Goal: Task Accomplishment & Management: Complete application form

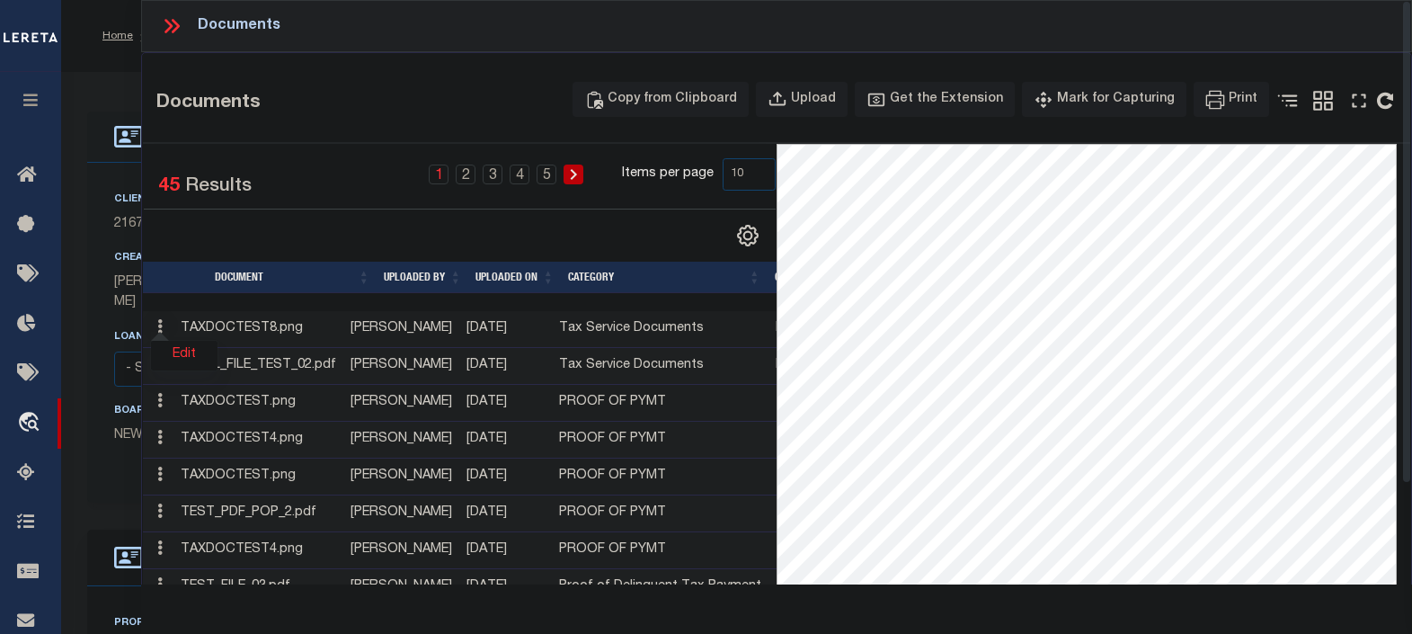
select select "10"
select select "Escrow"
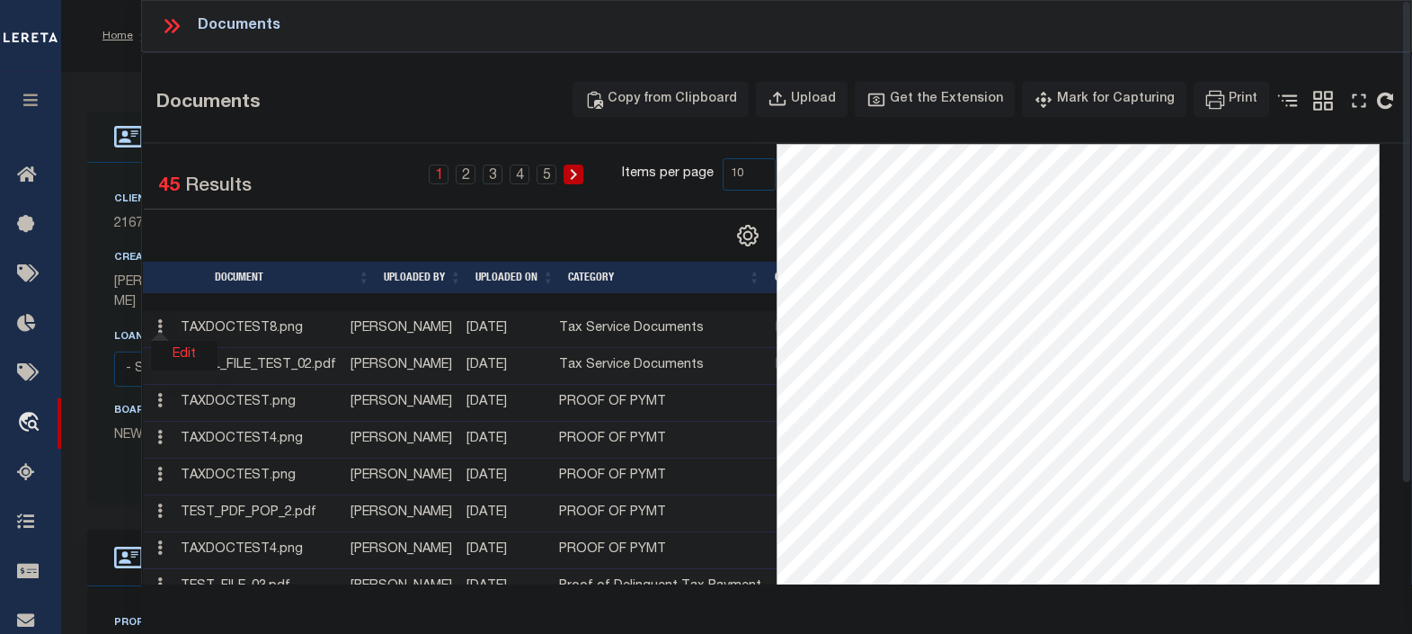
scroll to position [224, 0]
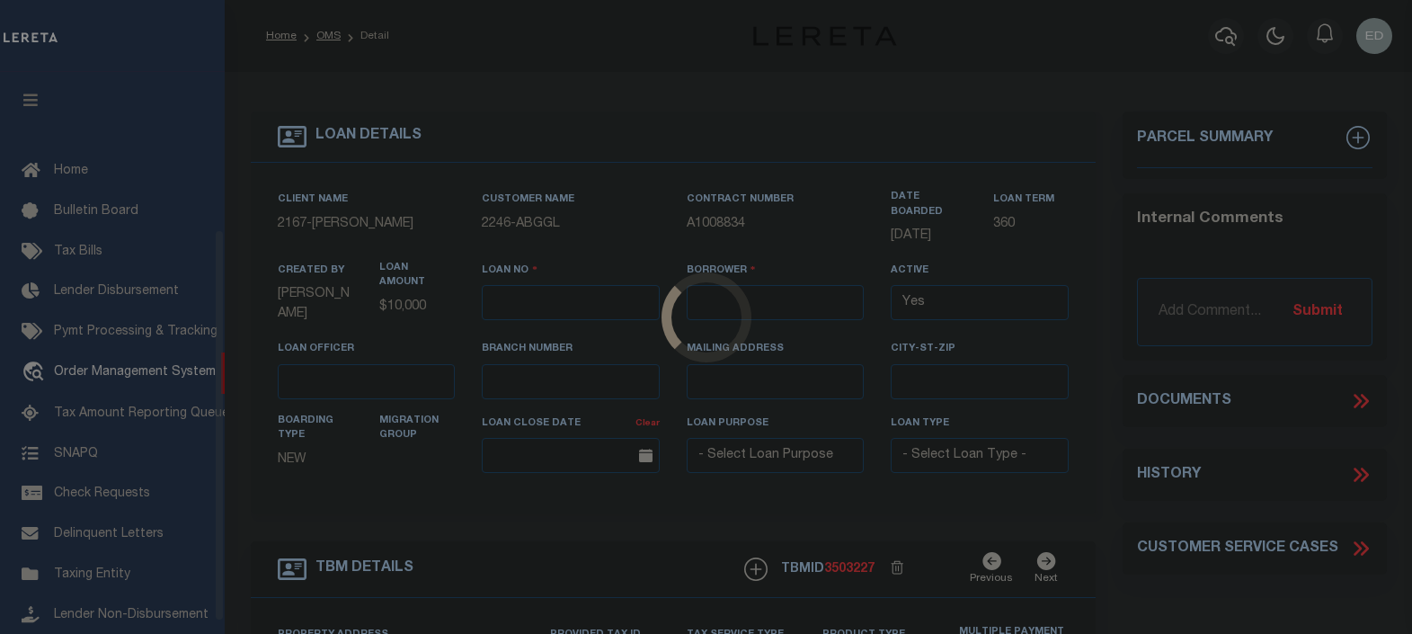
type input "[PERSON_NAME]-T0006"
type input "[PERSON_NAME]"
select select
type input "[STREET_ADDRESS]"
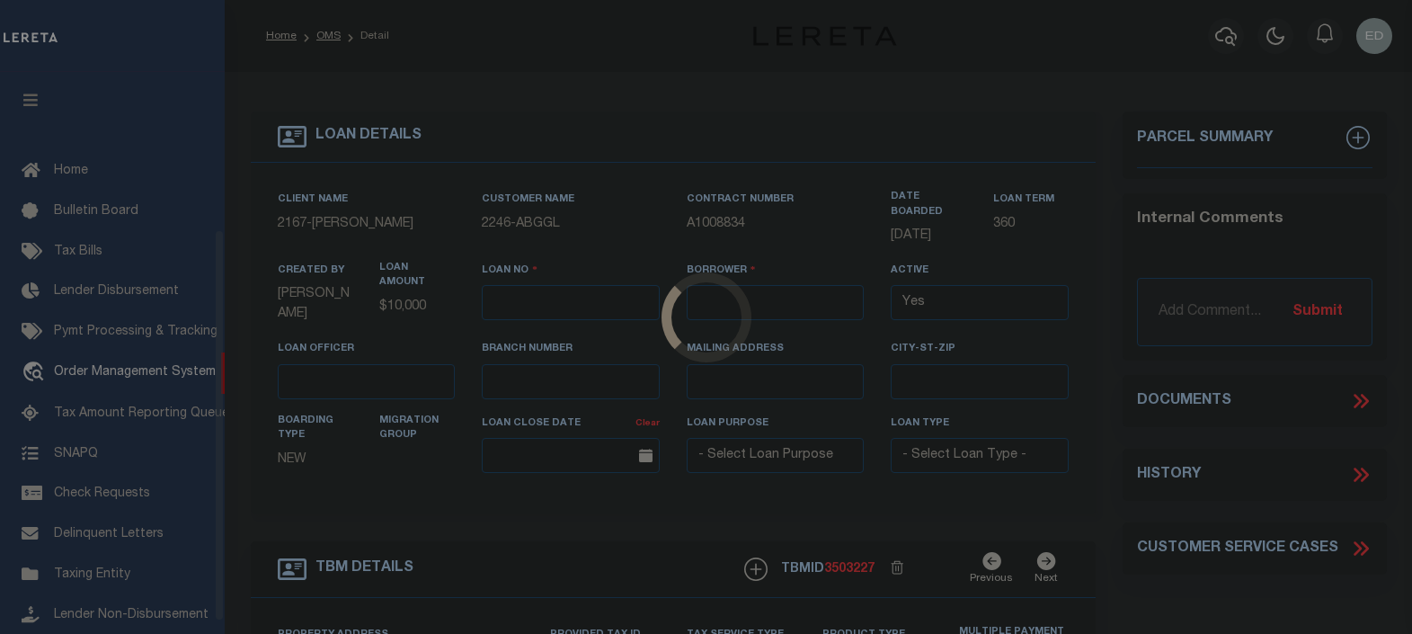
type input "INDEPENDENCE LA 70443-2708"
type input "[DATE]"
select select "10"
select select "Escrow"
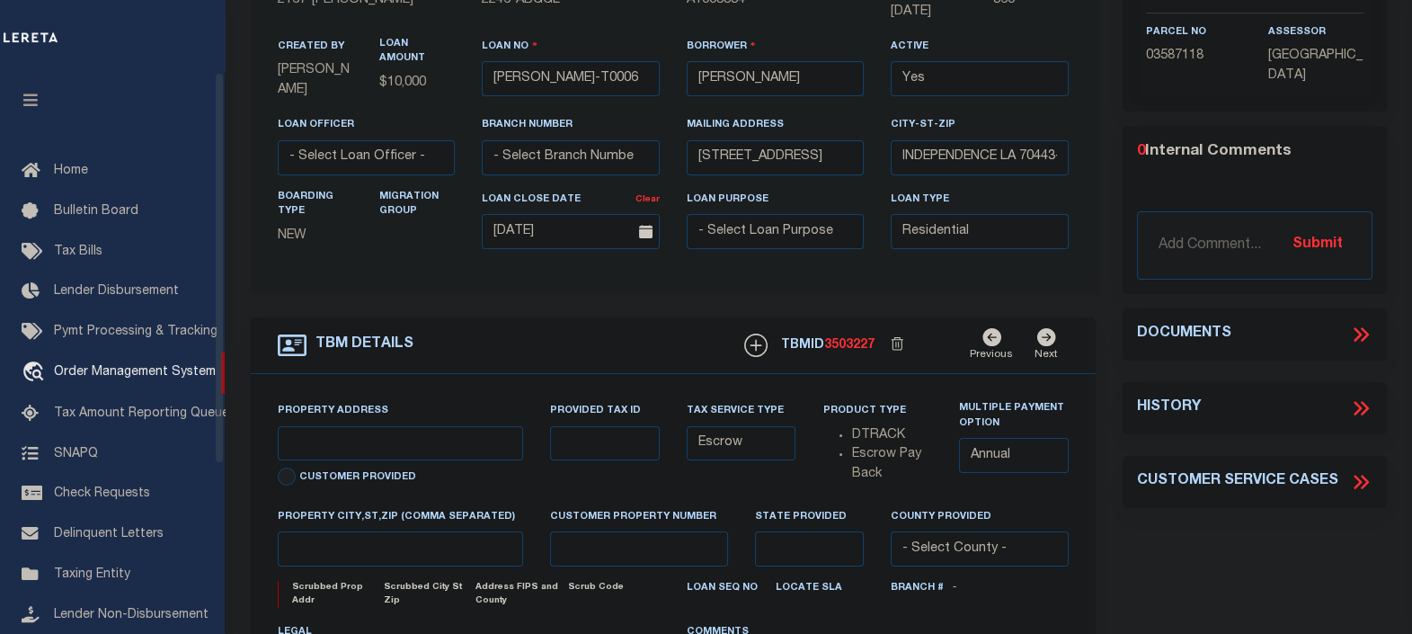
click at [32, 96] on icon "button" at bounding box center [31, 100] width 21 height 16
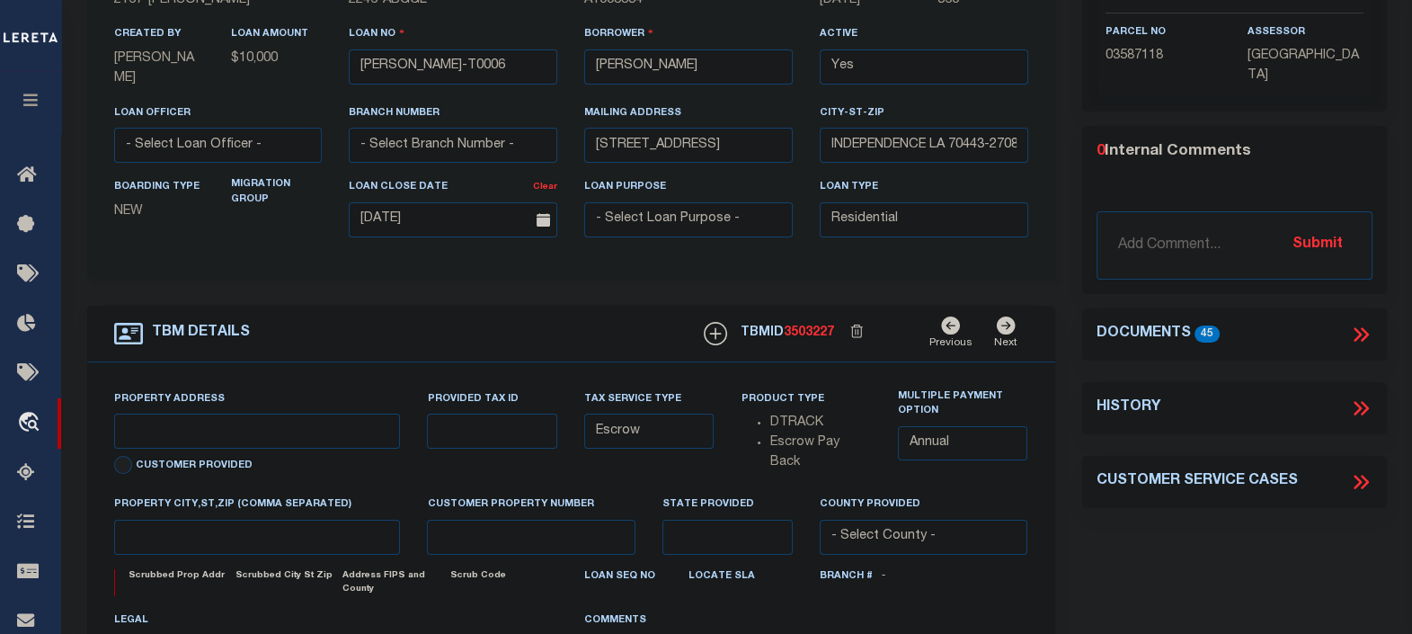
click at [1358, 330] on icon at bounding box center [1358, 334] width 8 height 14
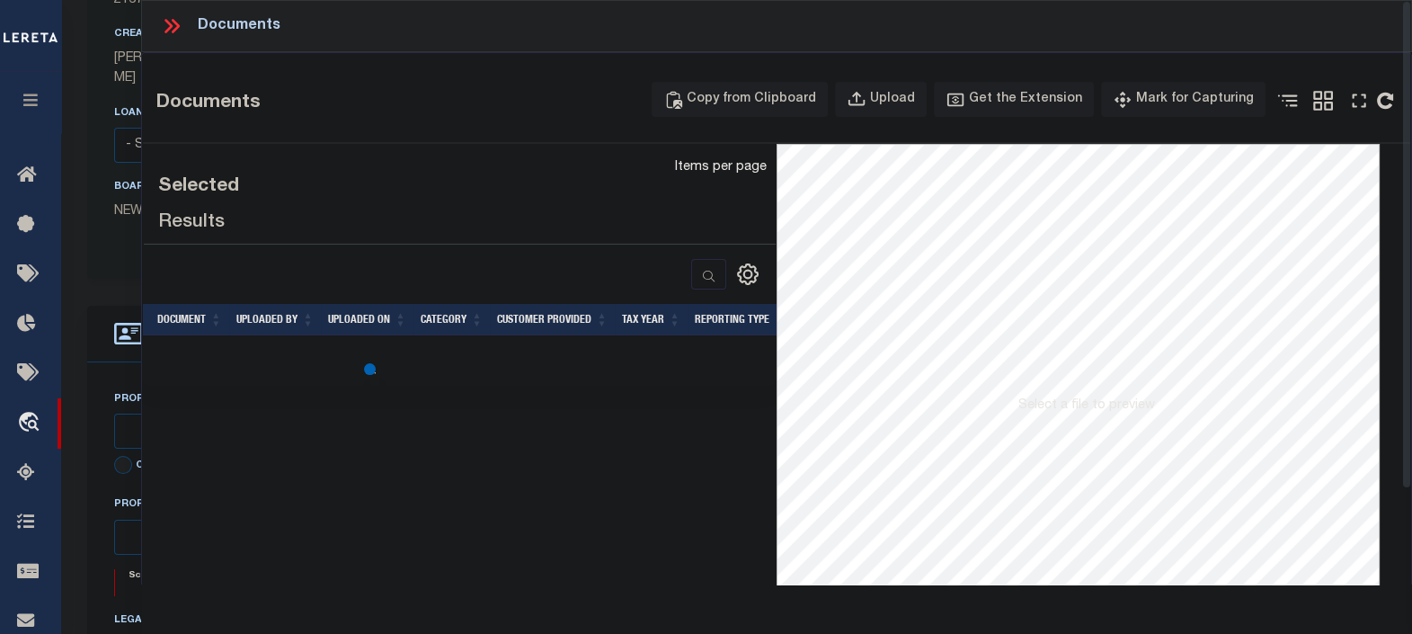
type input "[STREET_ADDRESS]"
select select
type input "INDEPENDENCE LA 70443-2708"
type input "LA"
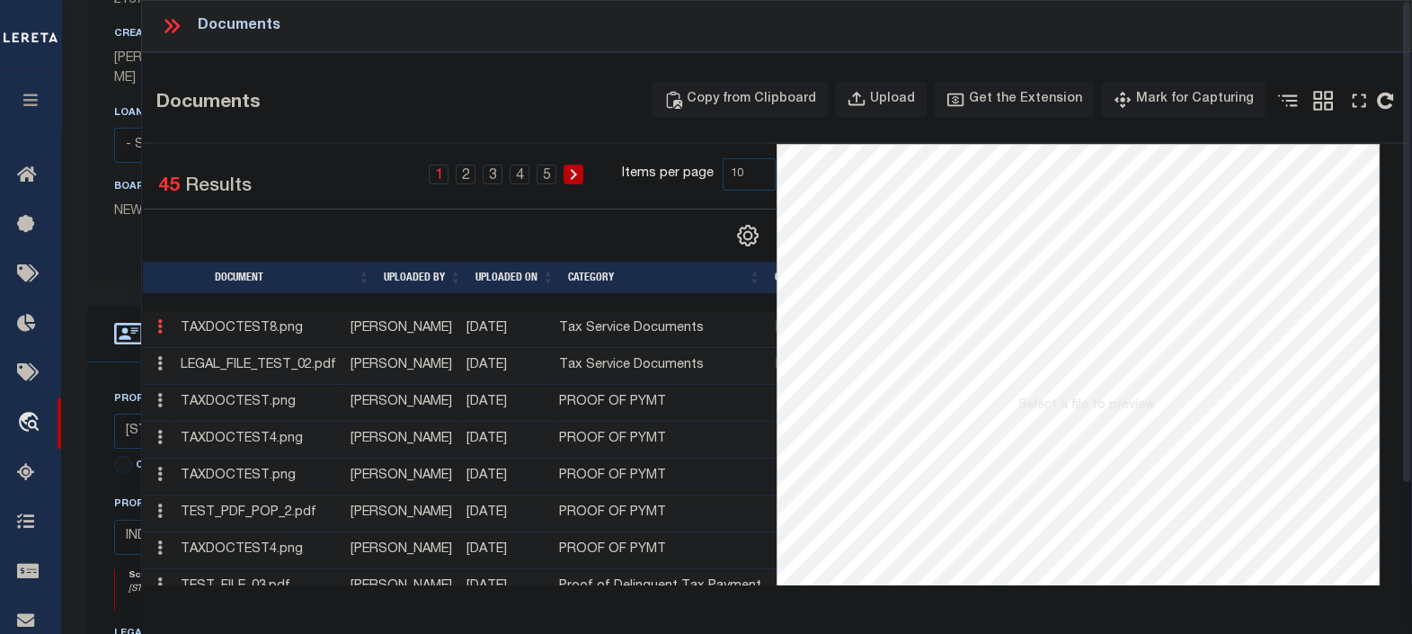
click at [161, 328] on icon at bounding box center [159, 326] width 5 height 14
click at [162, 327] on icon at bounding box center [159, 326] width 5 height 14
click at [161, 327] on icon at bounding box center [159, 326] width 5 height 14
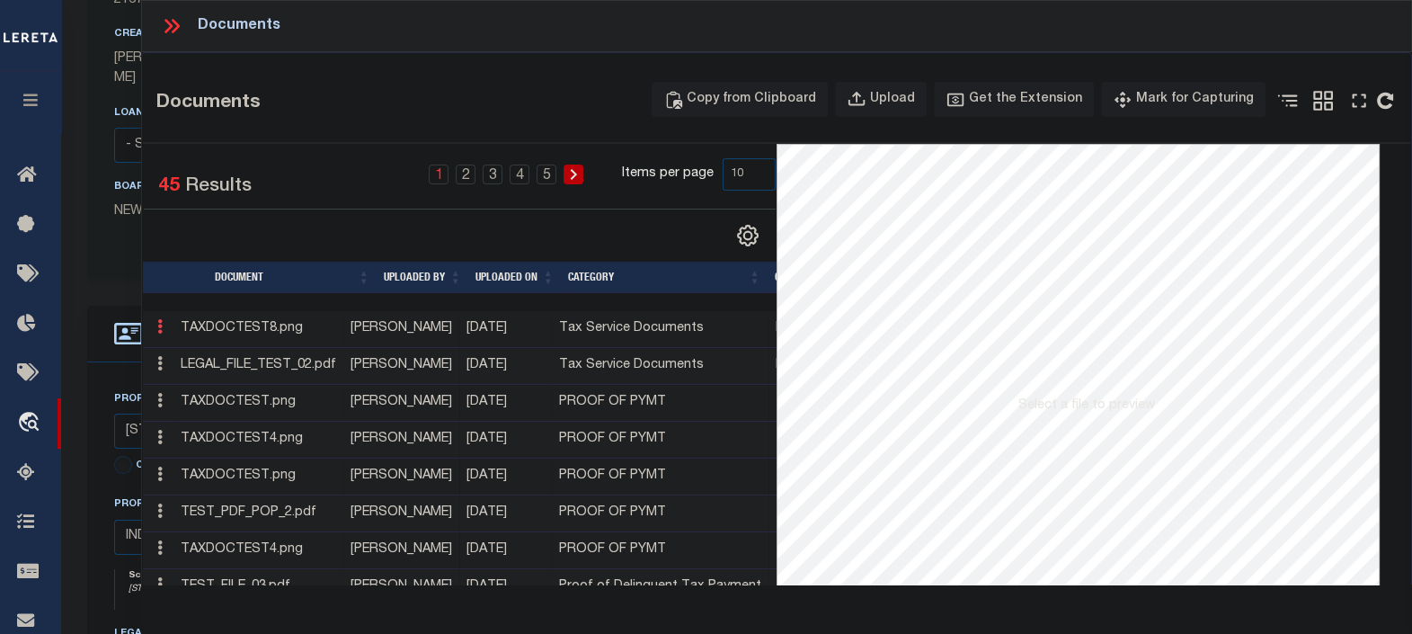
click at [161, 327] on icon at bounding box center [159, 326] width 5 height 14
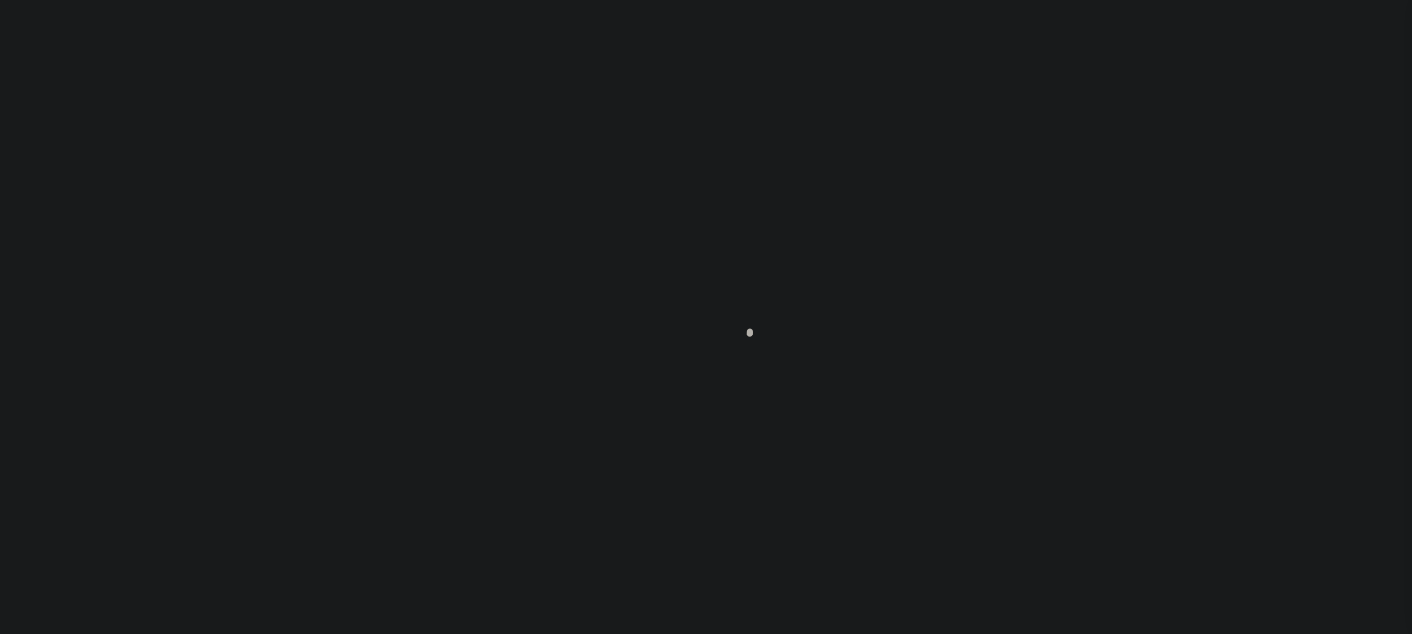
select select "10"
select select "Escrow"
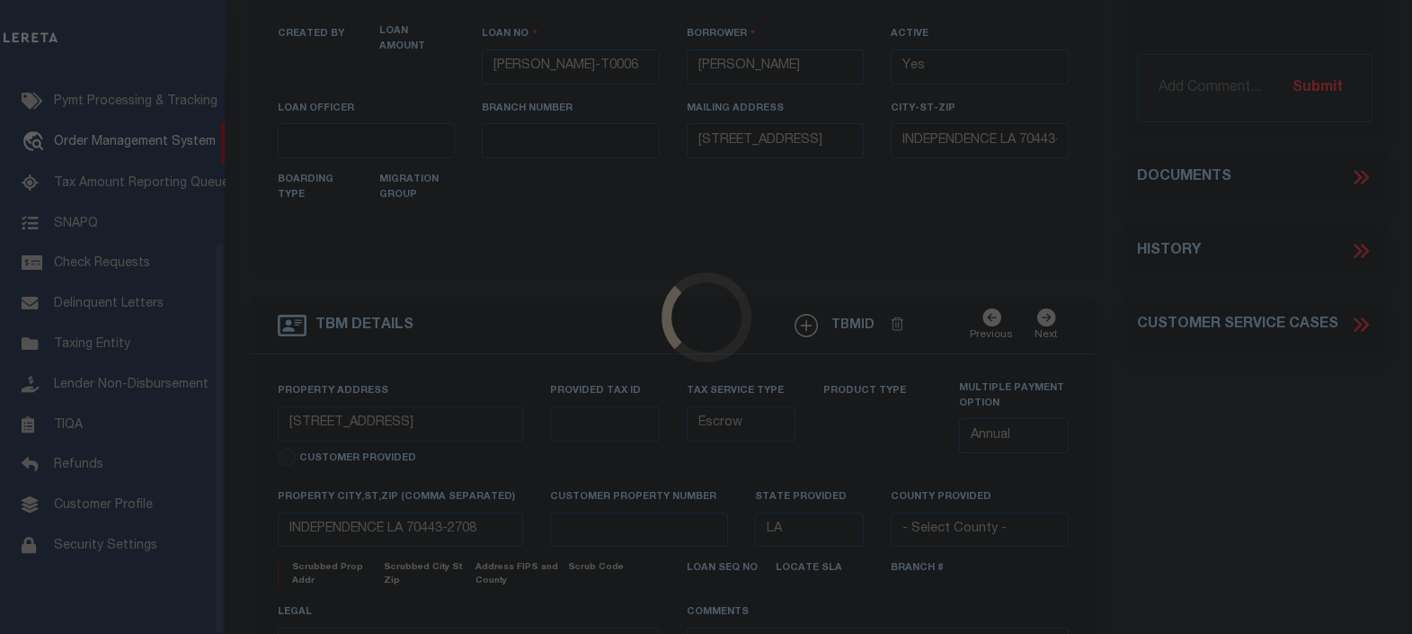
select select
type input "[DATE]"
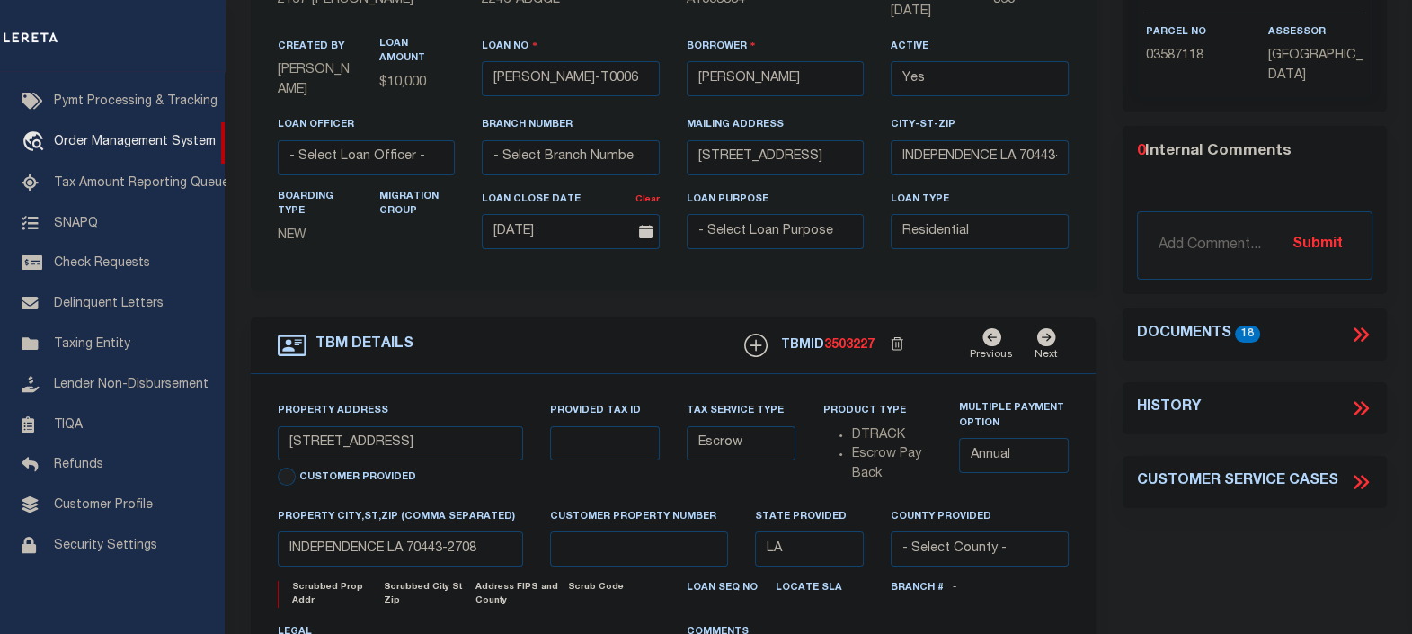
select select
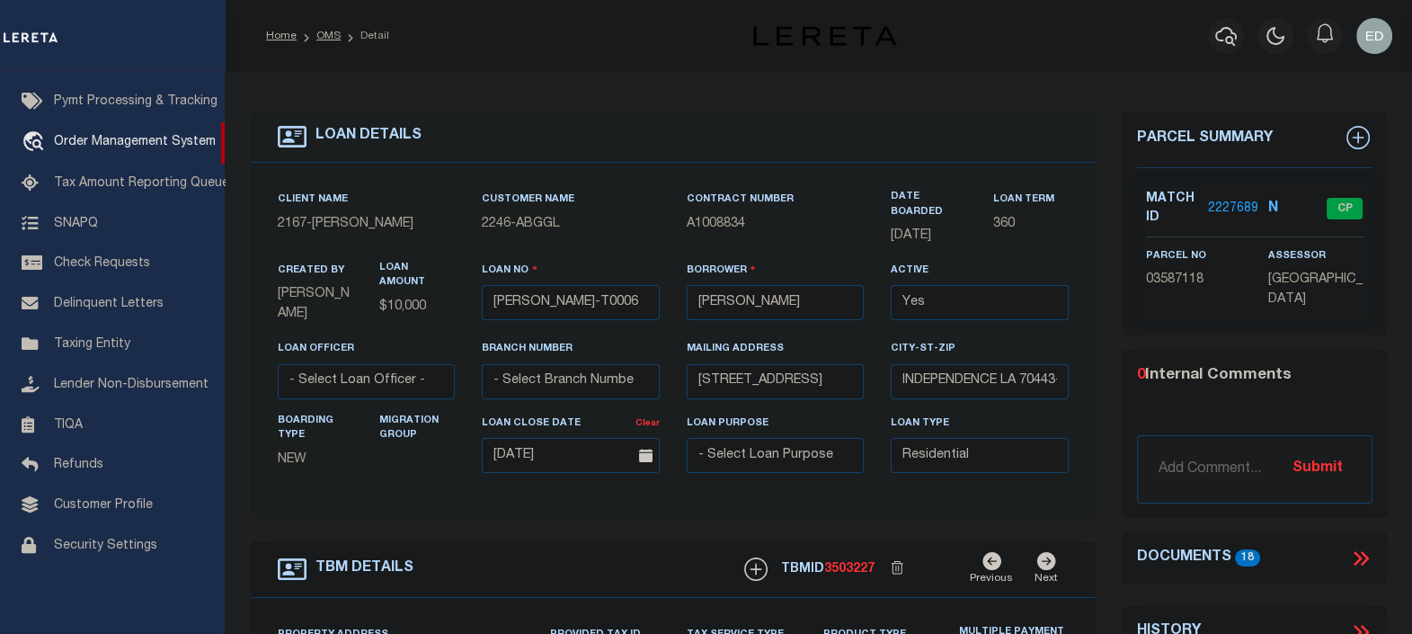
click at [1238, 216] on div "Match ID 2227689" at bounding box center [1193, 209] width 95 height 38
click at [1226, 203] on link "2227689" at bounding box center [1233, 209] width 50 height 19
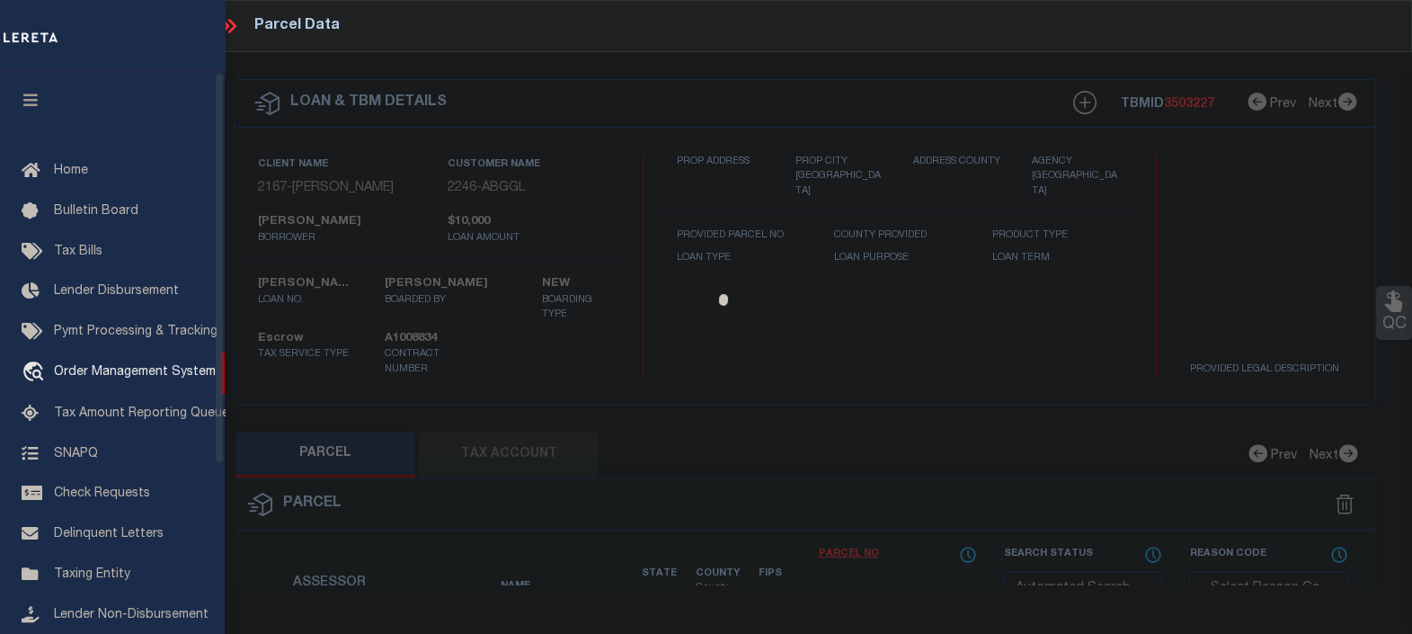
click at [40, 94] on button "button" at bounding box center [30, 102] width 61 height 61
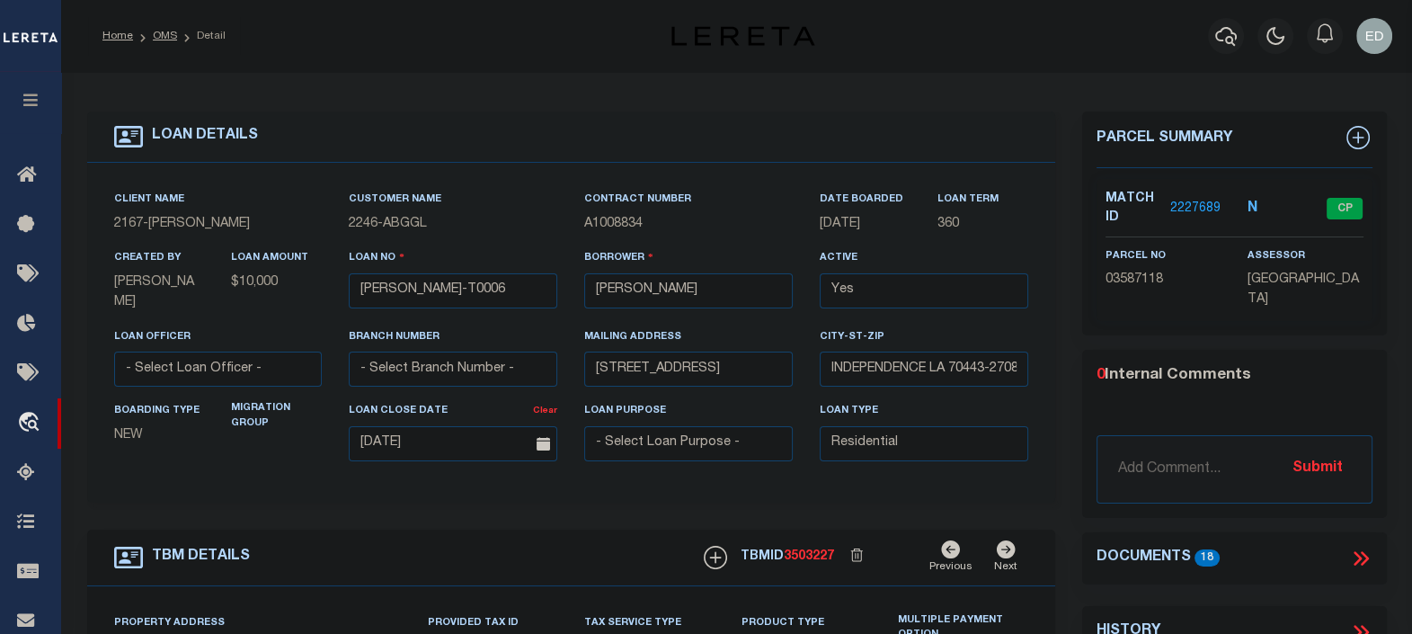
click at [1200, 202] on link "2227689" at bounding box center [1196, 209] width 50 height 19
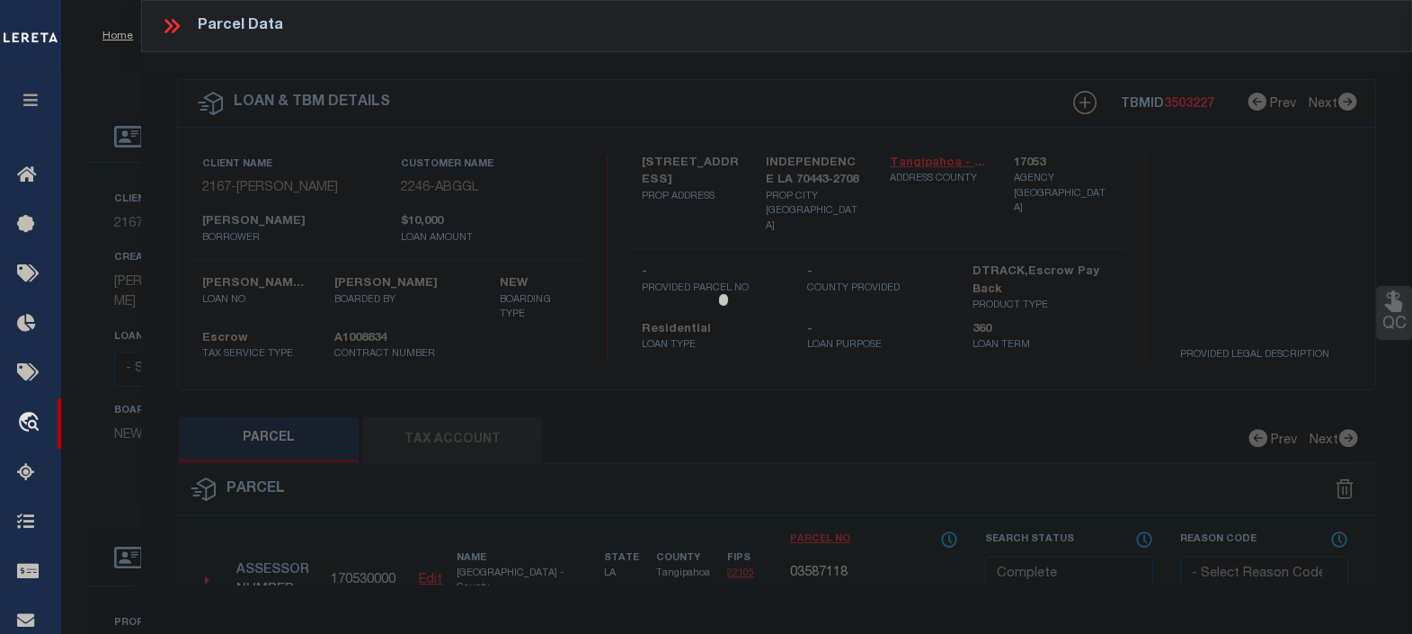
select select "AS"
select select
checkbox input "false"
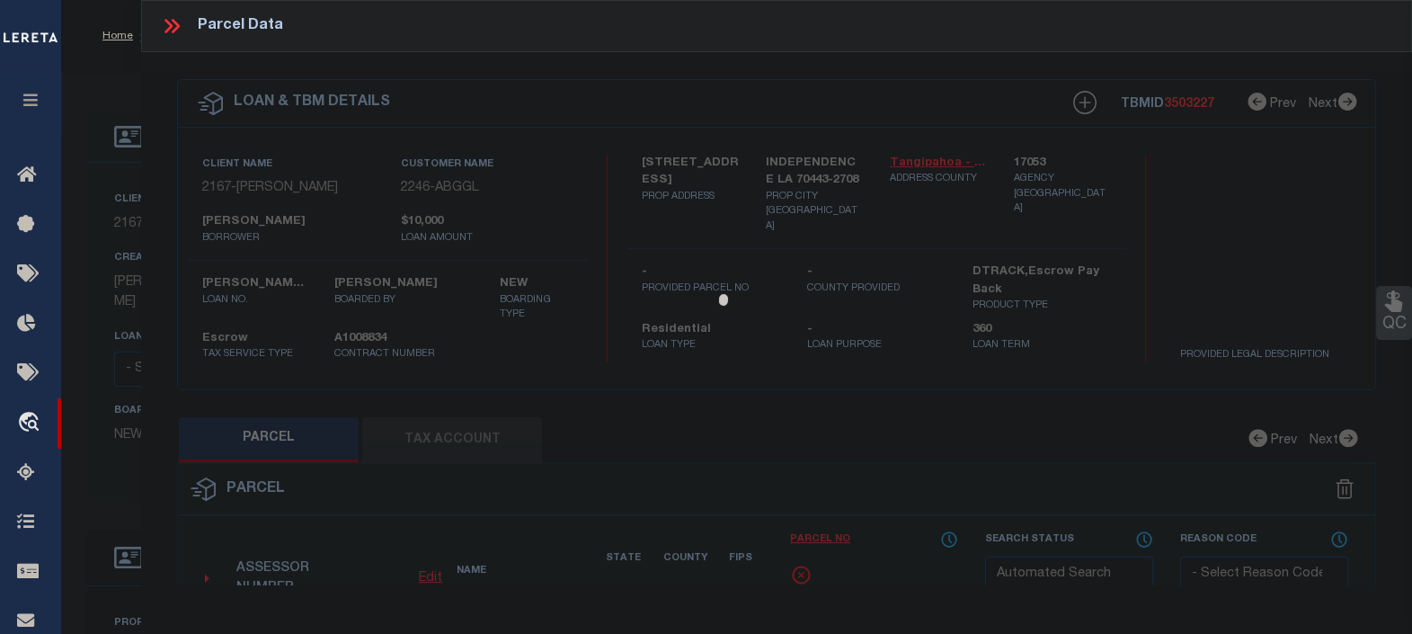
select select "CP"
type input "GULF ISLAND SHRIMP & SEAFOOD II LLC"
select select "ATL"
select select "ADD"
type input "[STREET_ADDRESS]"
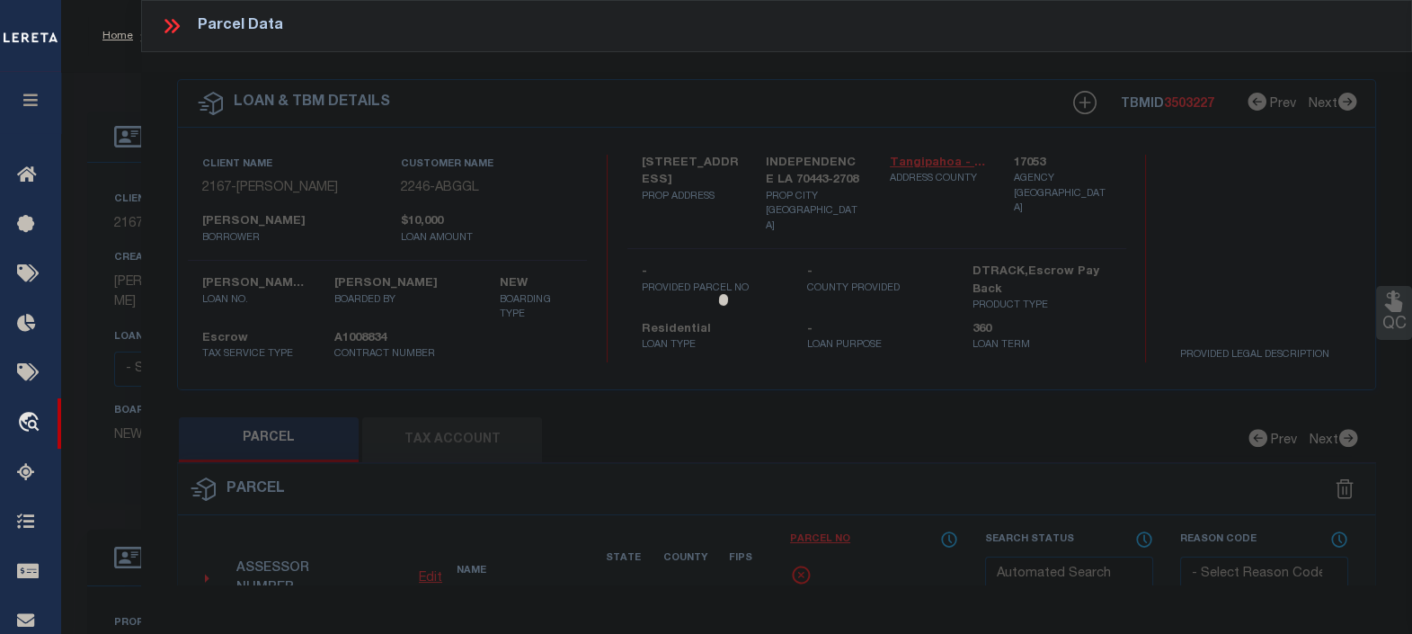
type input "INDEPENDENCE, LA 70443"
type textarea "5.57A TOTAL 1.50A IN SQ 31 INDY B430 P676 XXXXXXXXXXXXXXXXXXXXXXXXXXXXXXXXX 4.0…"
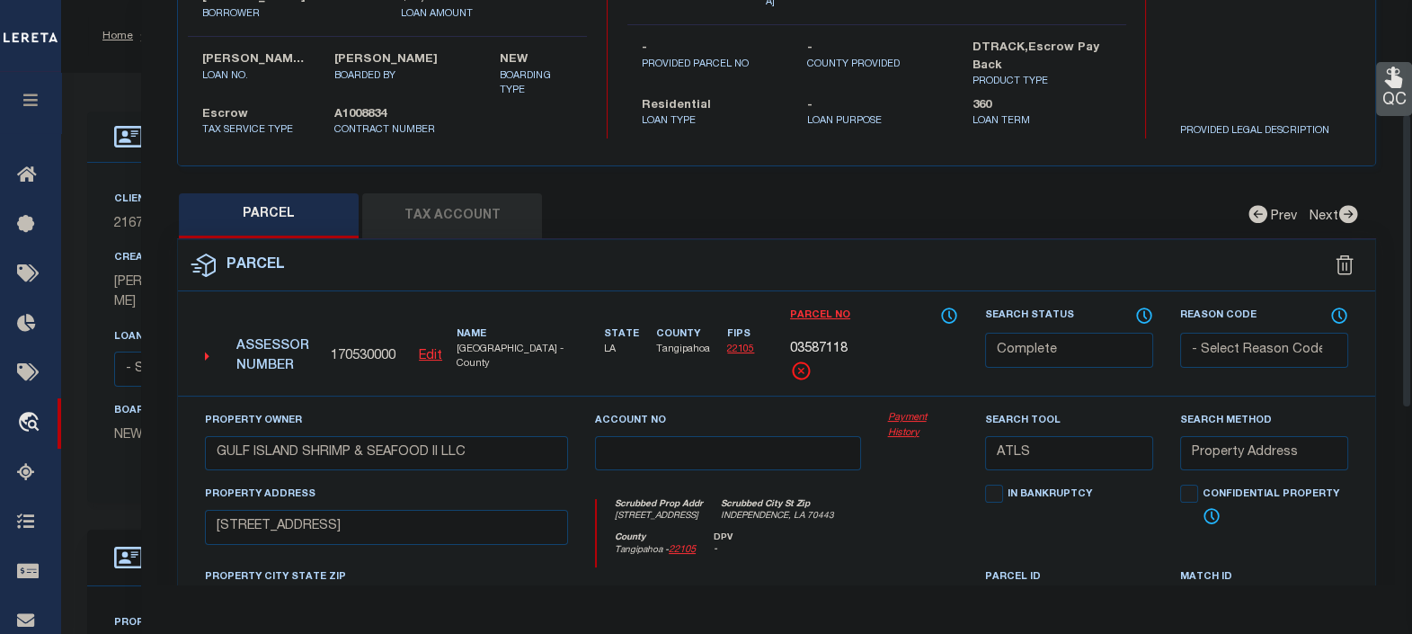
click at [503, 208] on button "Tax Account" at bounding box center [452, 215] width 180 height 45
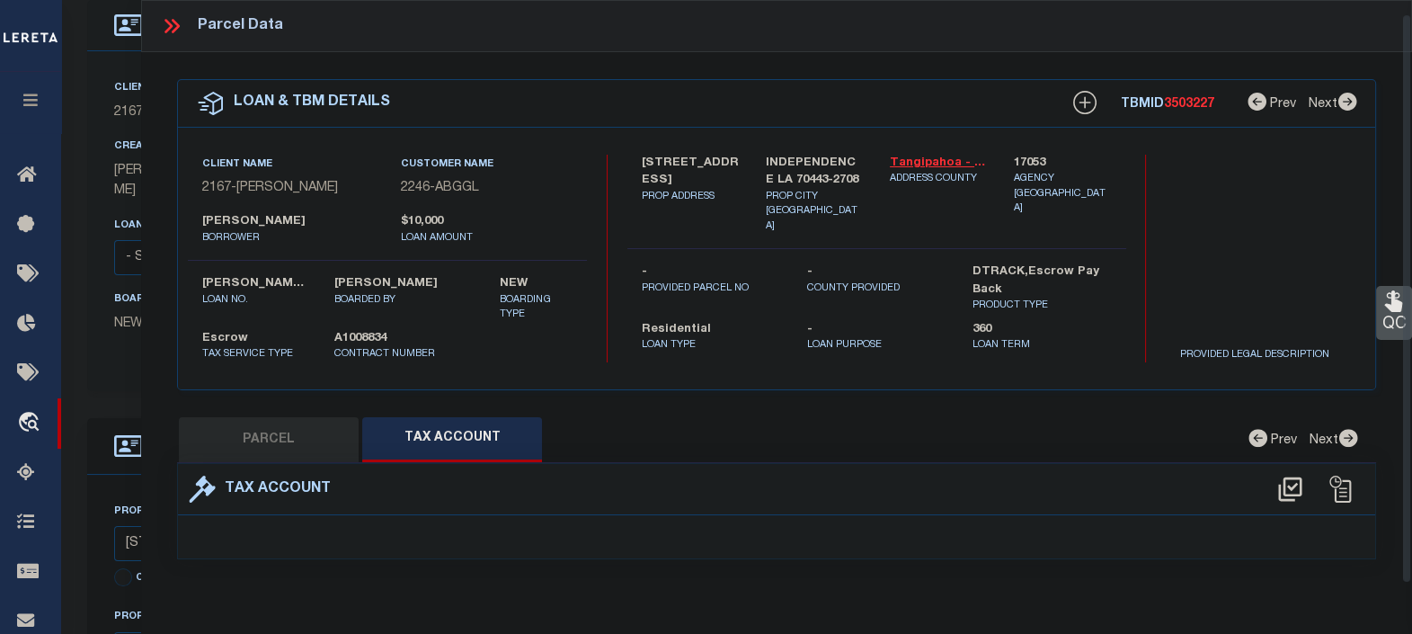
scroll to position [13, 0]
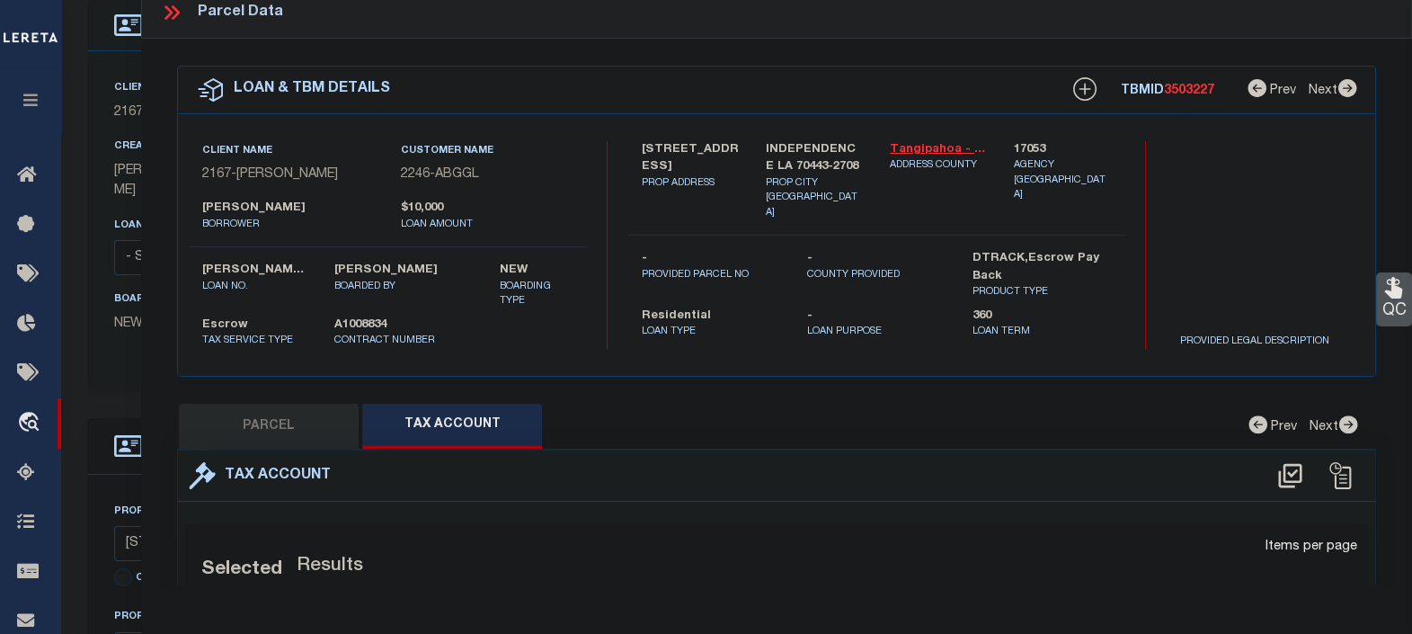
select select "100"
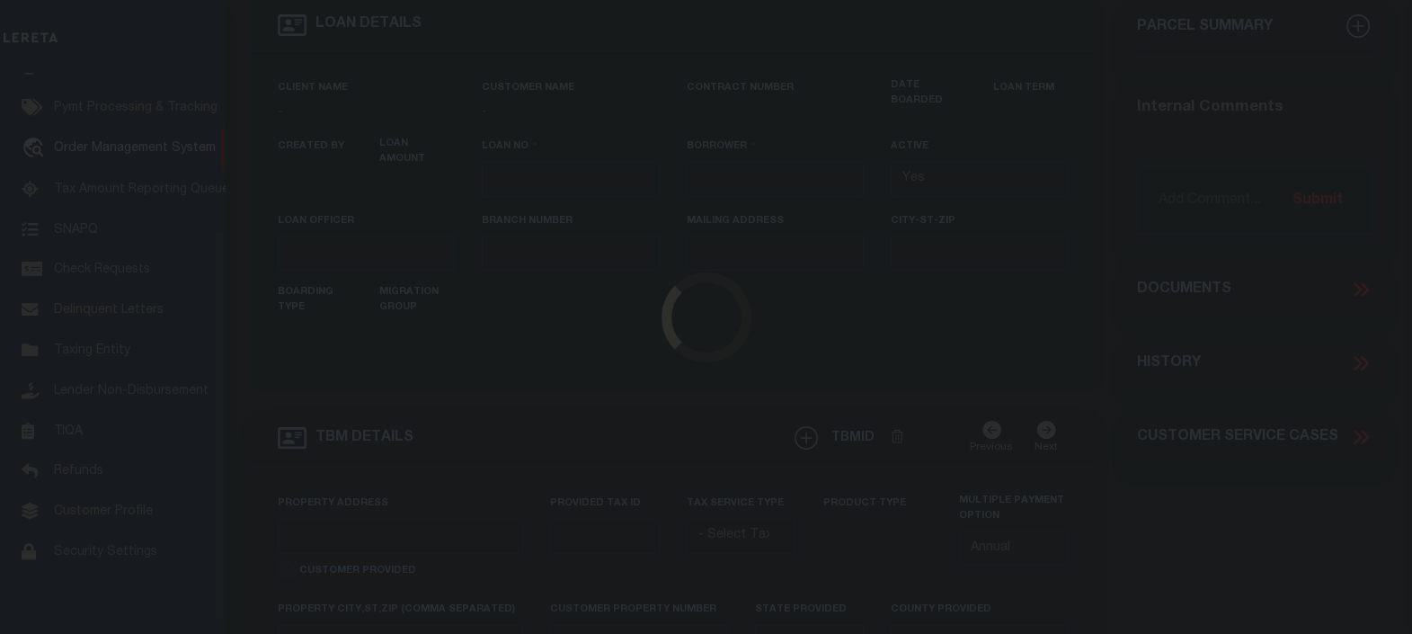
scroll to position [242, 0]
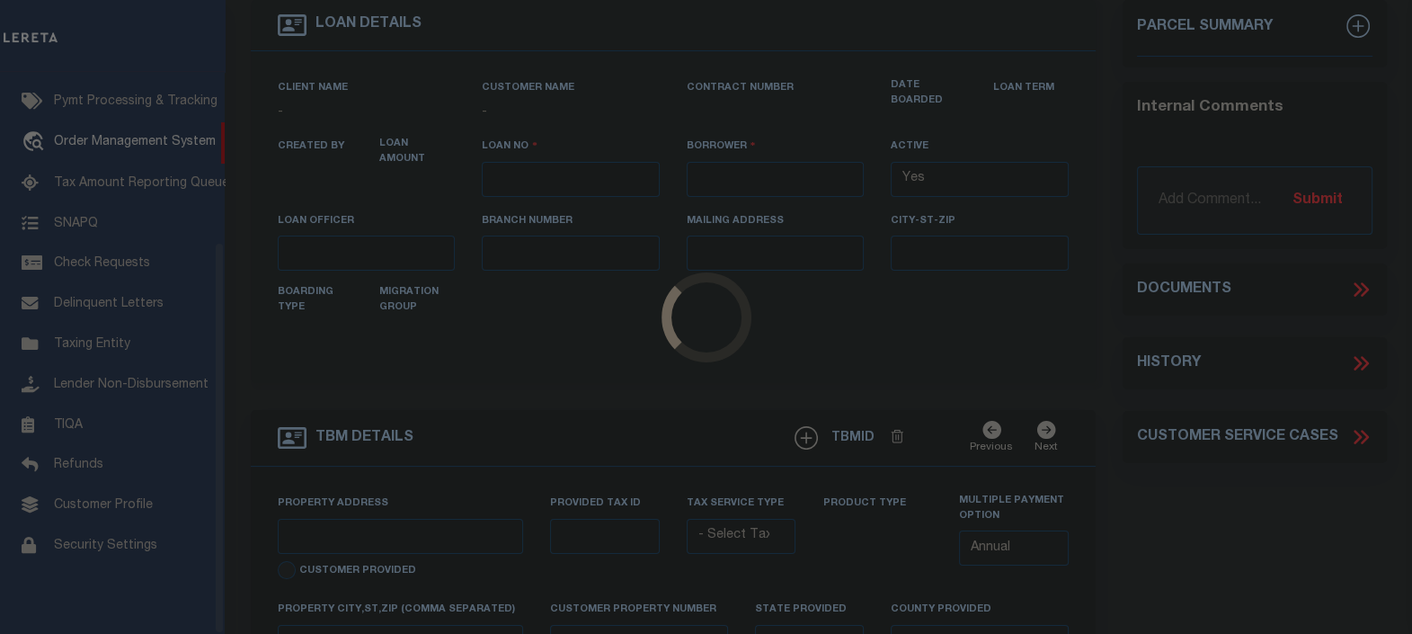
type input "[PERSON_NAME]-T0006"
type input "[PERSON_NAME]"
select select
type input "[STREET_ADDRESS]"
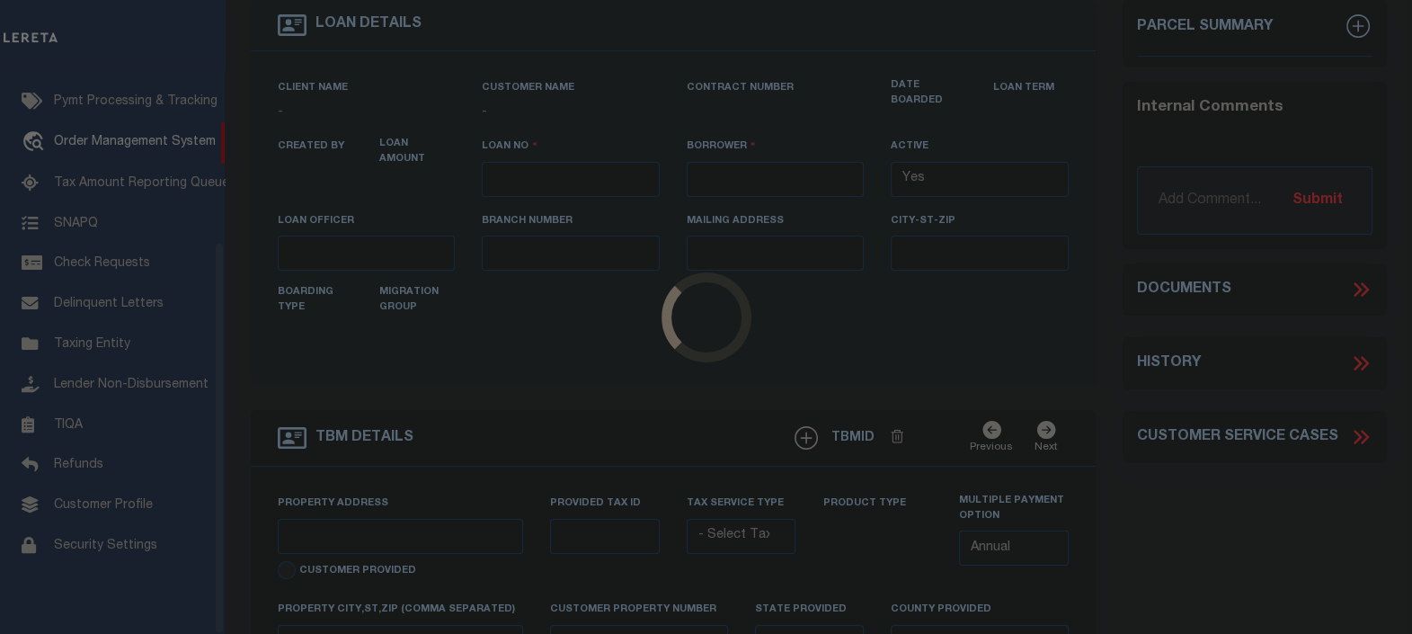
type input "INDEPENDENCE LA 70443-2708"
type input "[DATE]"
select select "10"
select select "Escrow"
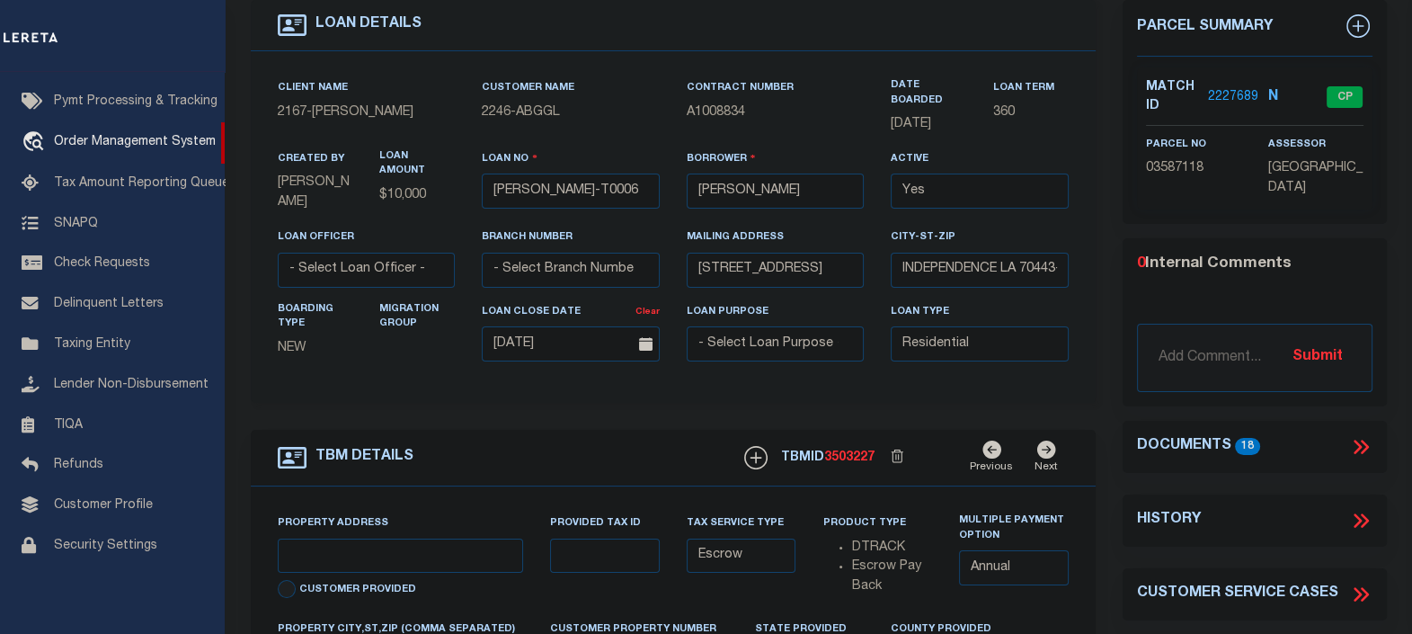
type input "[STREET_ADDRESS]"
select select
type input "INDEPENDENCE LA 70443-2708"
type input "LA"
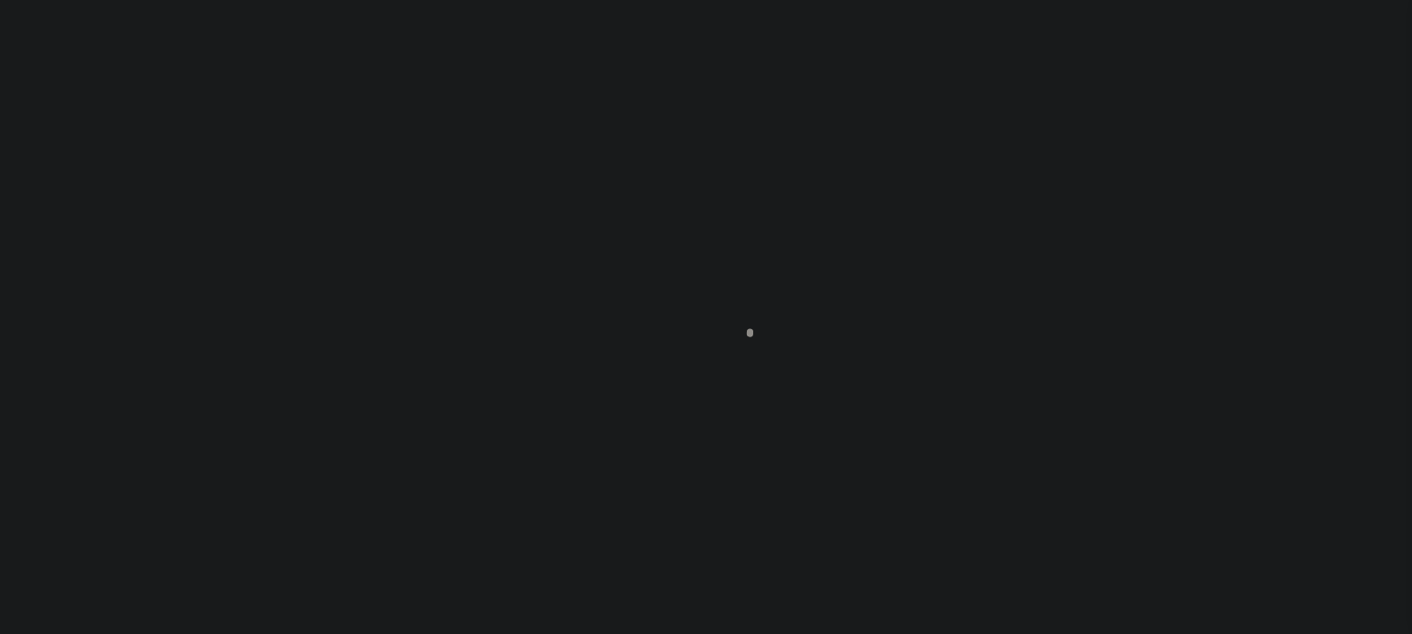
scroll to position [224, 0]
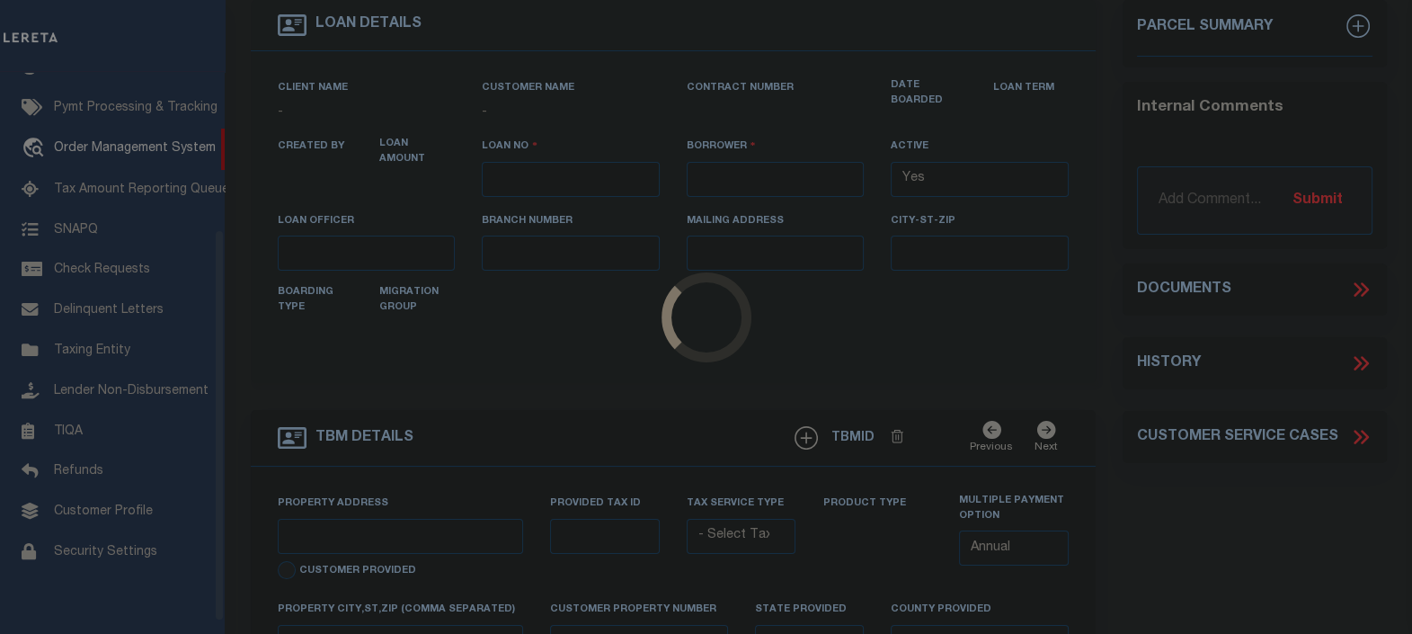
type input "[PERSON_NAME]-T0006"
type input "[PERSON_NAME]"
select select
type input "[STREET_ADDRESS]"
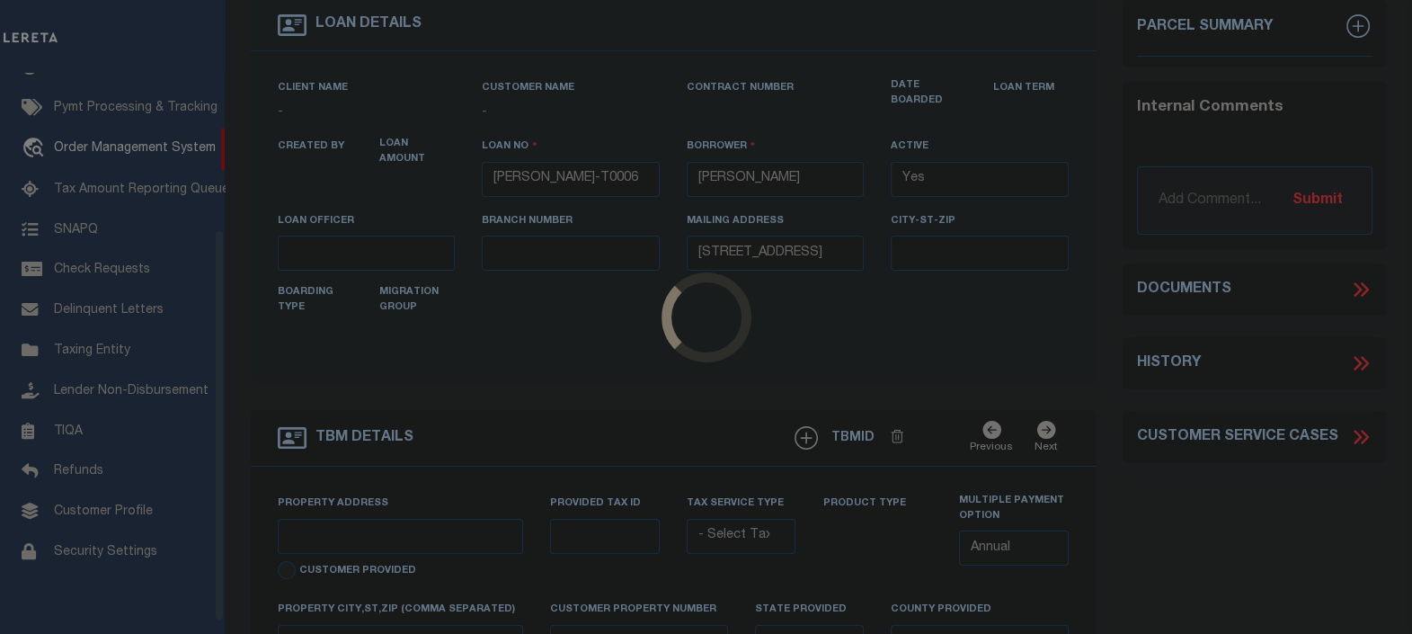
type input "INDEPENDENCE LA 70443-2708"
type input "[DATE]"
select select "10"
select select "Escrow"
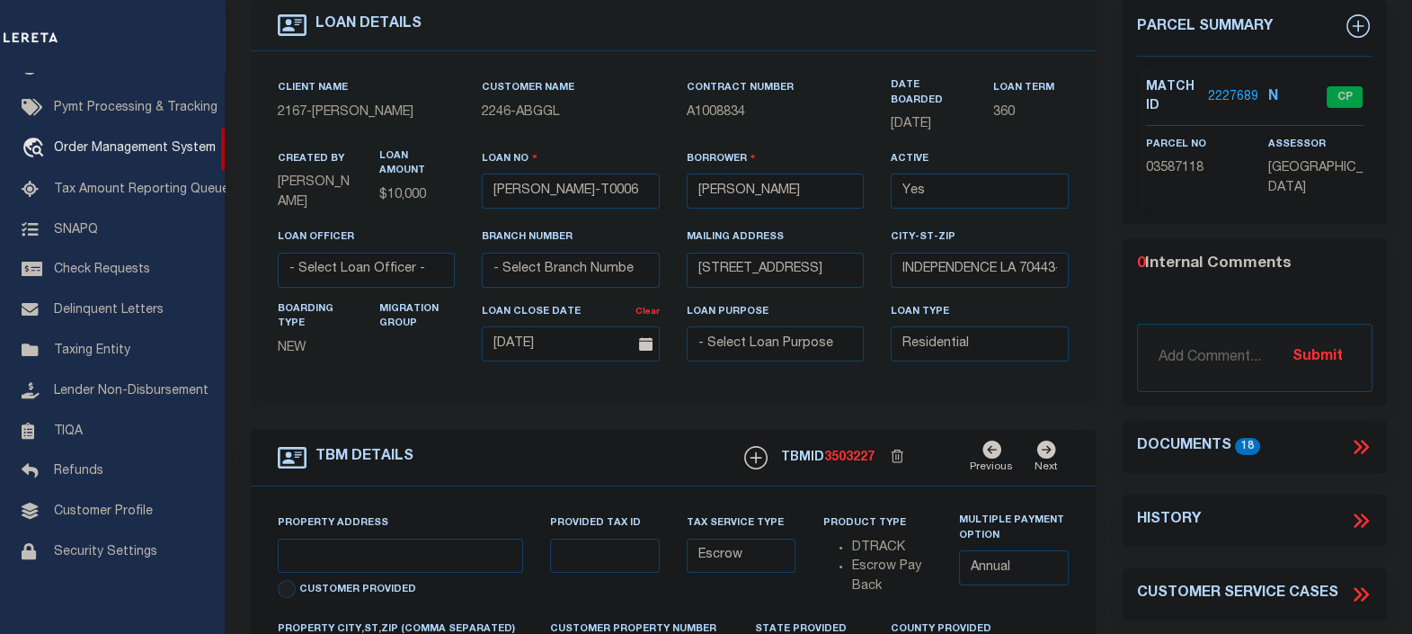
type input "[STREET_ADDRESS]"
select select
type input "INDEPENDENCE LA 70443-2708"
type input "LA"
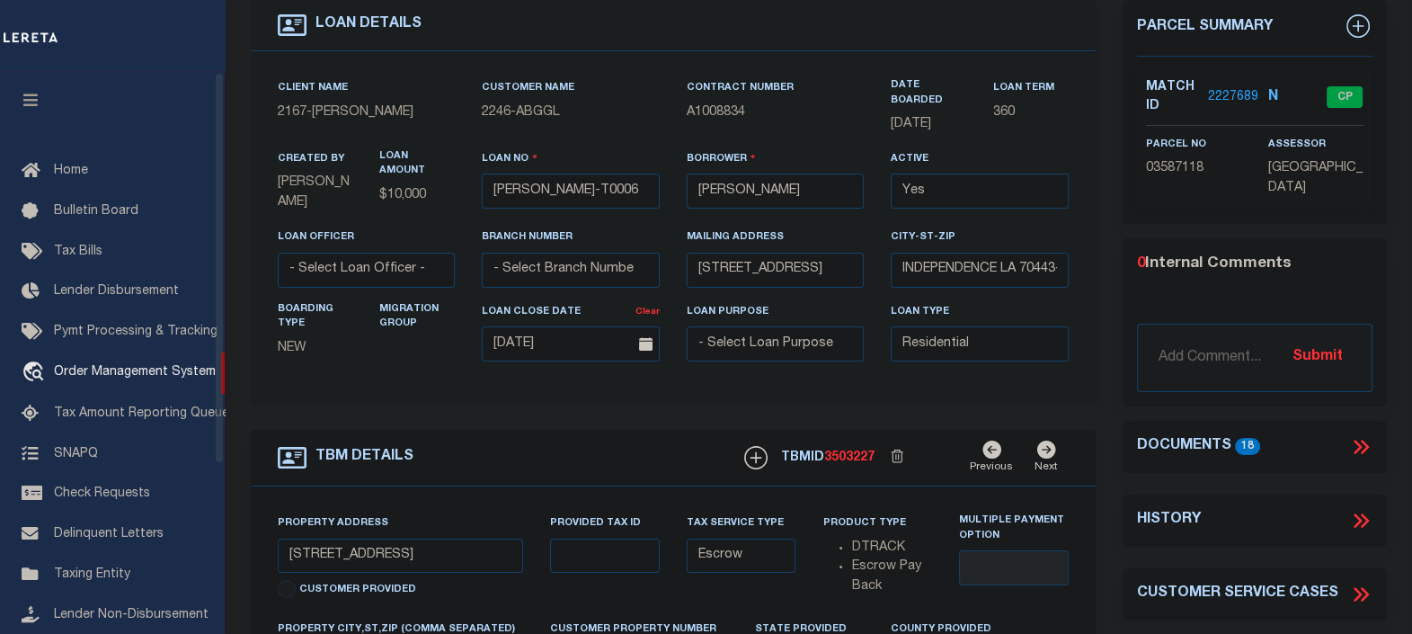
click at [33, 96] on icon "button" at bounding box center [31, 100] width 21 height 16
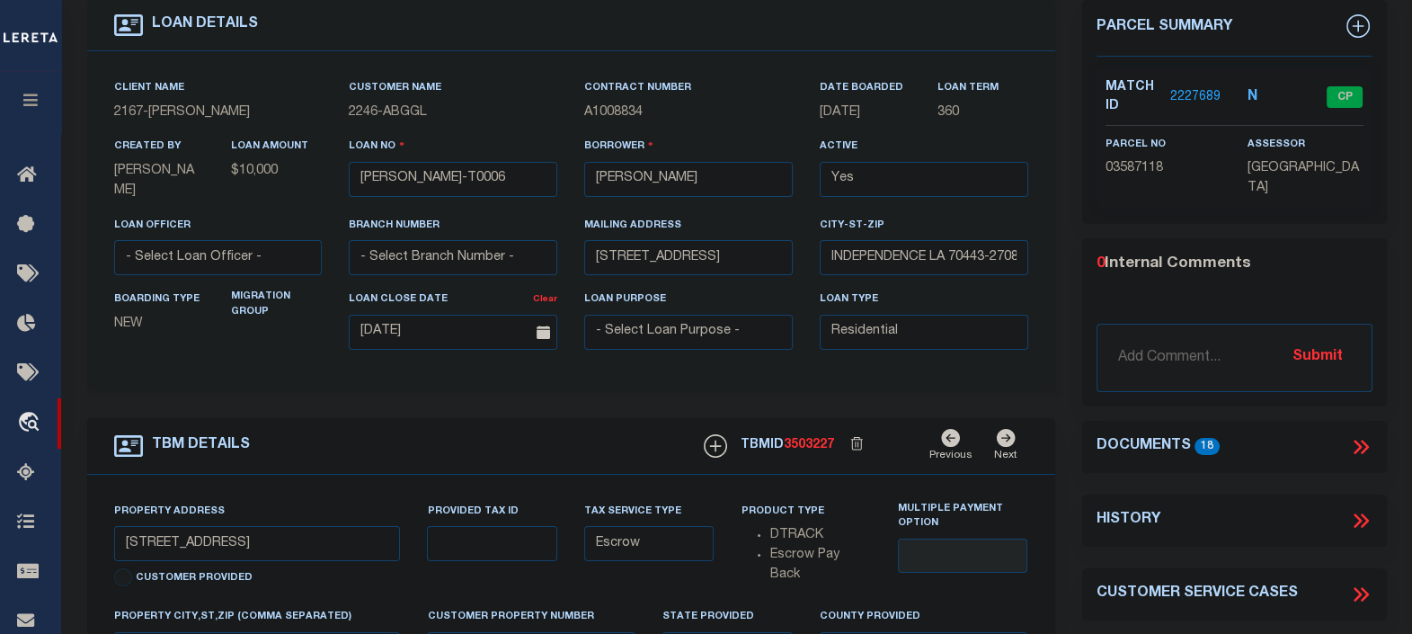
click at [1359, 444] on icon at bounding box center [1358, 447] width 8 height 14
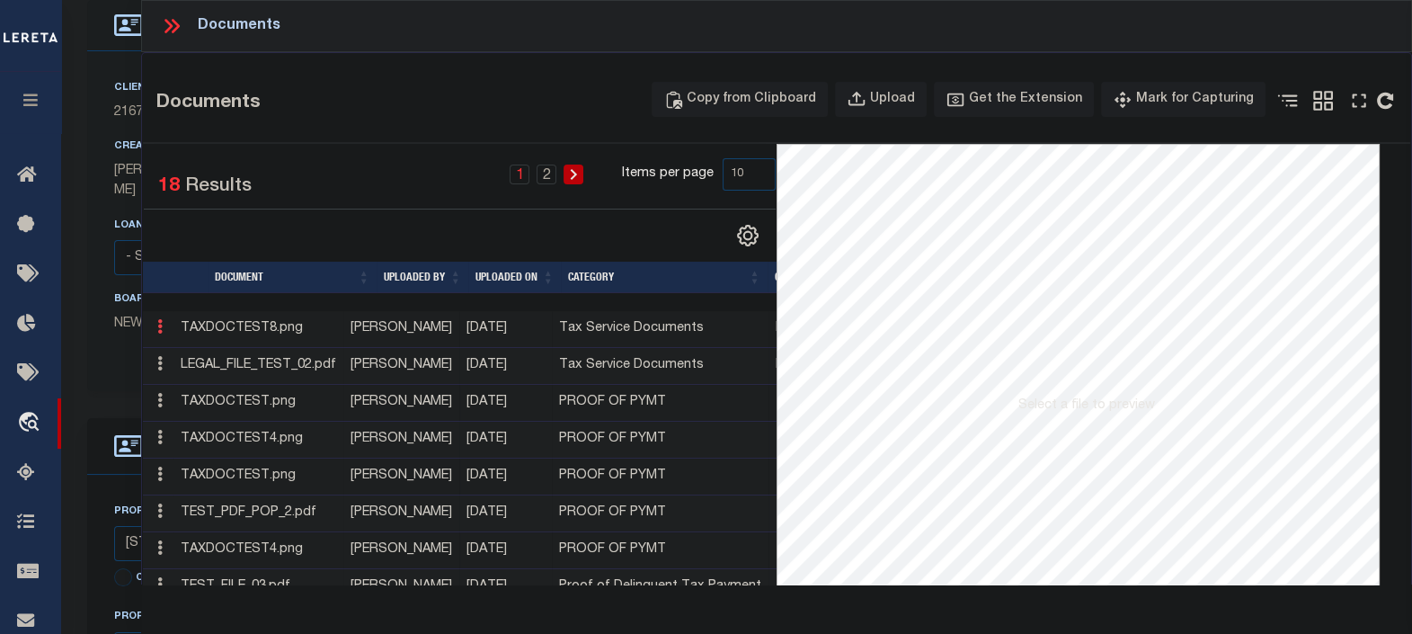
click at [162, 325] on icon at bounding box center [159, 326] width 5 height 14
click at [159, 324] on icon at bounding box center [159, 326] width 5 height 14
click at [163, 325] on link at bounding box center [160, 329] width 20 height 14
click at [164, 328] on link at bounding box center [160, 329] width 20 height 14
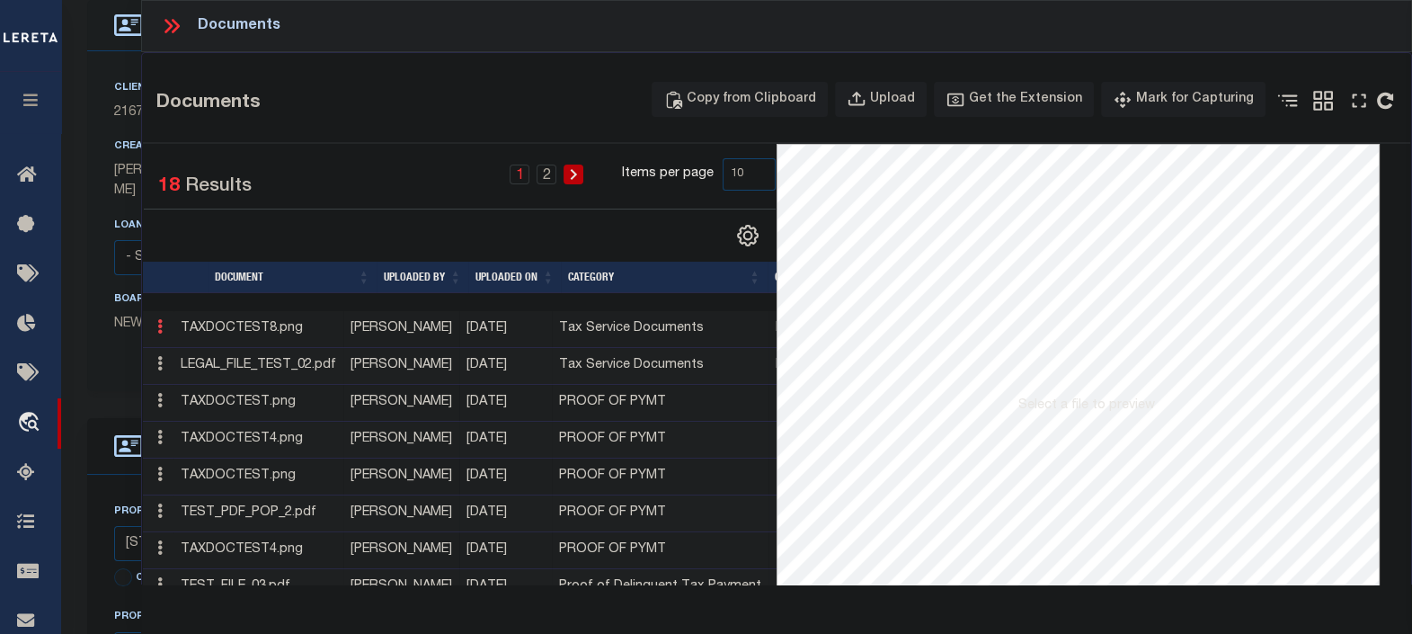
click at [164, 328] on link at bounding box center [160, 329] width 20 height 14
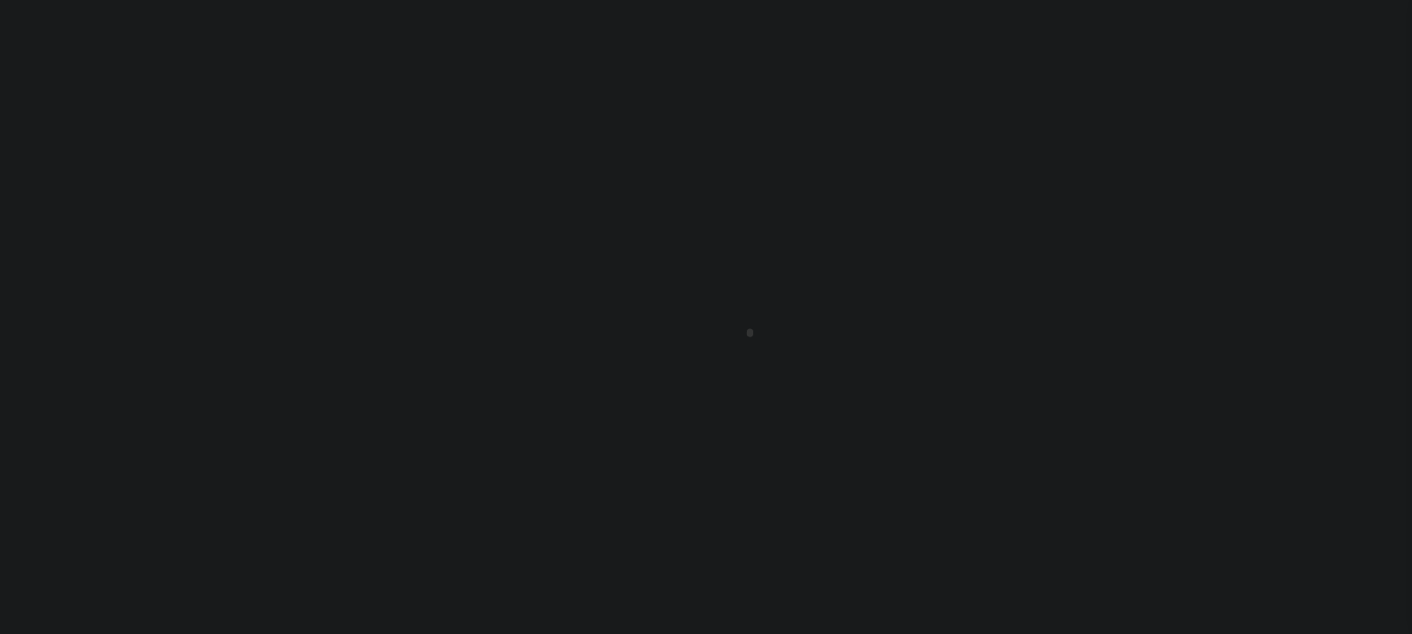
scroll to position [224, 0]
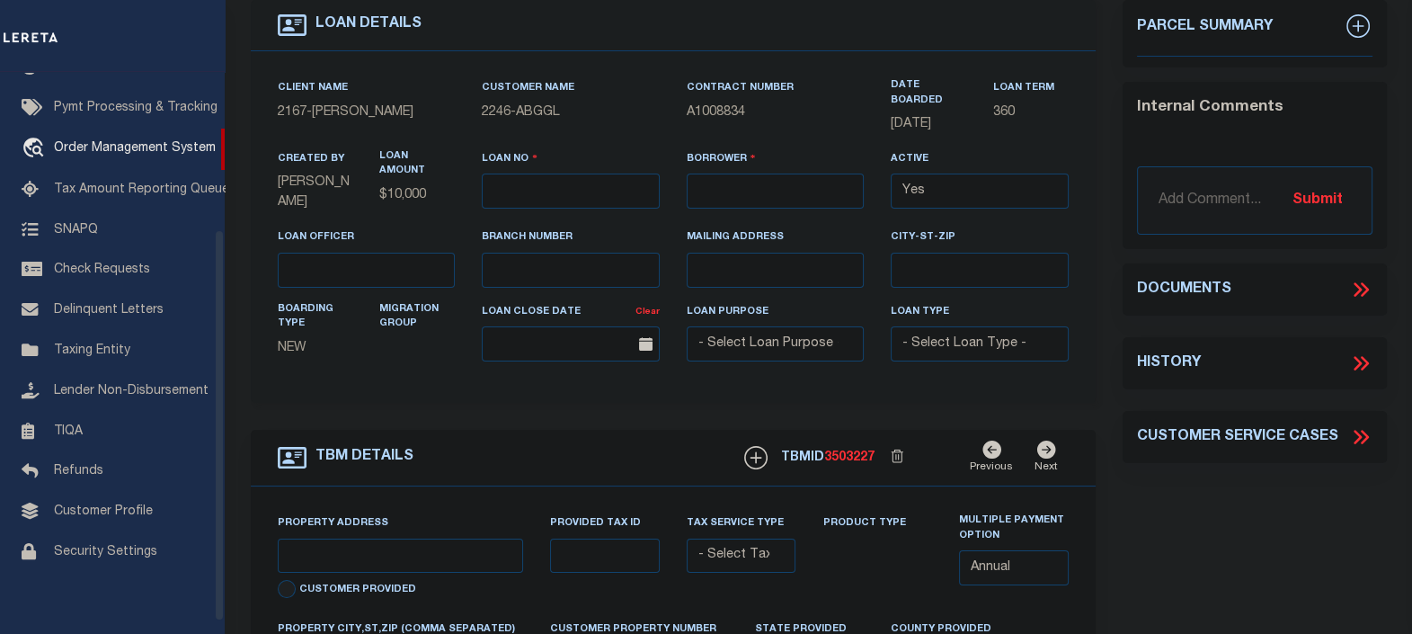
type input "[PERSON_NAME]-T0006"
type input "[PERSON_NAME]"
select select
type input "[STREET_ADDRESS]"
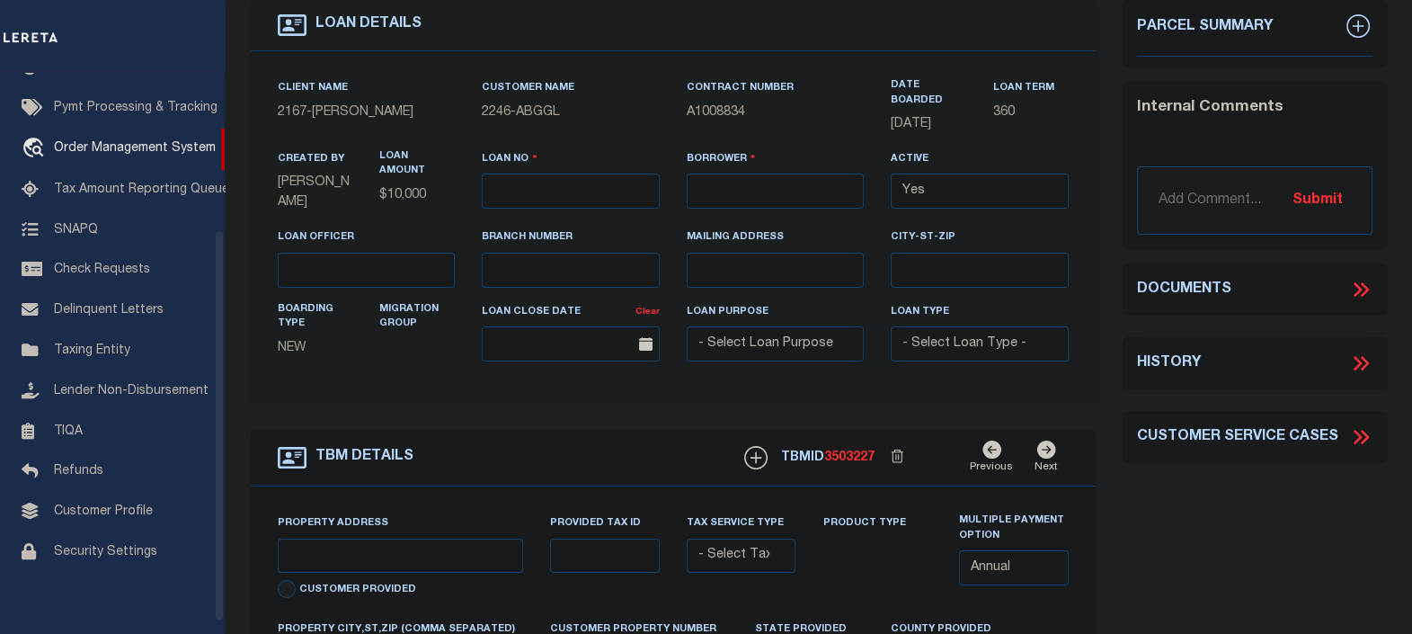
type input "INDEPENDENCE LA 70443-2708"
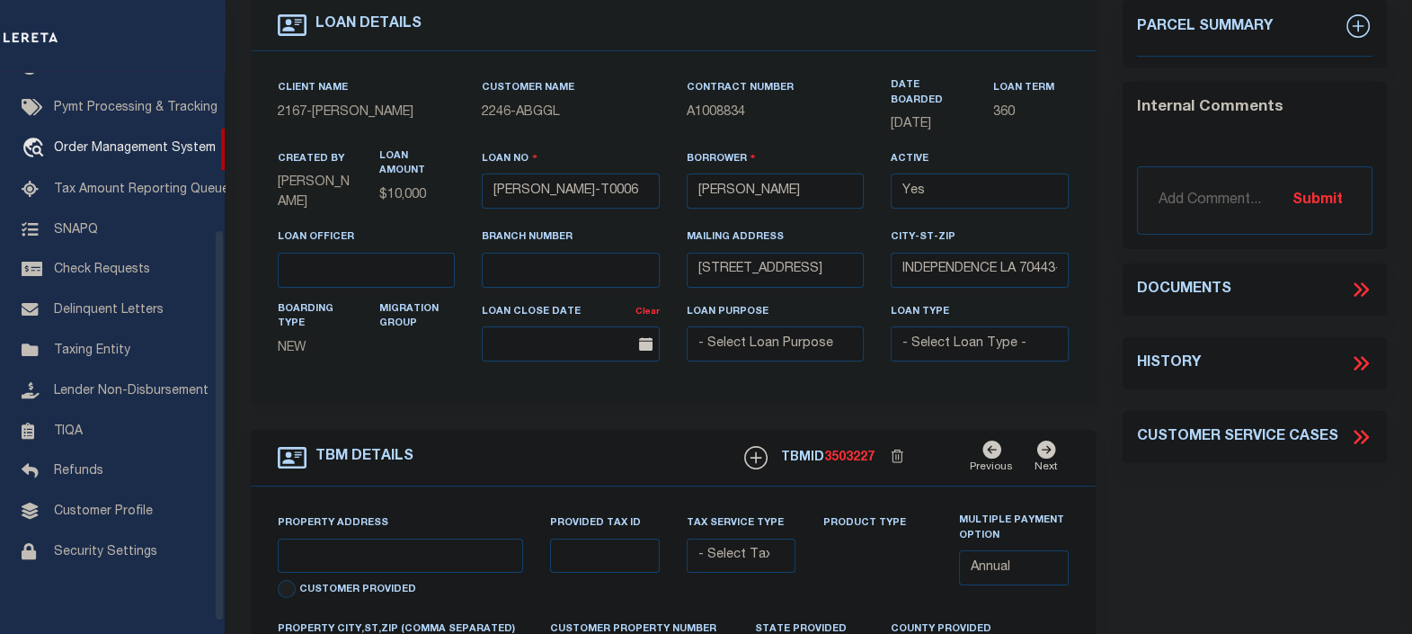
type input "[DATE]"
select select "10"
select select "Escrow"
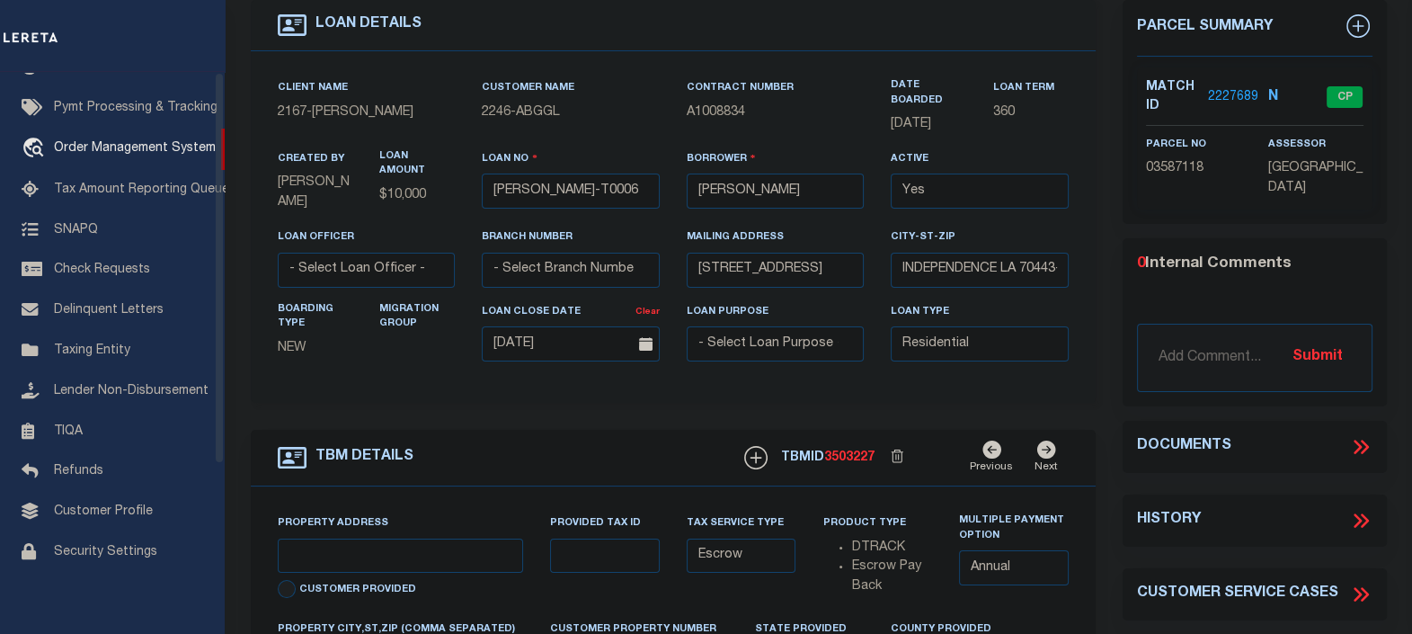
scroll to position [0, 0]
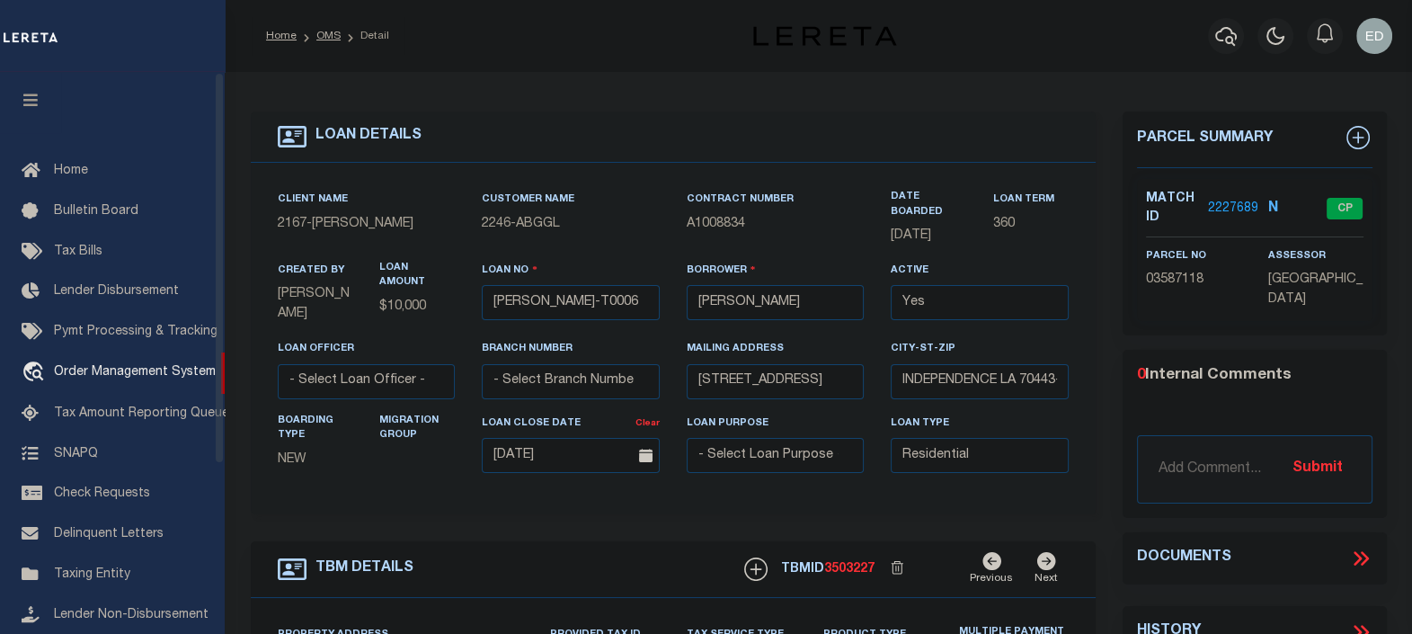
drag, startPoint x: 37, startPoint y: 101, endPoint x: 988, endPoint y: 301, distance: 972.1
click at [37, 101] on icon "button" at bounding box center [31, 100] width 21 height 16
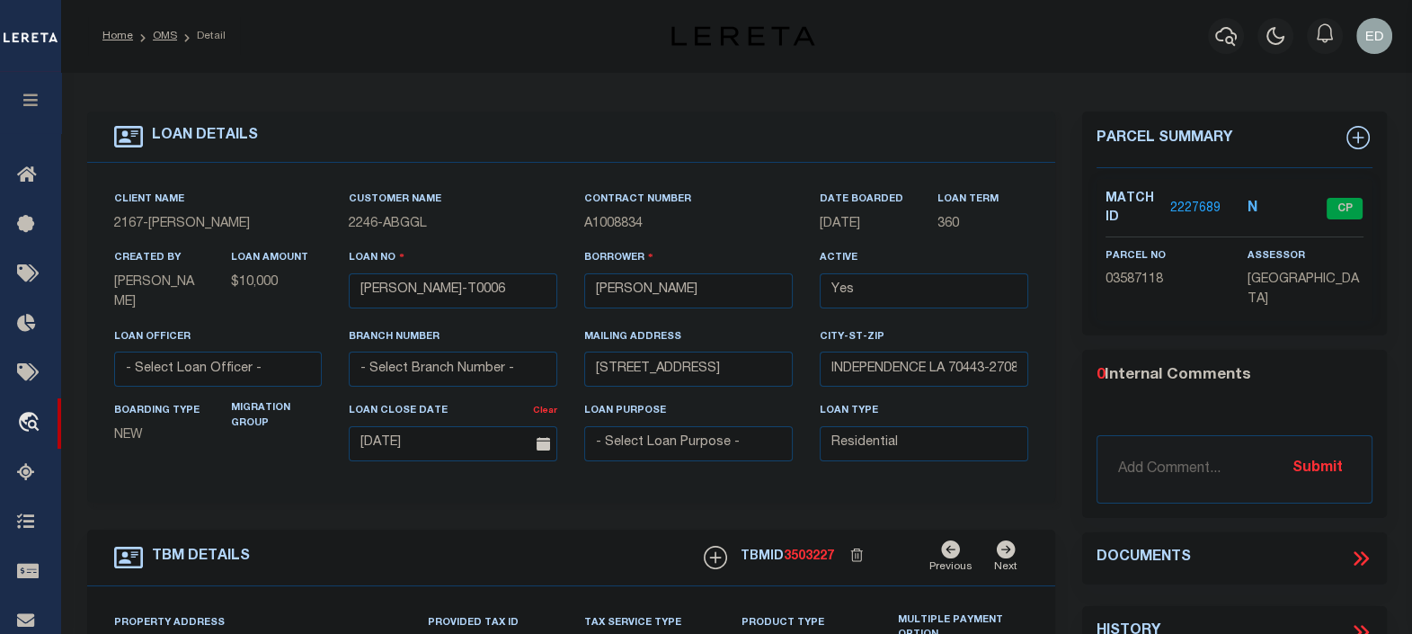
type input "[STREET_ADDRESS]"
select select
type input "INDEPENDENCE LA 70443-2708"
type input "LA"
click at [1056, 248] on div "LOAN DETAILS Client Name -" at bounding box center [571, 611] width 995 height 1001
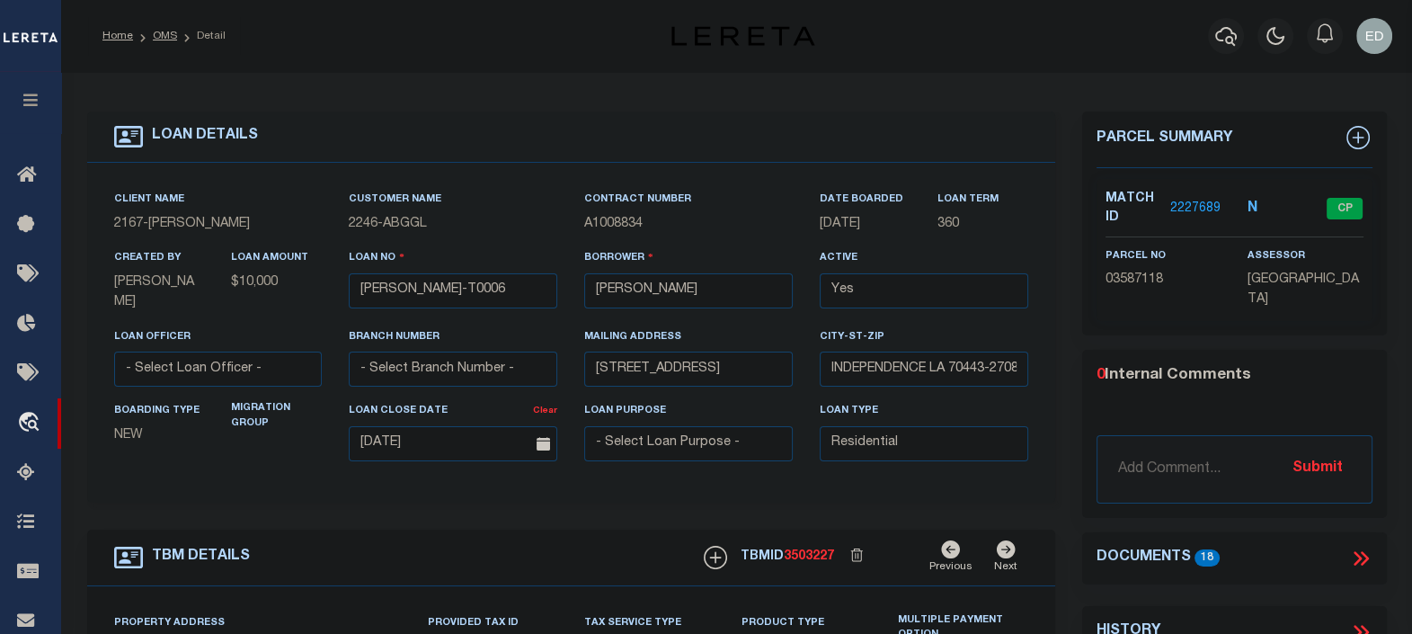
click at [1061, 224] on div "LOAN DETAILS Client Name -" at bounding box center [571, 611] width 995 height 1001
click at [1065, 211] on div "LOAN DETAILS Client Name -" at bounding box center [571, 611] width 995 height 1001
click at [1065, 185] on div "LOAN DETAILS Client Name -" at bounding box center [571, 611] width 995 height 1001
click at [1065, 167] on div "LOAN DETAILS Client Name -" at bounding box center [571, 611] width 995 height 1001
drag, startPoint x: 1070, startPoint y: 195, endPoint x: 1071, endPoint y: 254, distance: 58.4
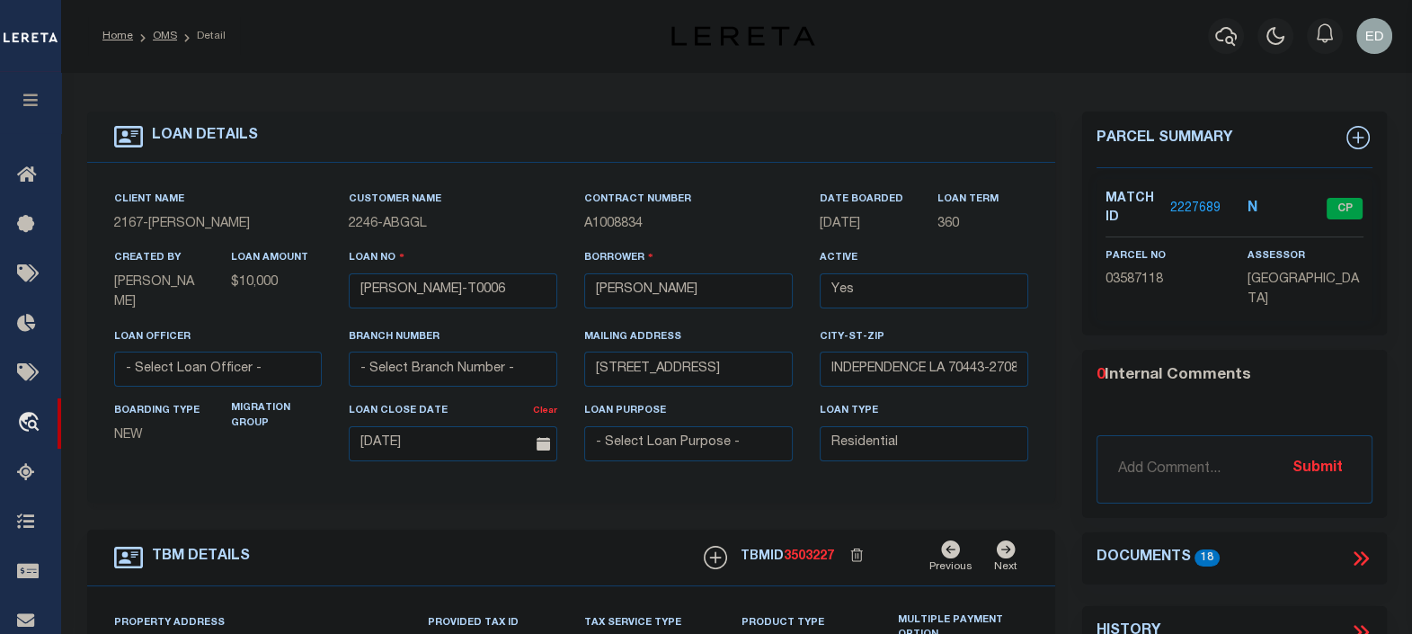
click at [1070, 199] on div "Parcel Summary Match ID 2227689 N parcel no 03587118 assessor 0" at bounding box center [1235, 611] width 332 height 1001
click at [1366, 551] on icon at bounding box center [1364, 558] width 8 height 14
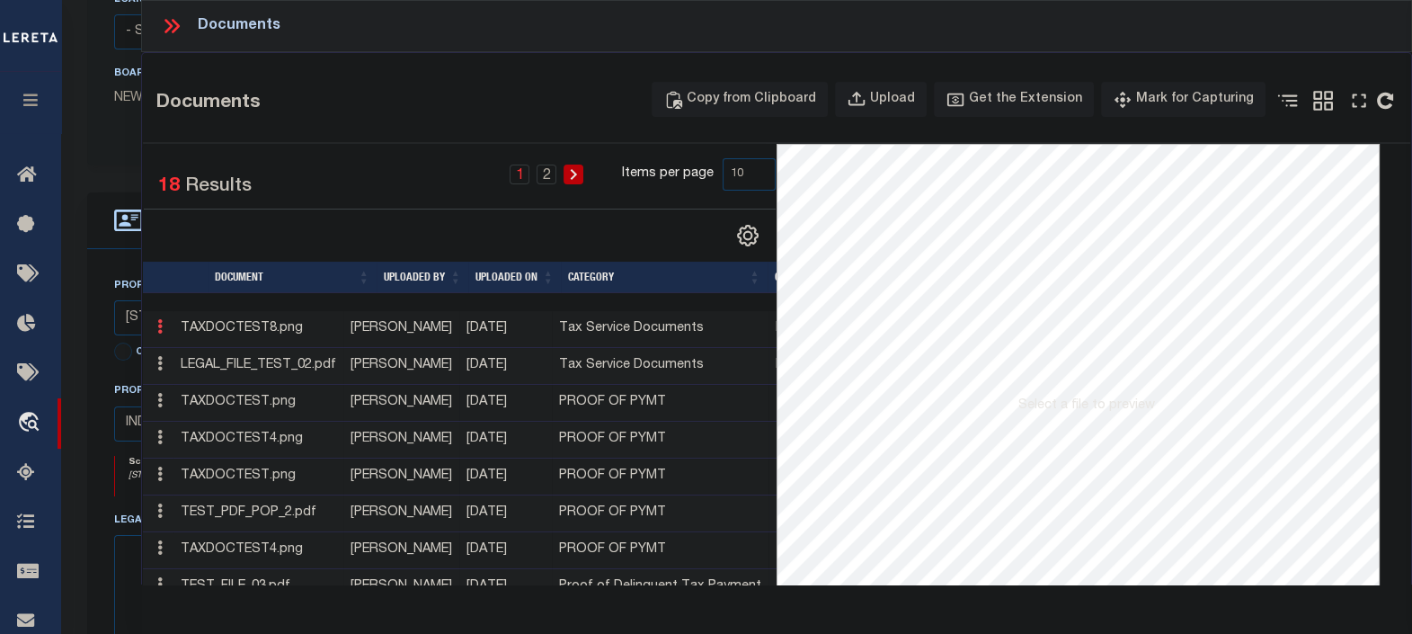
click at [158, 328] on icon at bounding box center [159, 326] width 5 height 14
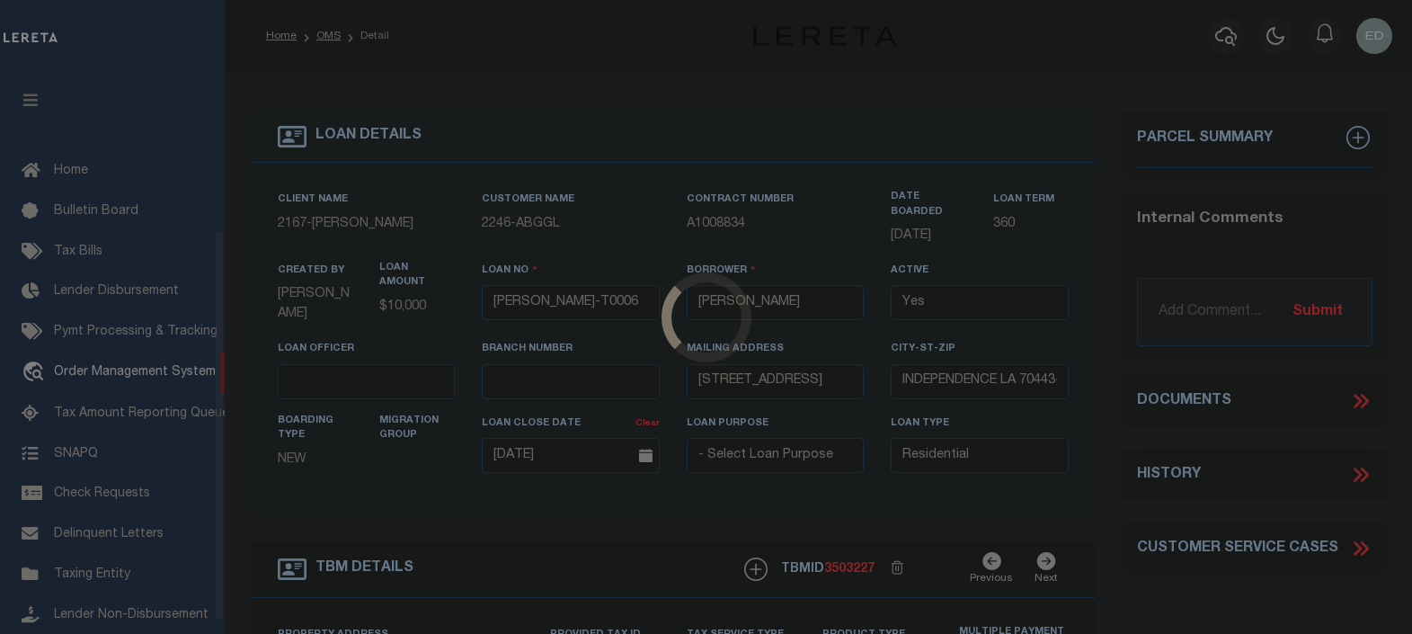
select select "10"
select select "Escrow"
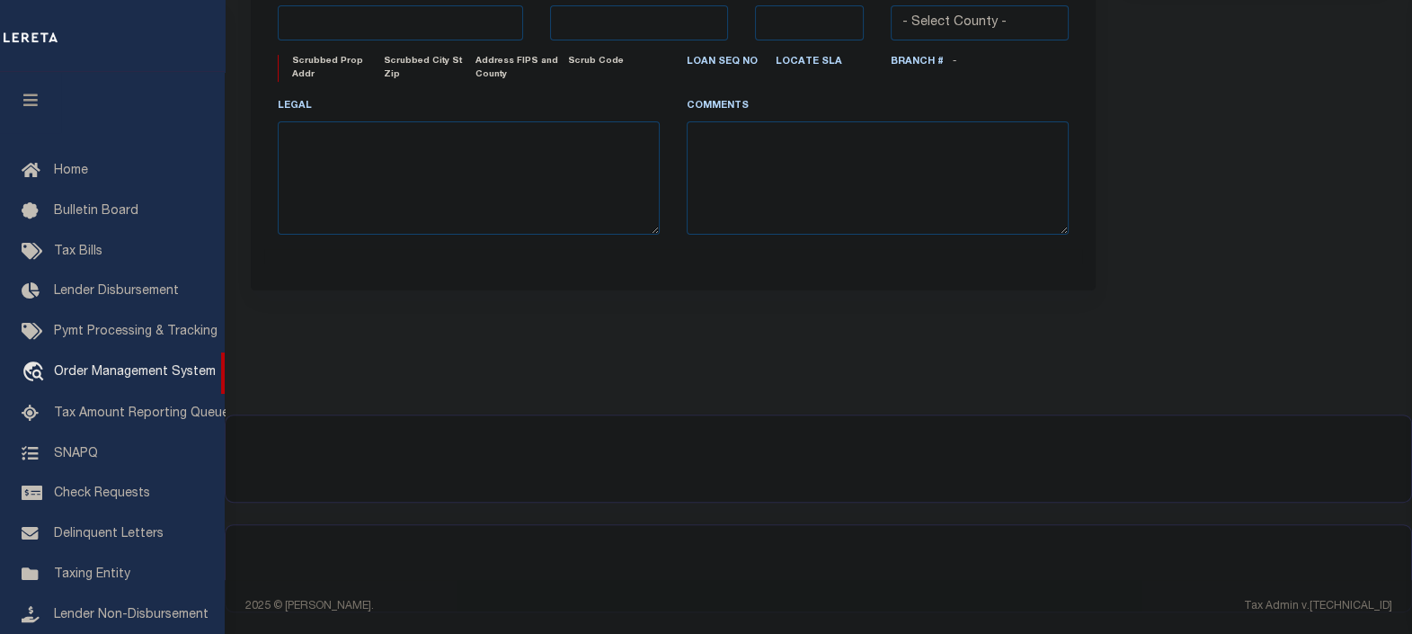
scroll to position [224, 0]
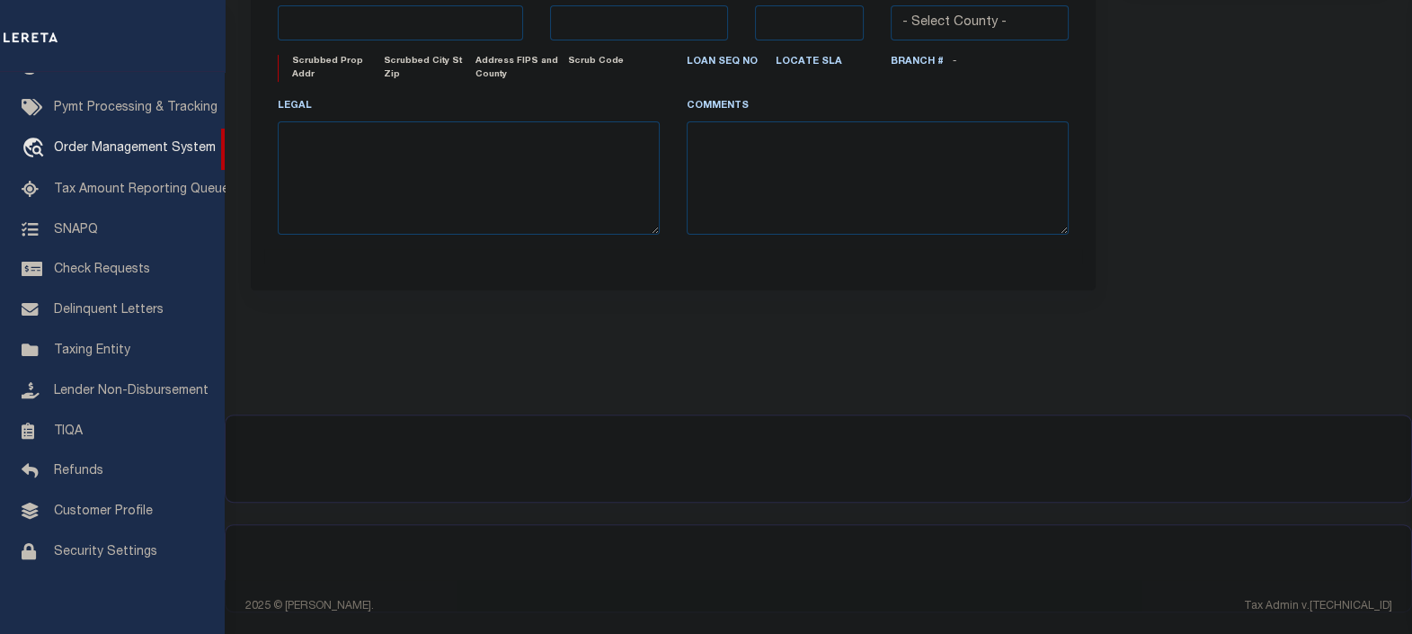
type input "[STREET_ADDRESS]"
select select
type input "INDEPENDENCE LA 70443-2708"
type input "LA"
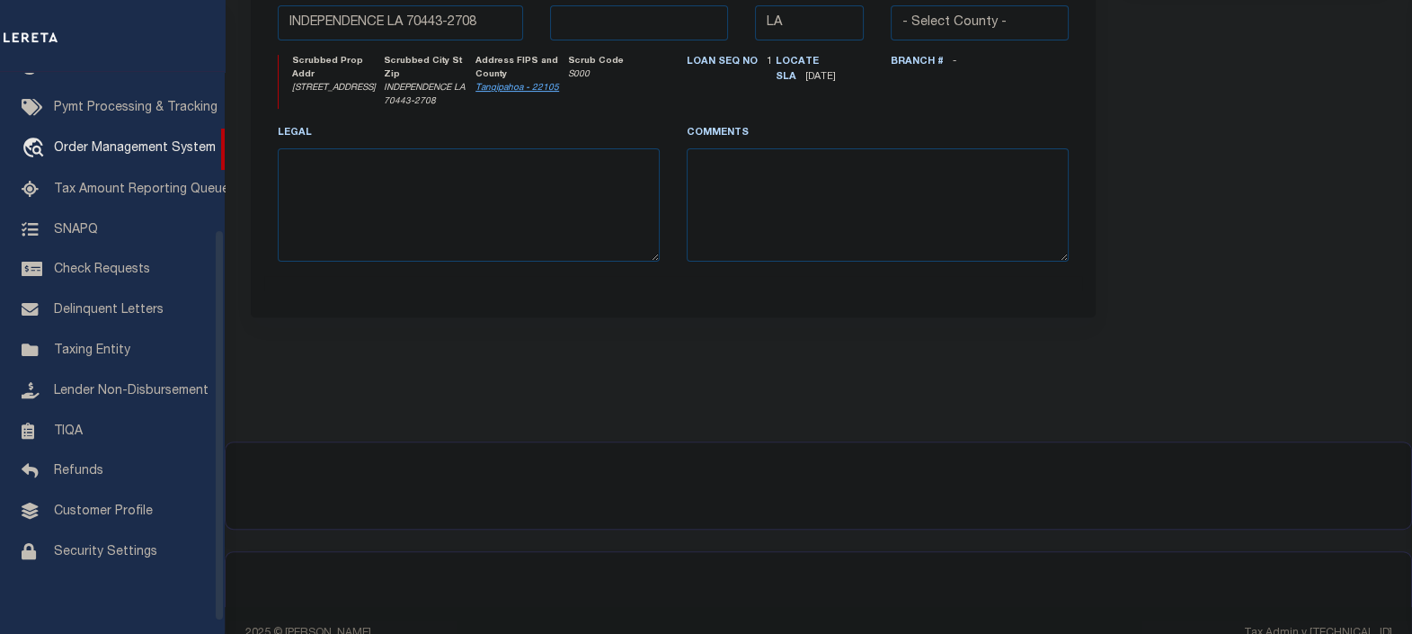
scroll to position [188, 0]
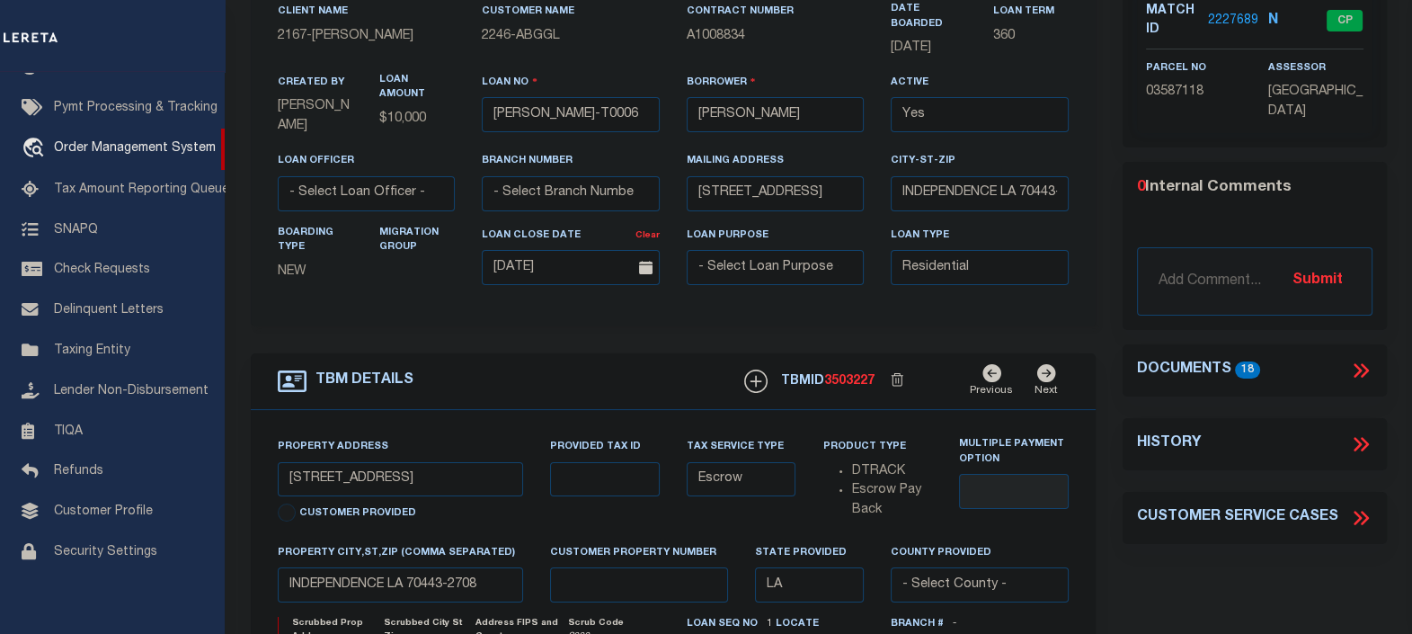
click at [1356, 360] on icon at bounding box center [1361, 370] width 23 height 23
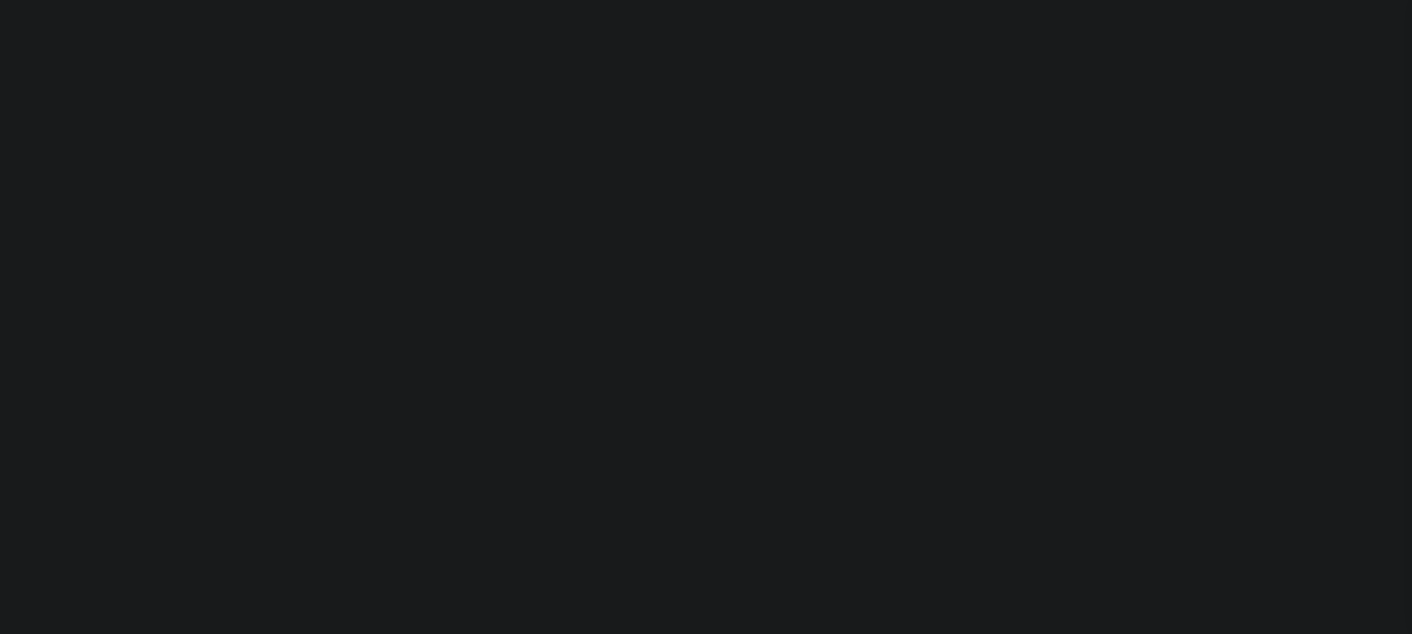
scroll to position [188, 0]
type input "[PERSON_NAME]-T0006"
type input "[PERSON_NAME]"
select select
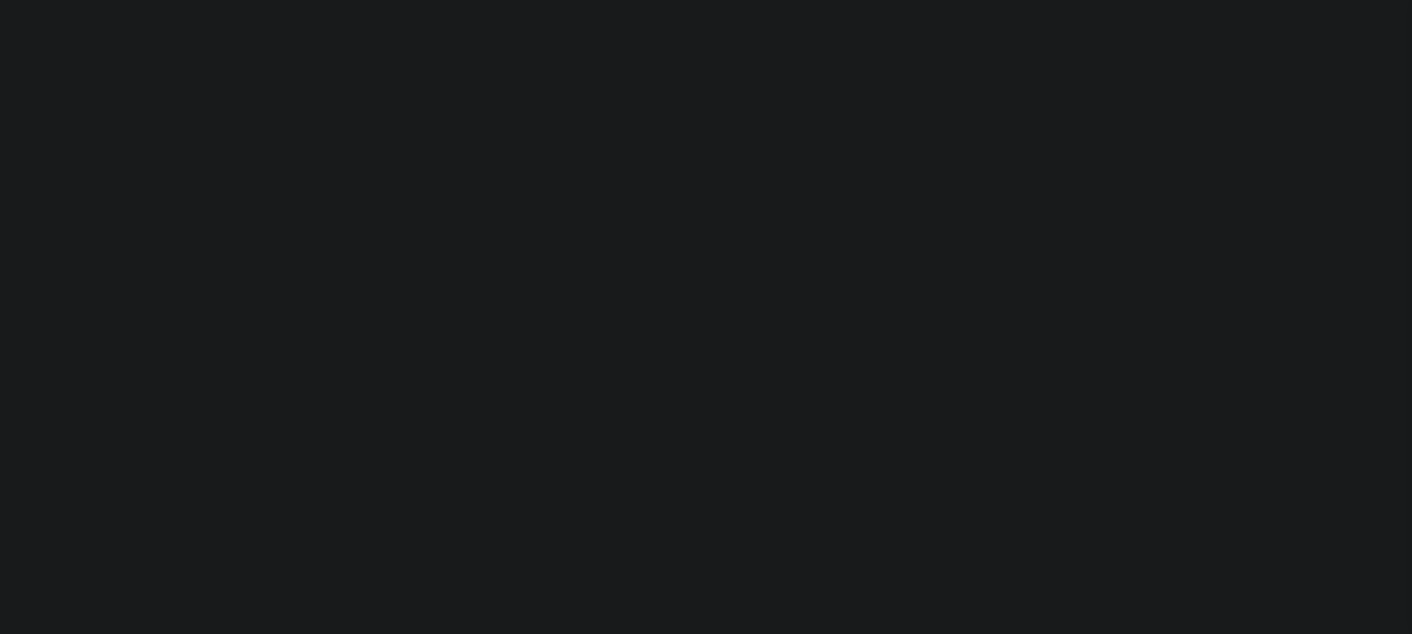
type input "[STREET_ADDRESS]"
type input "INDEPENDENCE LA 70443-2708"
type input "[DATE]"
select select "10"
select select "Escrow"
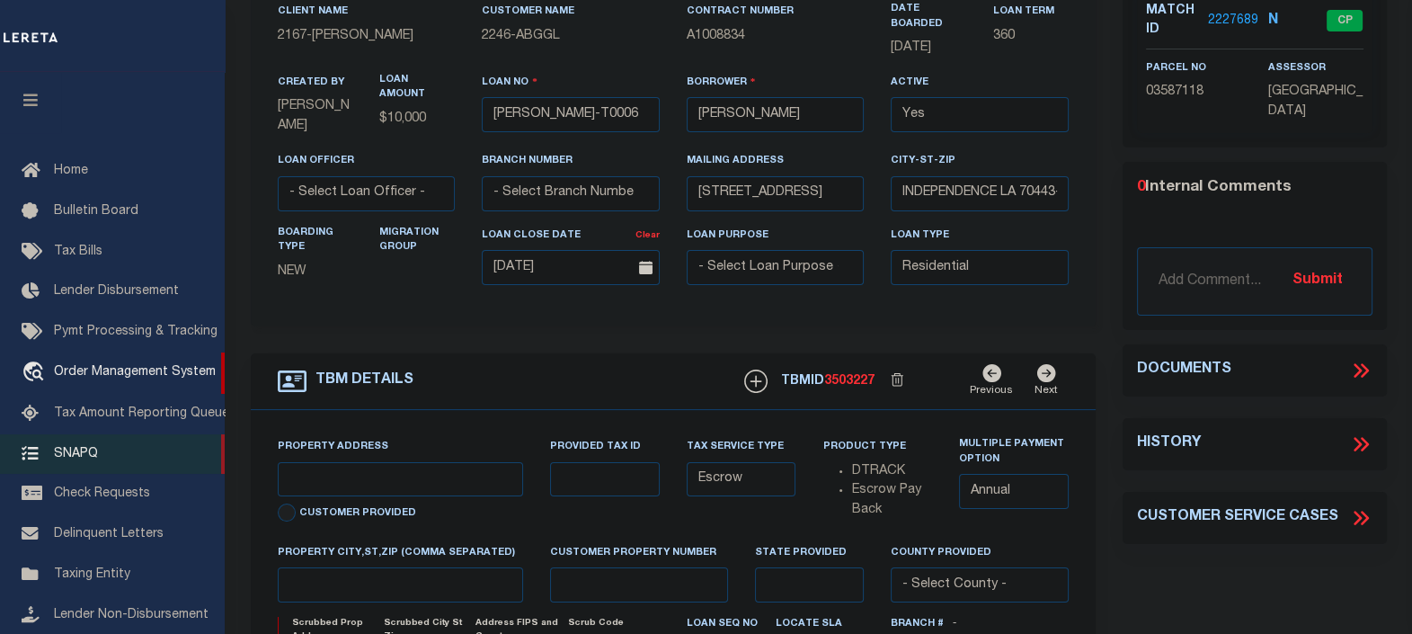
scroll to position [224, 0]
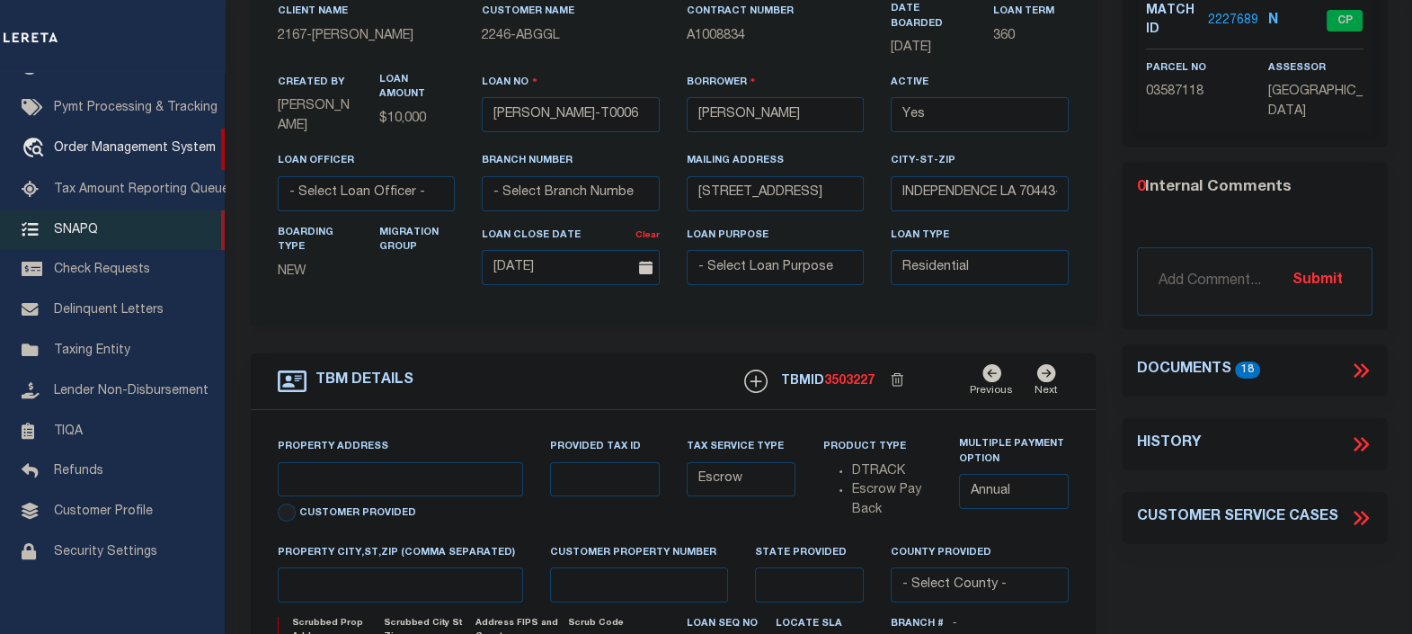
type input "[STREET_ADDRESS]"
select select
type input "INDEPENDENCE LA 70443-2708"
type input "LA"
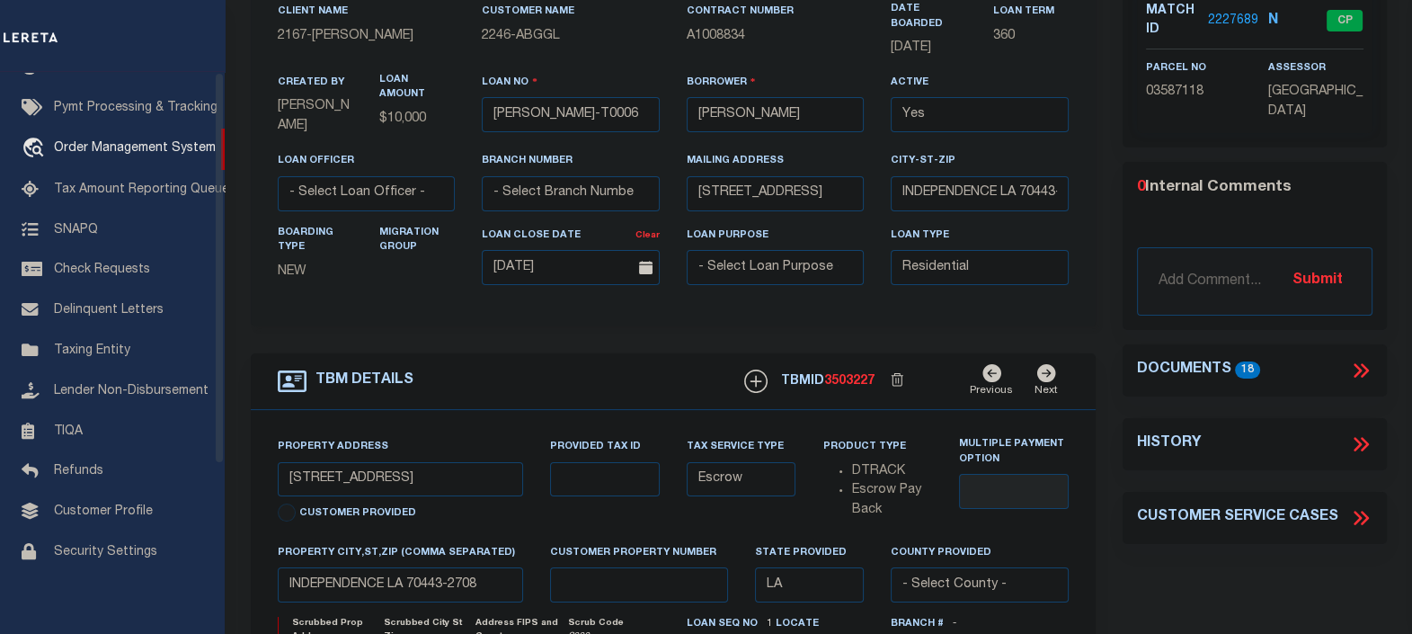
drag, startPoint x: 40, startPoint y: 91, endPoint x: 1377, endPoint y: 385, distance: 1368.9
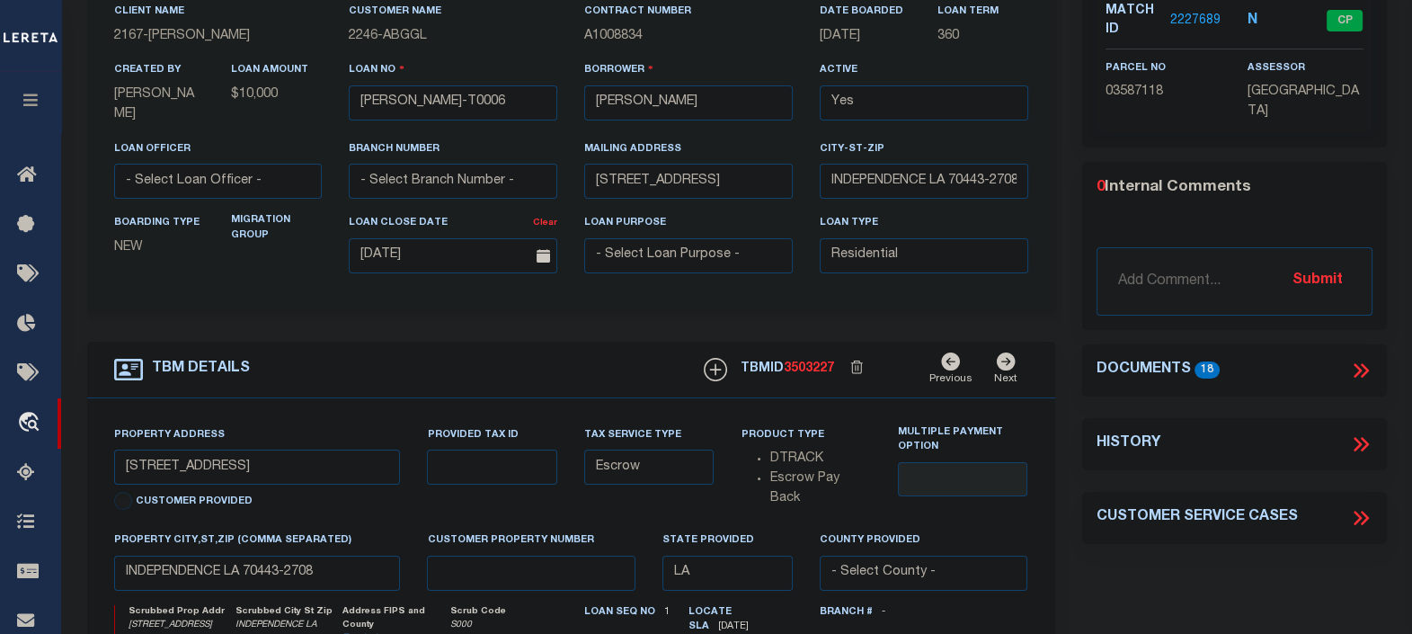
click at [1359, 360] on icon at bounding box center [1361, 370] width 23 height 23
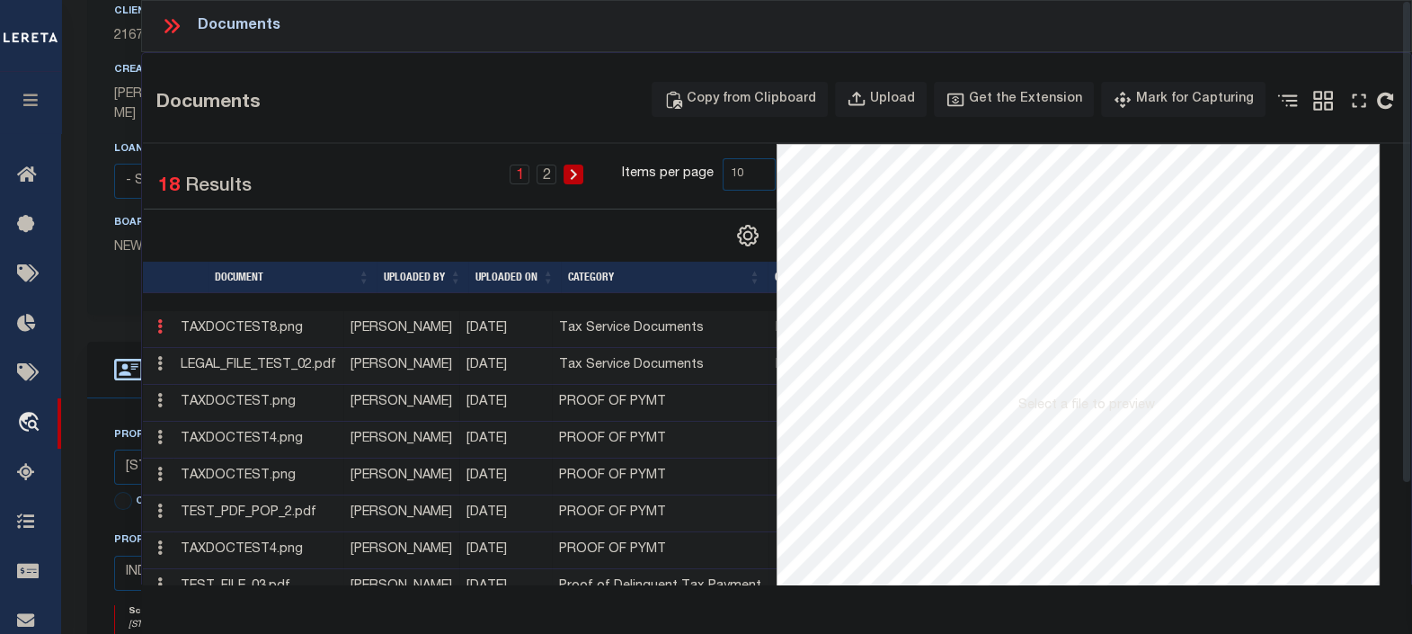
click at [157, 331] on icon at bounding box center [159, 326] width 5 height 14
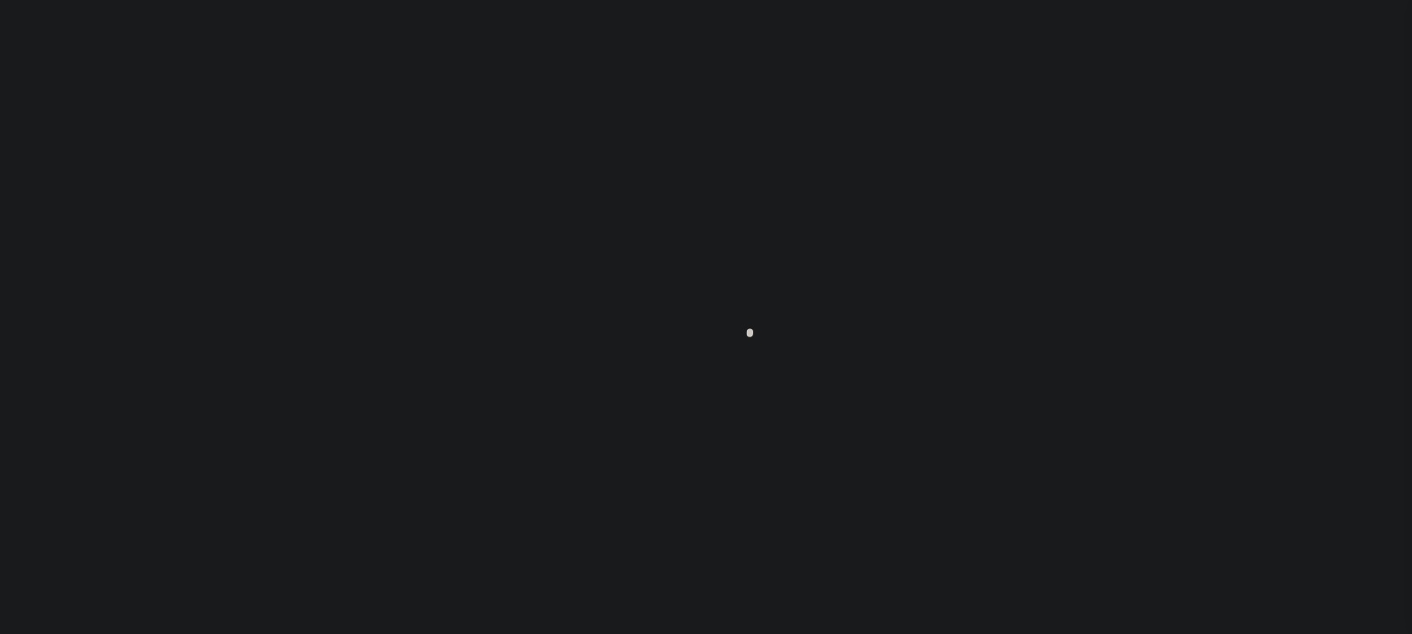
scroll to position [188, 0]
type input "[PERSON_NAME]-T0006"
type input "[PERSON_NAME]"
select select
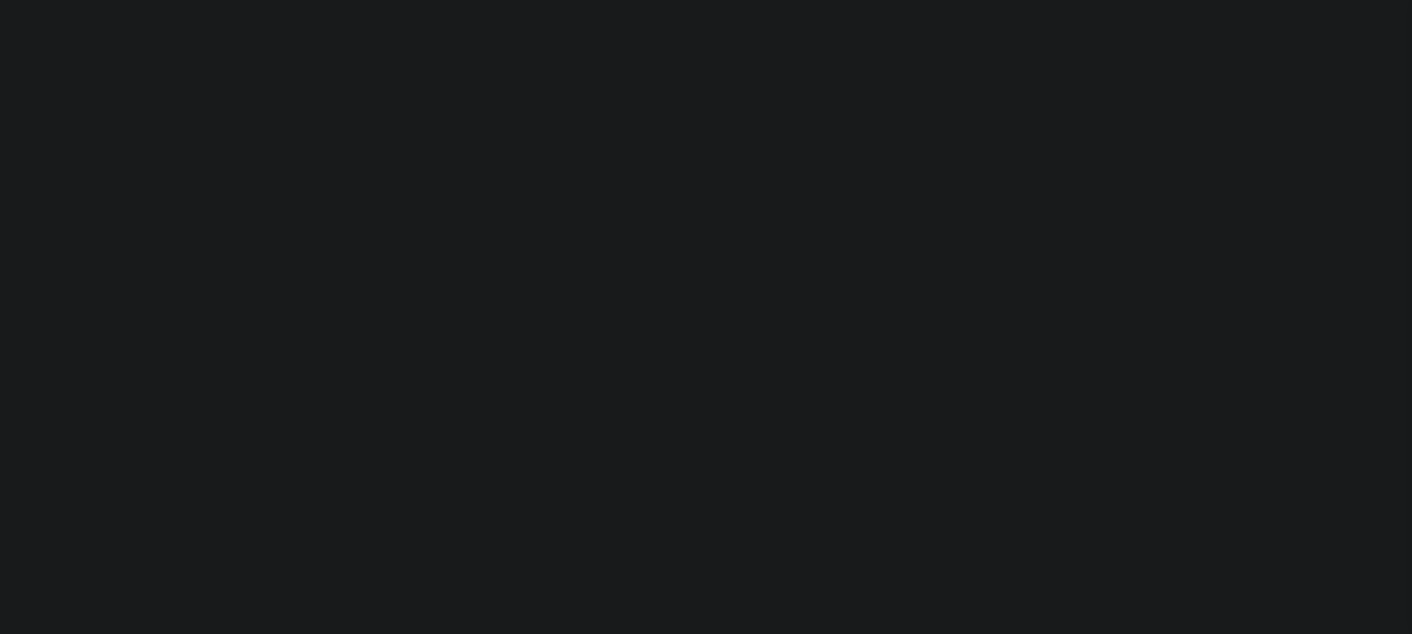
type input "[STREET_ADDRESS]"
type input "INDEPENDENCE LA 70443-2708"
type input "[DATE]"
select select "10"
select select "Escrow"
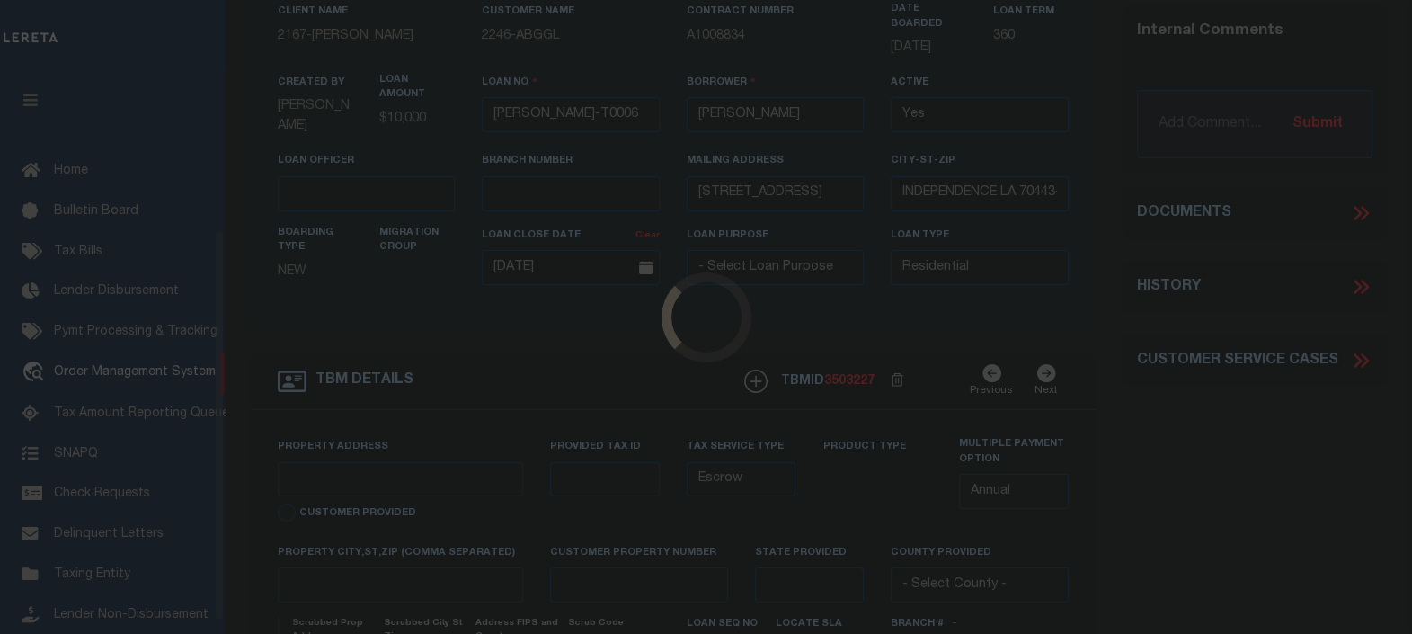
scroll to position [224, 0]
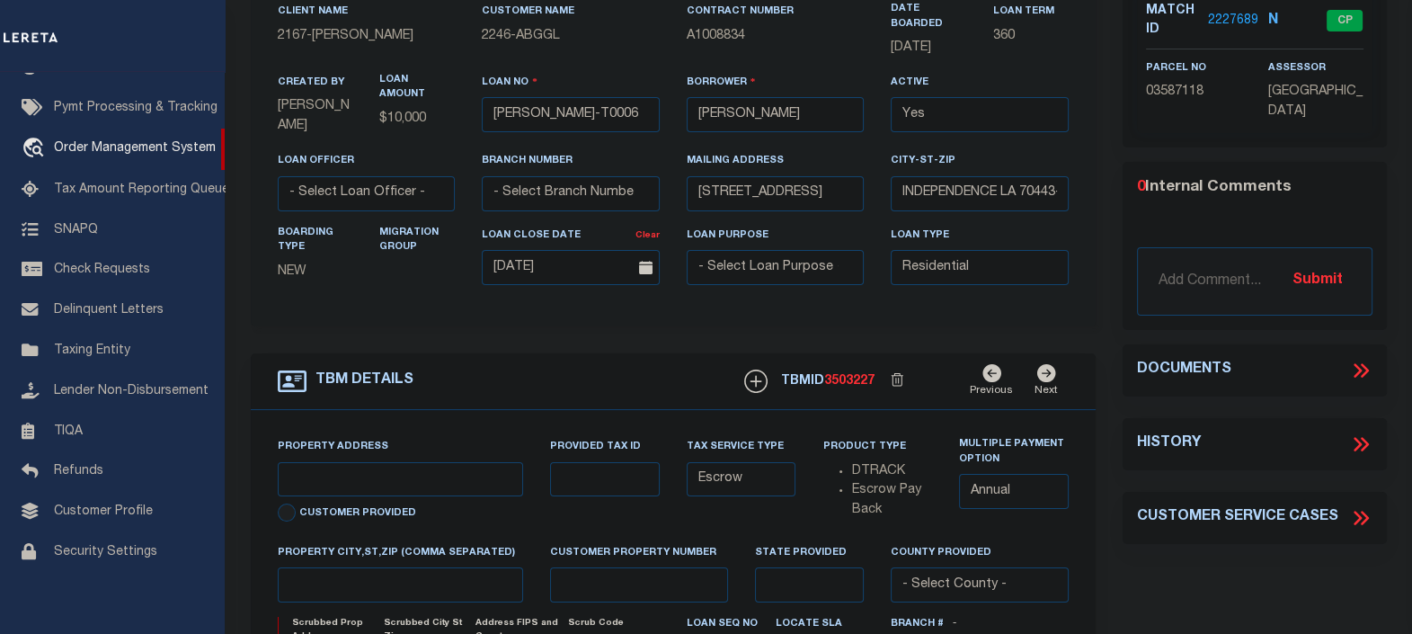
type input "[STREET_ADDRESS]"
select select
type input "INDEPENDENCE LA 70443-2708"
type input "LA"
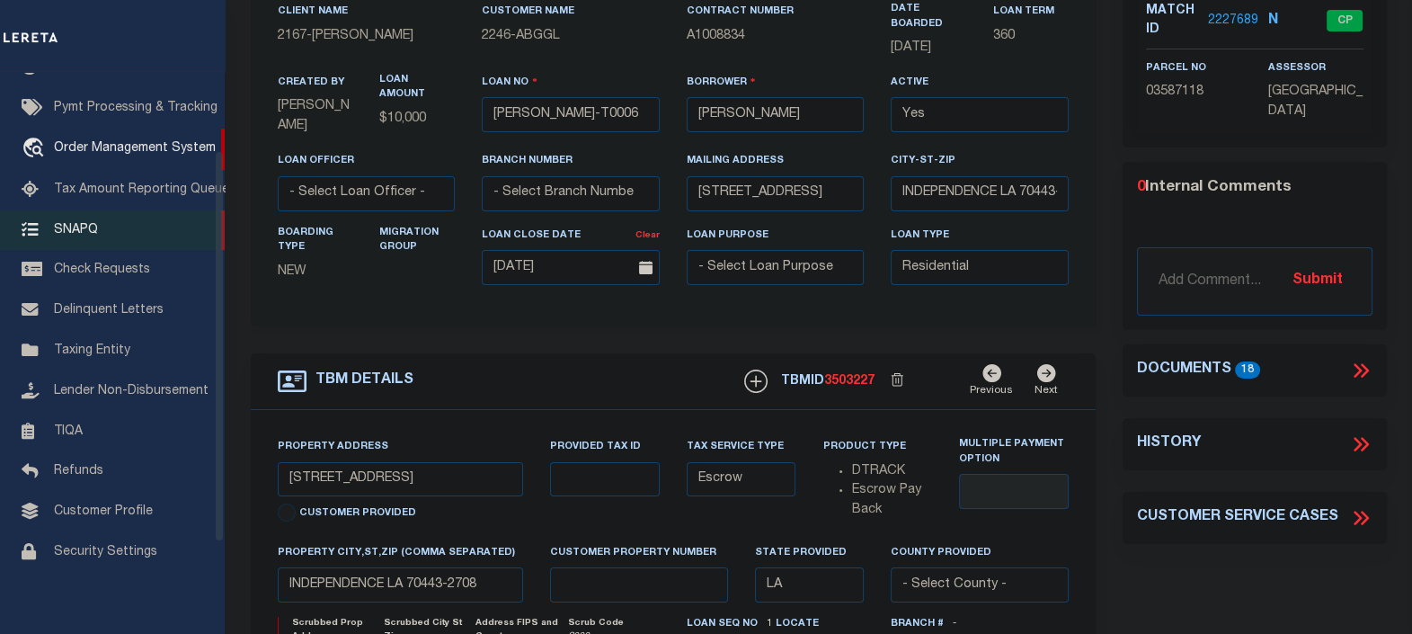
scroll to position [0, 0]
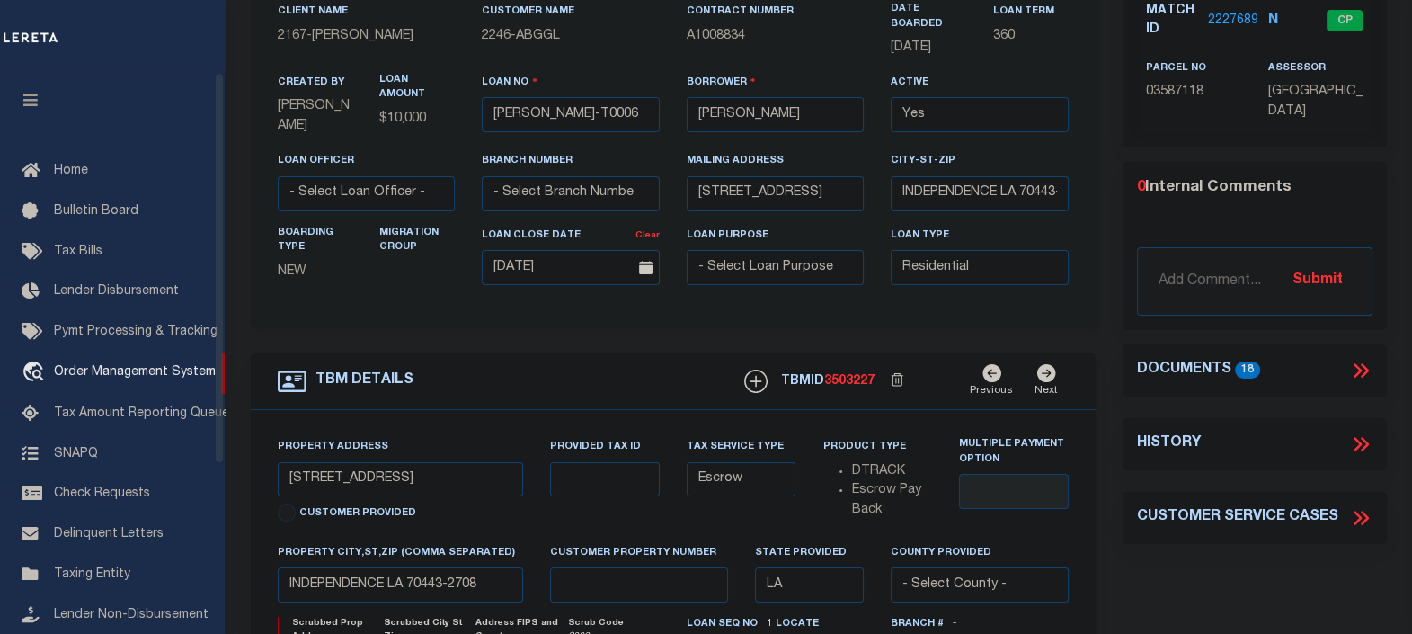
drag, startPoint x: 30, startPoint y: 106, endPoint x: 1384, endPoint y: 375, distance: 1380.4
click at [30, 106] on icon "button" at bounding box center [31, 100] width 21 height 16
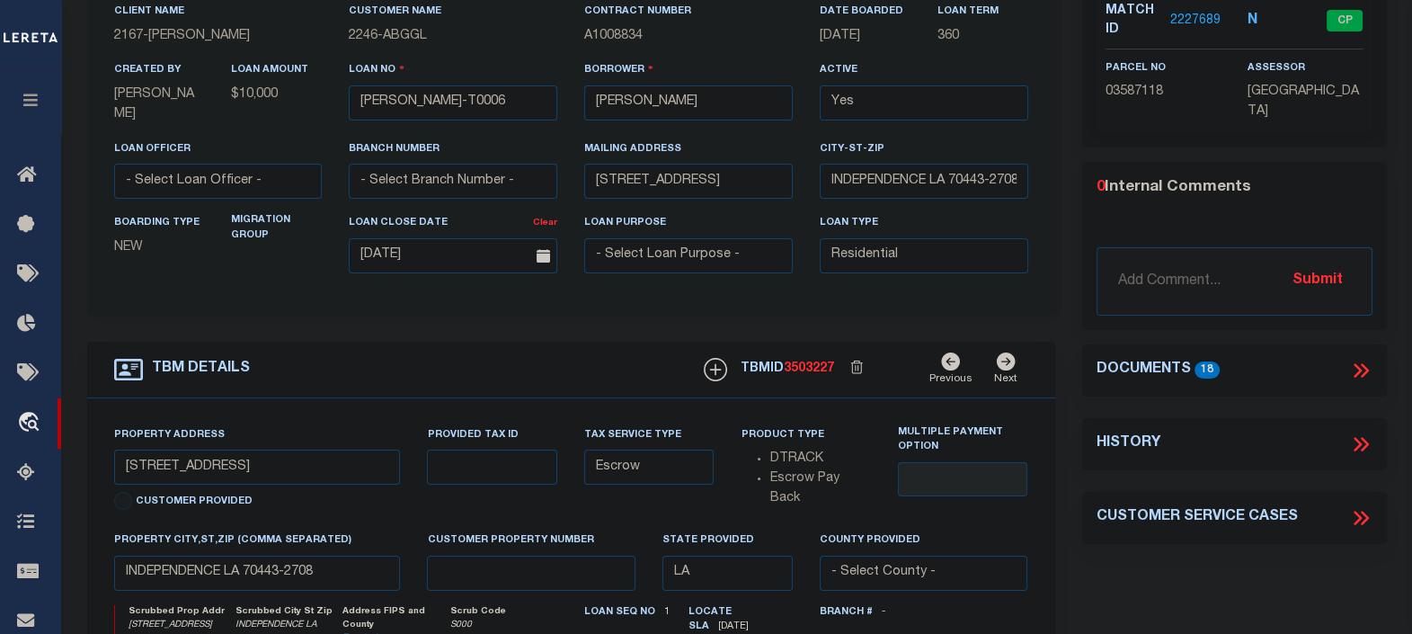
click at [1362, 364] on icon at bounding box center [1361, 370] width 23 height 23
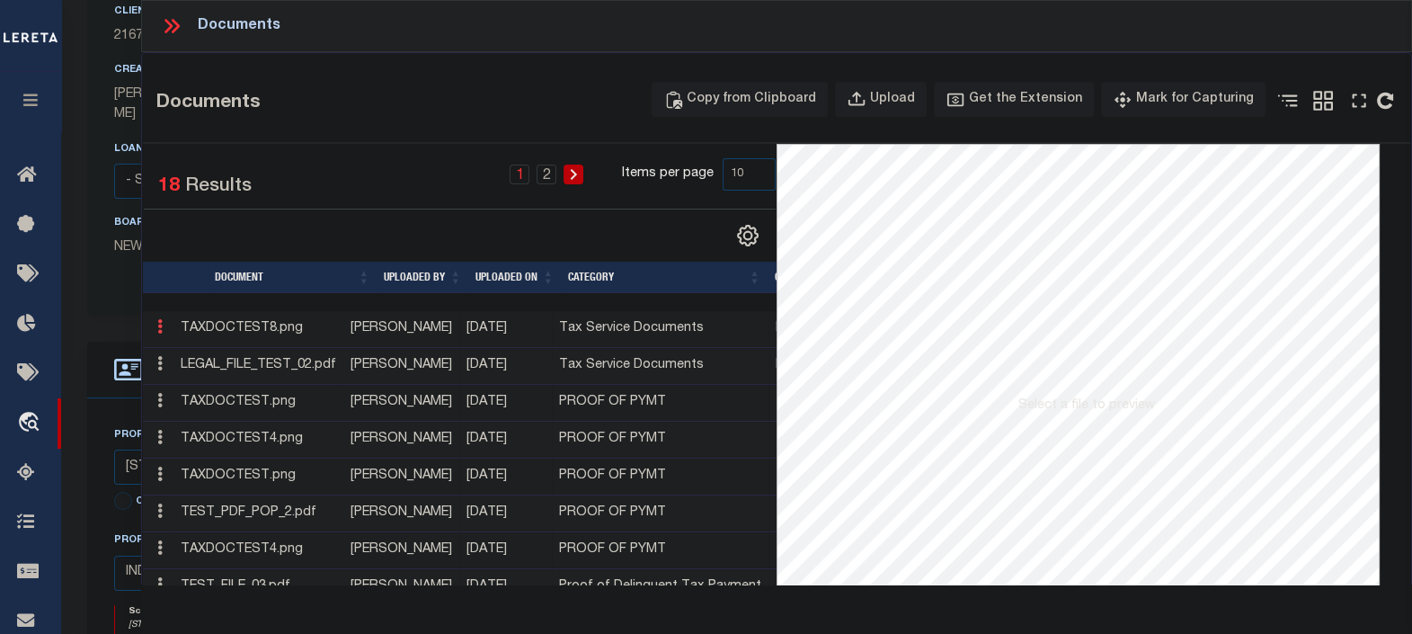
click at [161, 331] on icon at bounding box center [159, 326] width 5 height 14
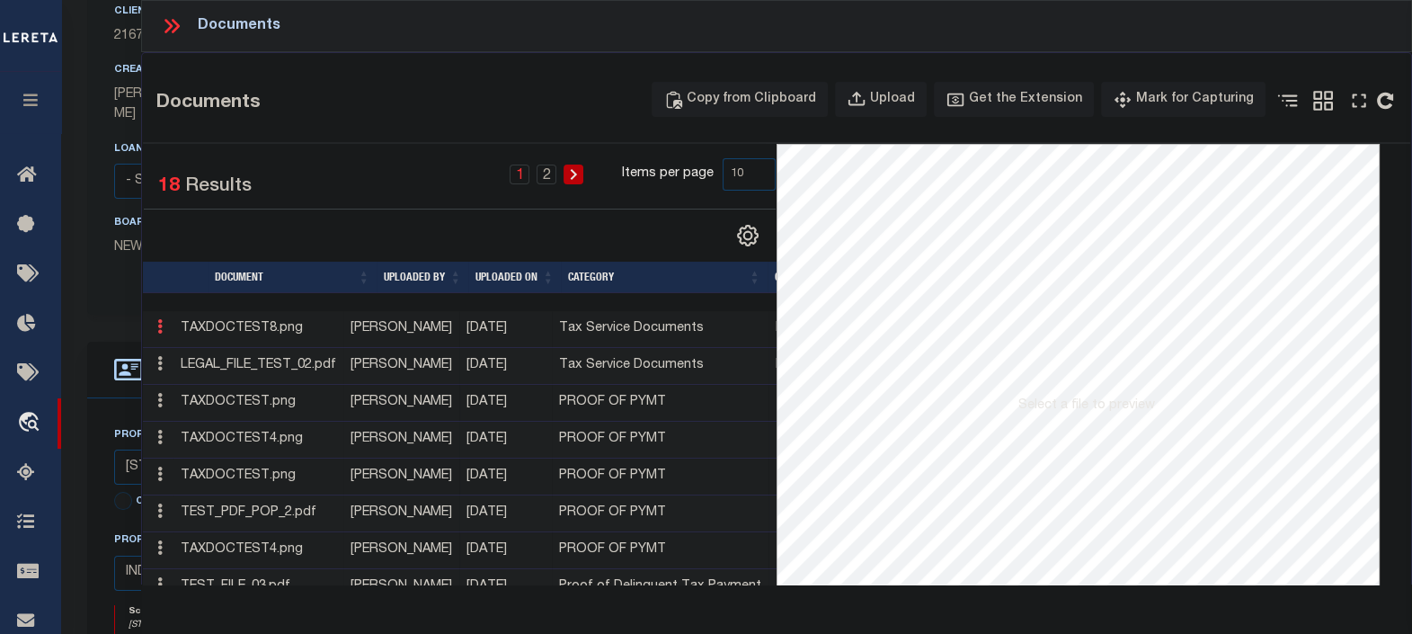
click at [161, 331] on icon at bounding box center [159, 326] width 5 height 14
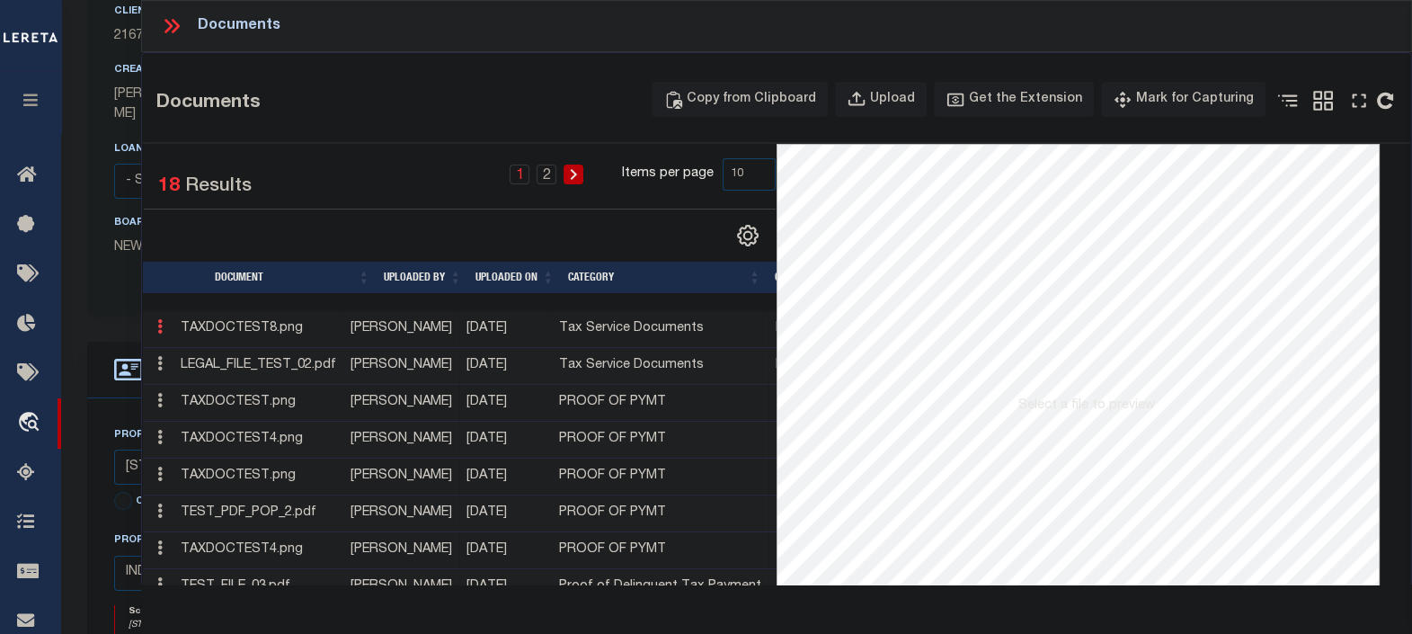
click at [161, 331] on icon at bounding box center [159, 326] width 5 height 14
click at [162, 331] on icon at bounding box center [159, 326] width 5 height 14
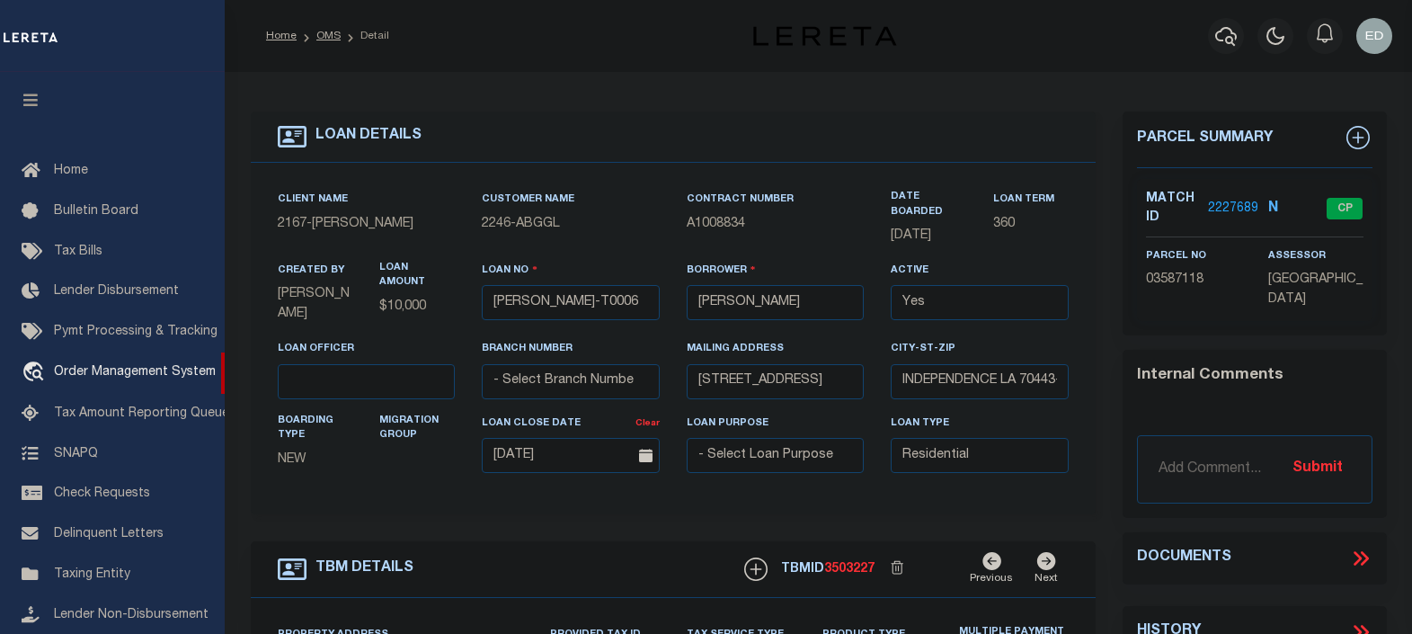
select select "10"
select select "Escrow"
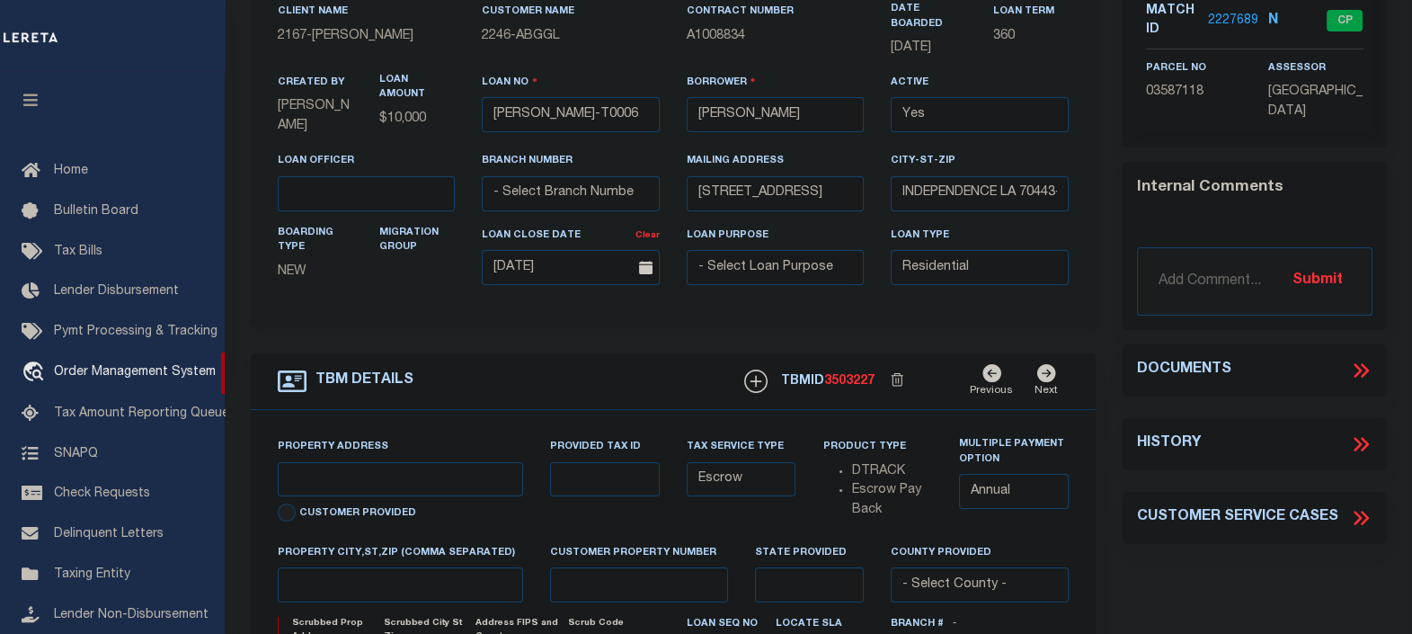
type input "[STREET_ADDRESS]"
select select
type input "INDEPENDENCE LA 70443-2708"
type input "LA"
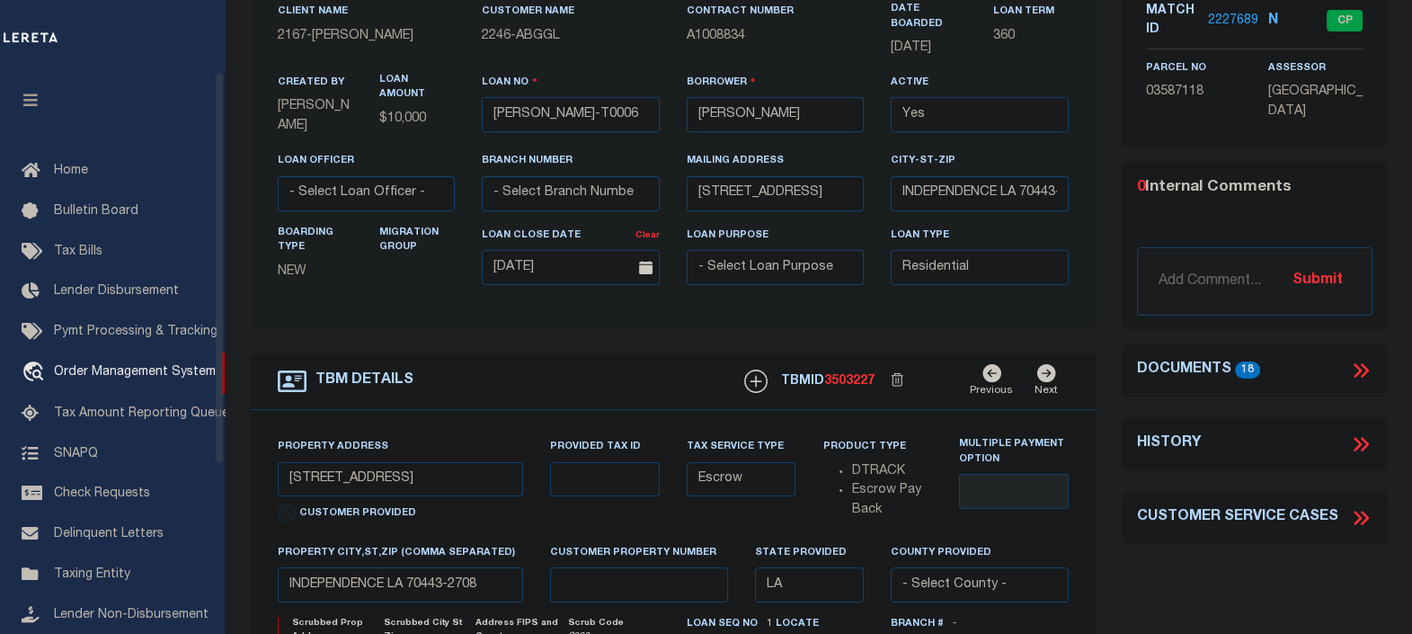
drag, startPoint x: 30, startPoint y: 98, endPoint x: 1335, endPoint y: 396, distance: 1339.2
click at [30, 98] on icon "button" at bounding box center [31, 100] width 21 height 16
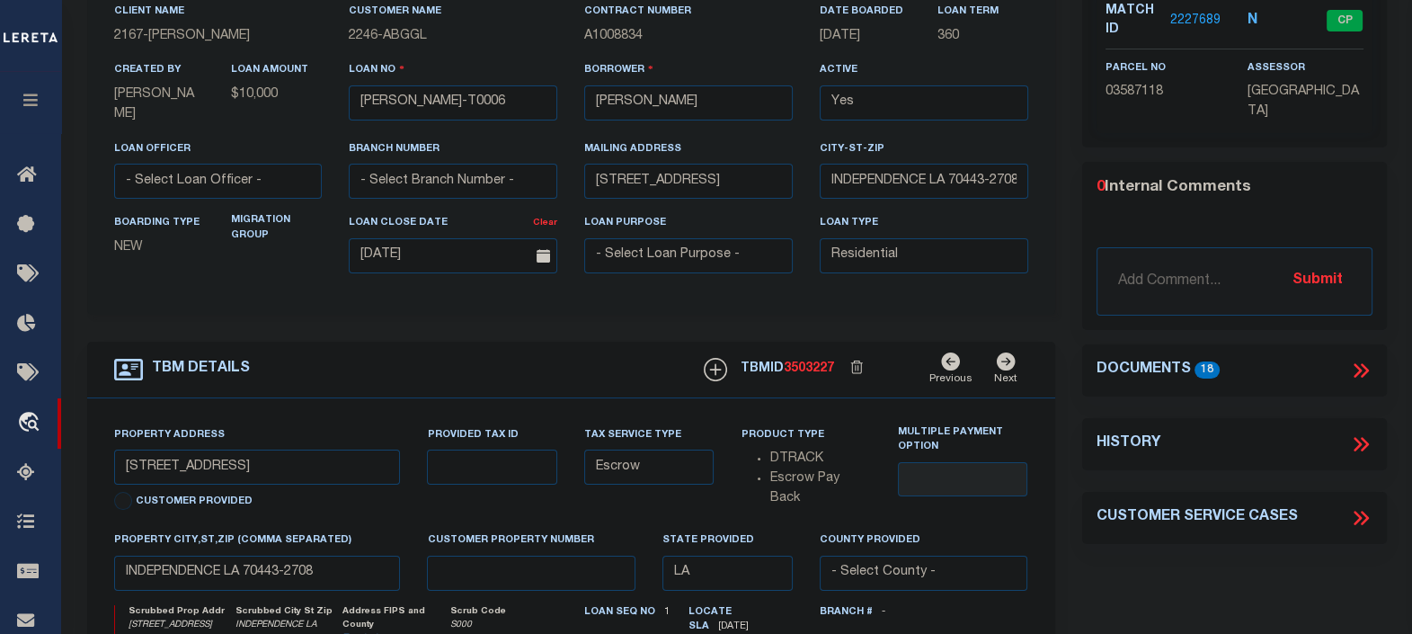
click at [1354, 365] on icon at bounding box center [1361, 370] width 23 height 23
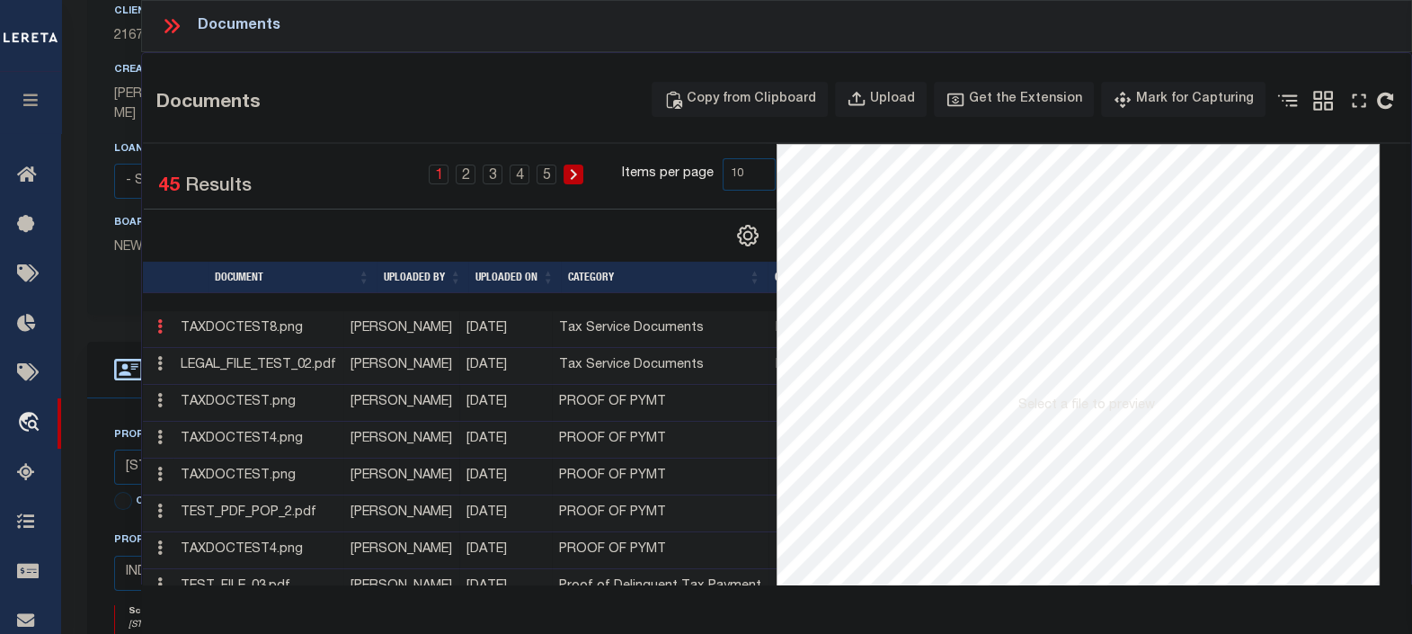
click at [158, 325] on icon at bounding box center [159, 326] width 5 height 14
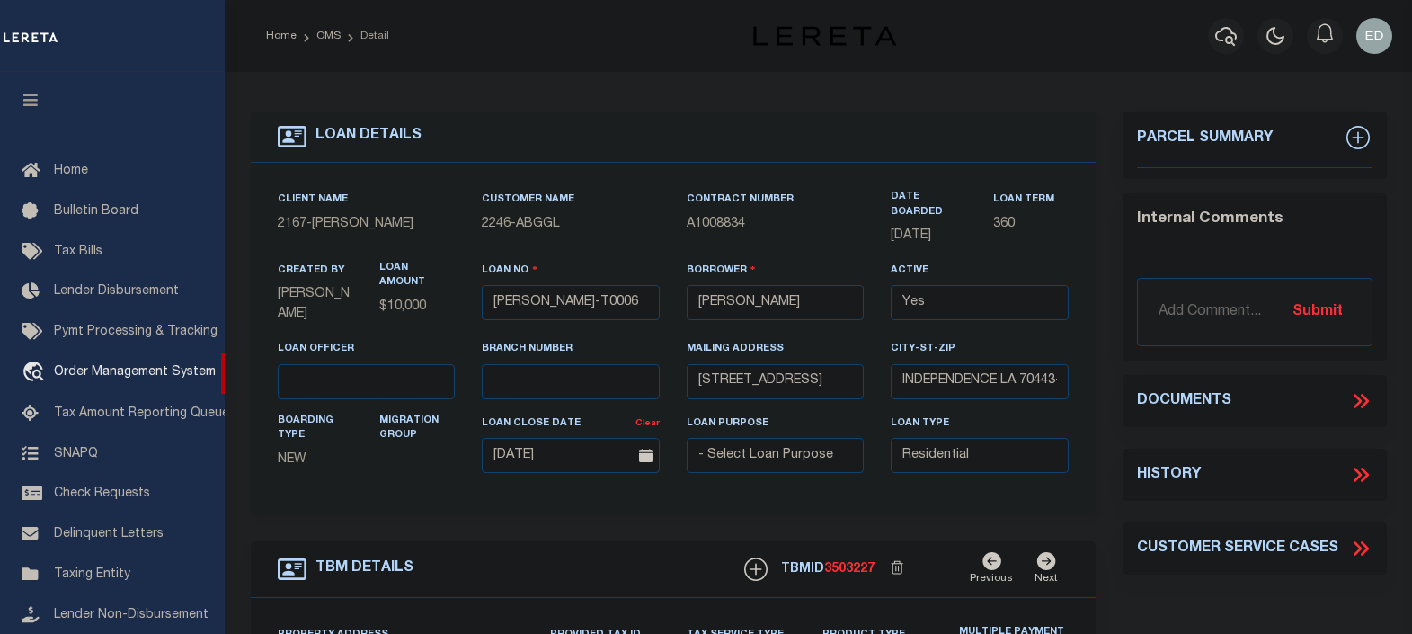
select select "10"
select select "Escrow"
type input "[STREET_ADDRESS]"
select select
type input "INDEPENDENCE LA 70443-2708"
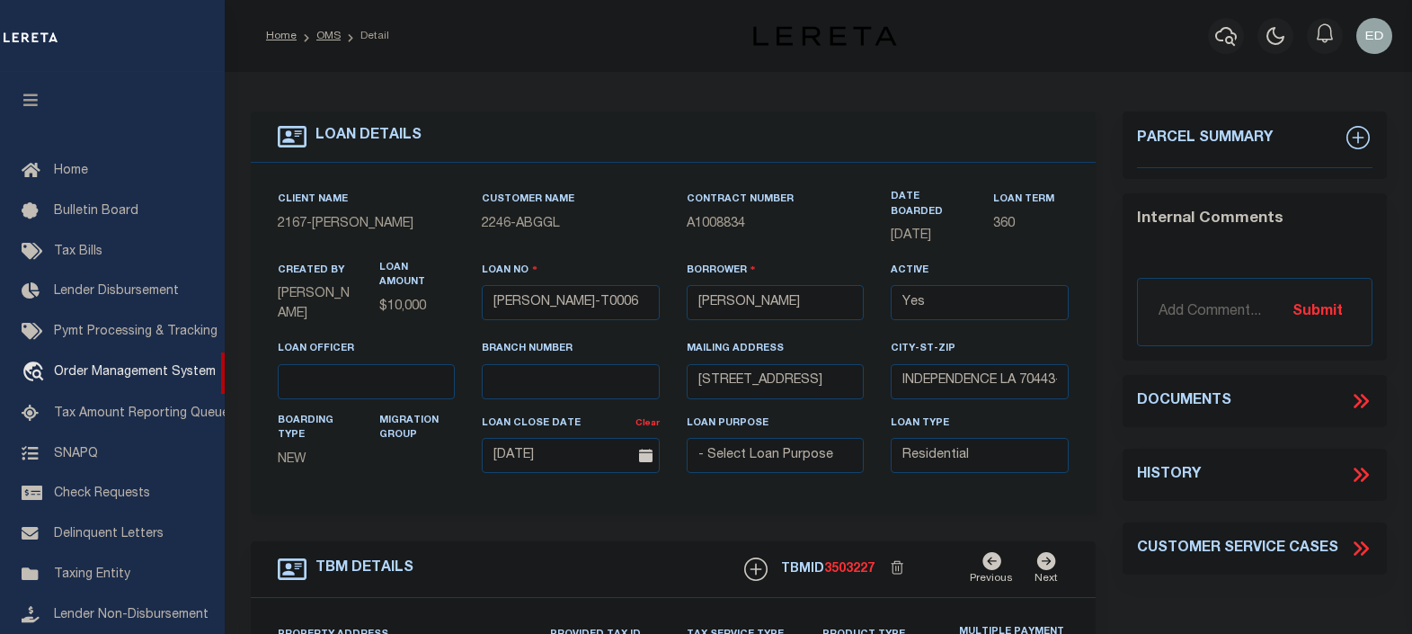
type input "LA"
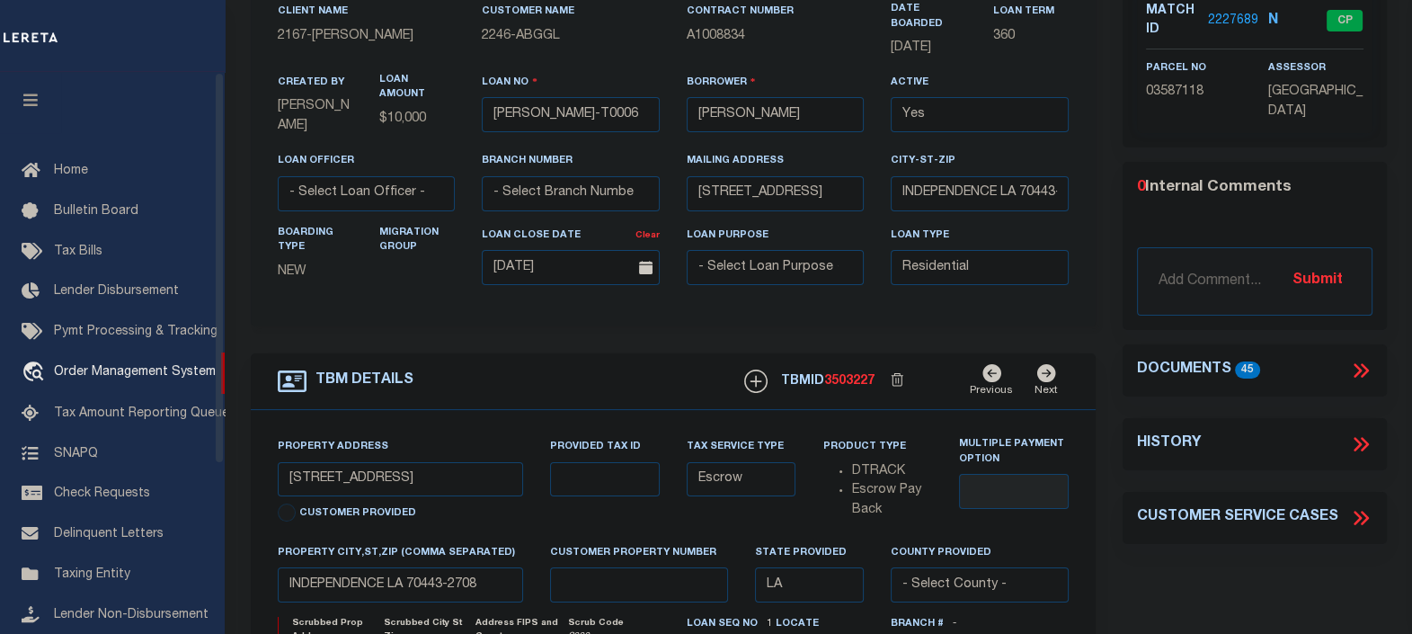
drag, startPoint x: 36, startPoint y: 117, endPoint x: 173, endPoint y: 49, distance: 152.4
click at [36, 116] on button "button" at bounding box center [30, 102] width 61 height 61
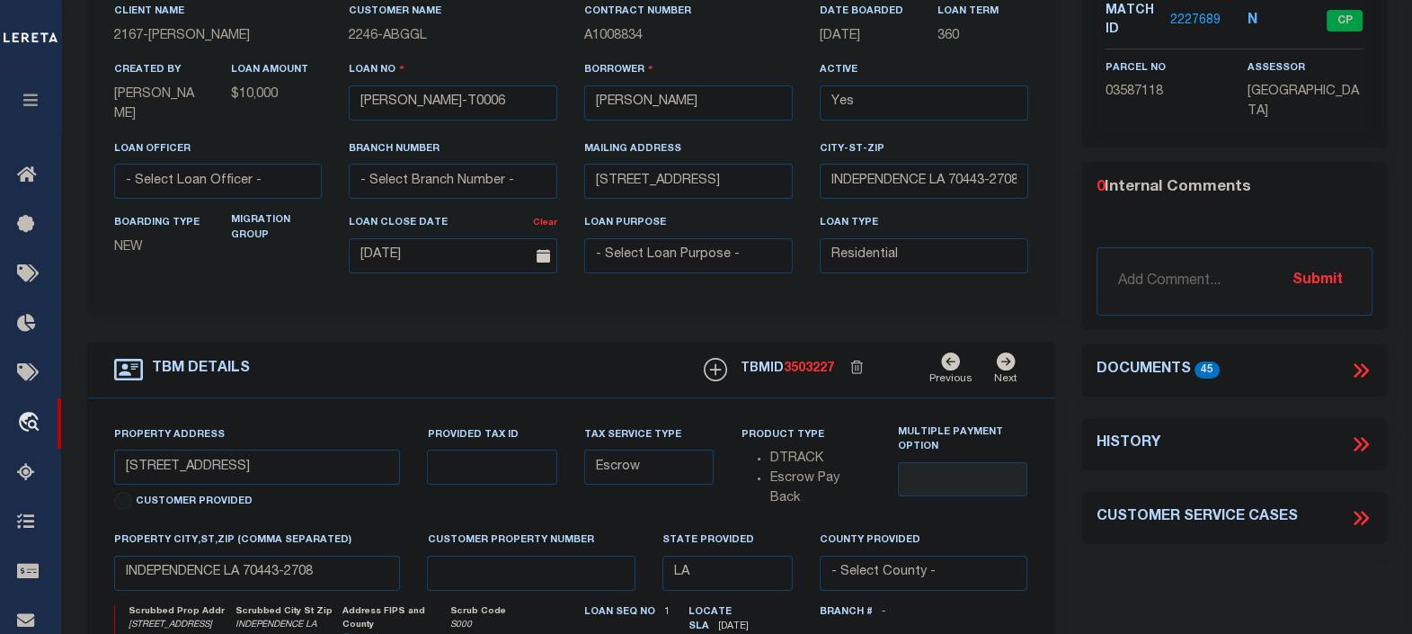
click at [1359, 365] on icon at bounding box center [1358, 370] width 8 height 14
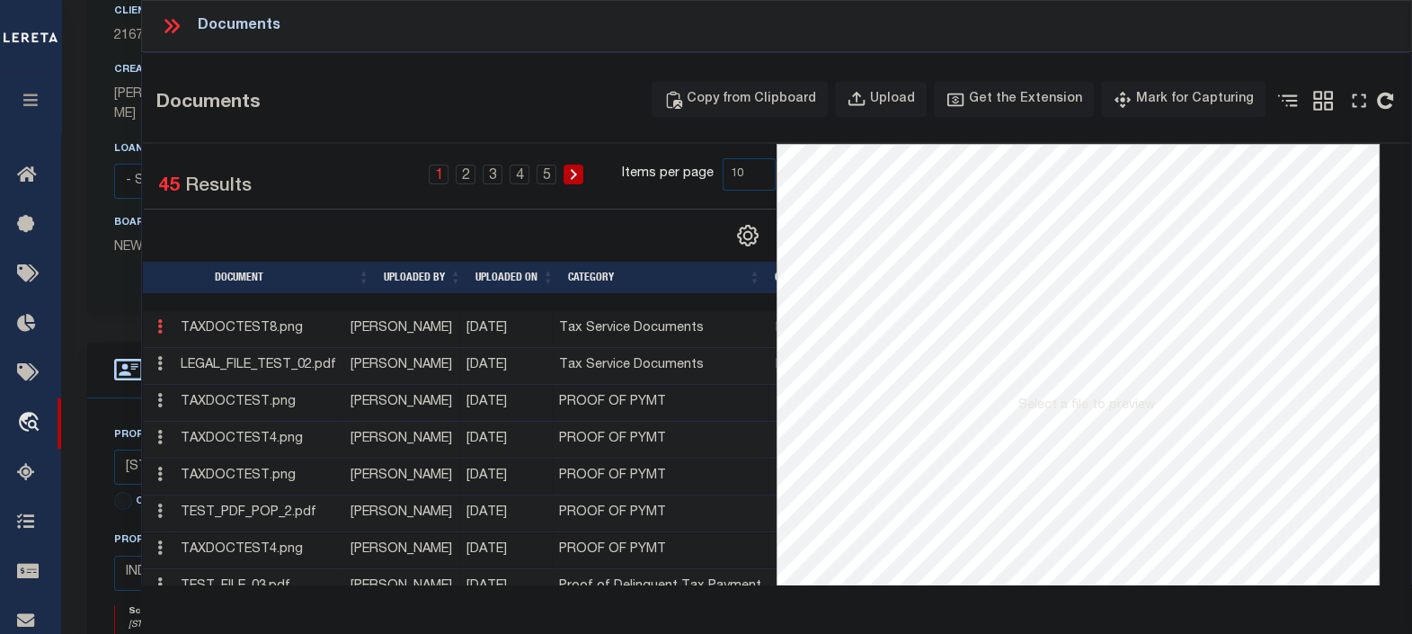
click at [165, 325] on link at bounding box center [160, 329] width 20 height 14
click at [164, 364] on link at bounding box center [160, 366] width 20 height 14
click at [163, 400] on link at bounding box center [160, 403] width 20 height 14
click at [163, 450] on td "Edit" at bounding box center [158, 440] width 31 height 37
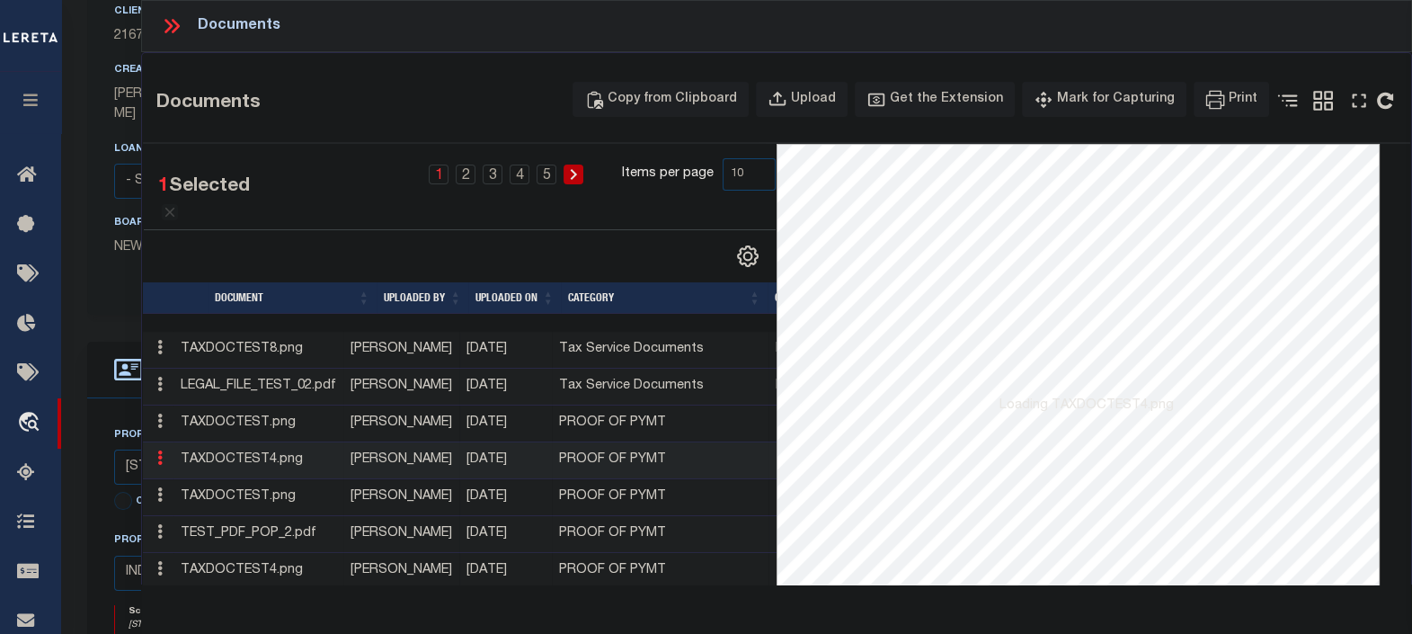
click at [163, 453] on link at bounding box center [160, 460] width 20 height 14
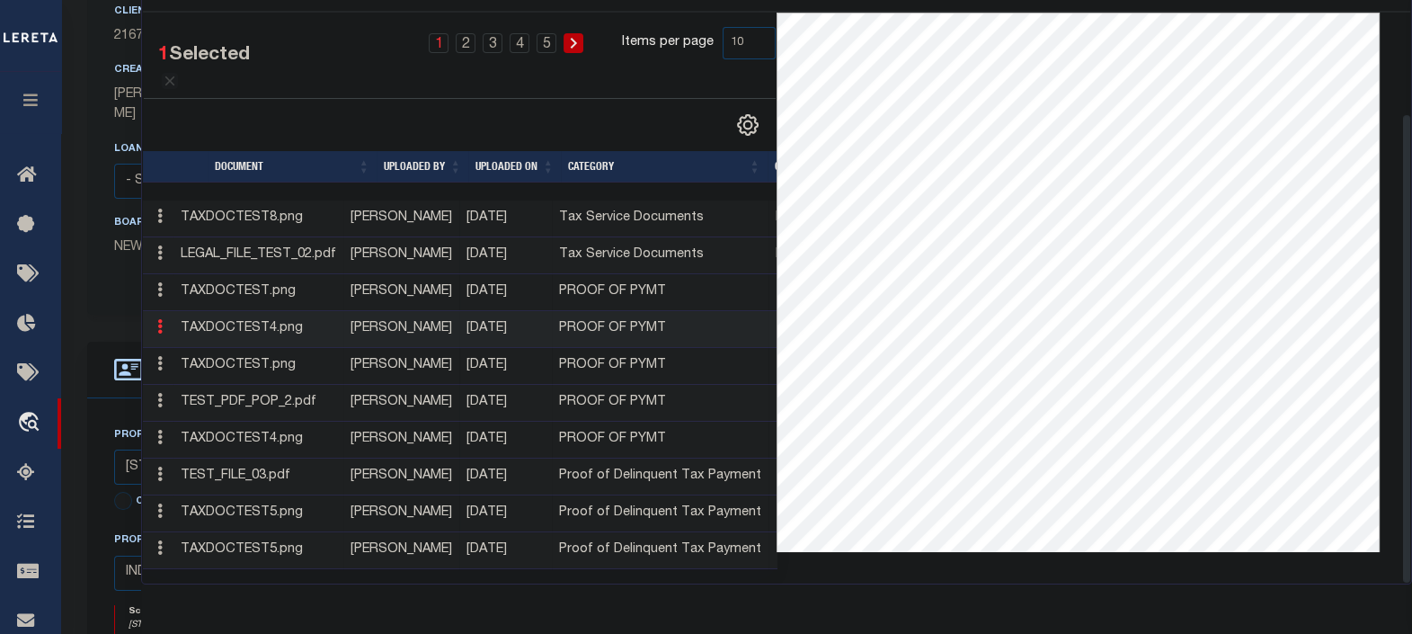
scroll to position [300, 0]
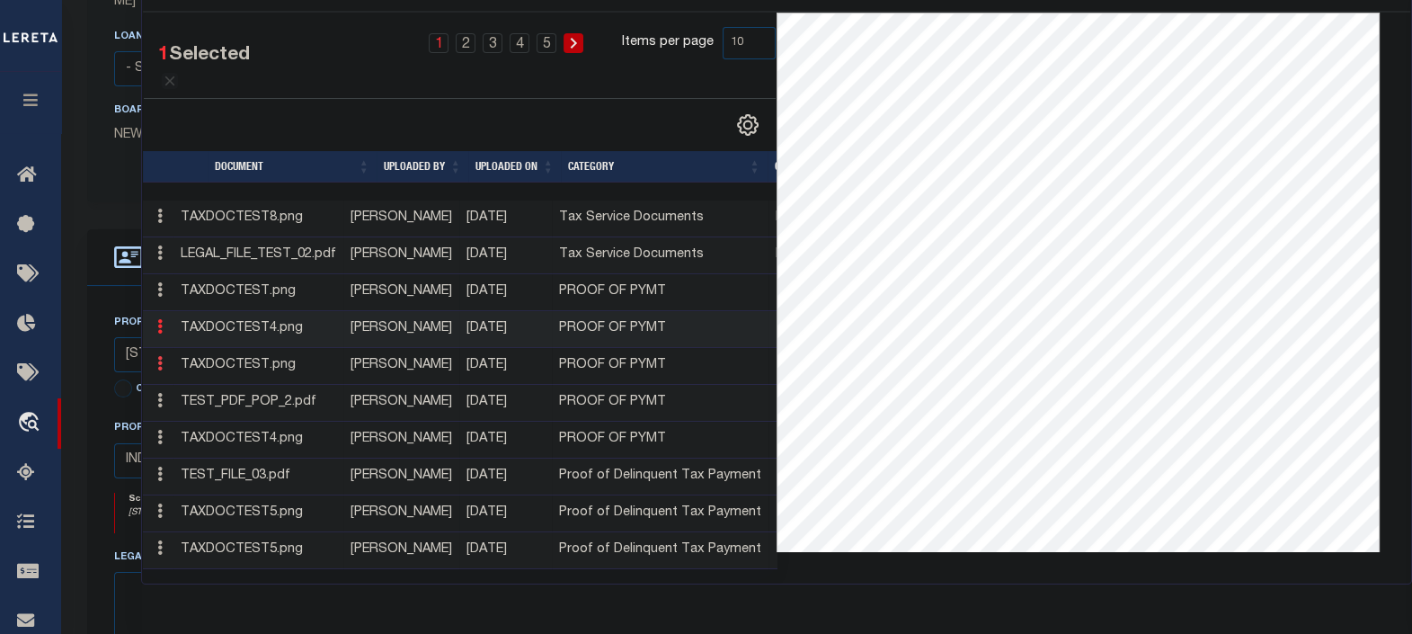
click at [157, 356] on icon at bounding box center [159, 363] width 5 height 14
click at [157, 393] on icon at bounding box center [159, 400] width 5 height 14
click at [156, 432] on link at bounding box center [160, 439] width 20 height 14
click at [156, 469] on link at bounding box center [160, 476] width 20 height 14
drag, startPoint x: 156, startPoint y: 487, endPoint x: 157, endPoint y: 499, distance: 11.8
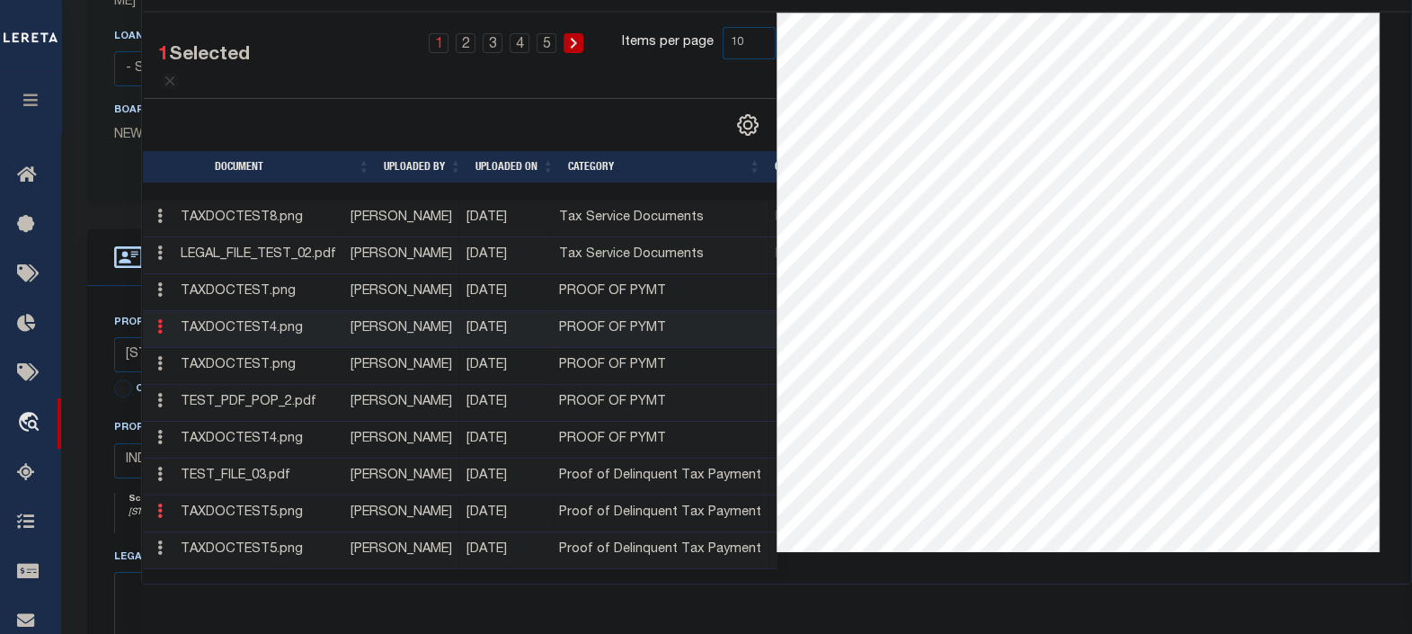
click at [156, 495] on td "Edit" at bounding box center [158, 513] width 31 height 37
click at [157, 503] on icon at bounding box center [159, 510] width 5 height 14
click at [158, 540] on icon at bounding box center [159, 547] width 5 height 14
click at [550, 34] on link "5" at bounding box center [547, 43] width 20 height 20
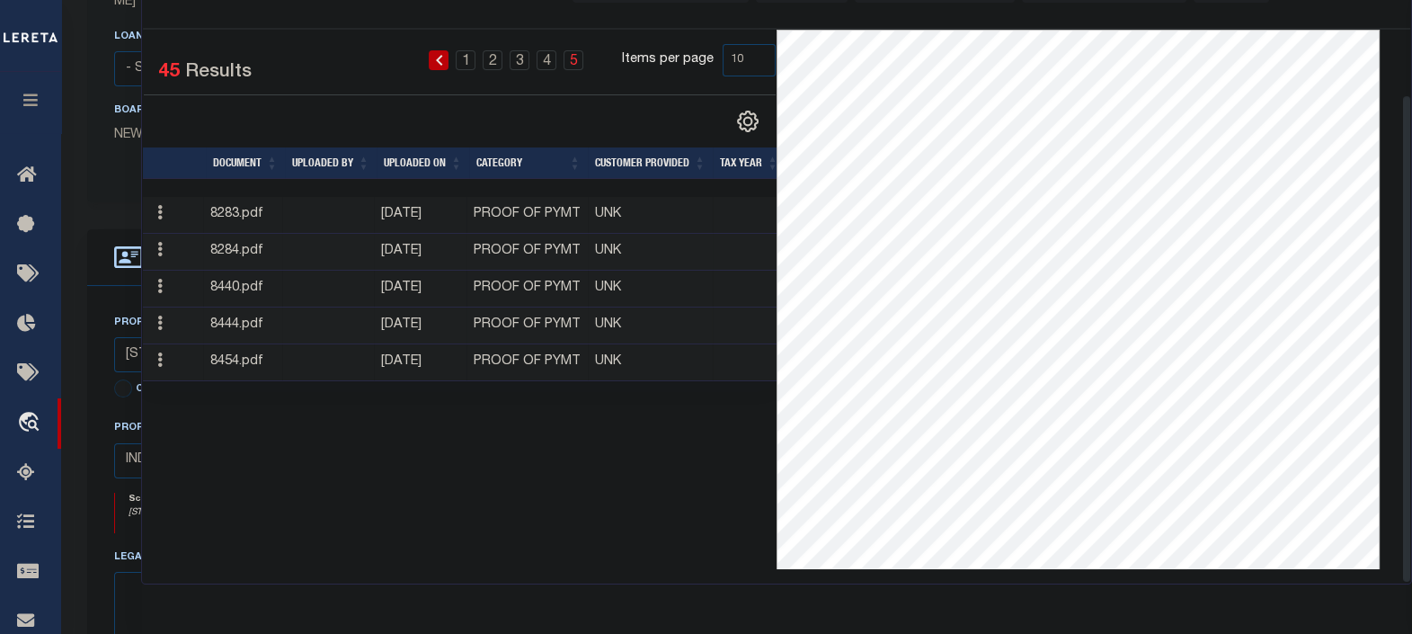
scroll to position [112, 0]
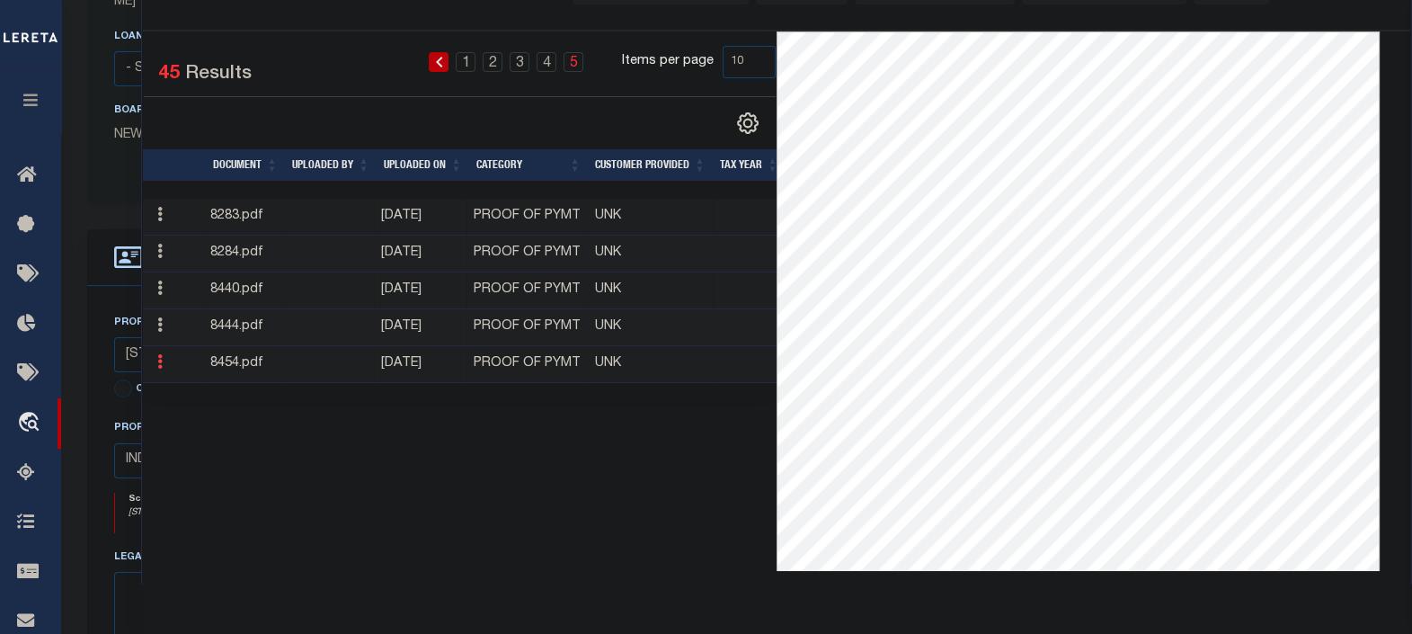
click at [160, 362] on icon at bounding box center [159, 361] width 5 height 14
click at [160, 320] on icon at bounding box center [159, 324] width 5 height 14
click at [162, 283] on icon at bounding box center [159, 288] width 5 height 14
click at [162, 254] on icon at bounding box center [159, 251] width 5 height 14
click at [158, 214] on icon at bounding box center [159, 214] width 5 height 14
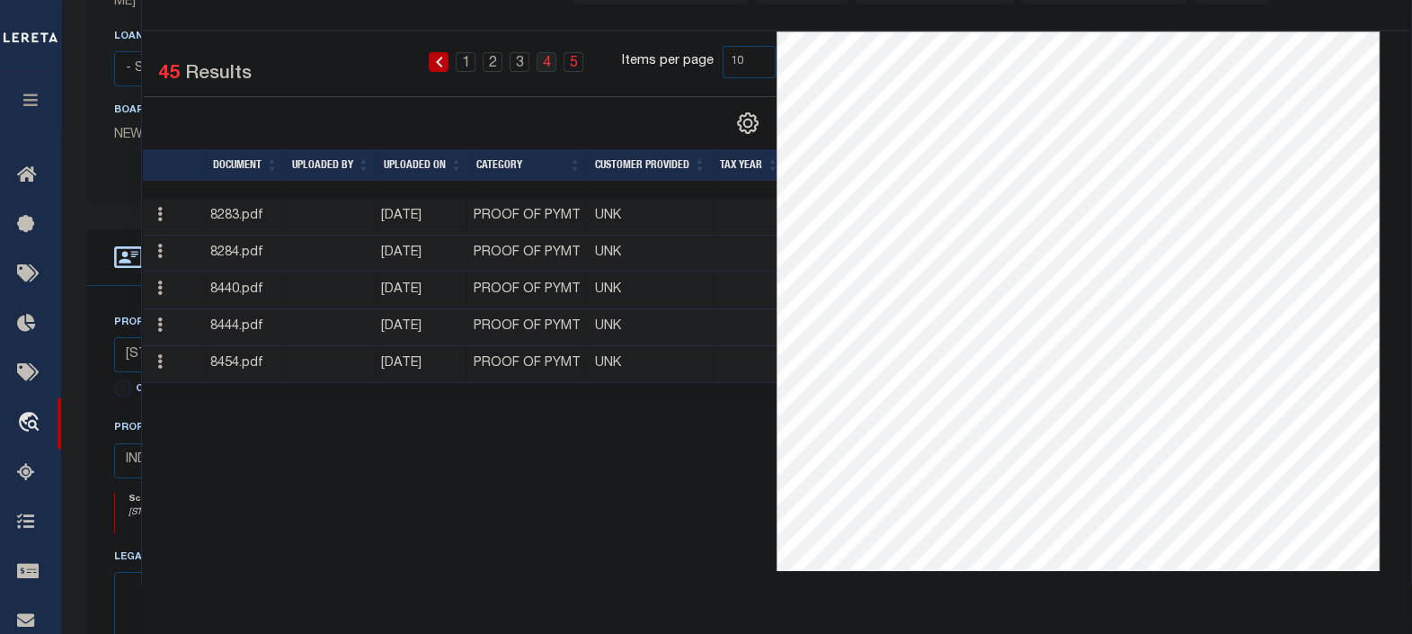
click at [548, 62] on link "4" at bounding box center [547, 62] width 20 height 20
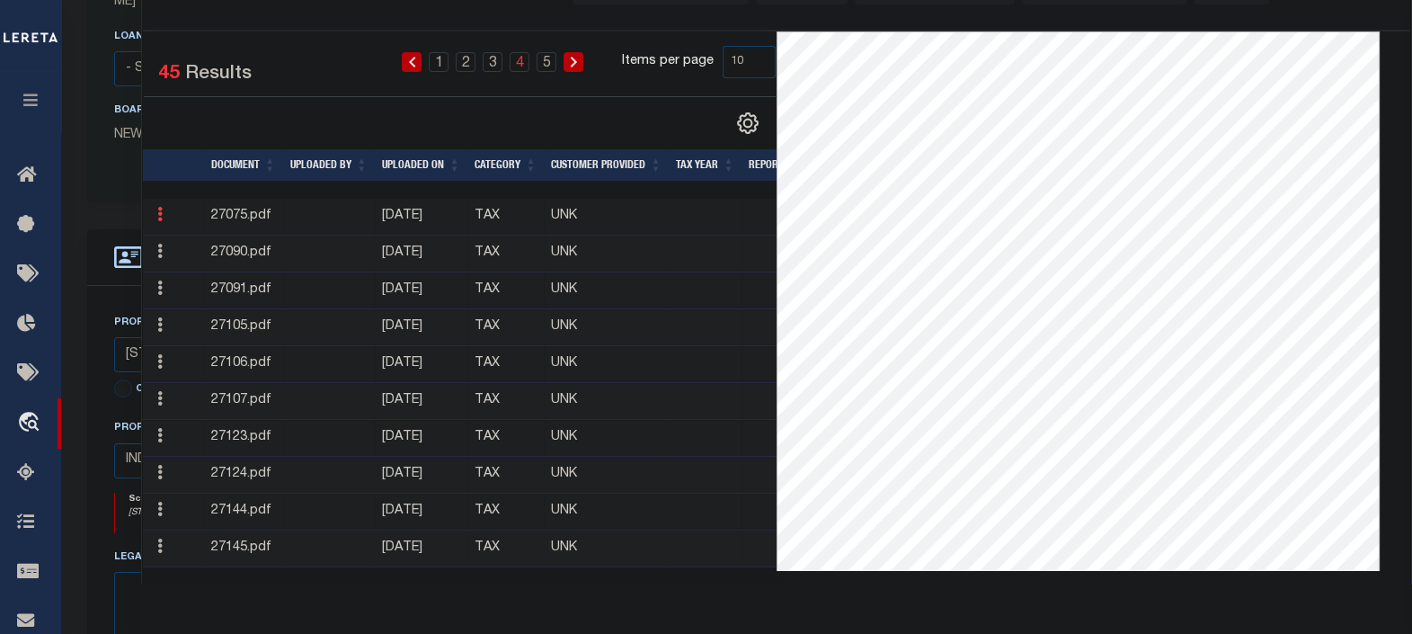
click at [161, 216] on icon at bounding box center [159, 214] width 5 height 14
click at [162, 258] on icon at bounding box center [159, 251] width 5 height 14
click at [162, 283] on icon at bounding box center [159, 288] width 5 height 14
drag, startPoint x: 249, startPoint y: 76, endPoint x: 157, endPoint y: 75, distance: 91.7
click at [157, 75] on div "1 Selected 45 Results" at bounding box center [213, 71] width 138 height 50
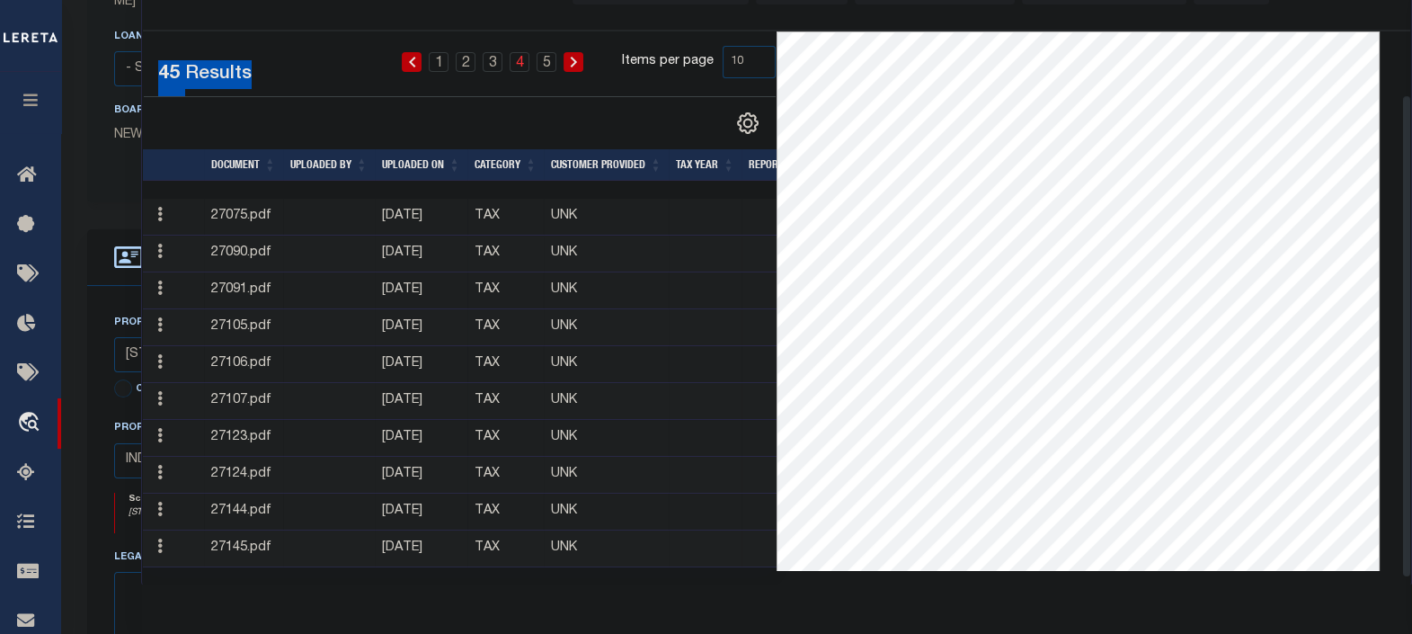
copy div "45 Results"
click at [441, 61] on link "1" at bounding box center [439, 62] width 20 height 20
click at [296, 92] on div "1 2 3 4 5 Items per page 10 25 50 100" at bounding box center [542, 71] width 494 height 50
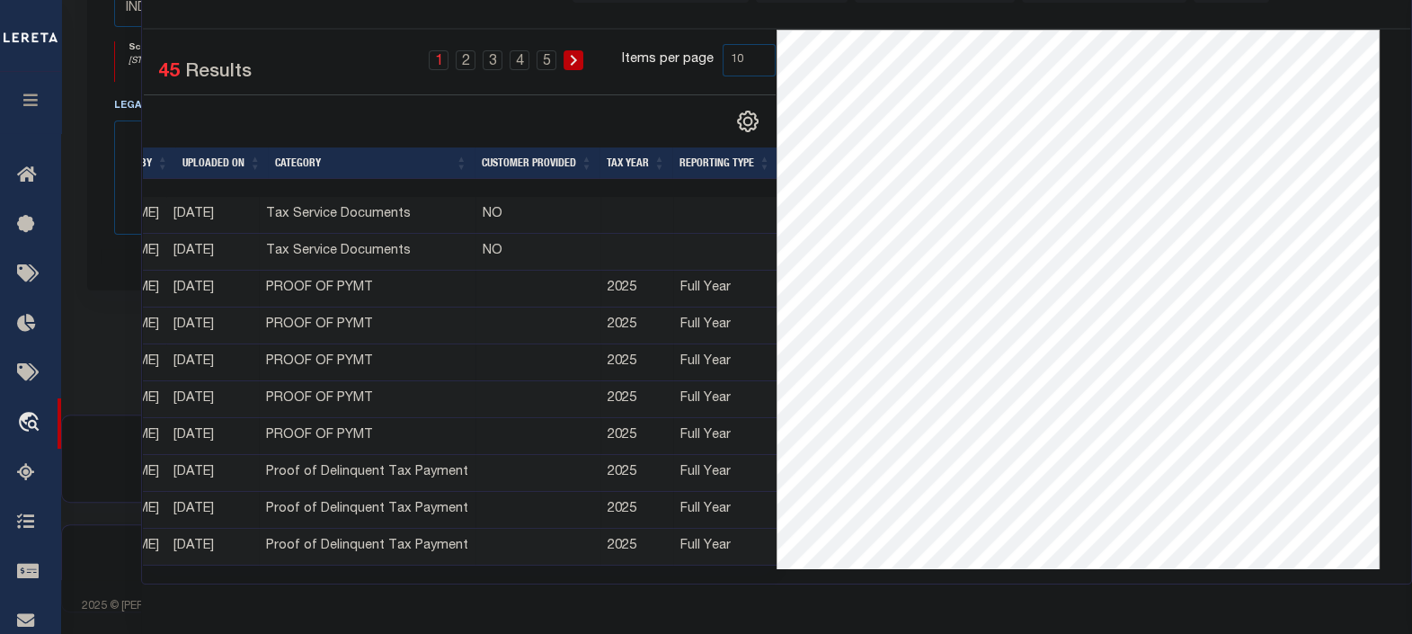
scroll to position [0, 0]
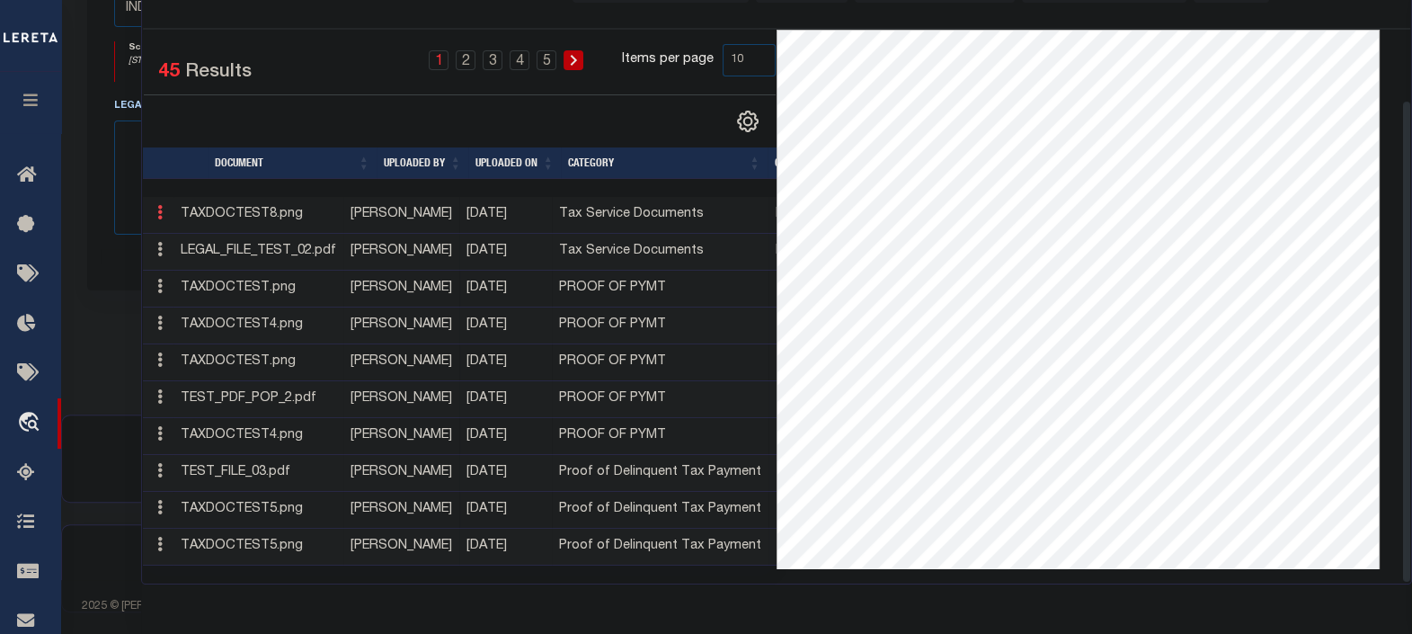
click at [160, 209] on icon at bounding box center [159, 212] width 5 height 14
click at [159, 205] on icon at bounding box center [159, 212] width 5 height 14
click at [157, 209] on icon at bounding box center [159, 212] width 5 height 14
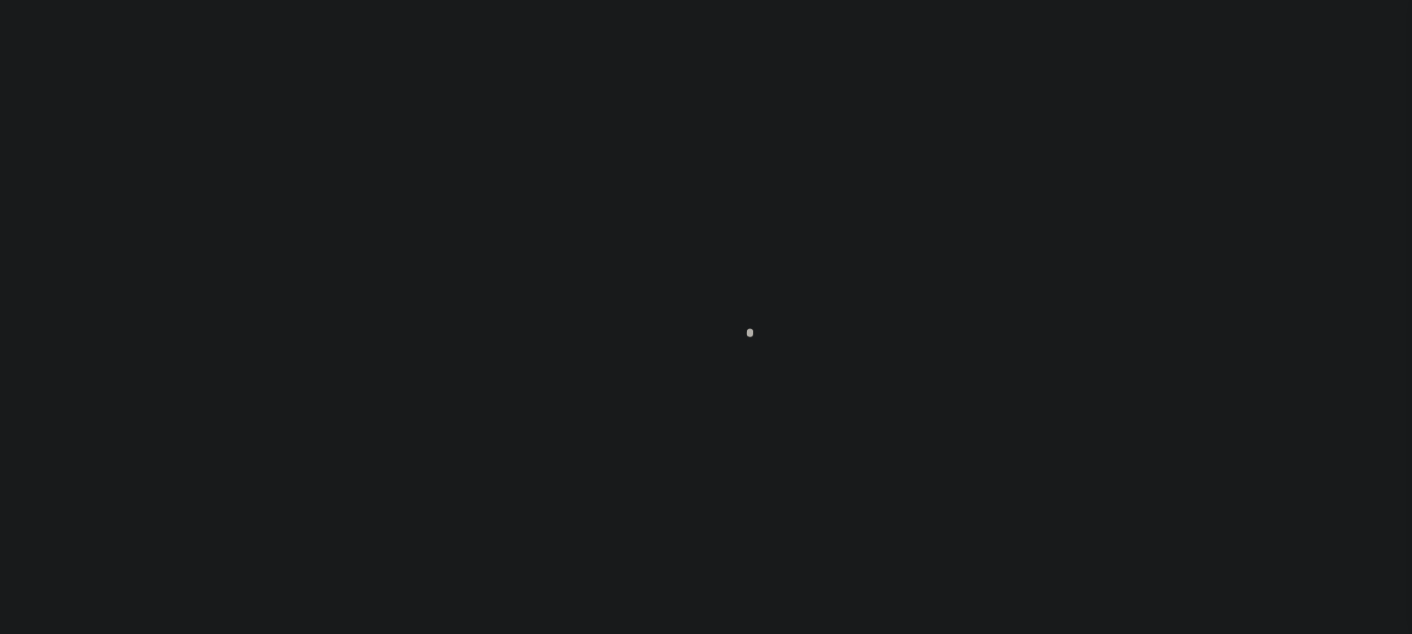
scroll to position [224, 0]
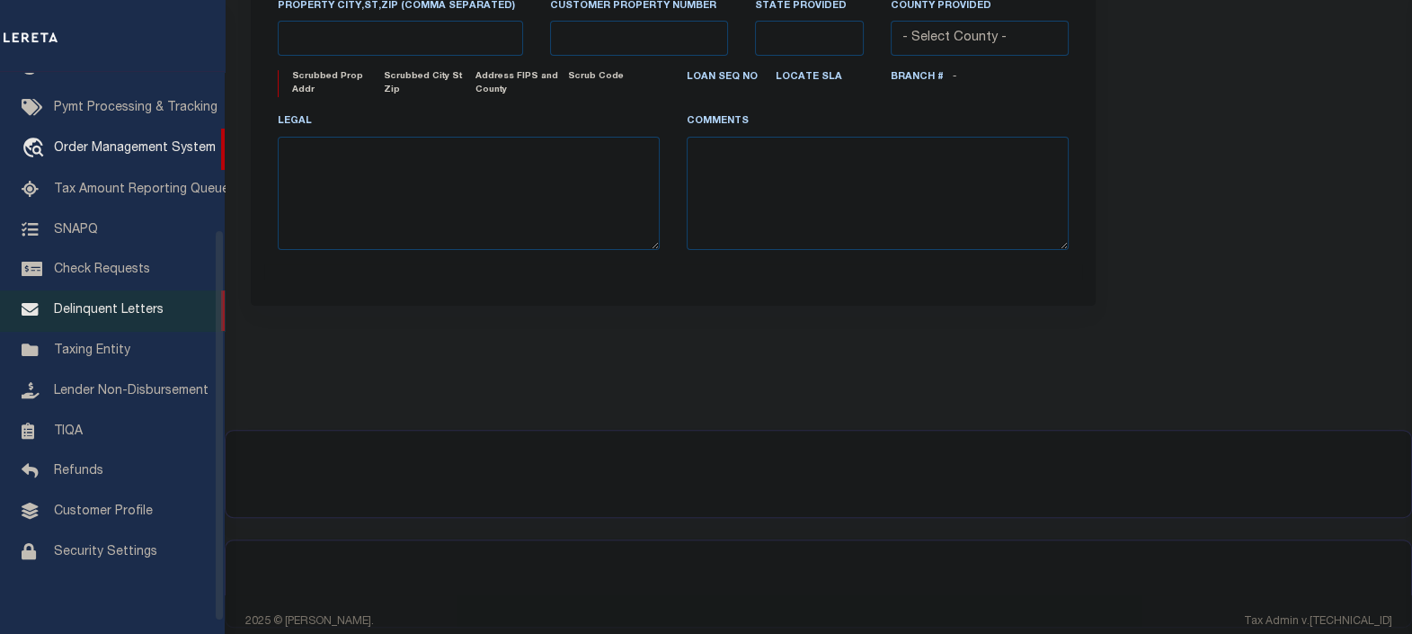
type input "[PERSON_NAME]-T0006"
type input "[PERSON_NAME]"
select select
type input "[STREET_ADDRESS]"
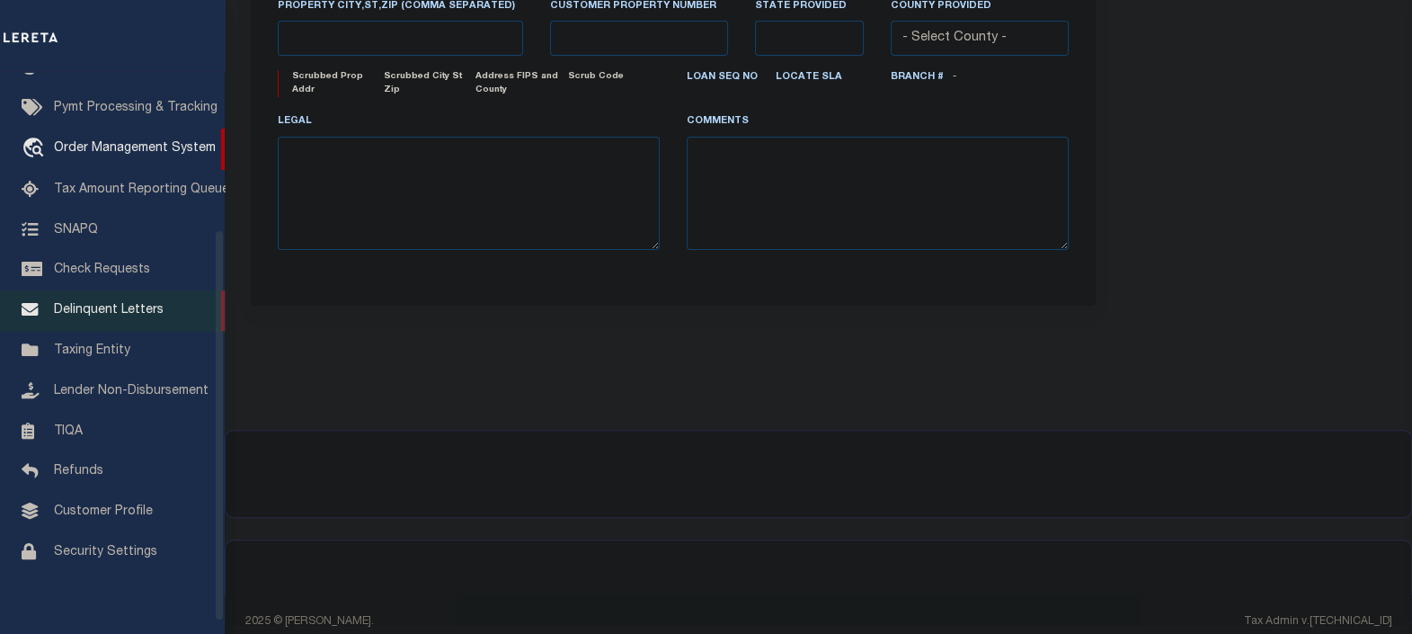
type input "INDEPENDENCE LA 70443-2708"
type input "[DATE]"
select select "10"
select select "Escrow"
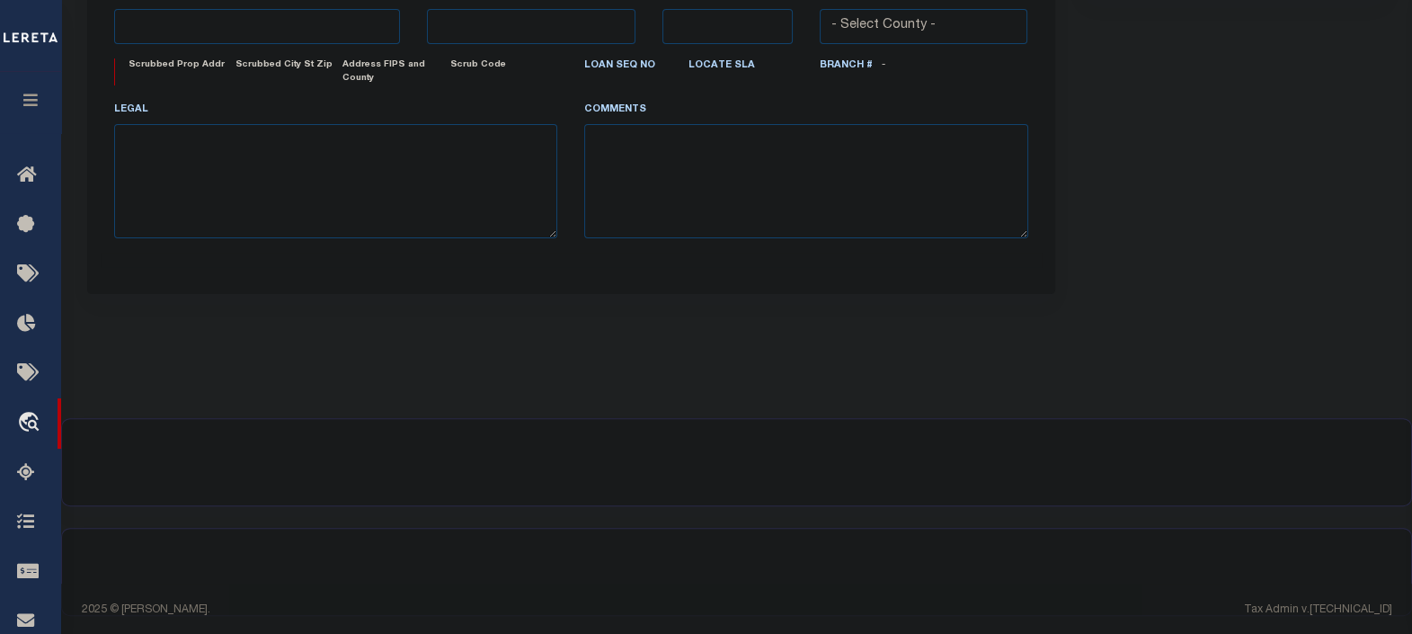
scroll to position [0, 0]
type input "[STREET_ADDRESS]"
select select
type input "INDEPENDENCE LA 70443-2708"
type input "LA"
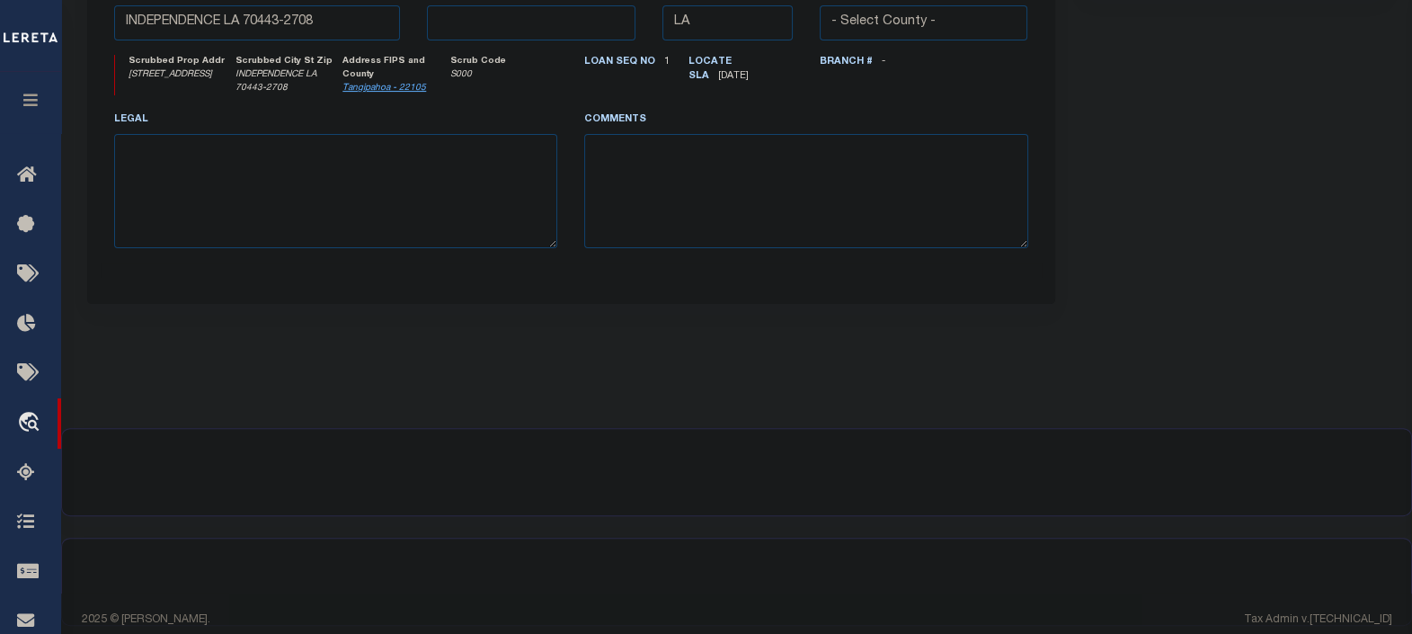
scroll to position [64, 0]
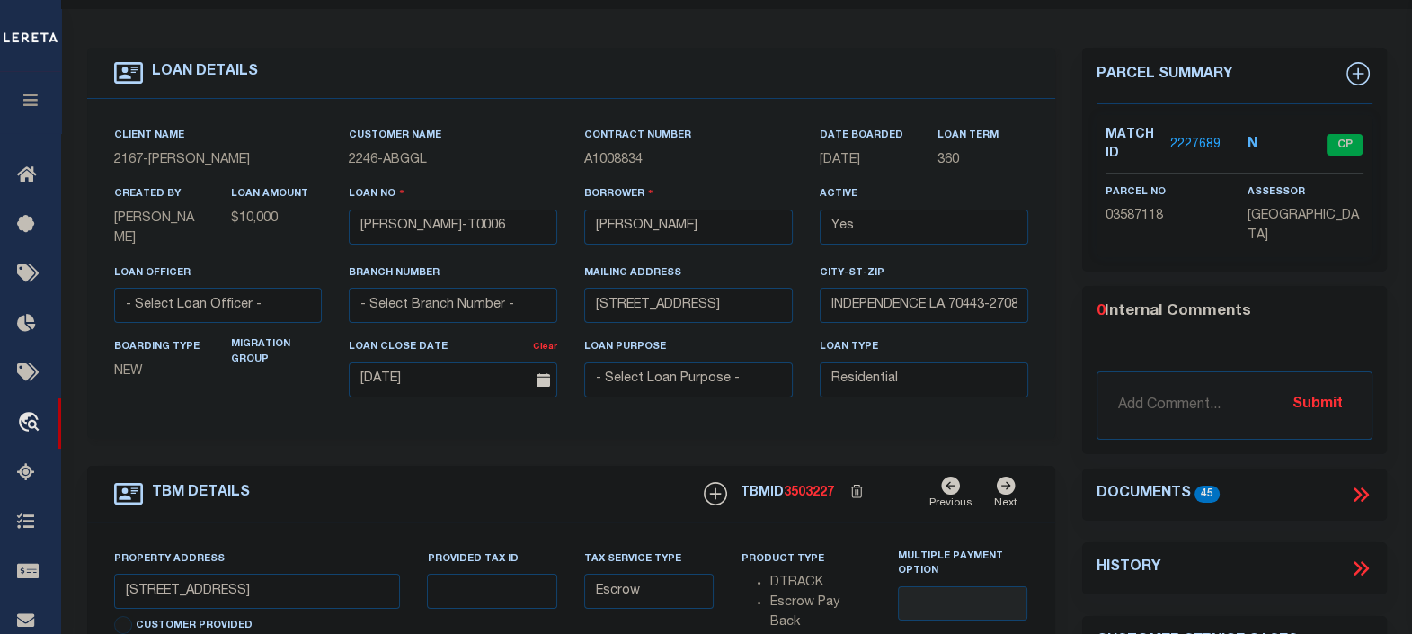
click at [1355, 490] on icon at bounding box center [1361, 494] width 23 height 23
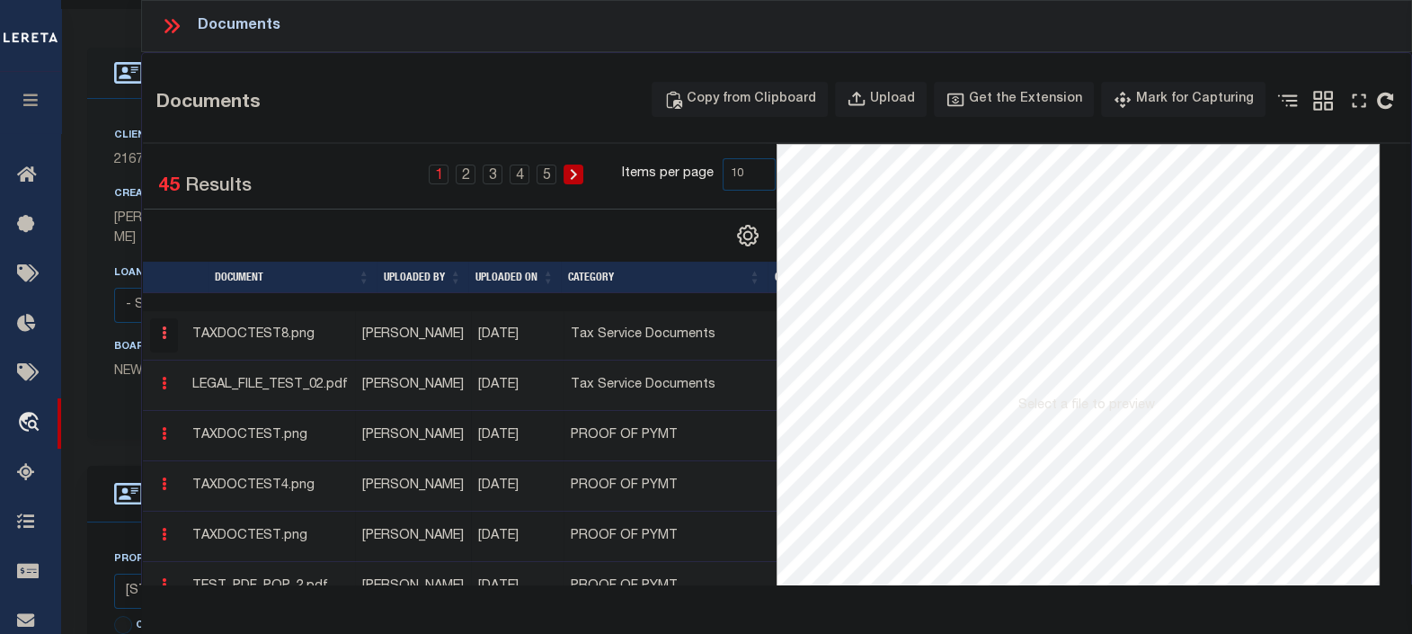
click at [162, 332] on icon "button" at bounding box center [164, 332] width 4 height 13
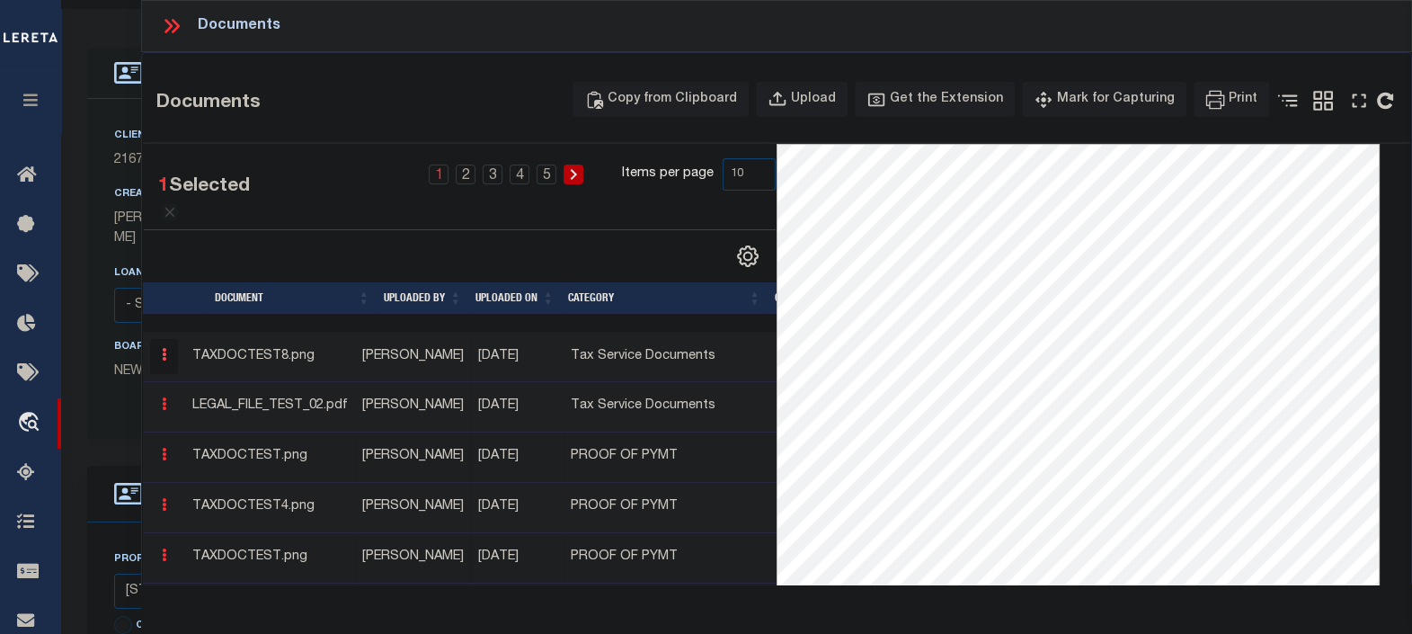
click at [166, 358] on icon "button" at bounding box center [164, 354] width 4 height 13
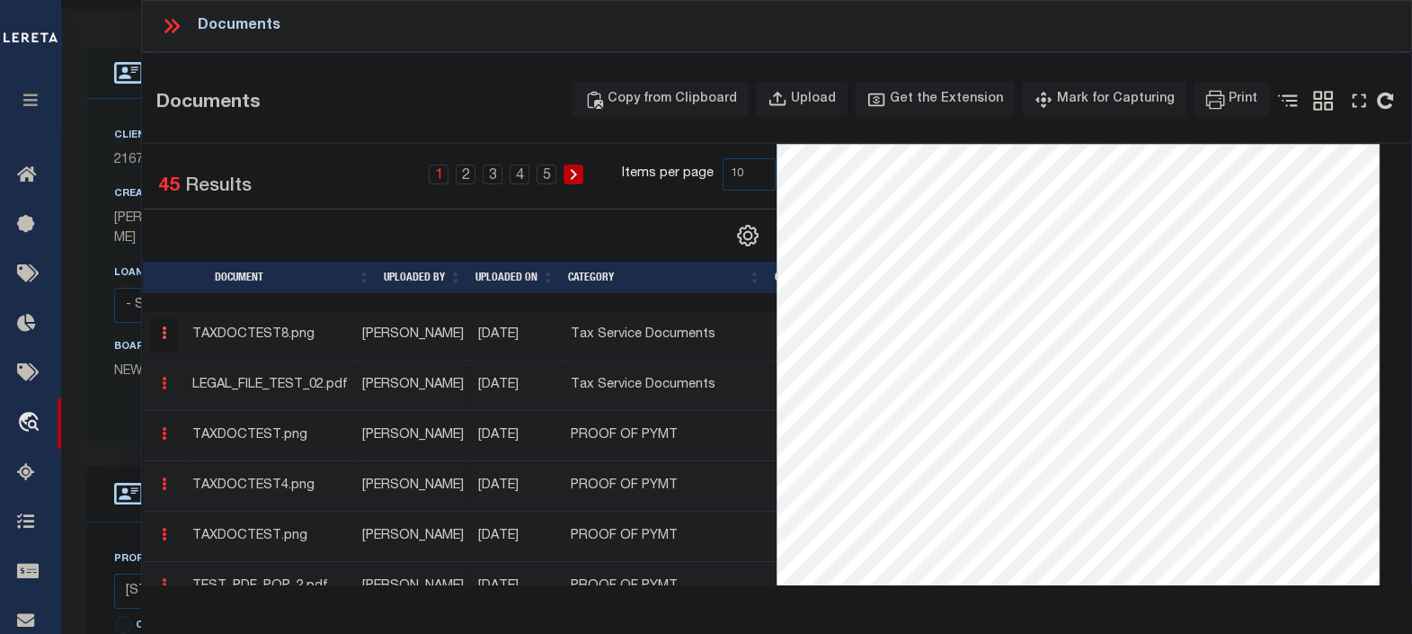
click at [171, 336] on button "button" at bounding box center [164, 335] width 28 height 35
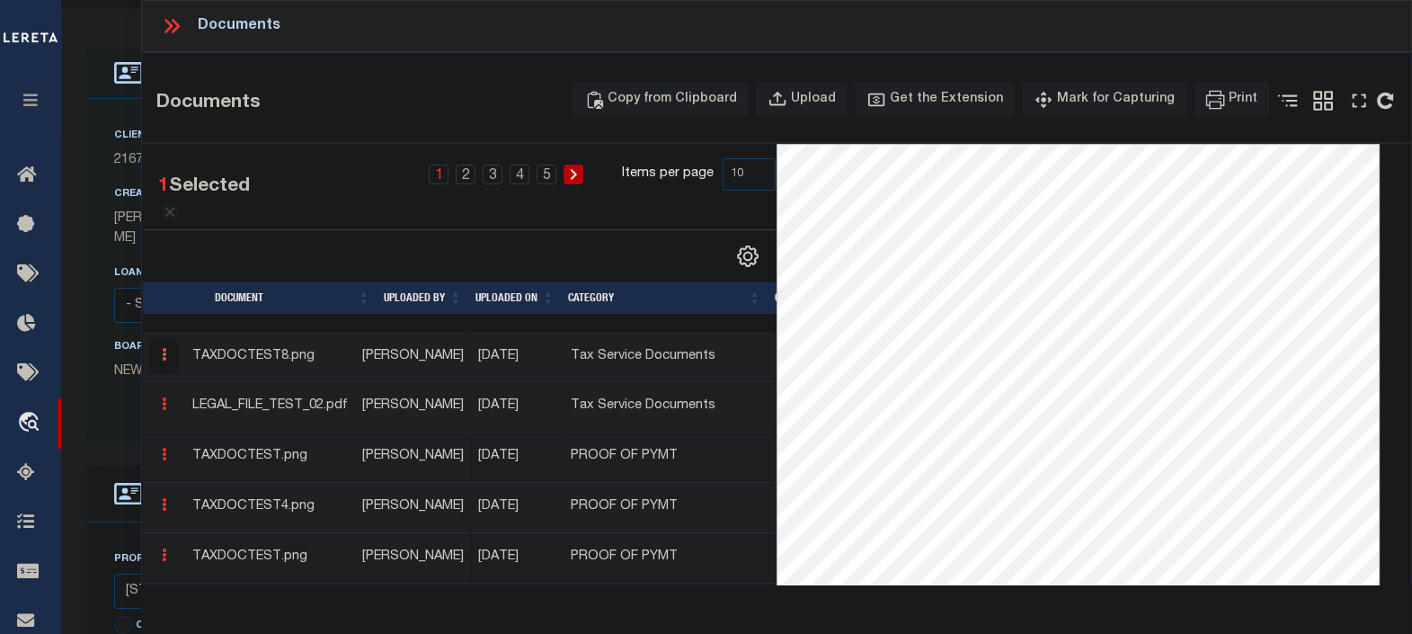
click at [164, 360] on icon "button" at bounding box center [164, 354] width 4 height 13
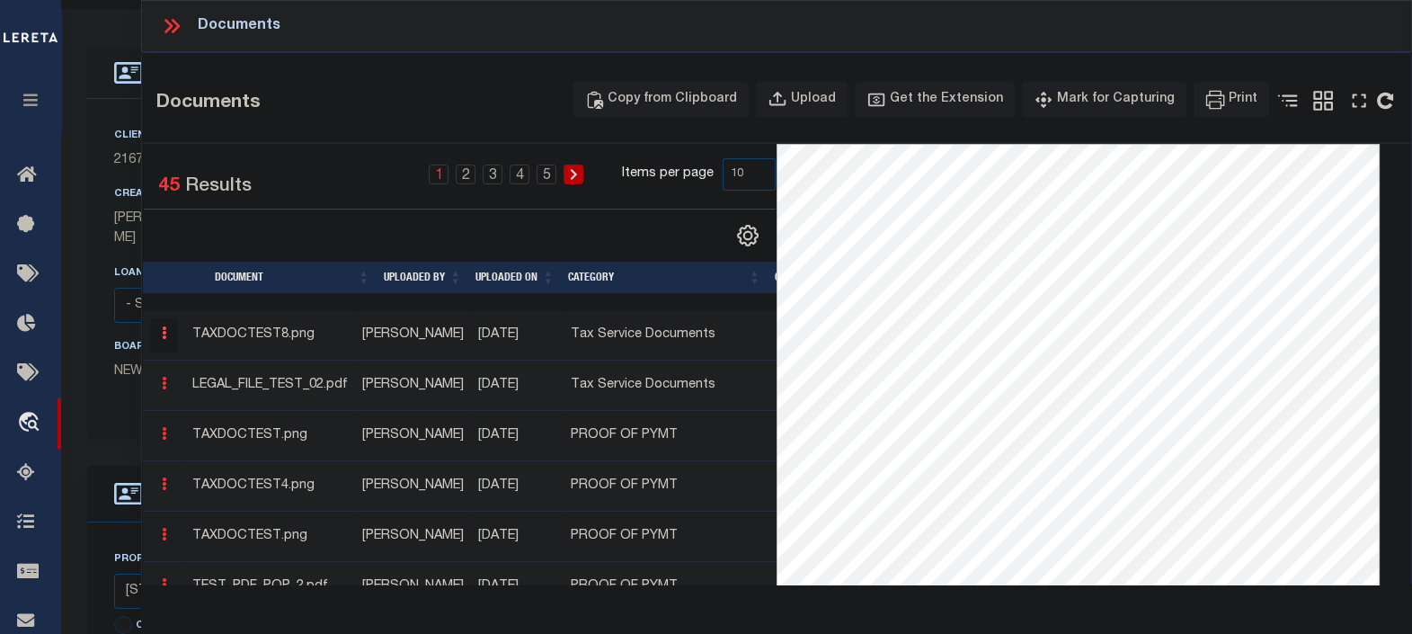
click at [166, 336] on icon "button" at bounding box center [164, 332] width 4 height 13
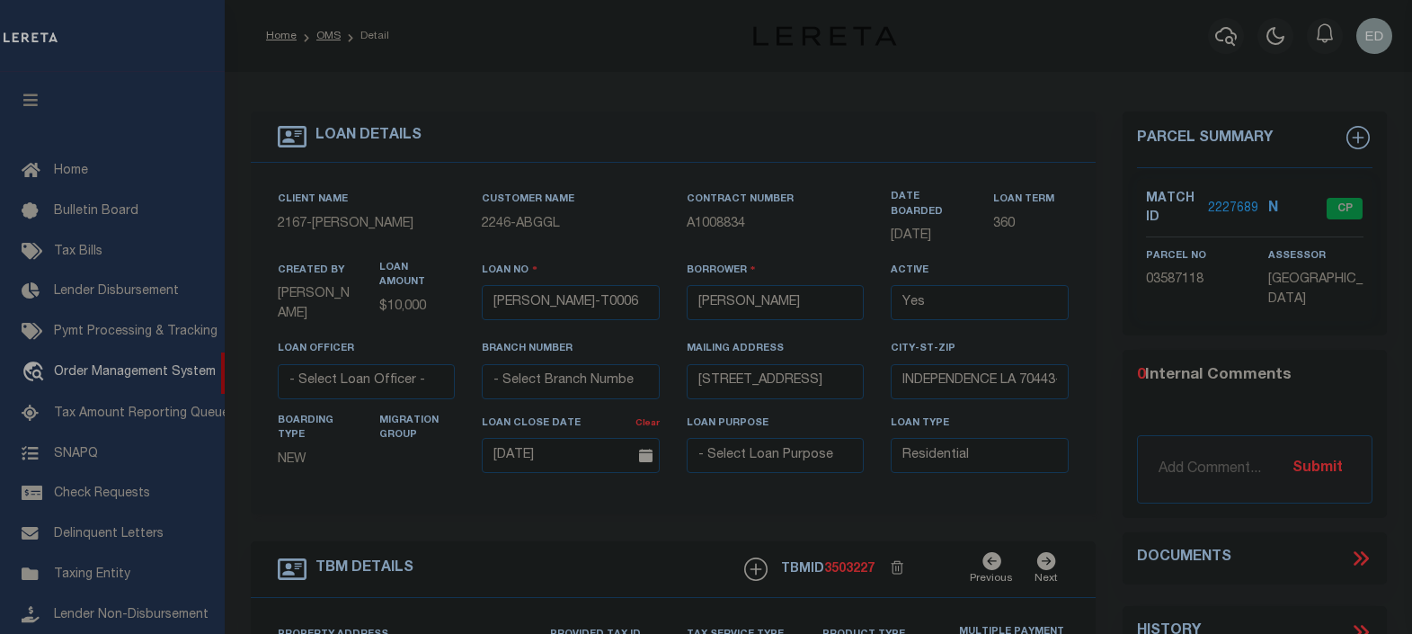
select select "10"
select select "Escrow"
type input "[STREET_ADDRESS]"
select select
type input "INDEPENDENCE LA 70443-2708"
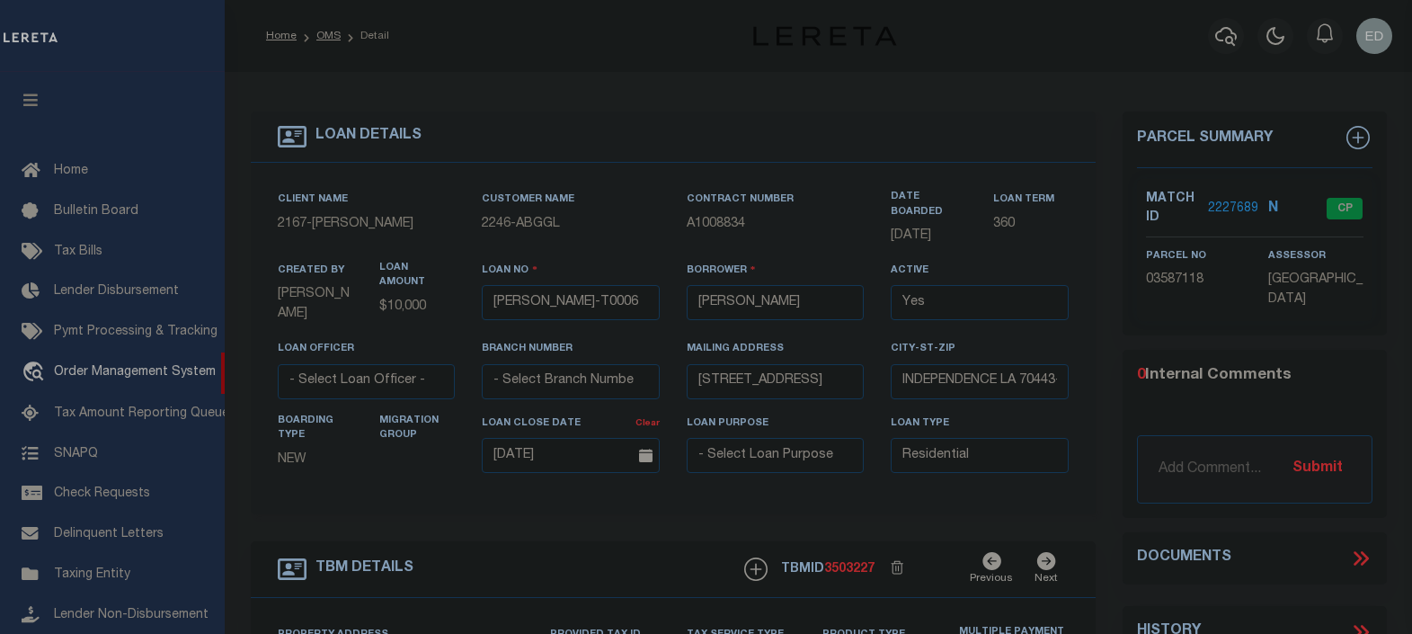
type input "LA"
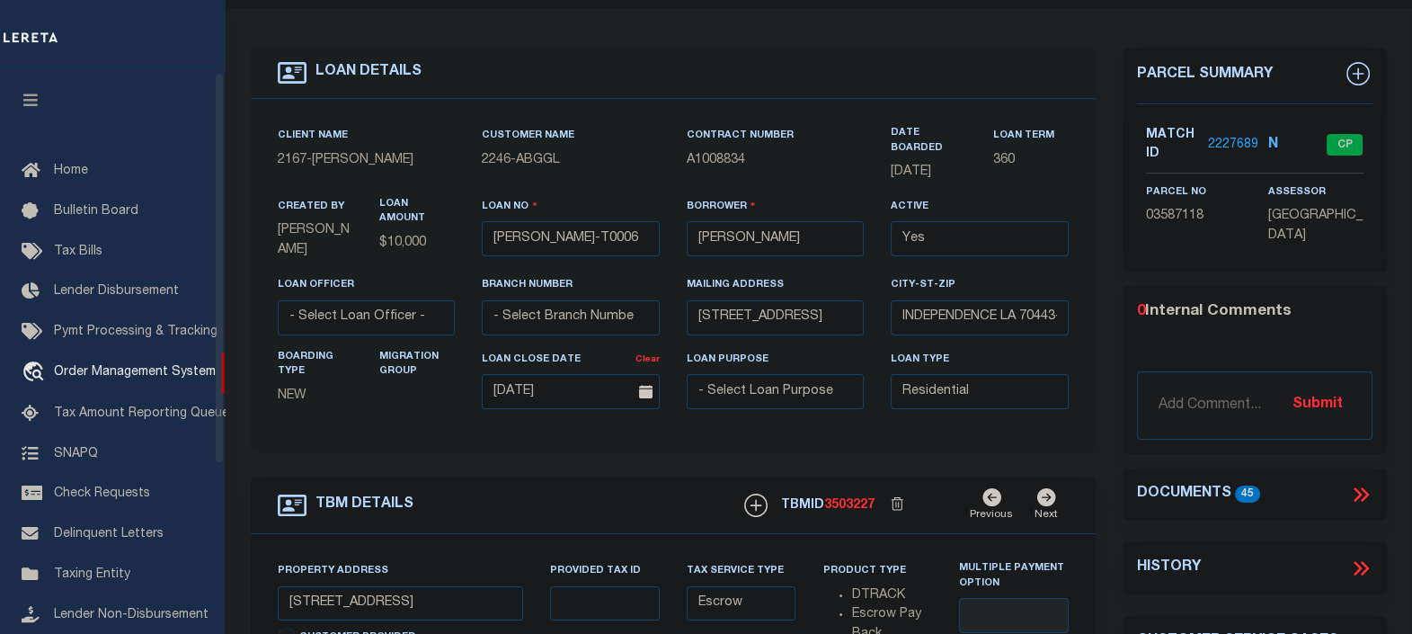
click at [32, 107] on icon "button" at bounding box center [31, 100] width 21 height 16
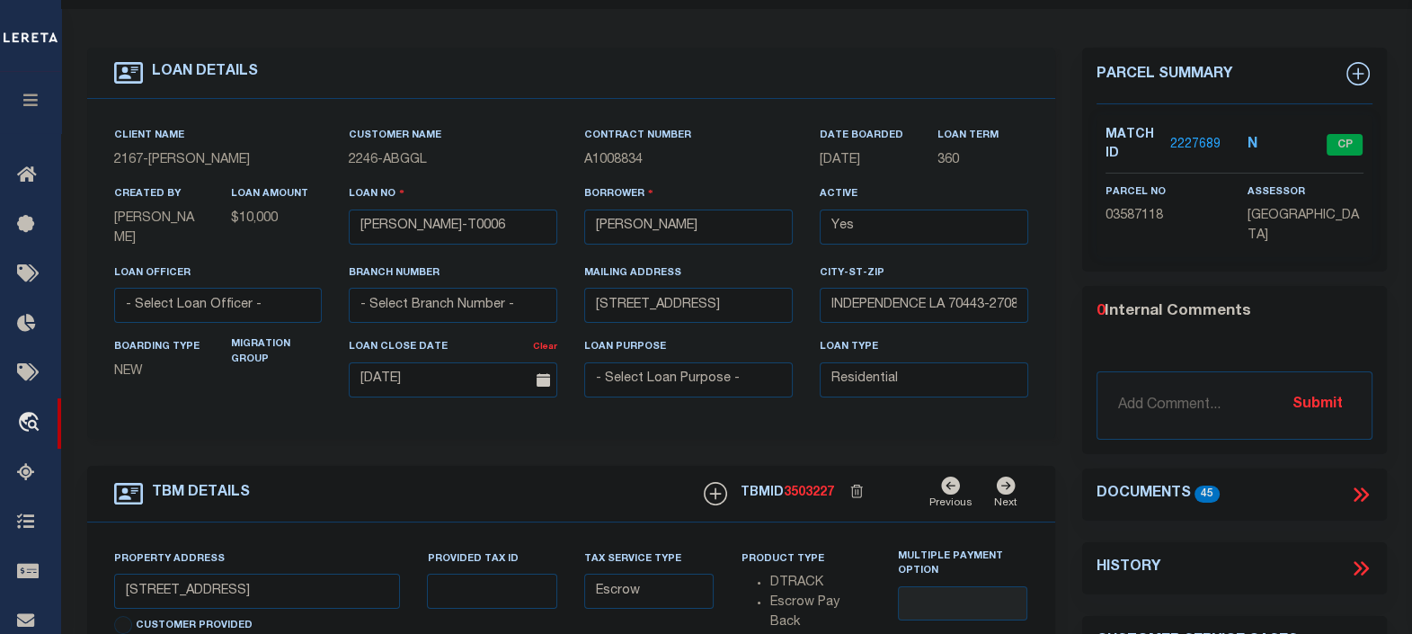
click at [1362, 487] on icon at bounding box center [1364, 494] width 8 height 14
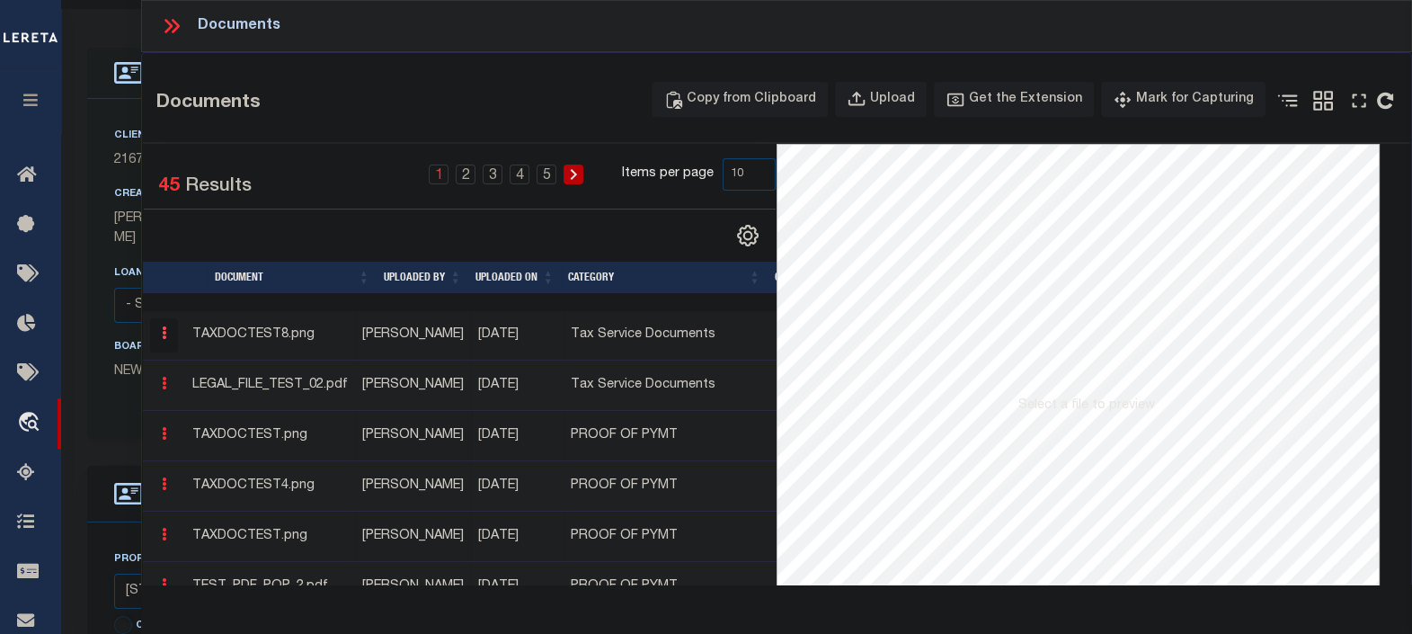
click at [169, 334] on button "button" at bounding box center [164, 335] width 28 height 35
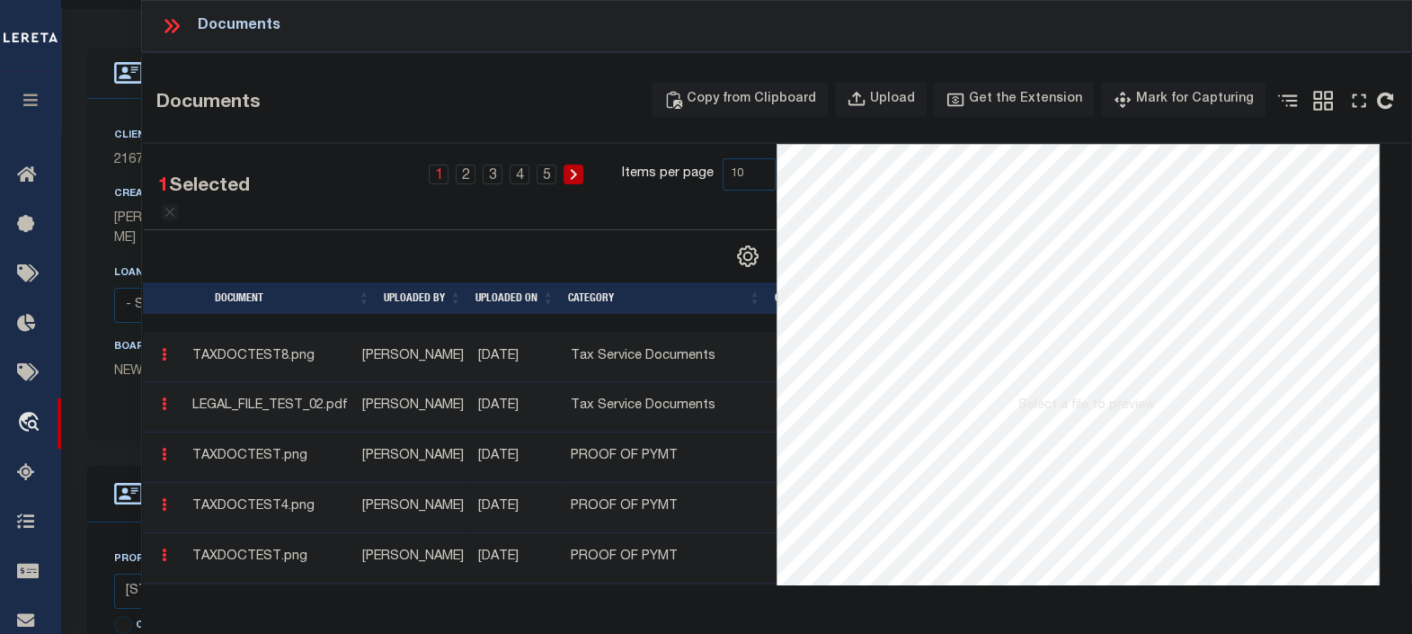
click at [170, 211] on icon at bounding box center [170, 212] width 16 height 16
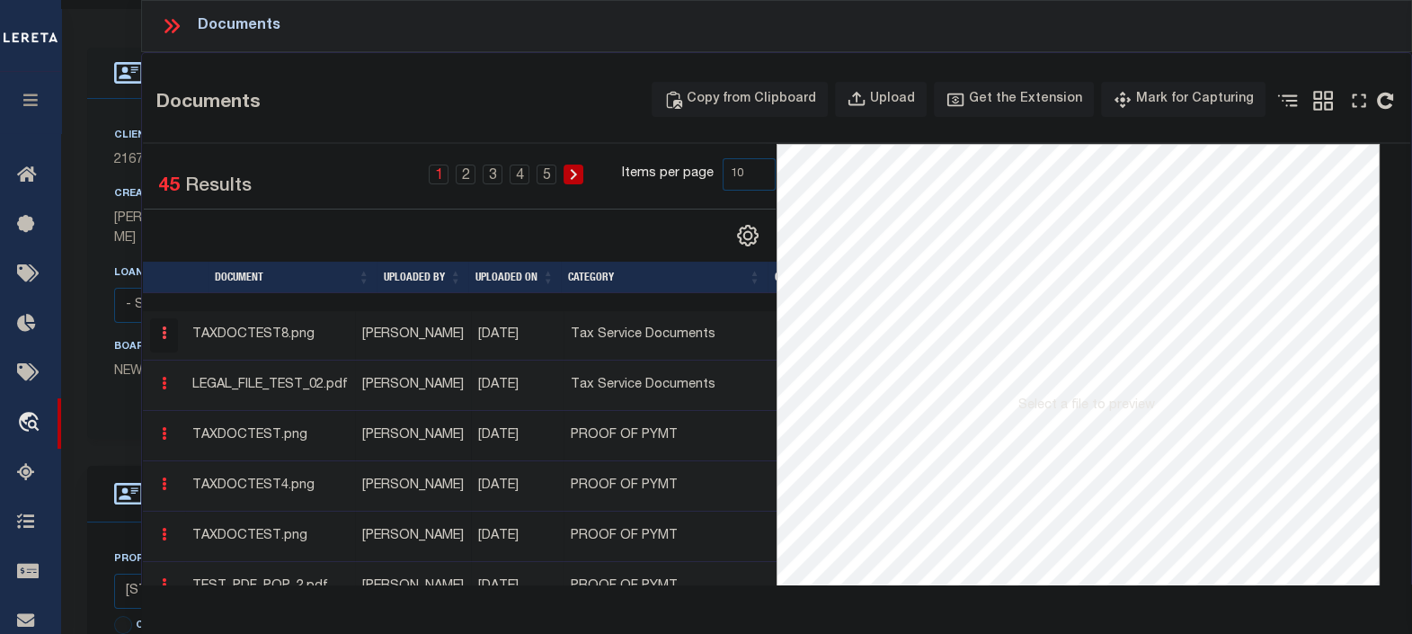
click at [165, 339] on icon "button" at bounding box center [164, 332] width 4 height 13
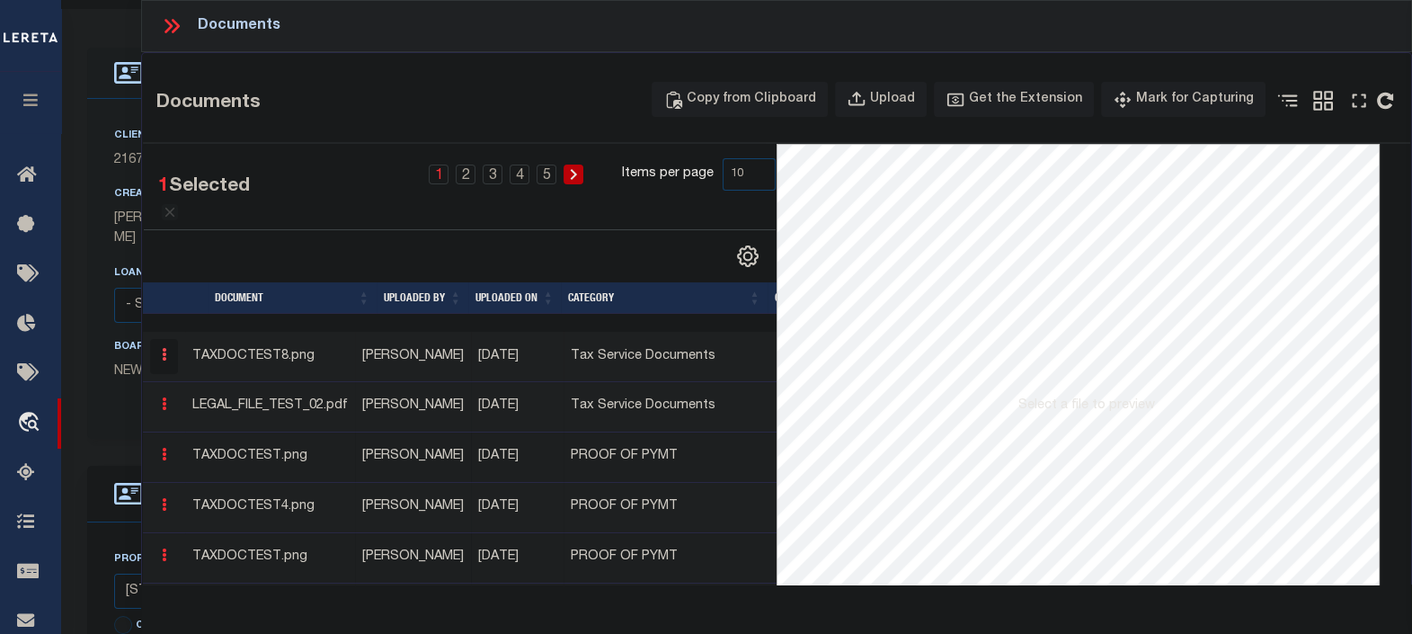
click at [162, 359] on icon "button" at bounding box center [164, 354] width 4 height 13
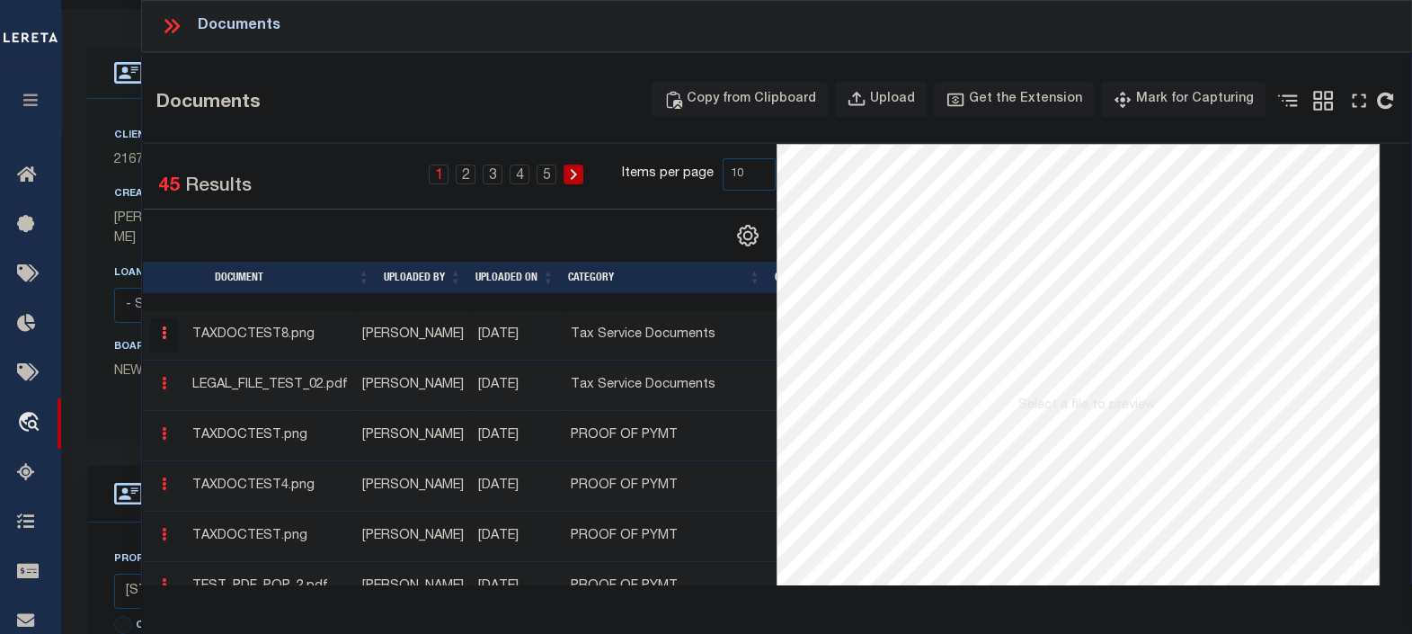
click at [166, 337] on icon "button" at bounding box center [164, 332] width 4 height 13
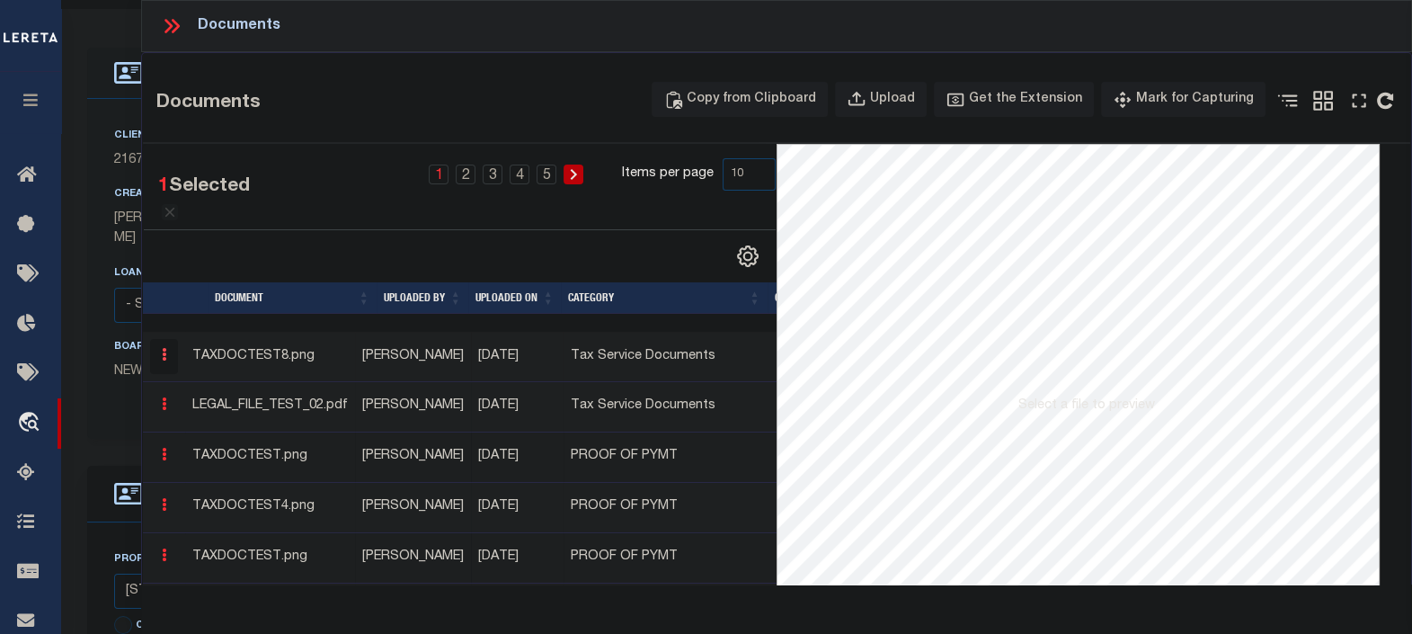
click at [166, 352] on button "button" at bounding box center [164, 356] width 28 height 35
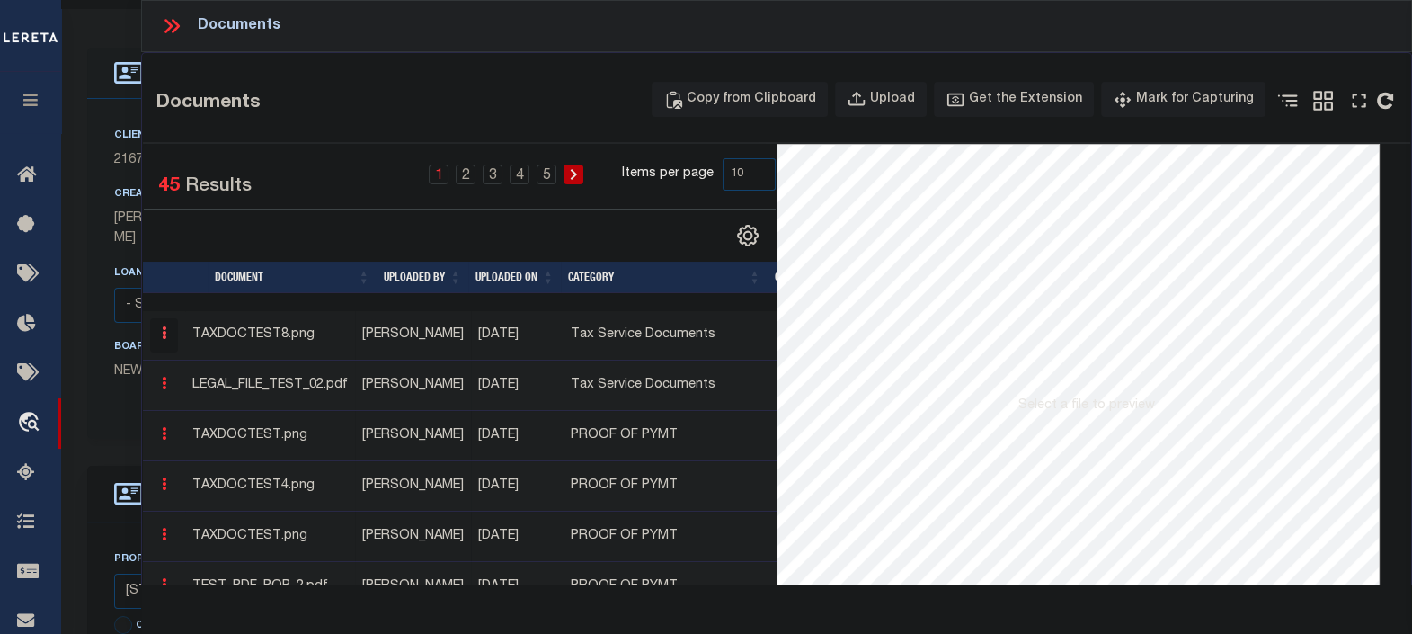
click at [165, 330] on icon "button" at bounding box center [164, 332] width 4 height 13
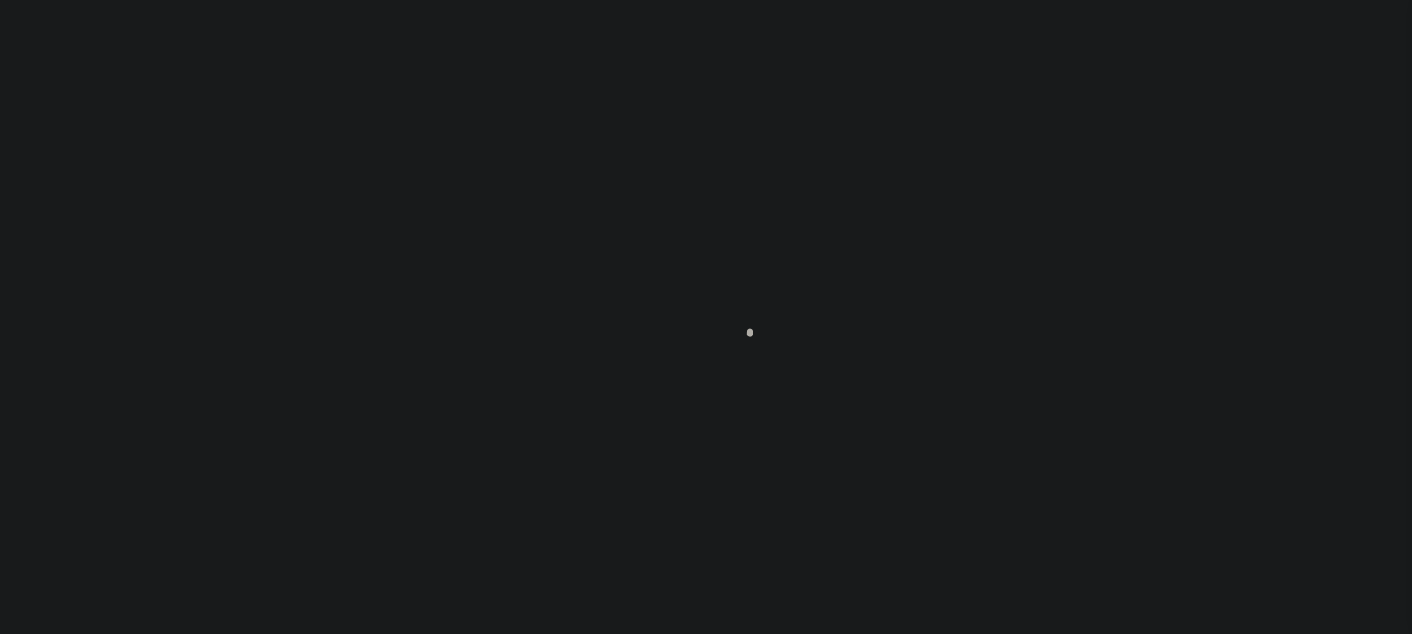
scroll to position [196, 0]
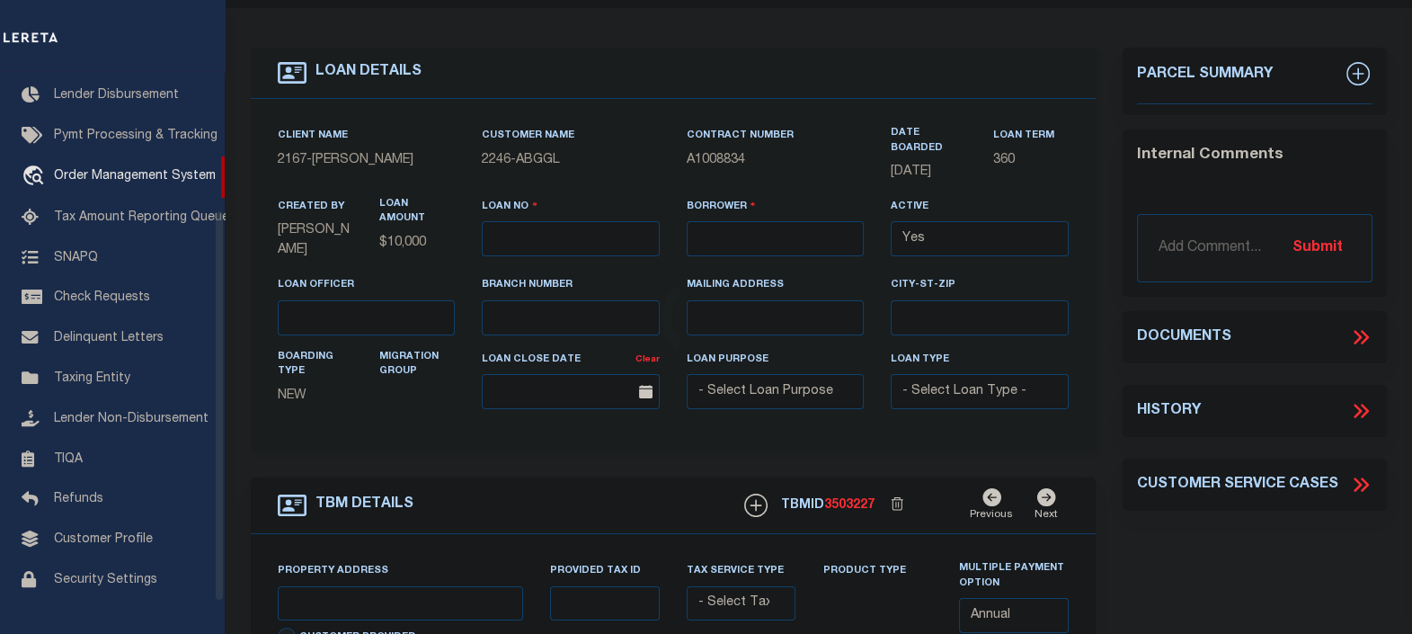
type input "[PERSON_NAME]-T0006"
type input "[PERSON_NAME]"
select select
type input "[STREET_ADDRESS]"
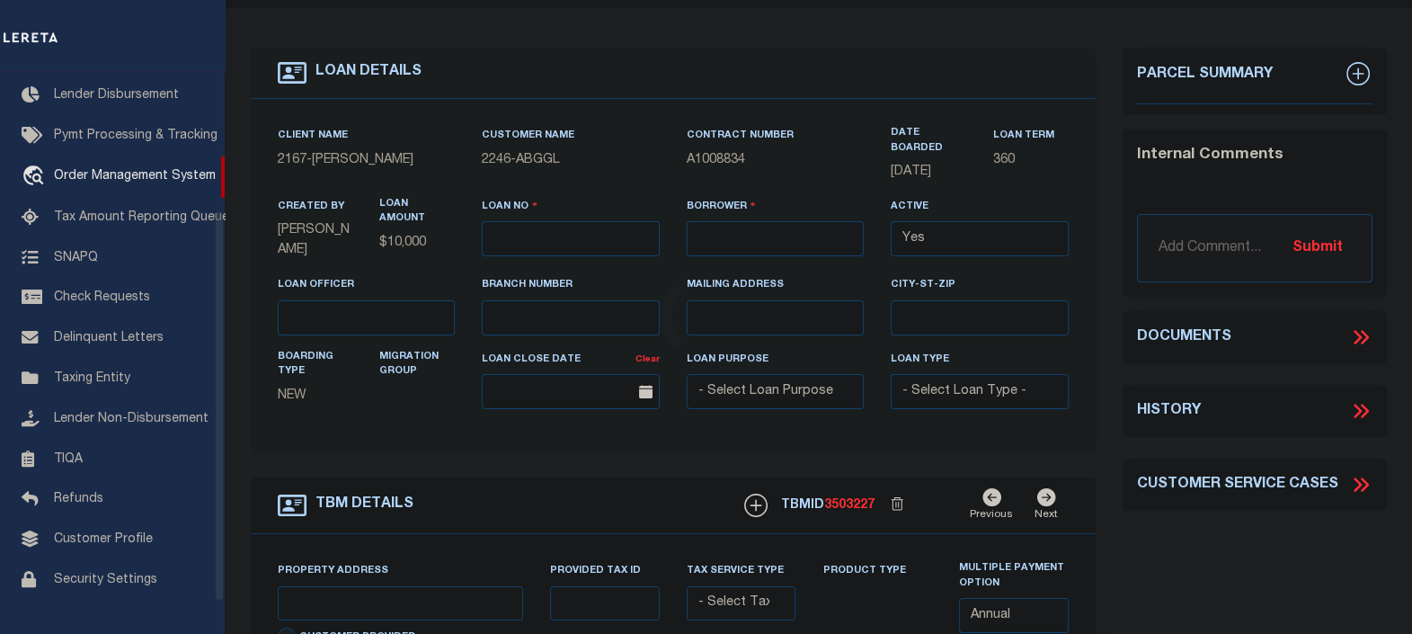
type input "INDEPENDENCE LA 70443-2708"
type input "[DATE]"
select select "10"
select select "Escrow"
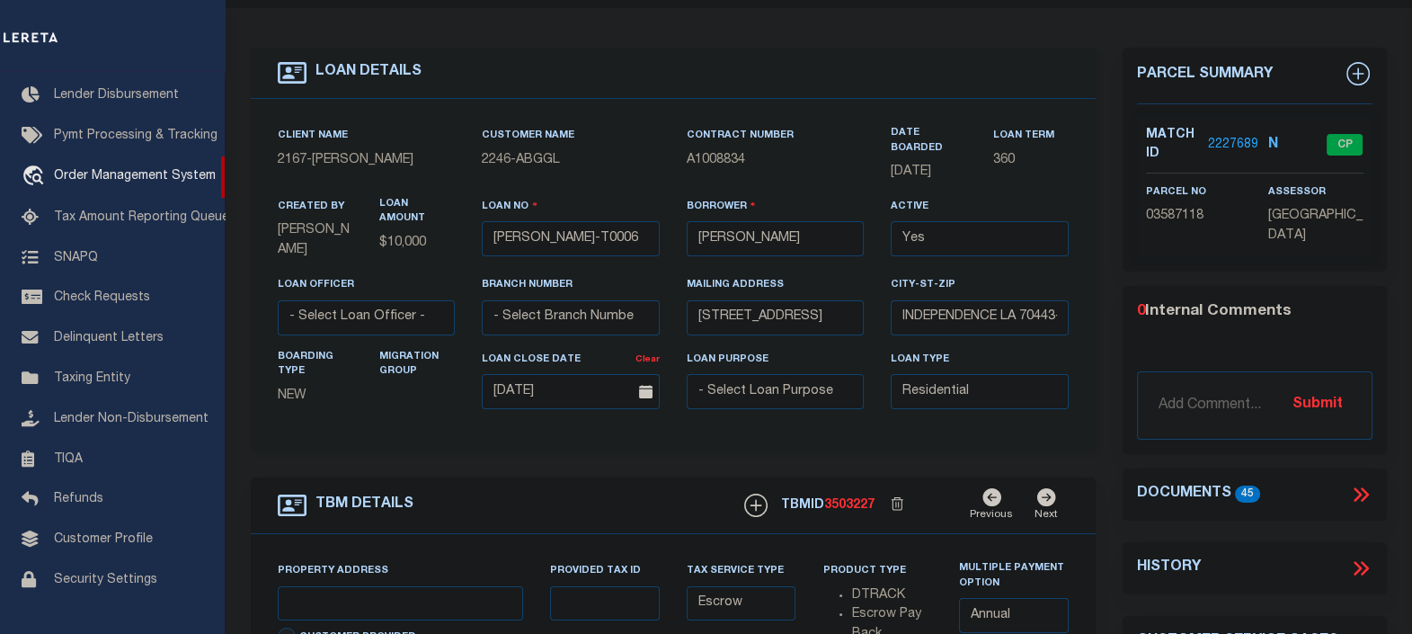
type input "[STREET_ADDRESS]"
select select
type input "INDEPENDENCE LA 70443-2708"
type input "LA"
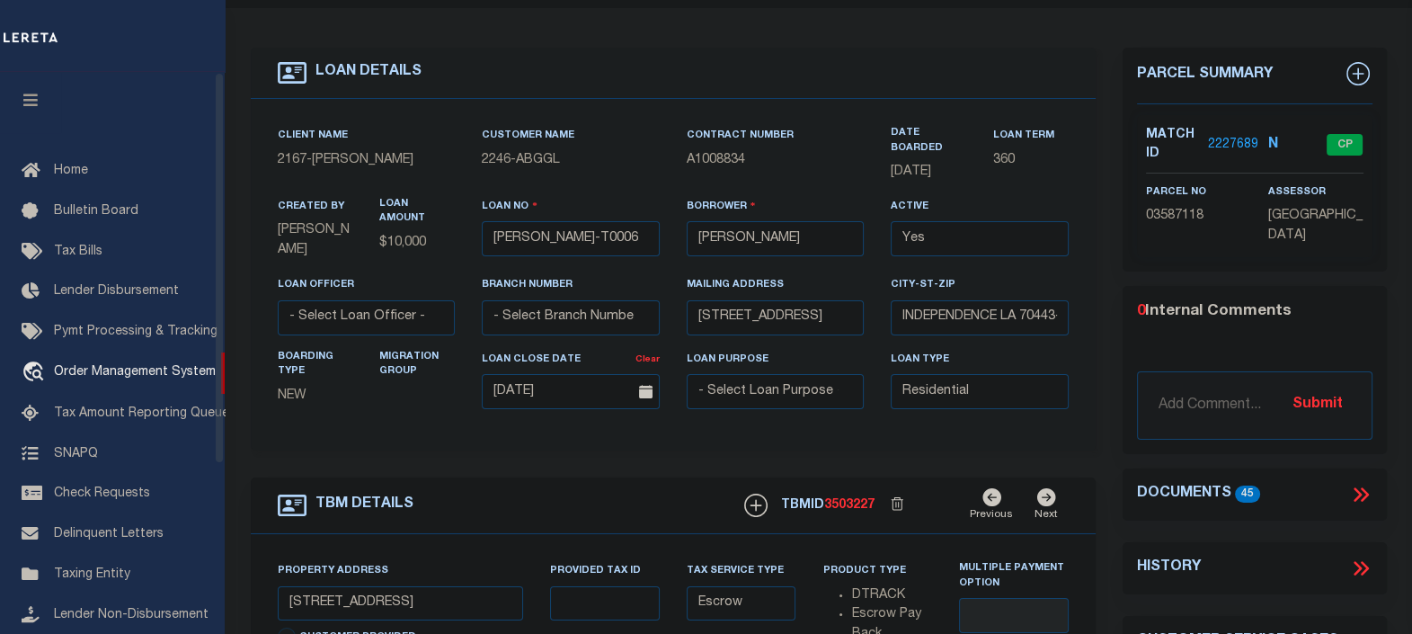
click at [36, 103] on icon "button" at bounding box center [31, 100] width 21 height 16
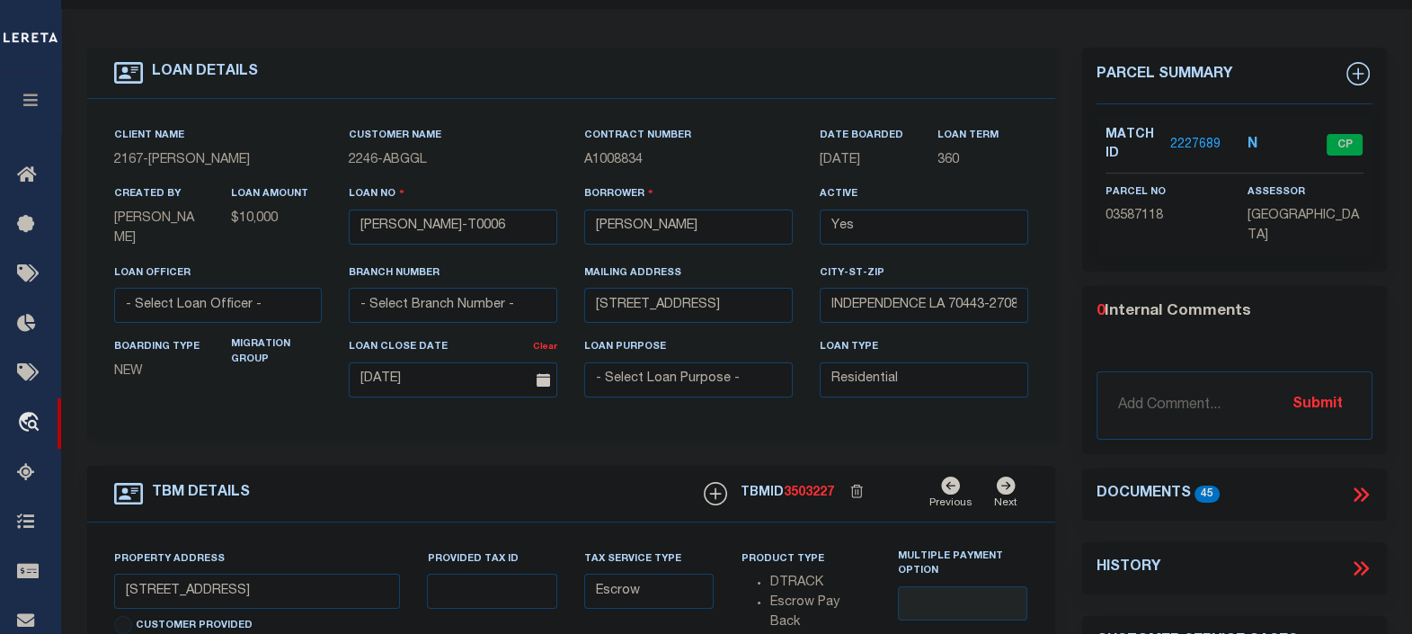
click at [1356, 487] on icon at bounding box center [1358, 494] width 8 height 14
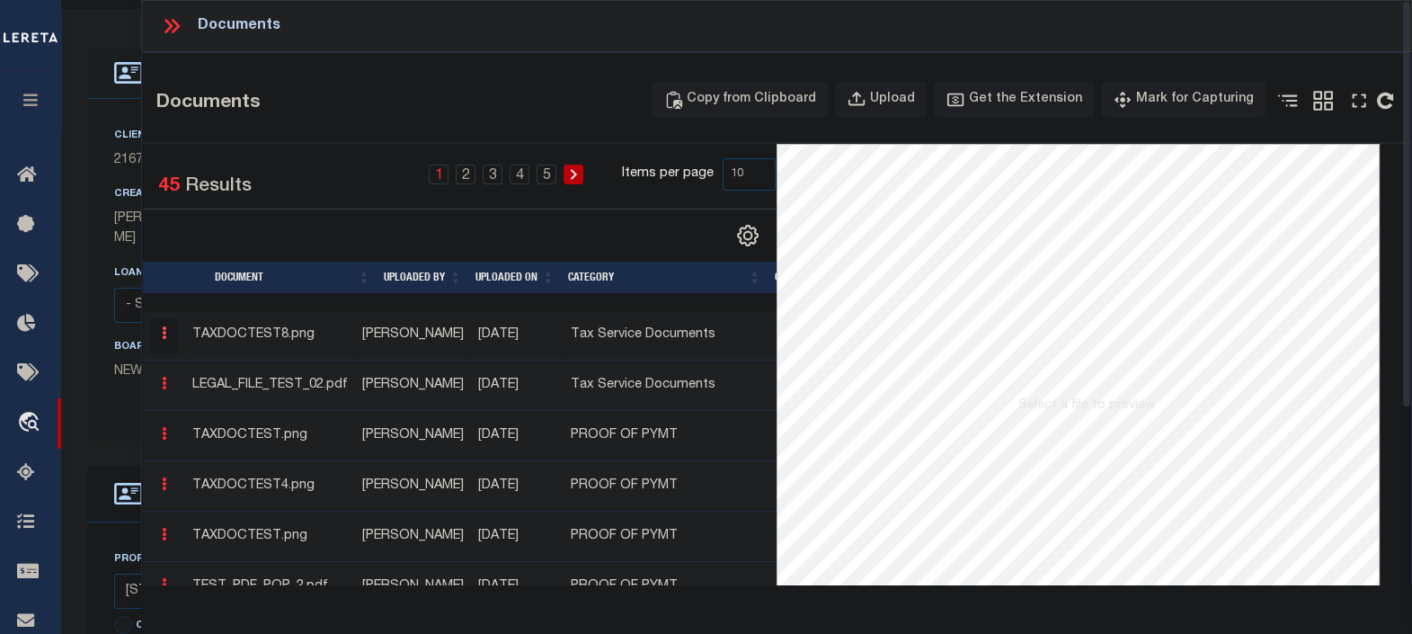
click at [167, 331] on button "button" at bounding box center [164, 335] width 28 height 35
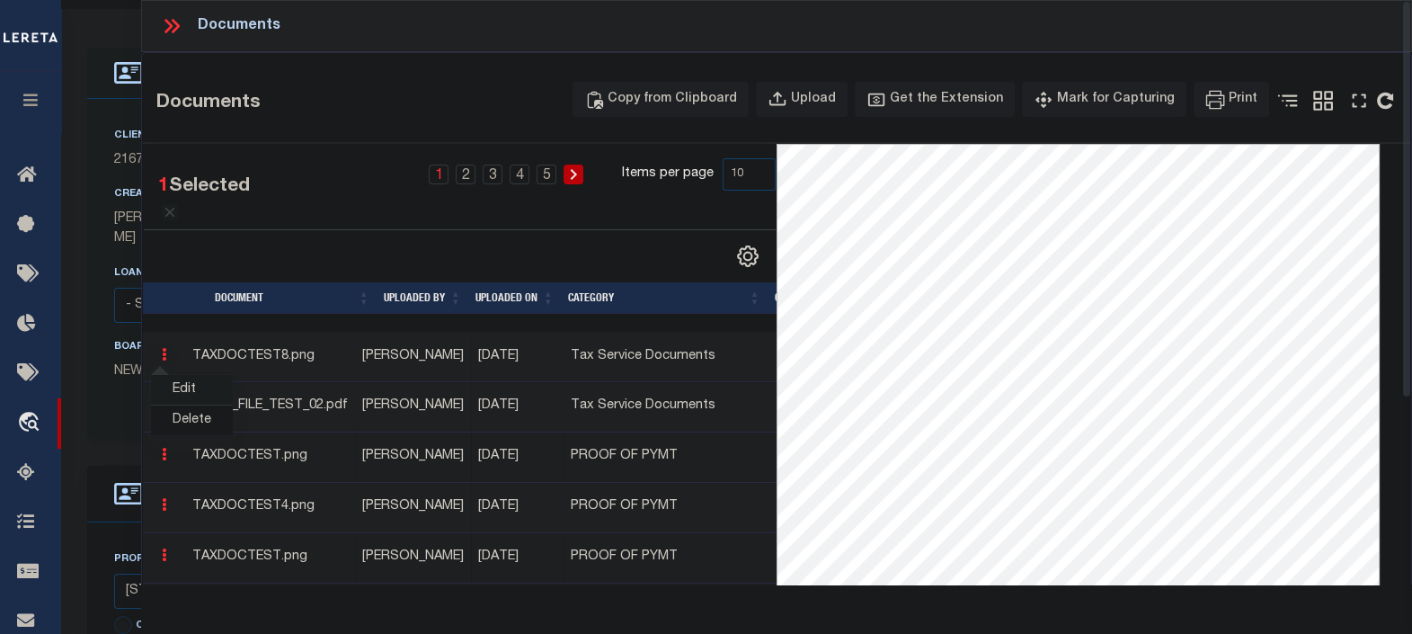
click at [191, 391] on link "Edit" at bounding box center [192, 390] width 82 height 30
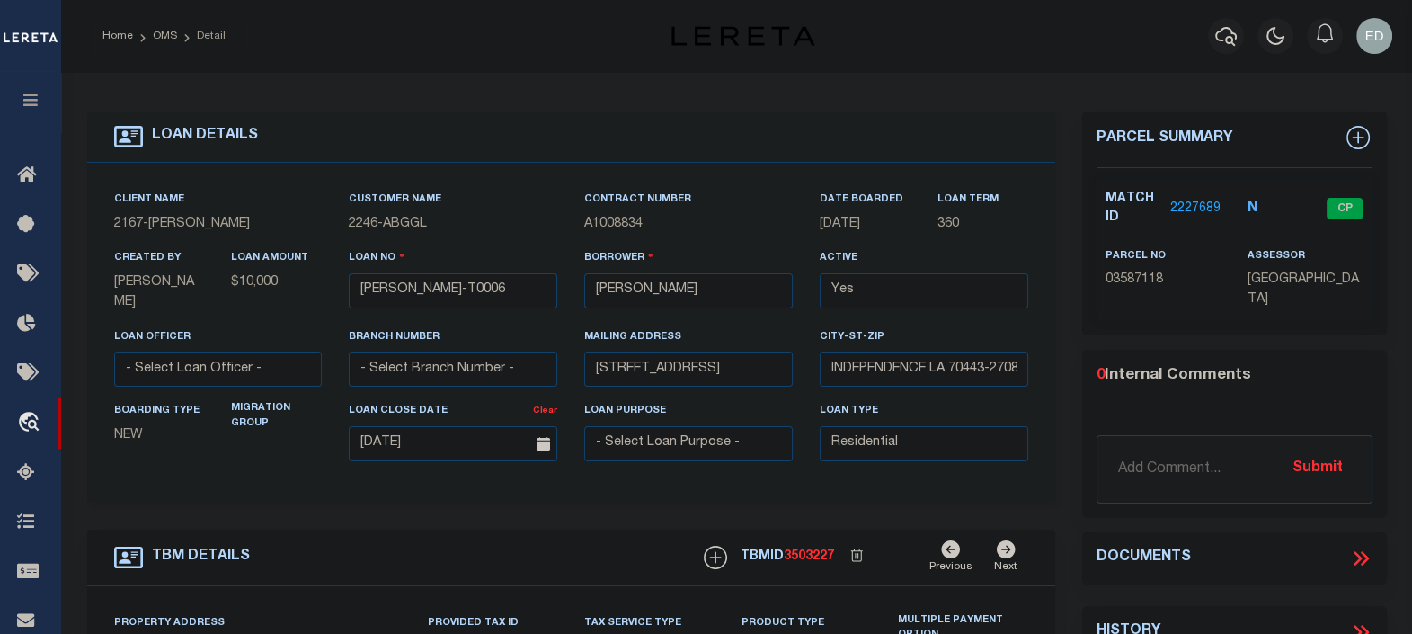
select select
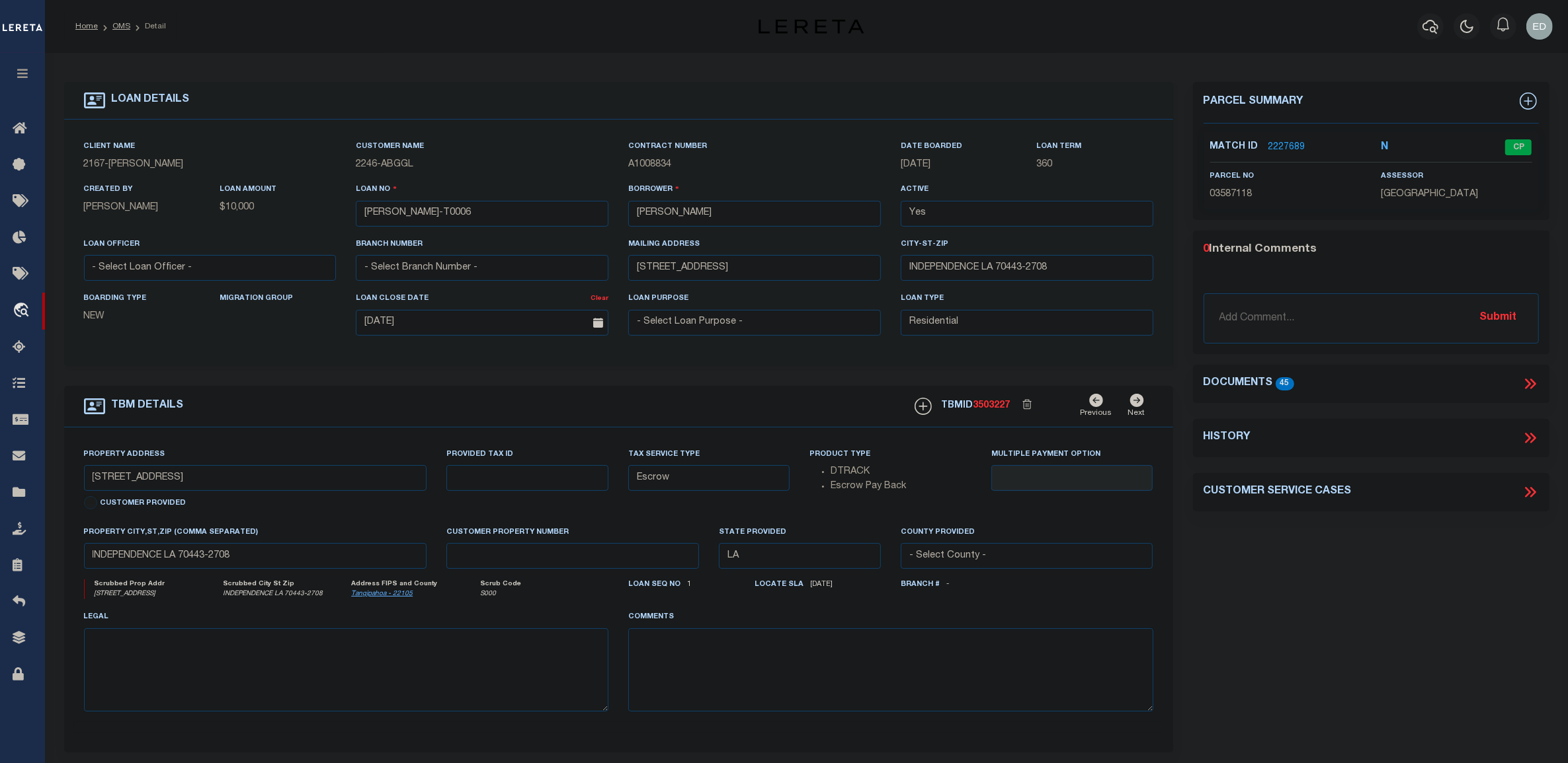
click at [1038, 381] on icon at bounding box center [1530, 384] width 17 height 17
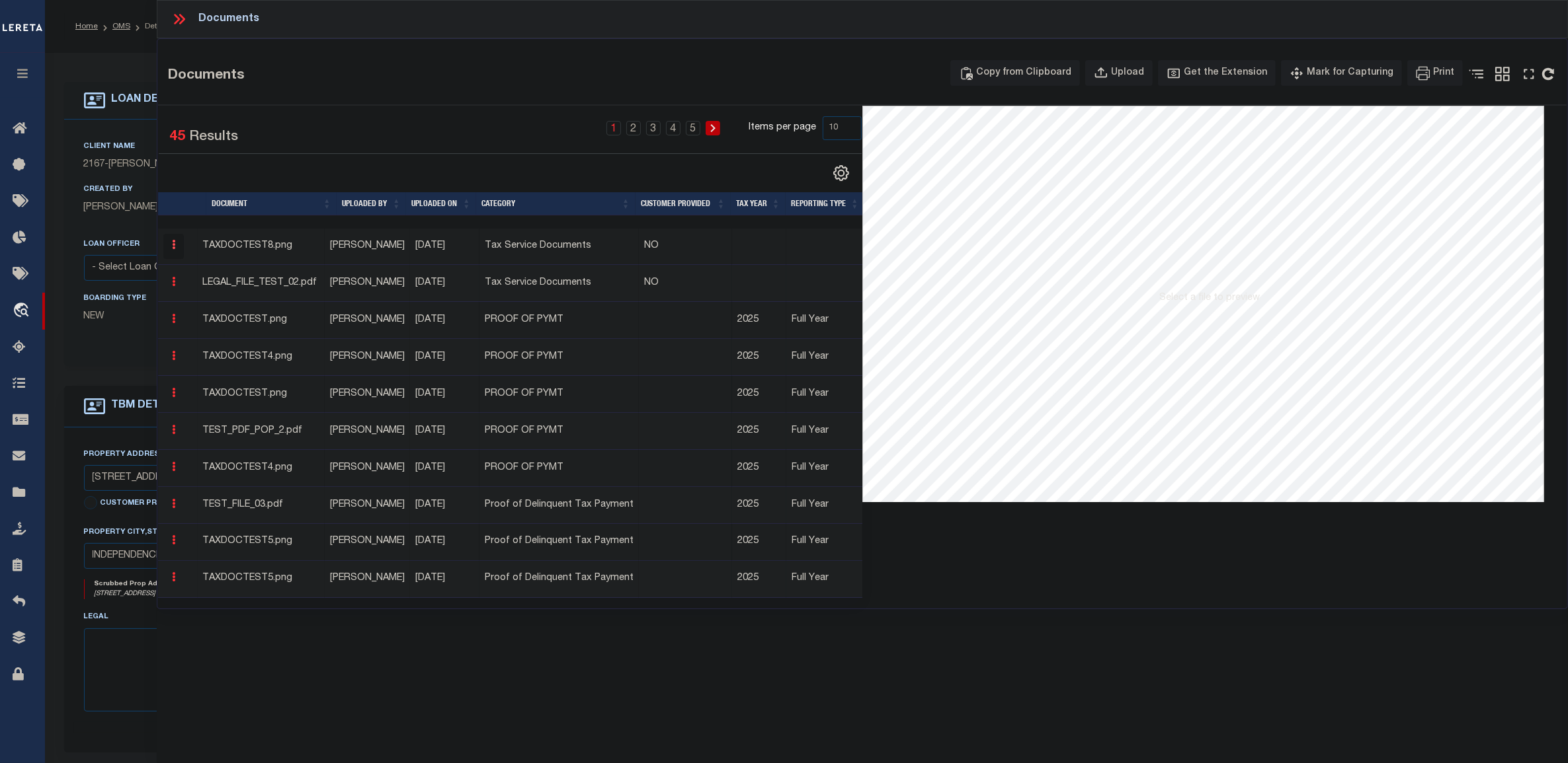
click at [173, 246] on icon "button" at bounding box center [174, 244] width 3 height 10
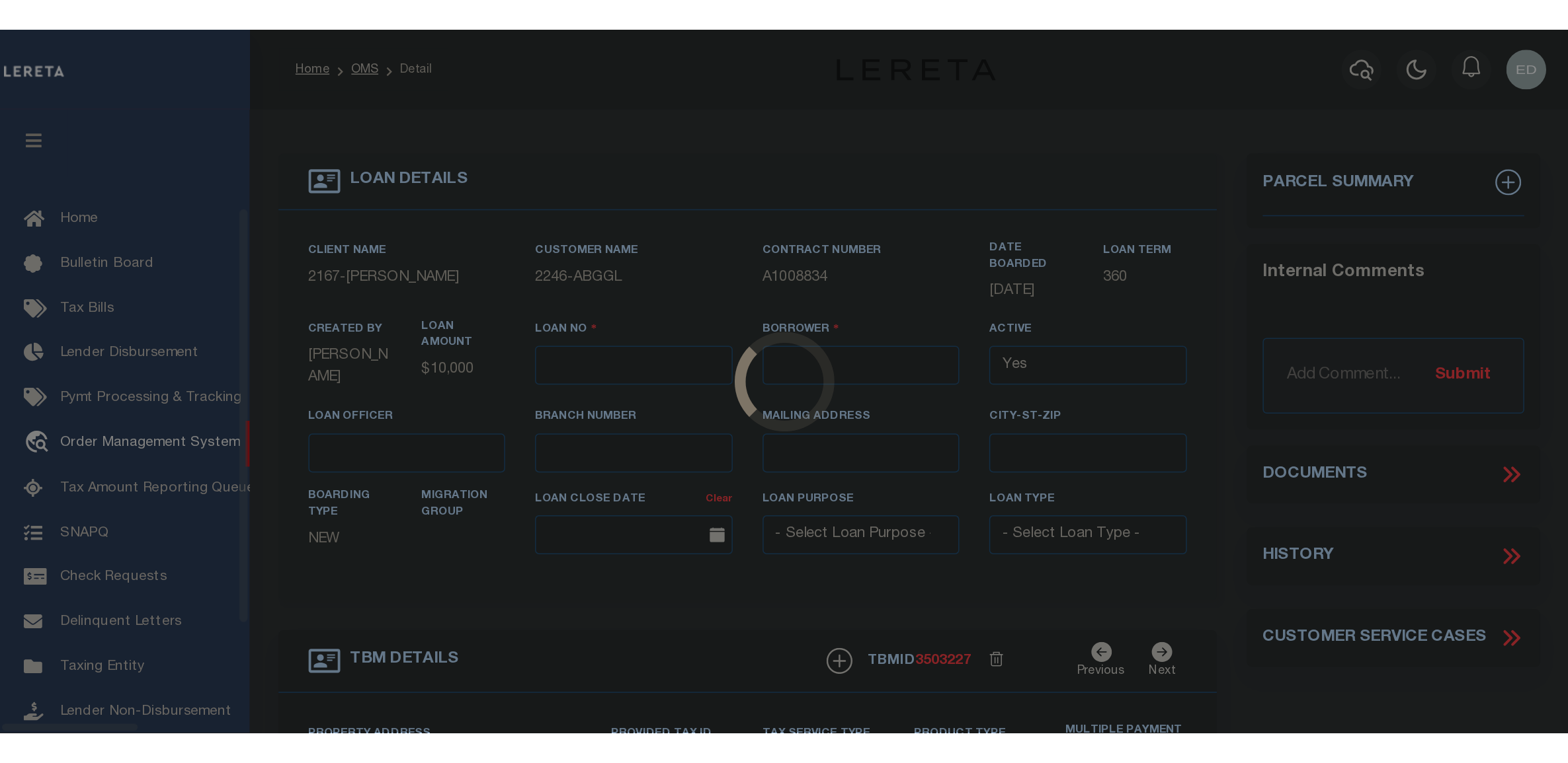
scroll to position [96, 0]
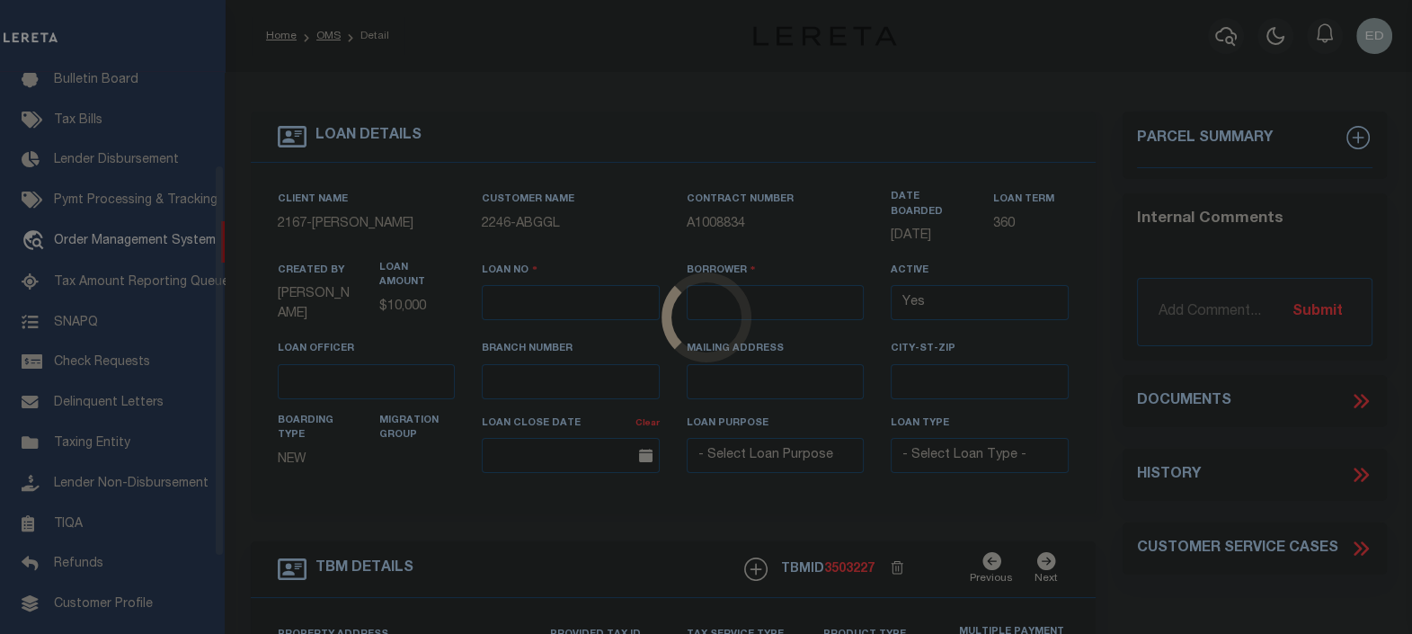
type input "[PERSON_NAME]-T0006"
type input "[PERSON_NAME]"
select select
type input "[STREET_ADDRESS]"
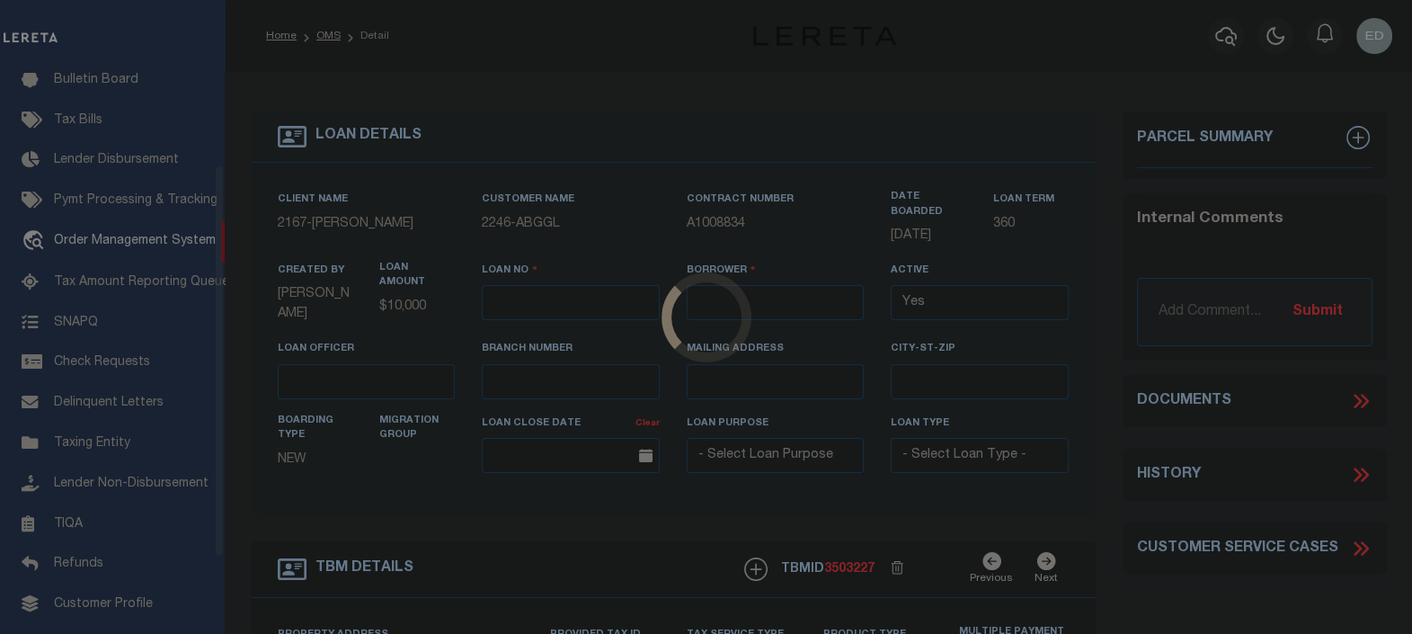
type input "INDEPENDENCE LA 70443-2708"
type input "[DATE]"
select select "10"
select select "Escrow"
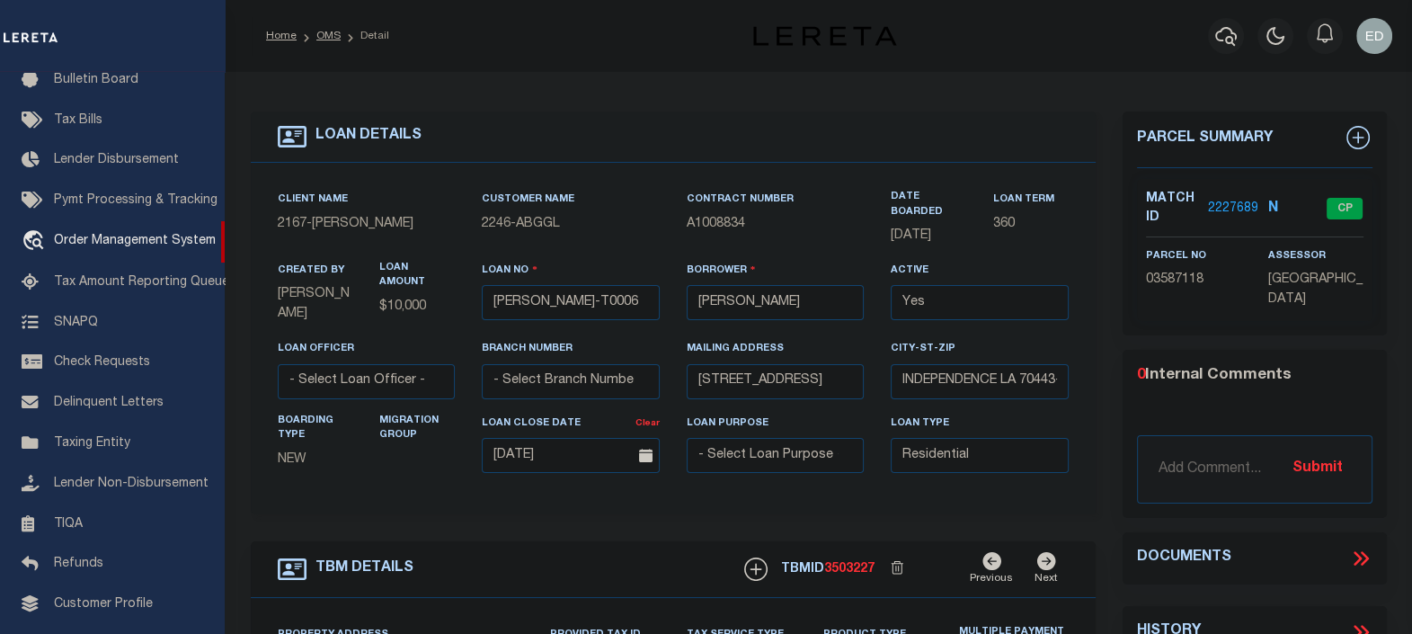
type input "[STREET_ADDRESS]"
select select
type input "INDEPENDENCE LA 70443-2708"
type input "LA"
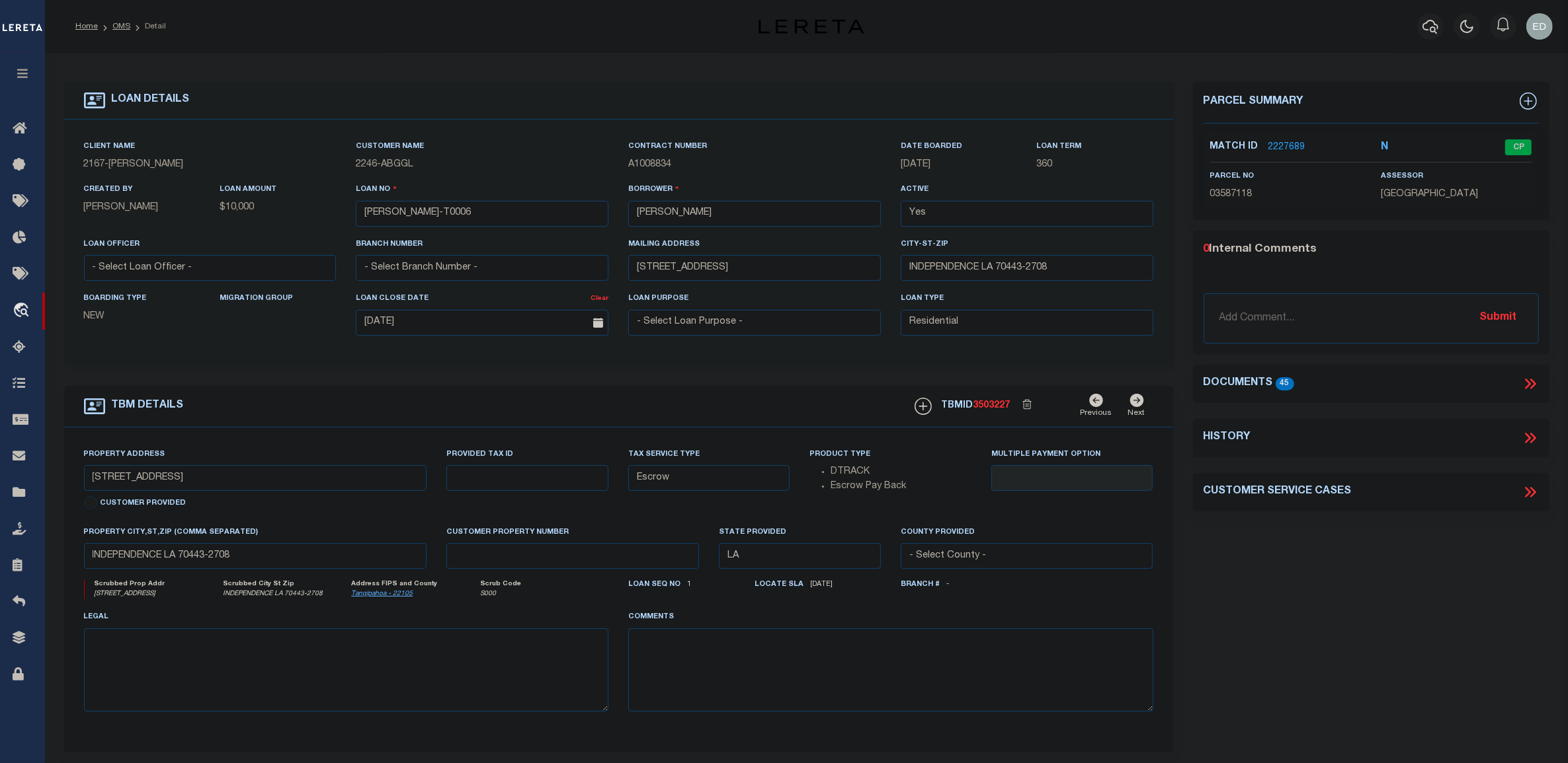
scroll to position [0, 0]
click at [1038, 382] on icon at bounding box center [1533, 384] width 6 height 10
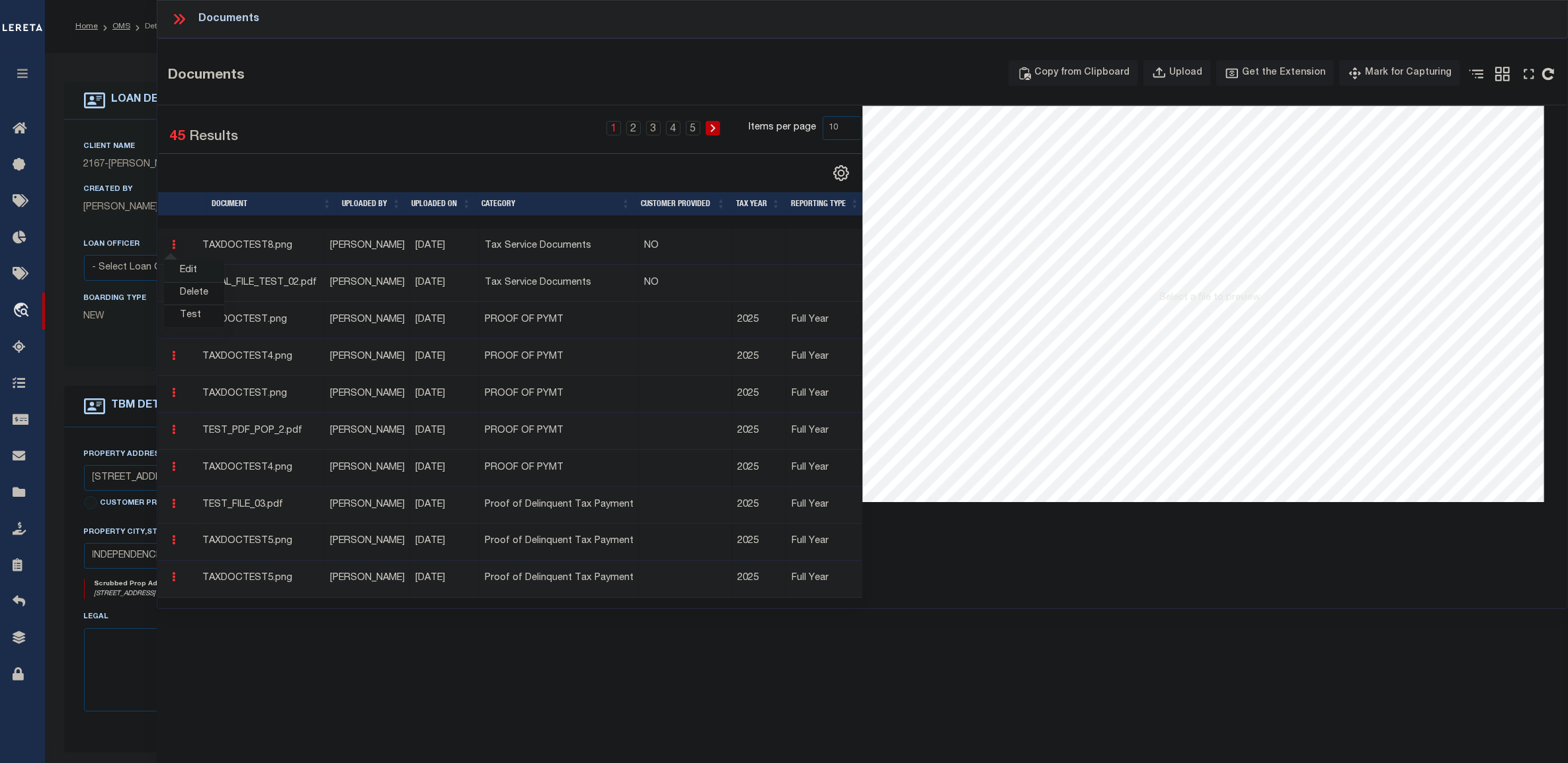
click at [197, 272] on link "Edit" at bounding box center [194, 271] width 60 height 22
click at [180, 269] on link "Edit" at bounding box center [194, 269] width 60 height 22
click at [190, 270] on link "Edit" at bounding box center [194, 271] width 60 height 22
drag, startPoint x: 936, startPoint y: 650, endPoint x: 937, endPoint y: 638, distance: 12.0
click at [936, 465] on div "Documents Documents Copy from Clipboard Upload Get the Extension Mark for Captu…" at bounding box center [862, 363] width 1411 height 727
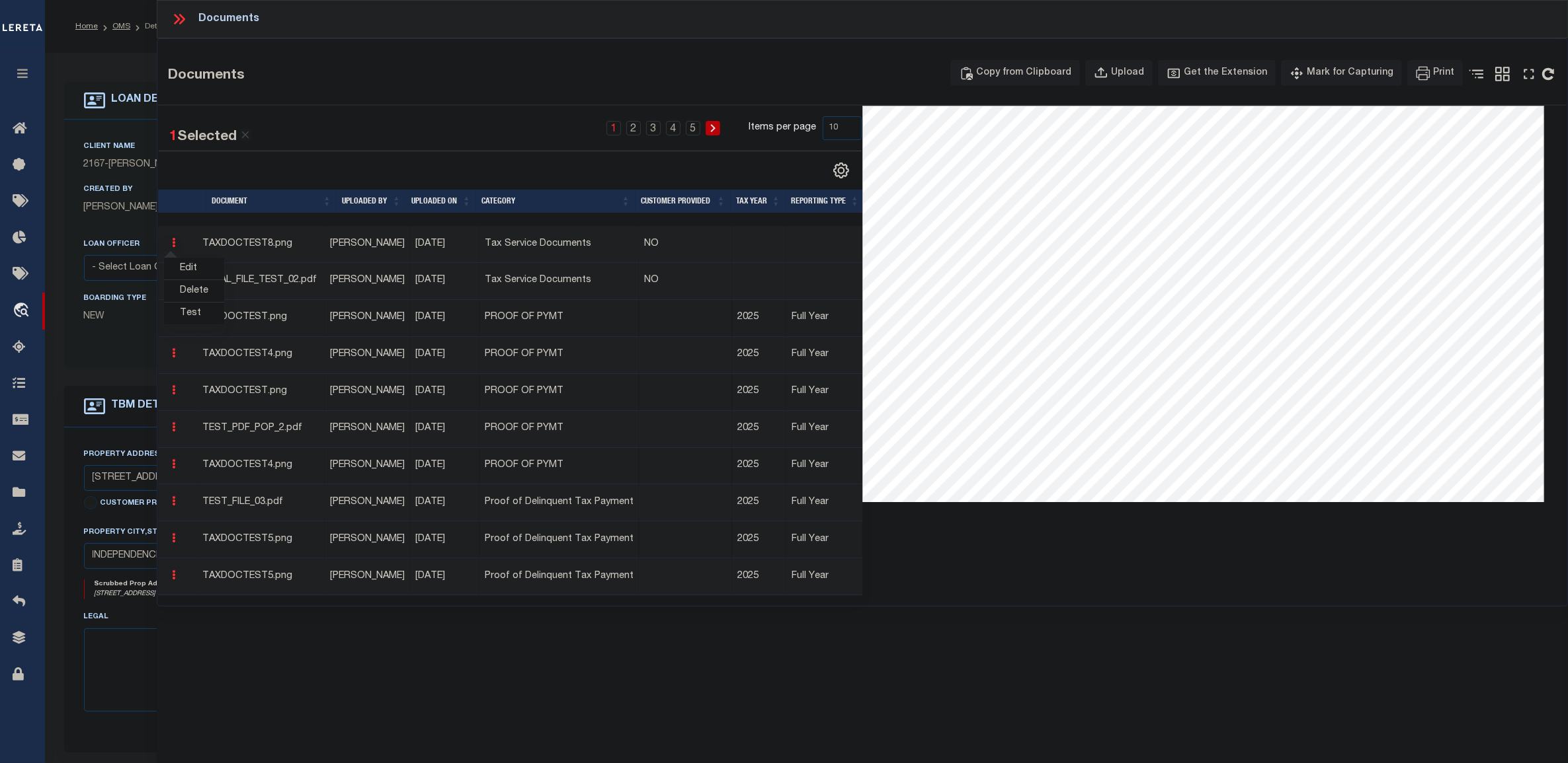
click at [938, 465] on div "Documents Documents Copy from Clipboard Upload Get the Extension Mark for Captu…" at bounding box center [862, 363] width 1411 height 727
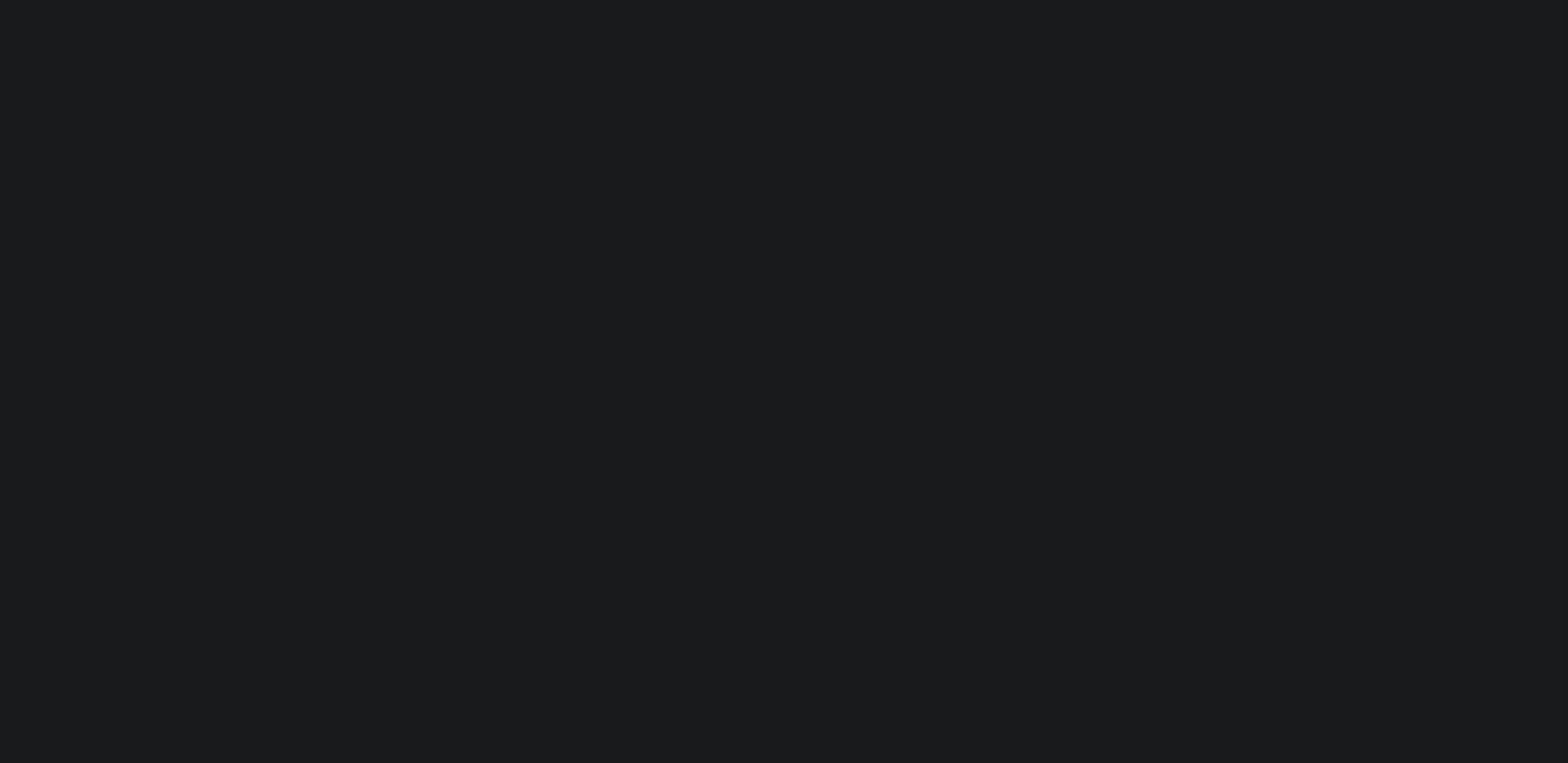
select select "10"
select select "Escrow"
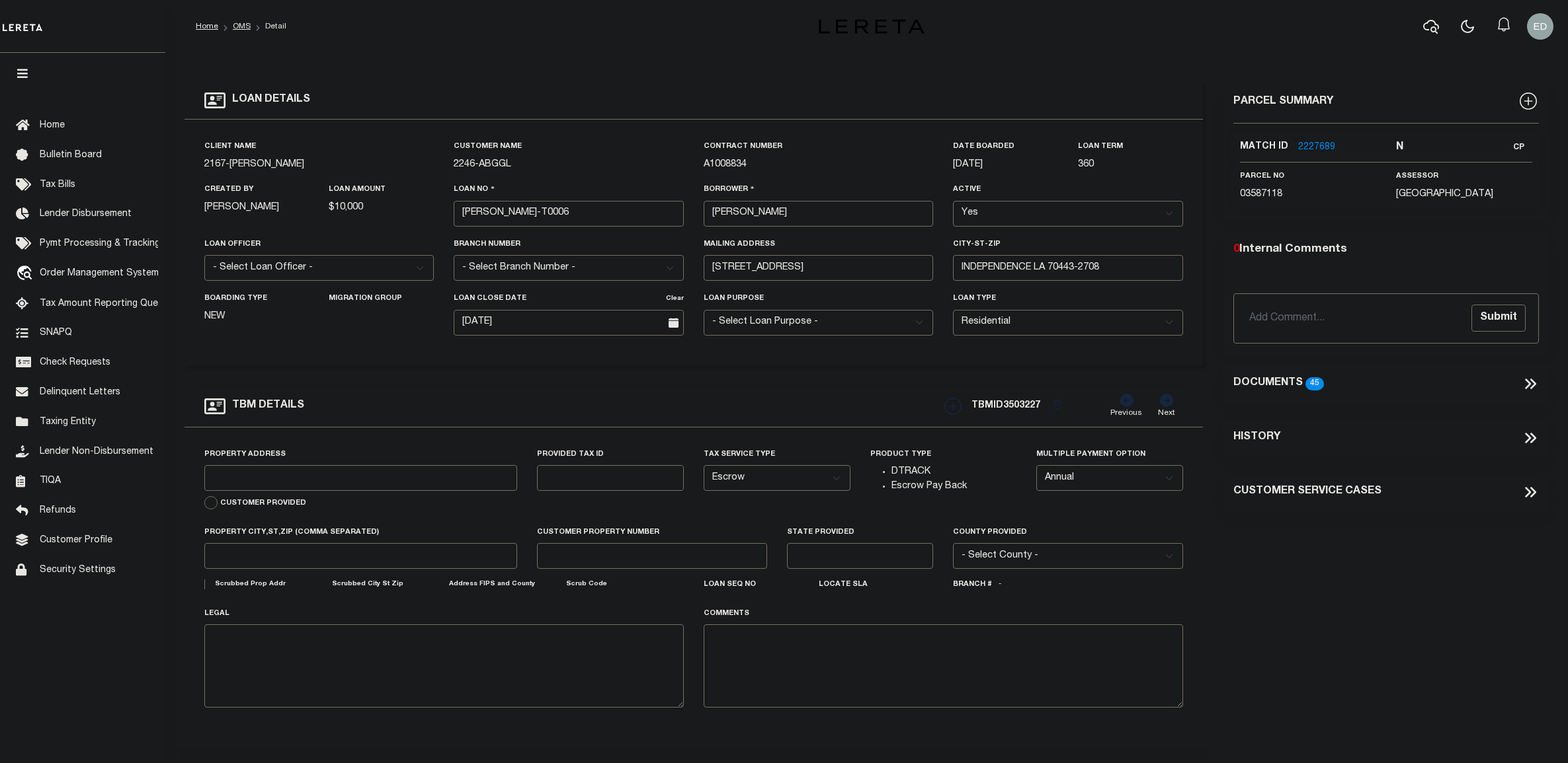
type input "[STREET_ADDRESS]"
select select
type input "INDEPENDENCE LA 70443-2708"
type input "LA"
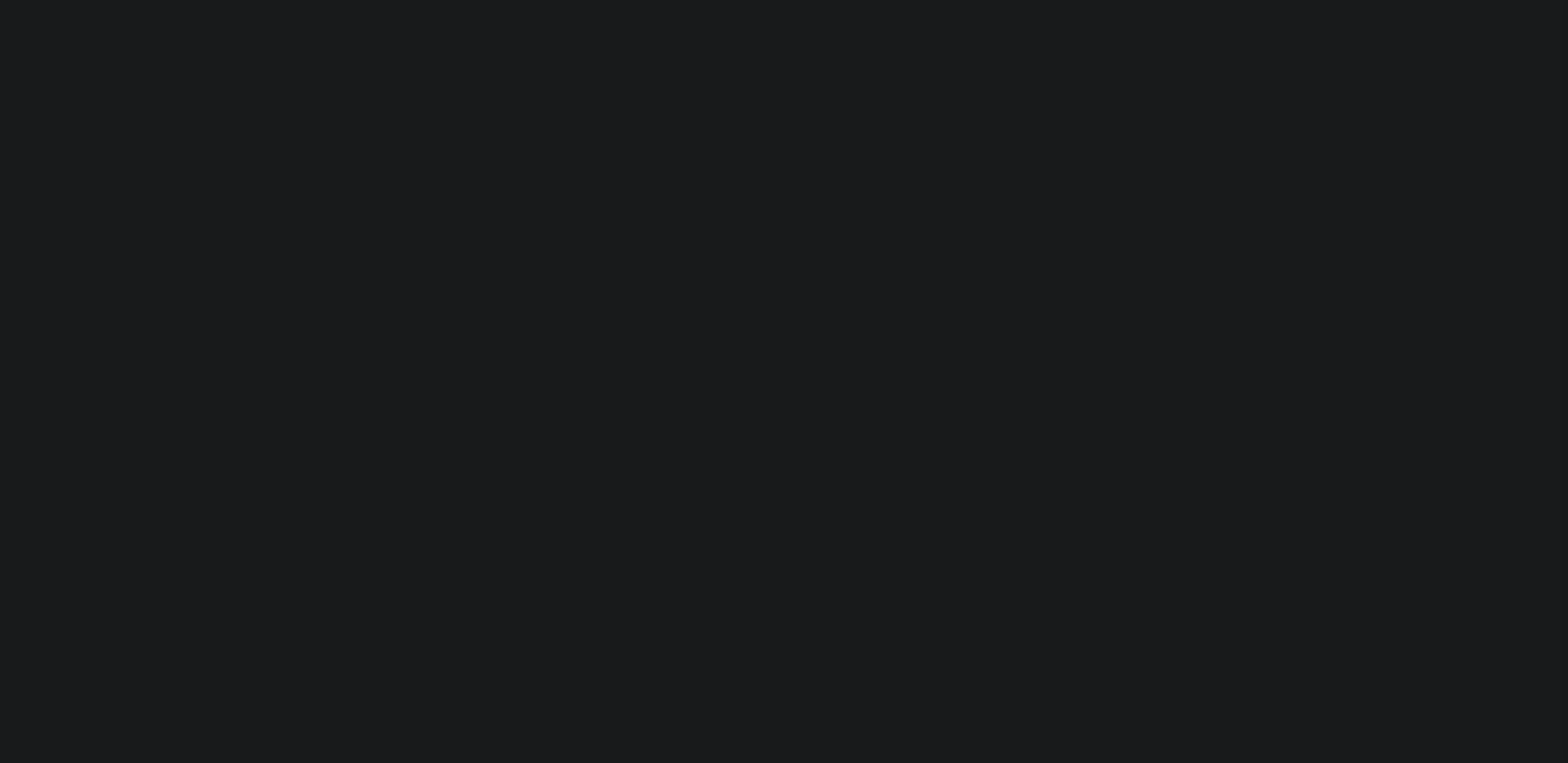
select select "10"
select select "Escrow"
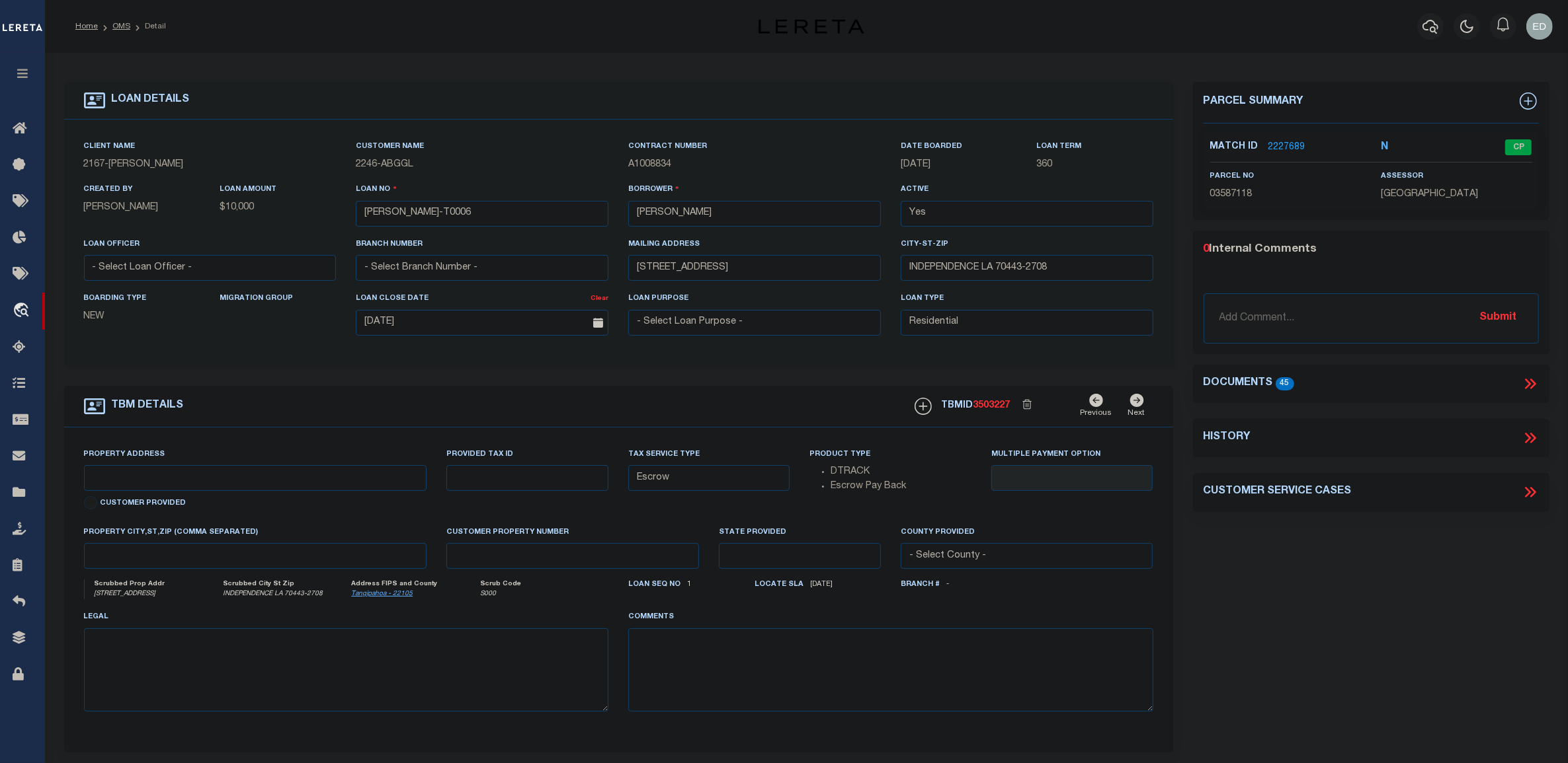
type input "[STREET_ADDRESS]"
select select
type input "INDEPENDENCE LA 70443-2708"
type input "LA"
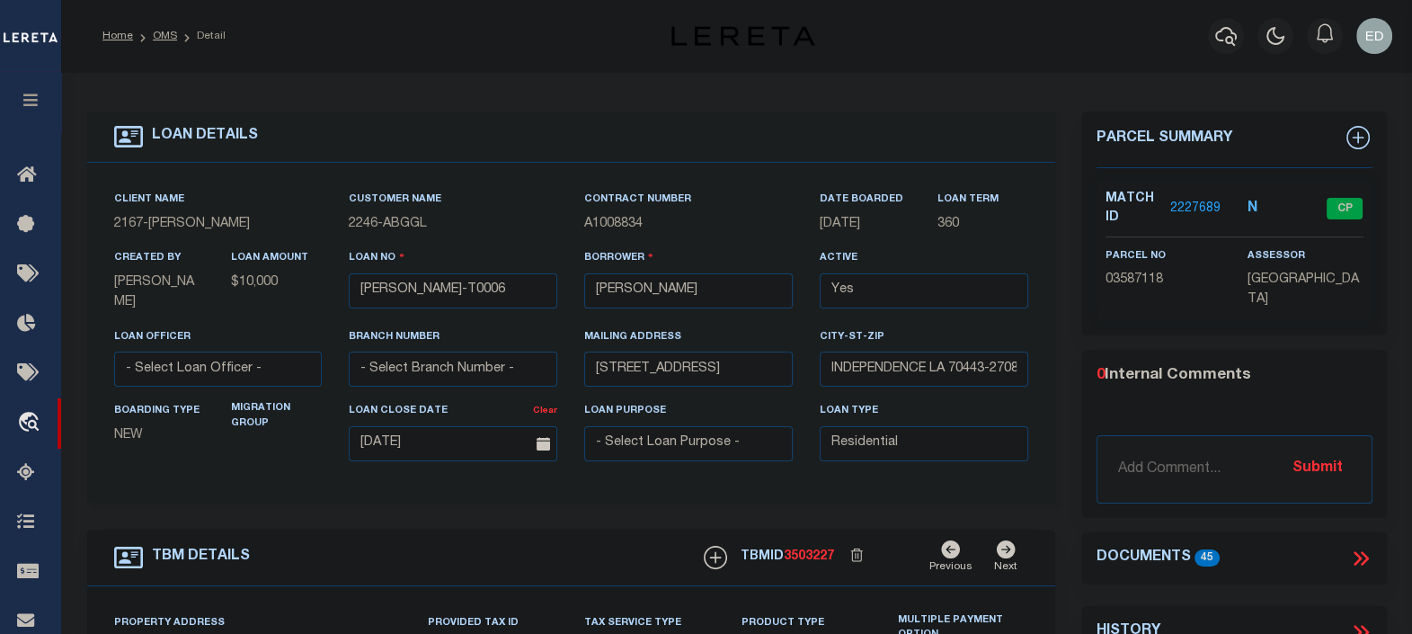
click at [1367, 547] on link at bounding box center [1361, 558] width 23 height 23
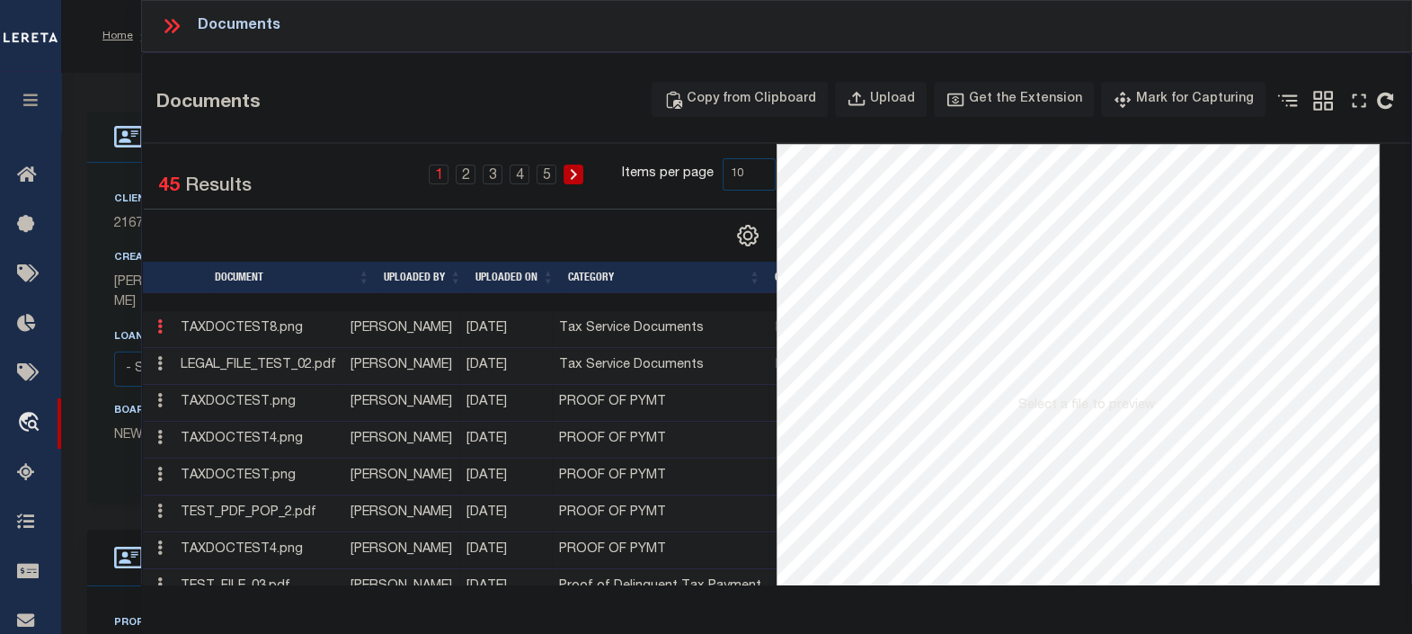
click at [158, 327] on icon at bounding box center [159, 326] width 5 height 14
drag, startPoint x: 159, startPoint y: 326, endPoint x: 234, endPoint y: 631, distance: 313.8
click at [234, 631] on div "Documents Documents Copy from Clipboard Upload Get the Extension Mark for Captu…" at bounding box center [776, 317] width 1271 height 634
click at [162, 325] on icon at bounding box center [159, 326] width 5 height 14
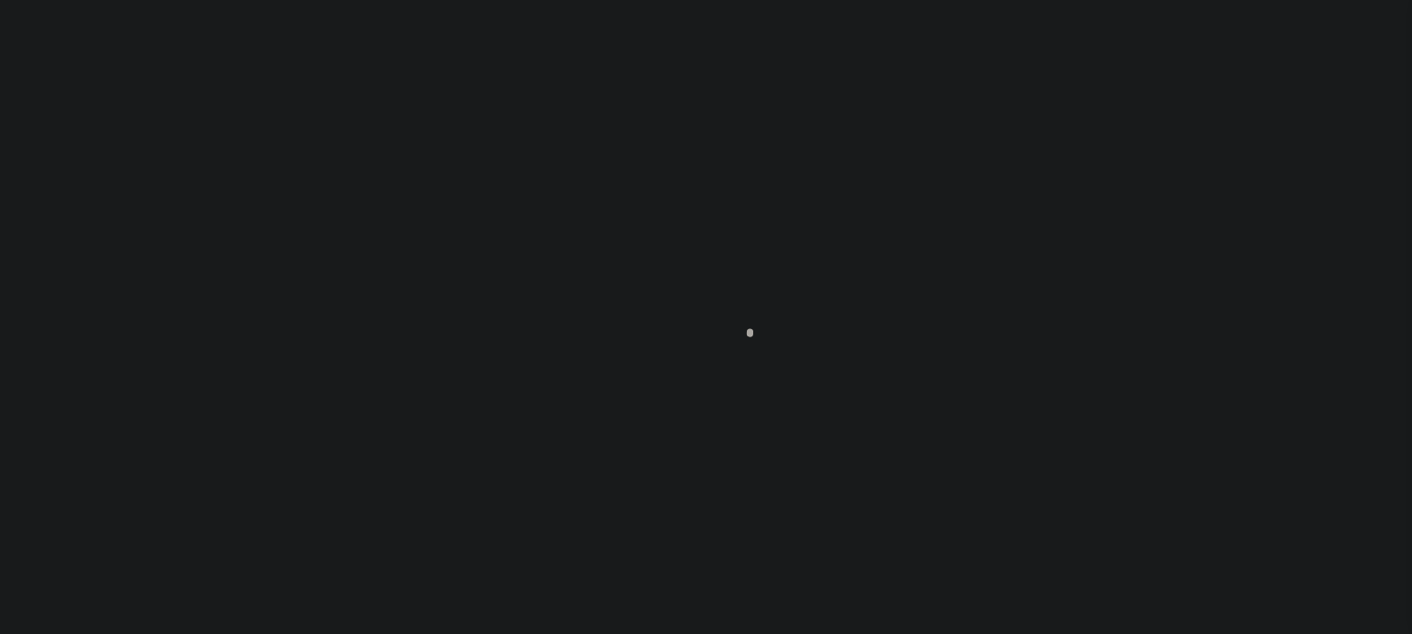
scroll to position [131, 0]
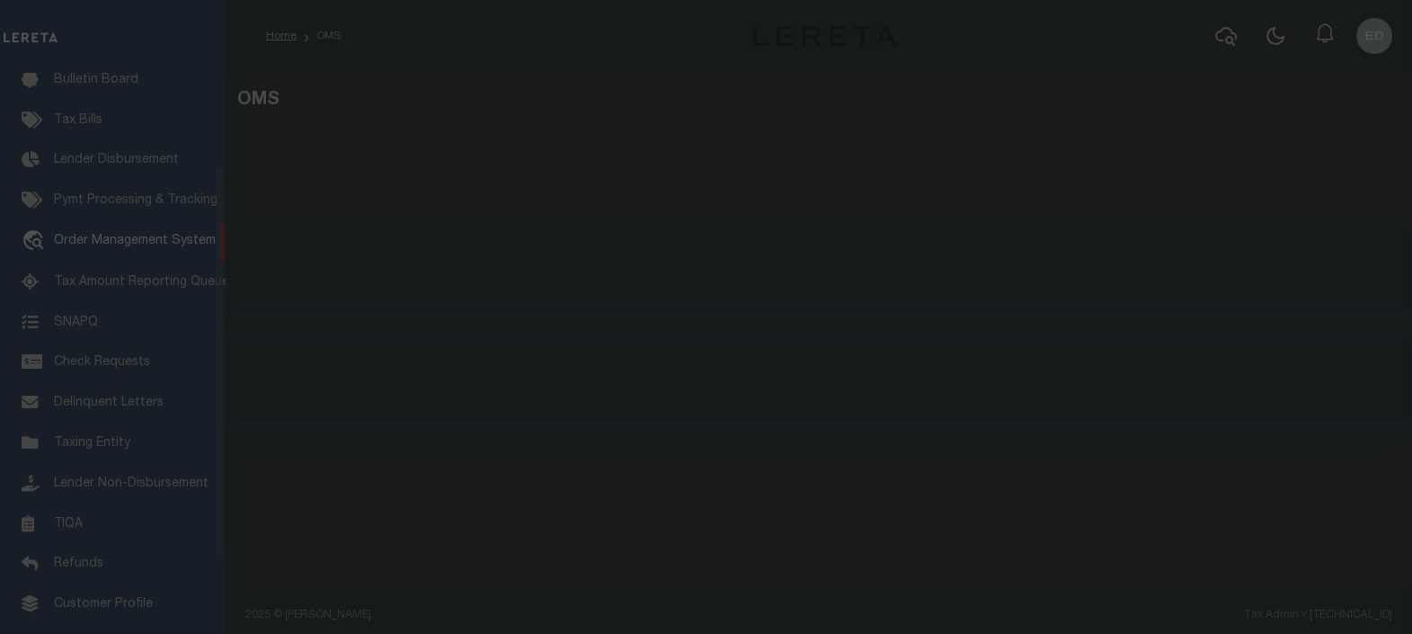
select select "200"
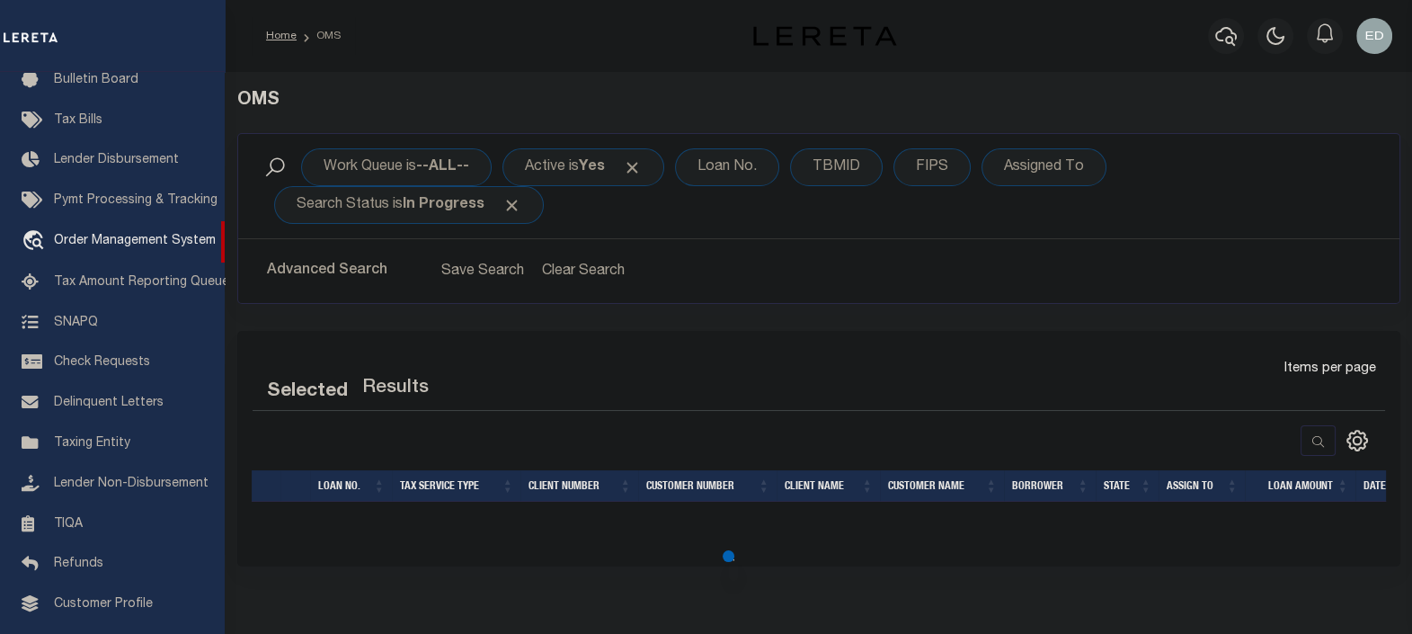
select select "200"
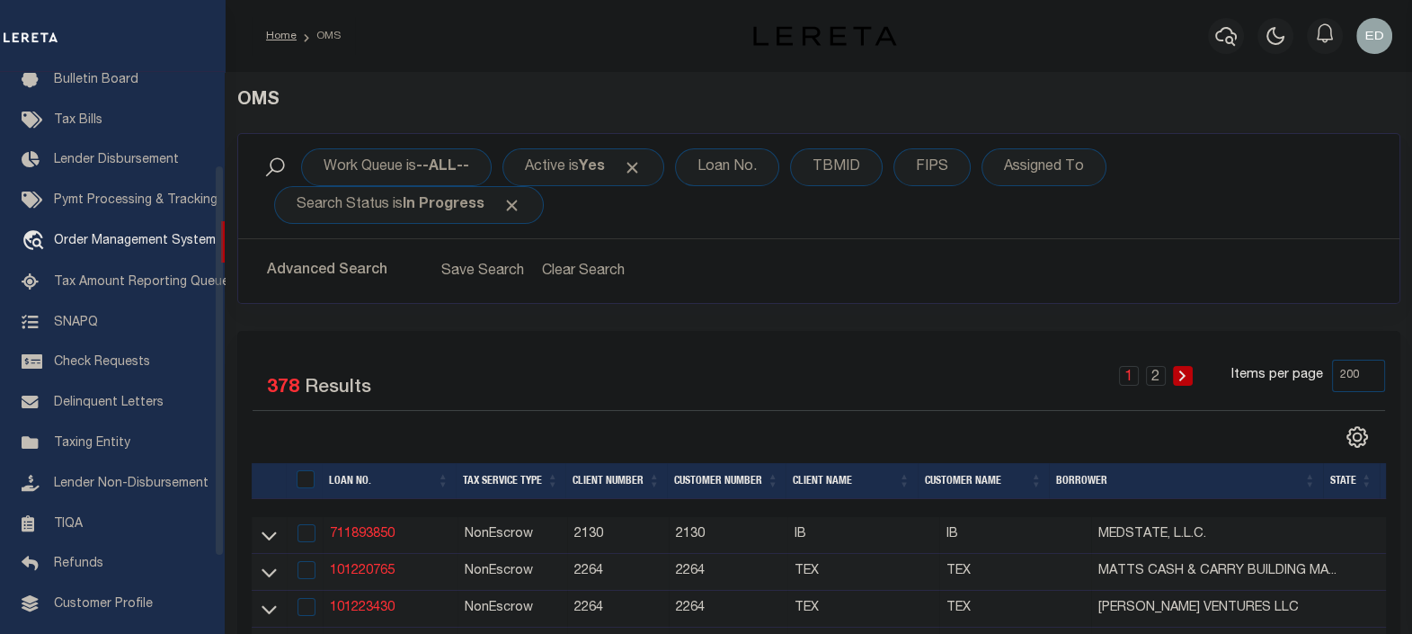
scroll to position [0, 0]
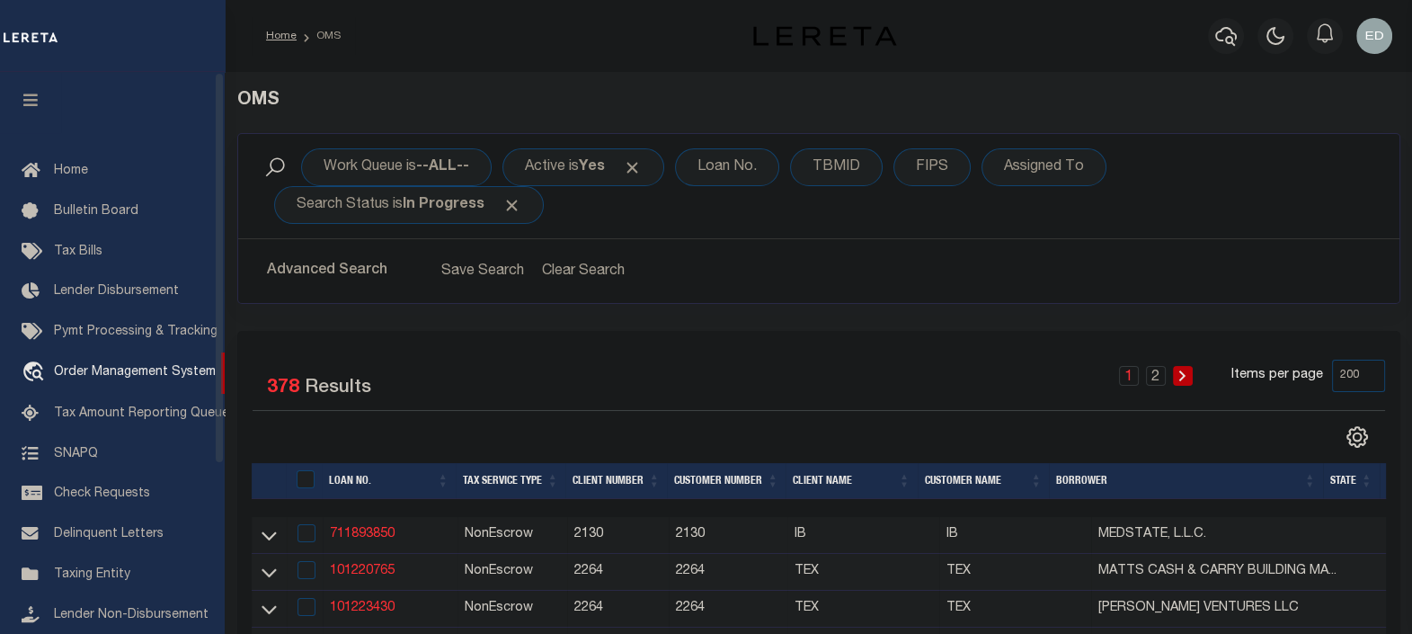
click at [23, 101] on icon "button" at bounding box center [31, 100] width 21 height 16
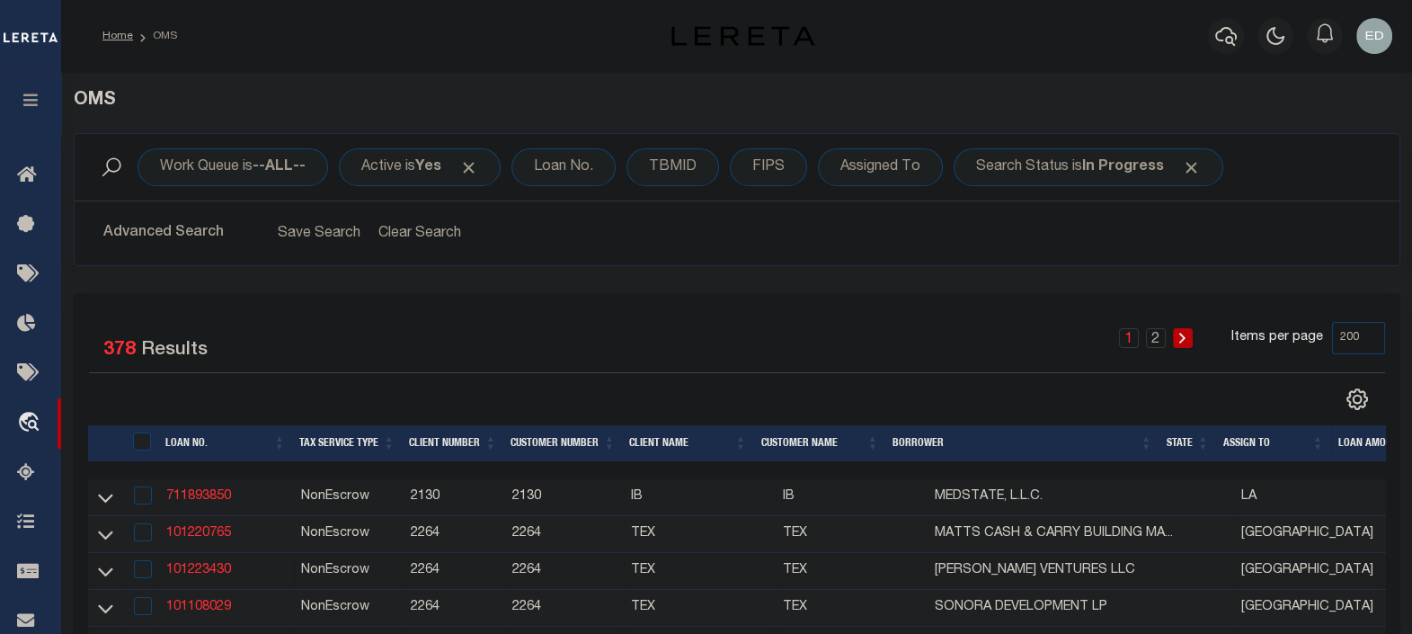
scroll to position [224, 0]
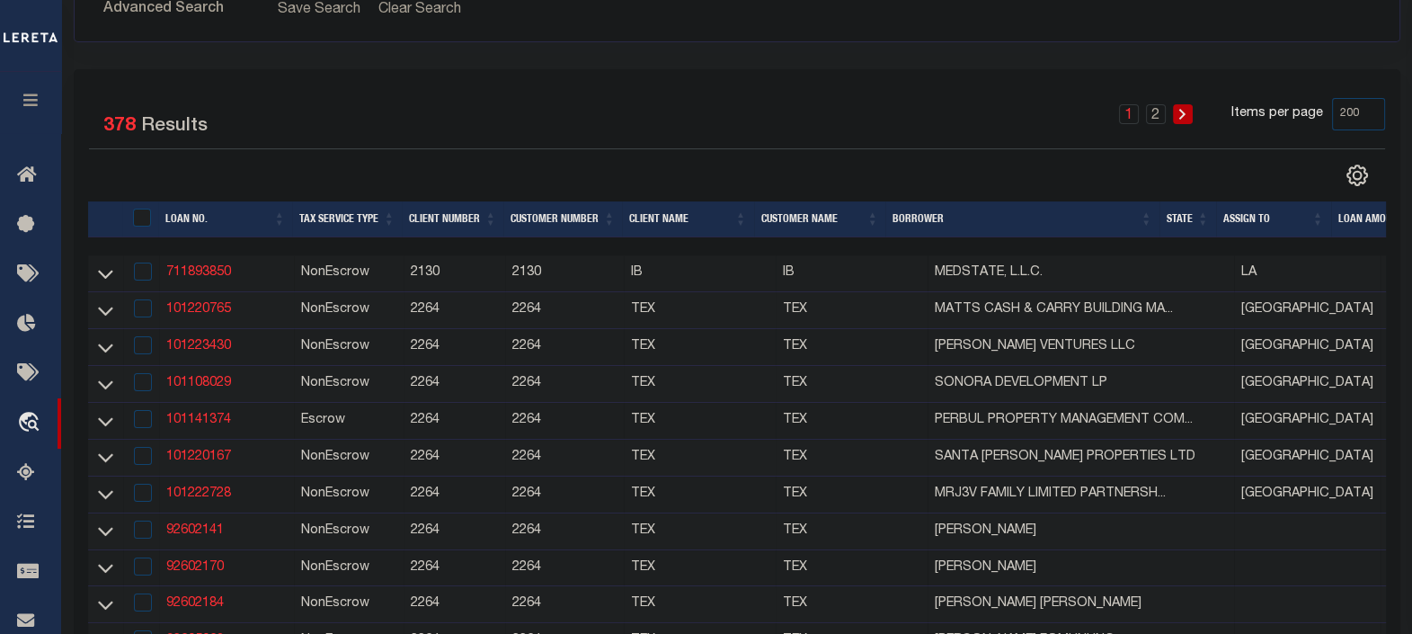
click at [112, 278] on link at bounding box center [105, 272] width 21 height 13
click at [105, 270] on icon at bounding box center [105, 273] width 15 height 19
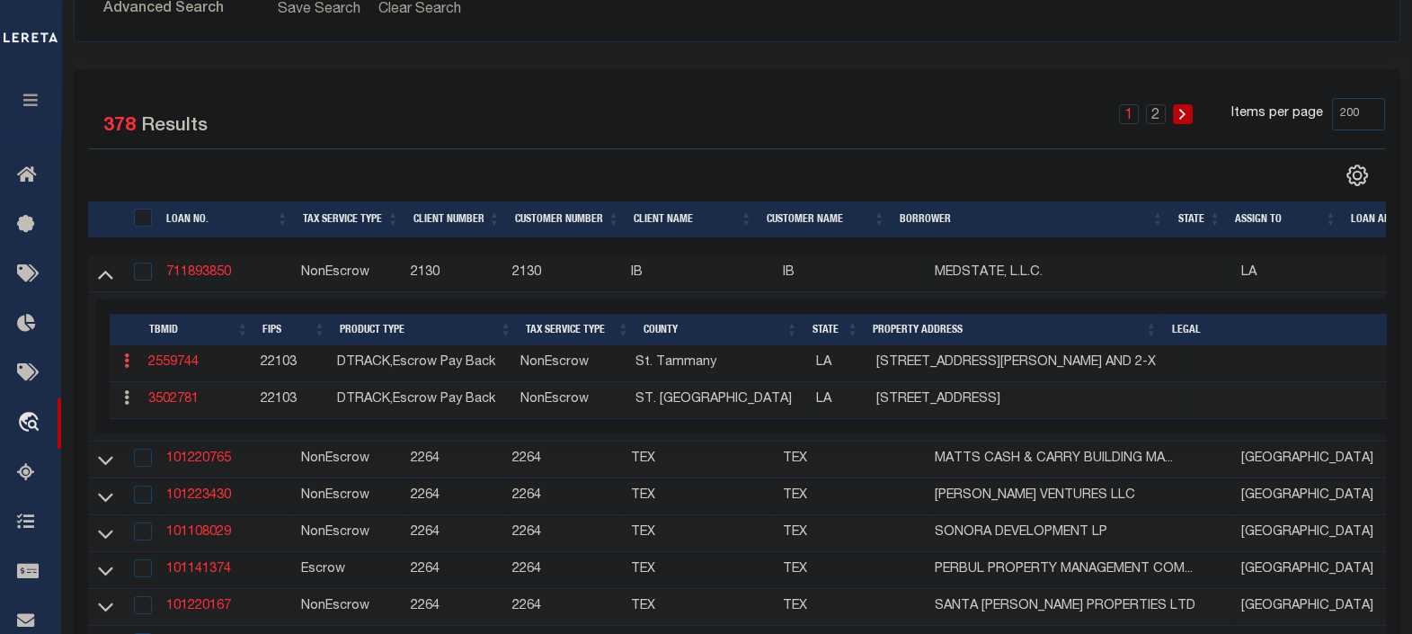
click at [124, 363] on icon at bounding box center [126, 360] width 5 height 14
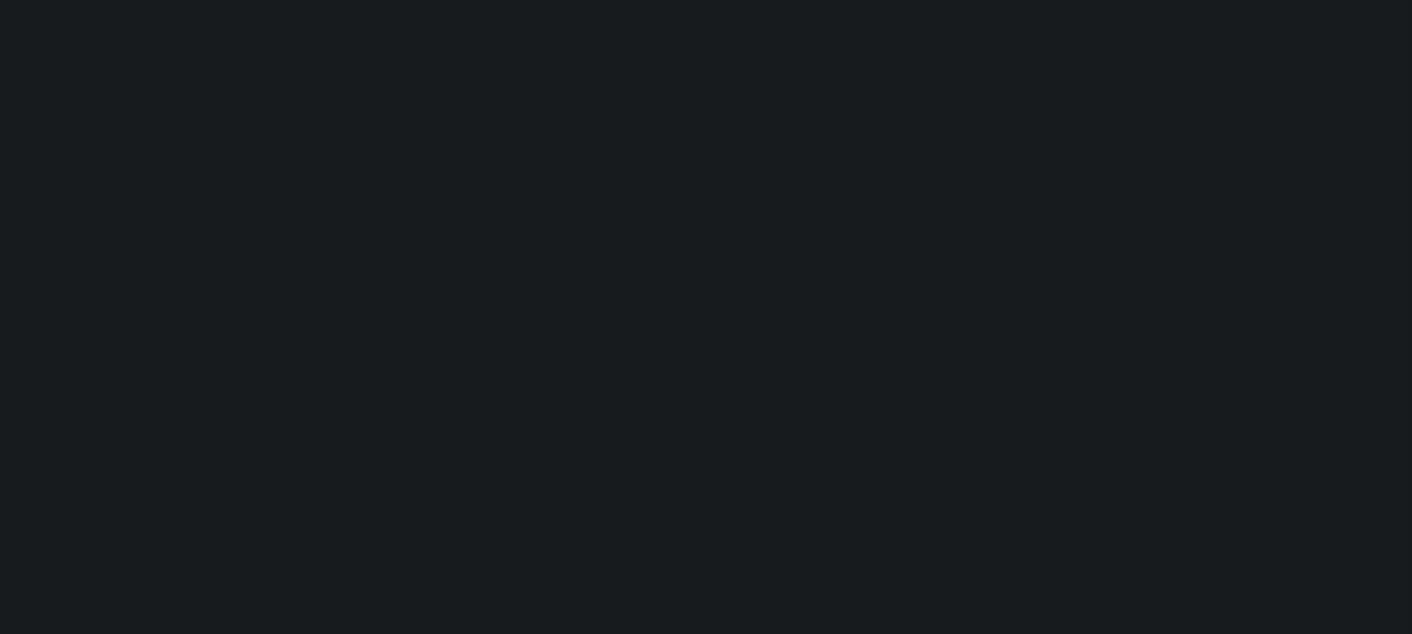
select select "200"
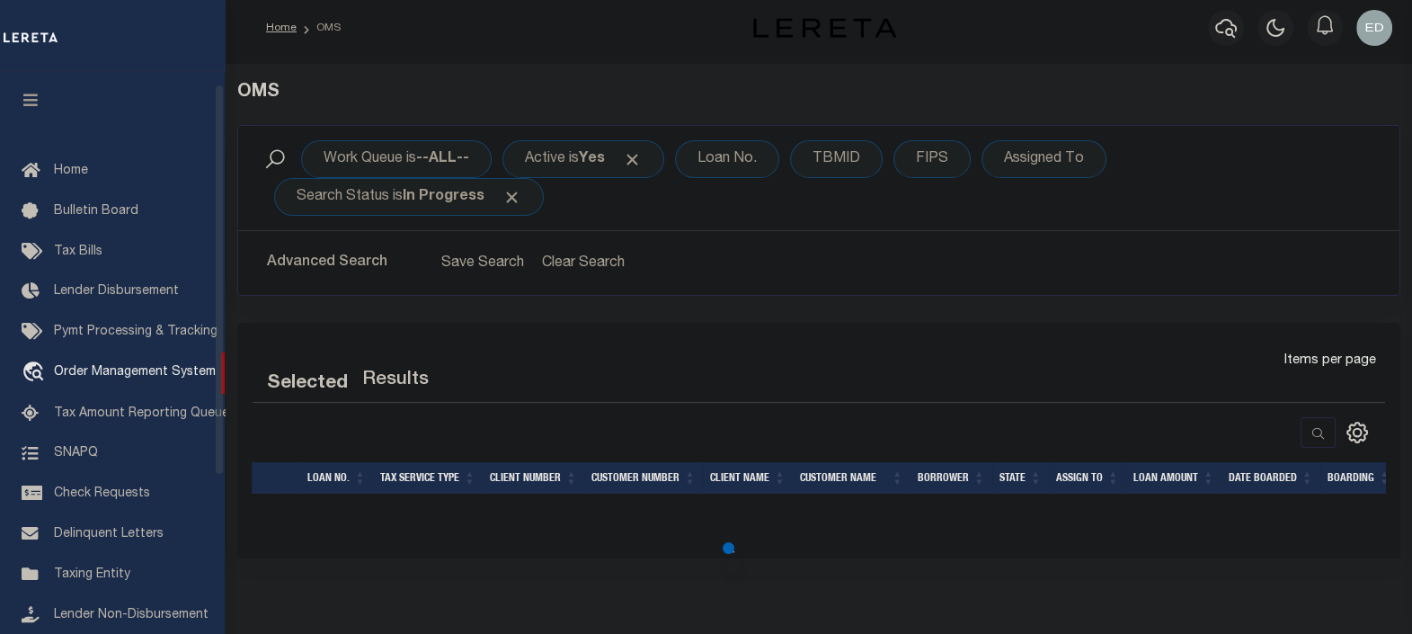
click at [36, 100] on icon "button" at bounding box center [31, 100] width 21 height 16
select select "200"
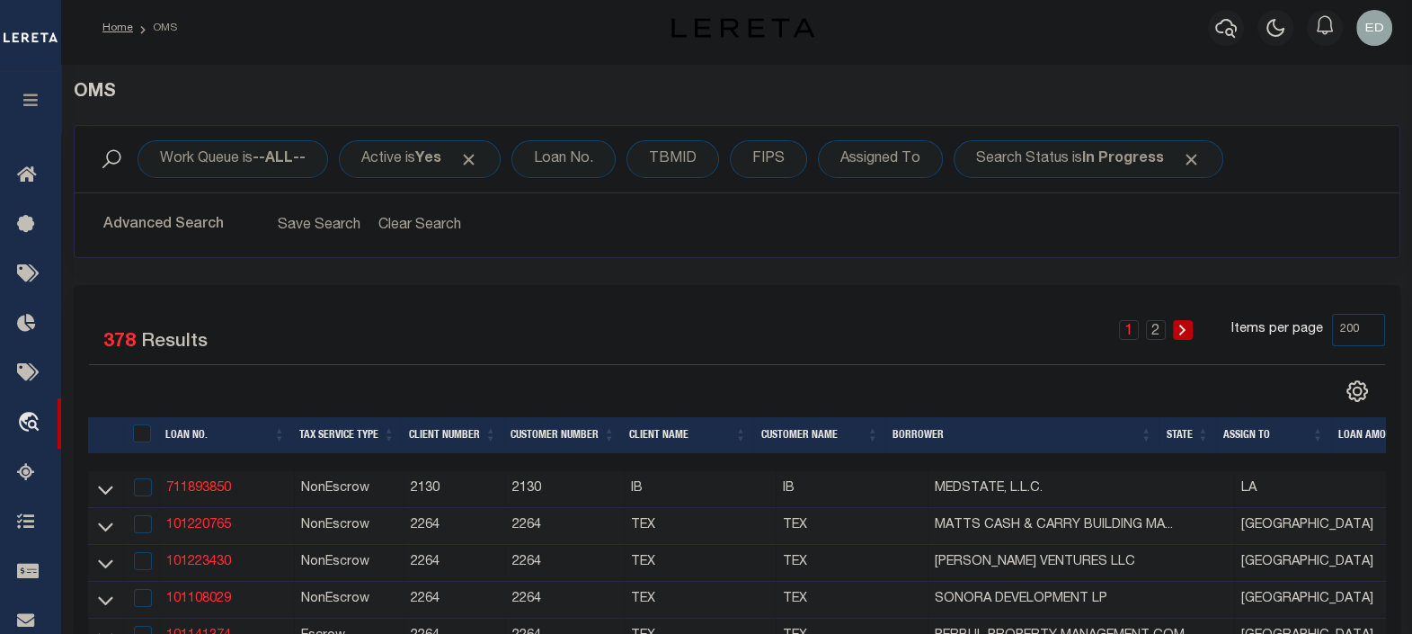
scroll to position [120, 0]
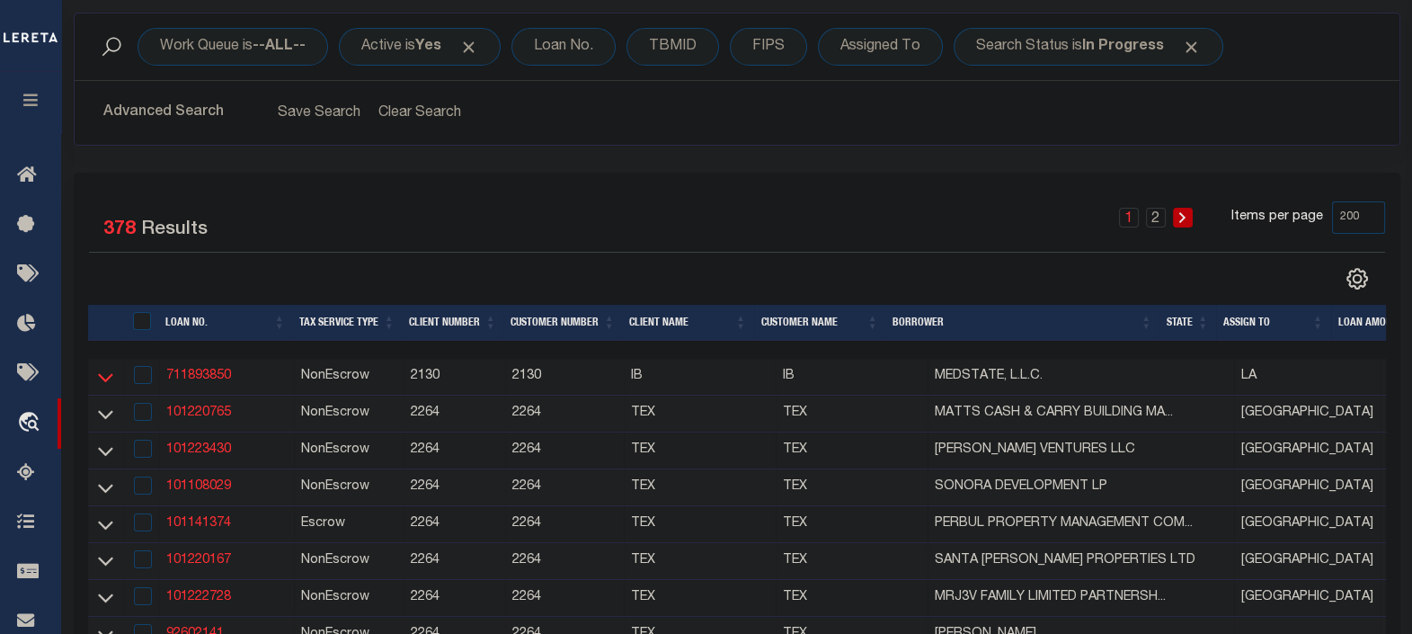
click at [105, 370] on icon at bounding box center [105, 377] width 15 height 19
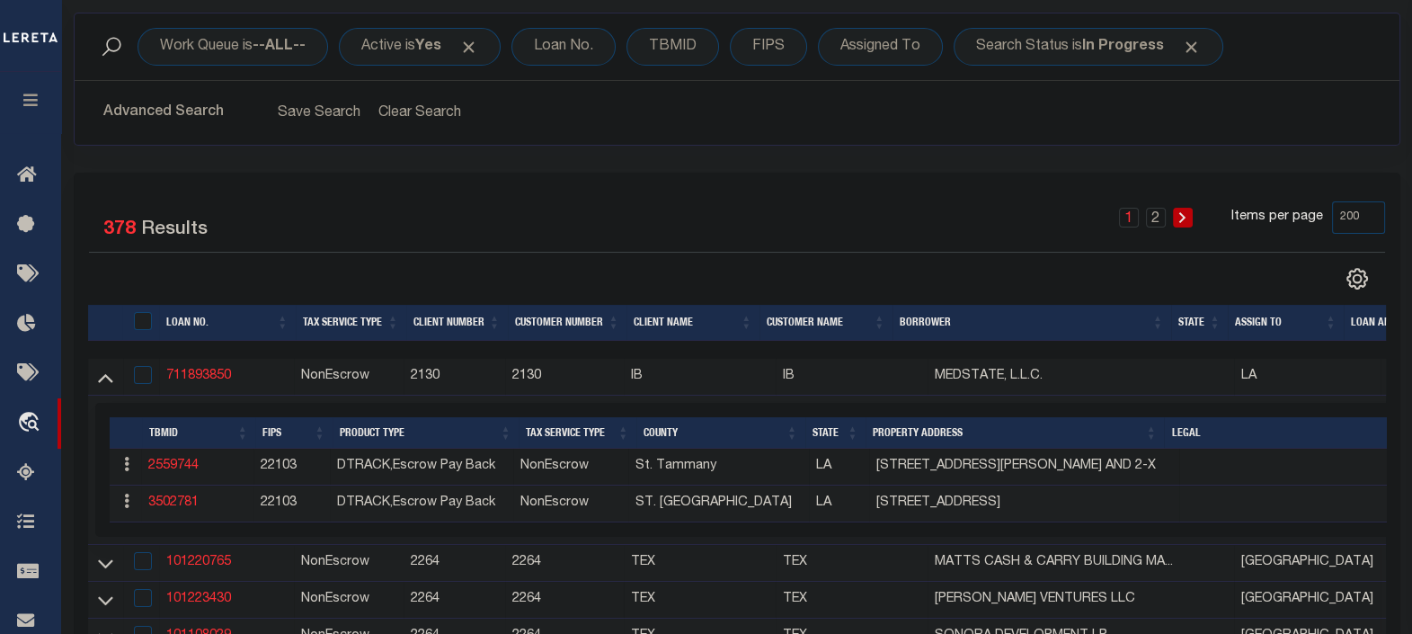
scroll to position [233, 0]
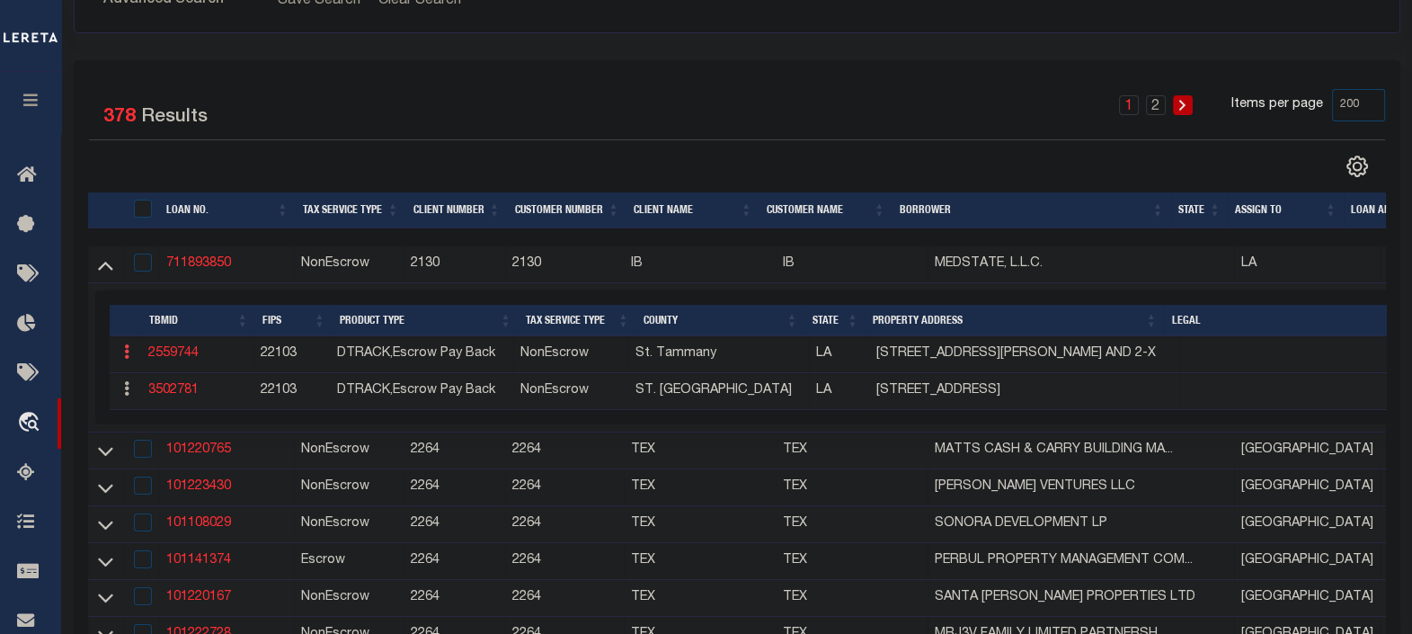
click at [127, 354] on icon at bounding box center [126, 351] width 5 height 14
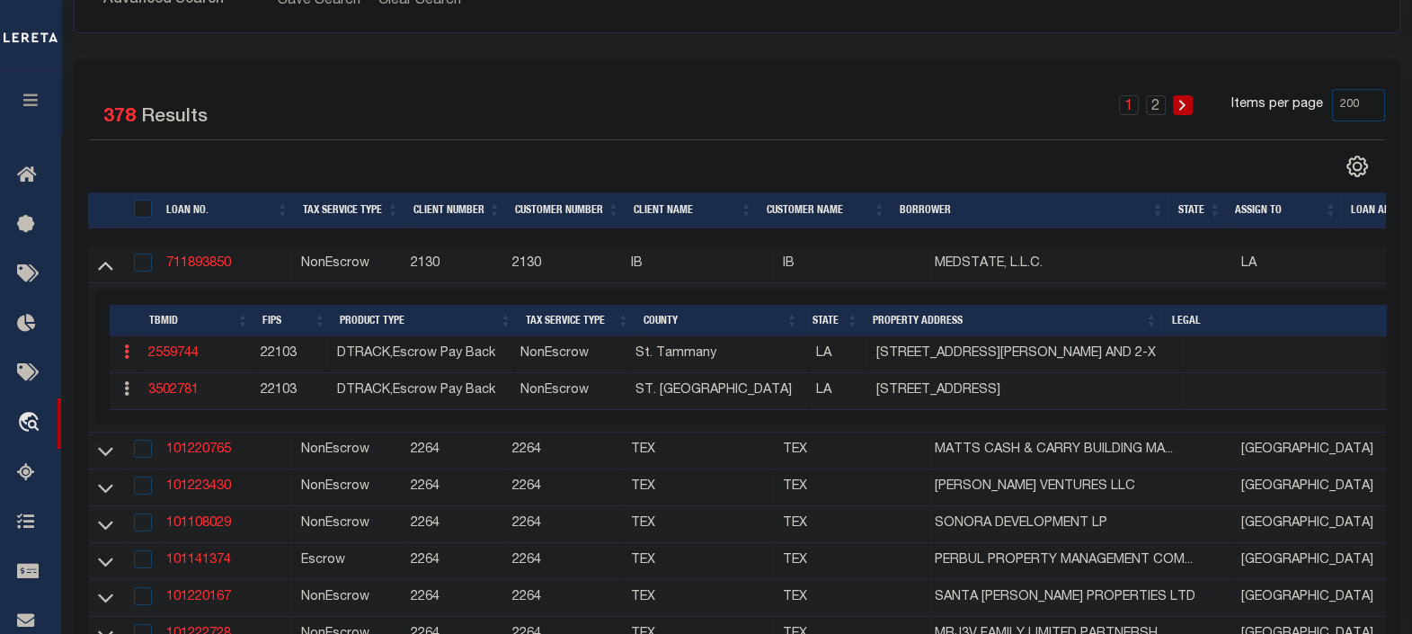
click at [127, 354] on icon at bounding box center [126, 351] width 5 height 14
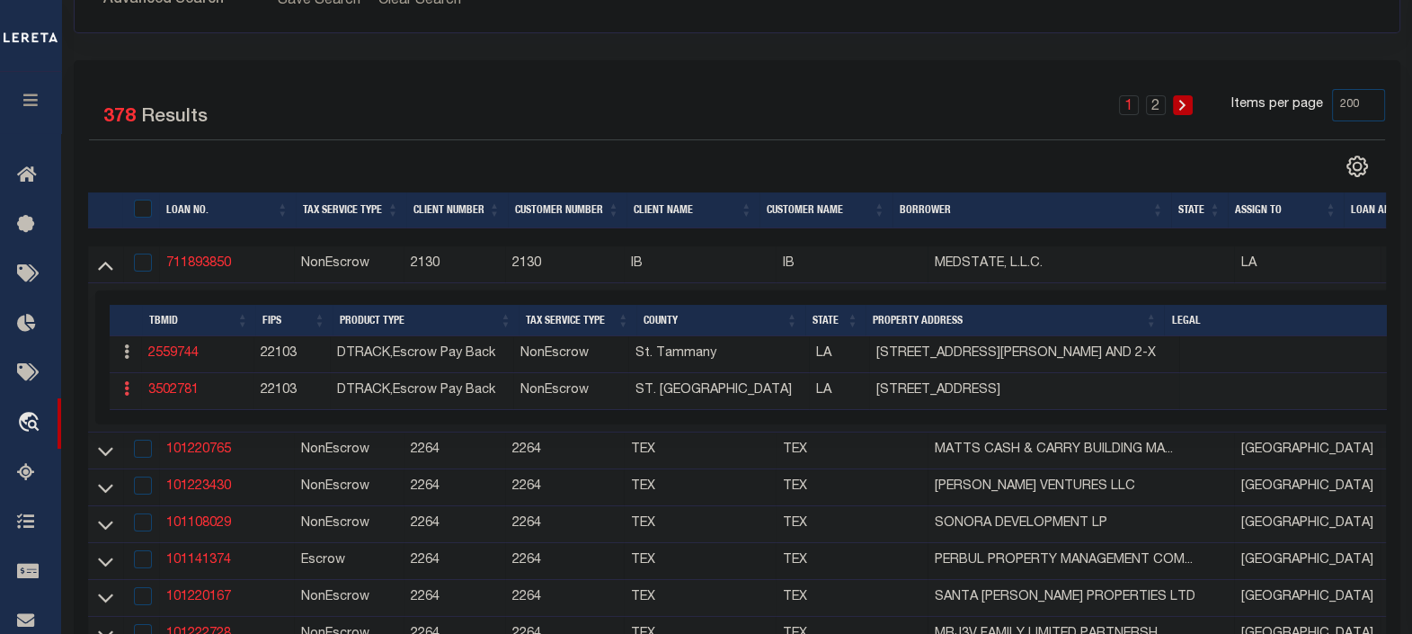
click at [126, 394] on icon at bounding box center [126, 388] width 5 height 14
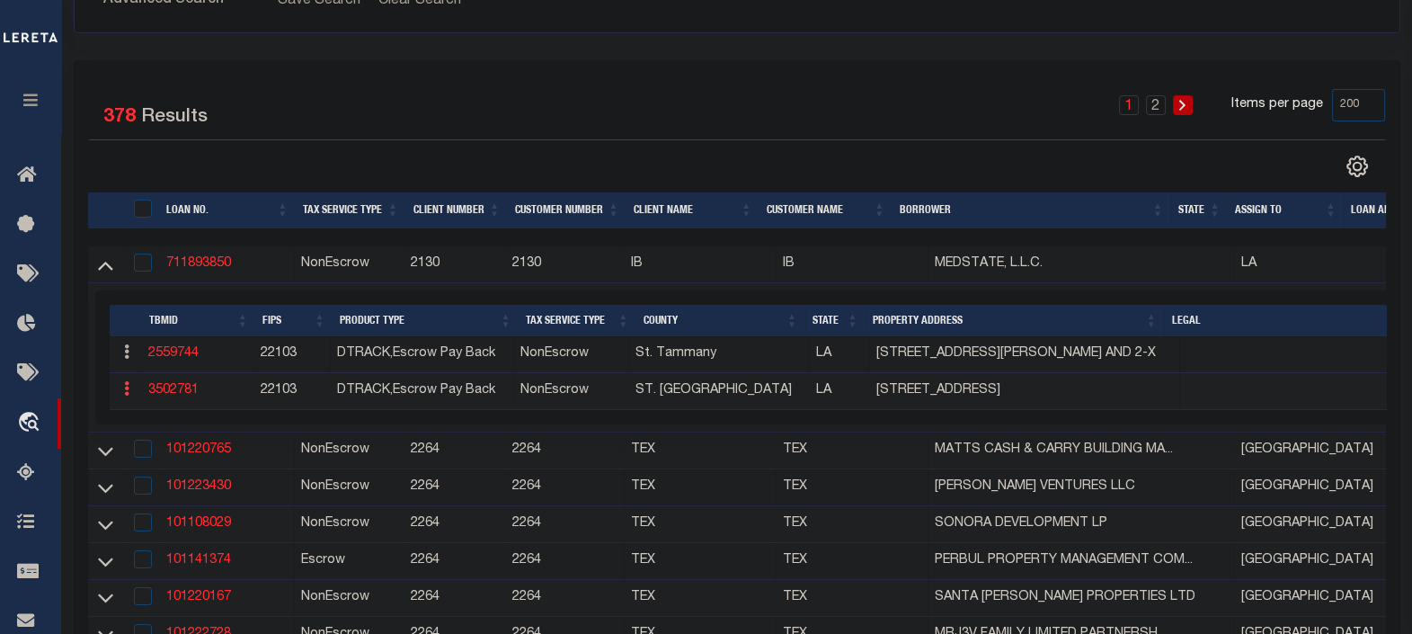
click at [126, 394] on icon at bounding box center [126, 388] width 5 height 14
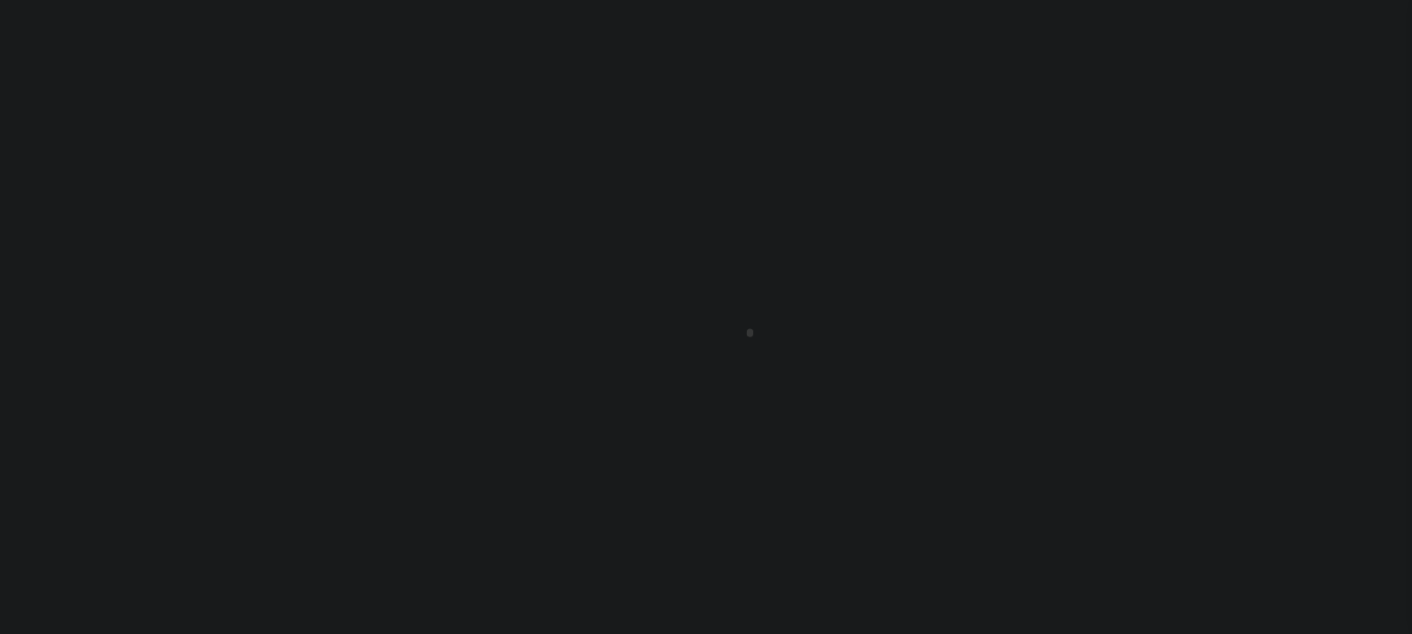
scroll to position [242, 0]
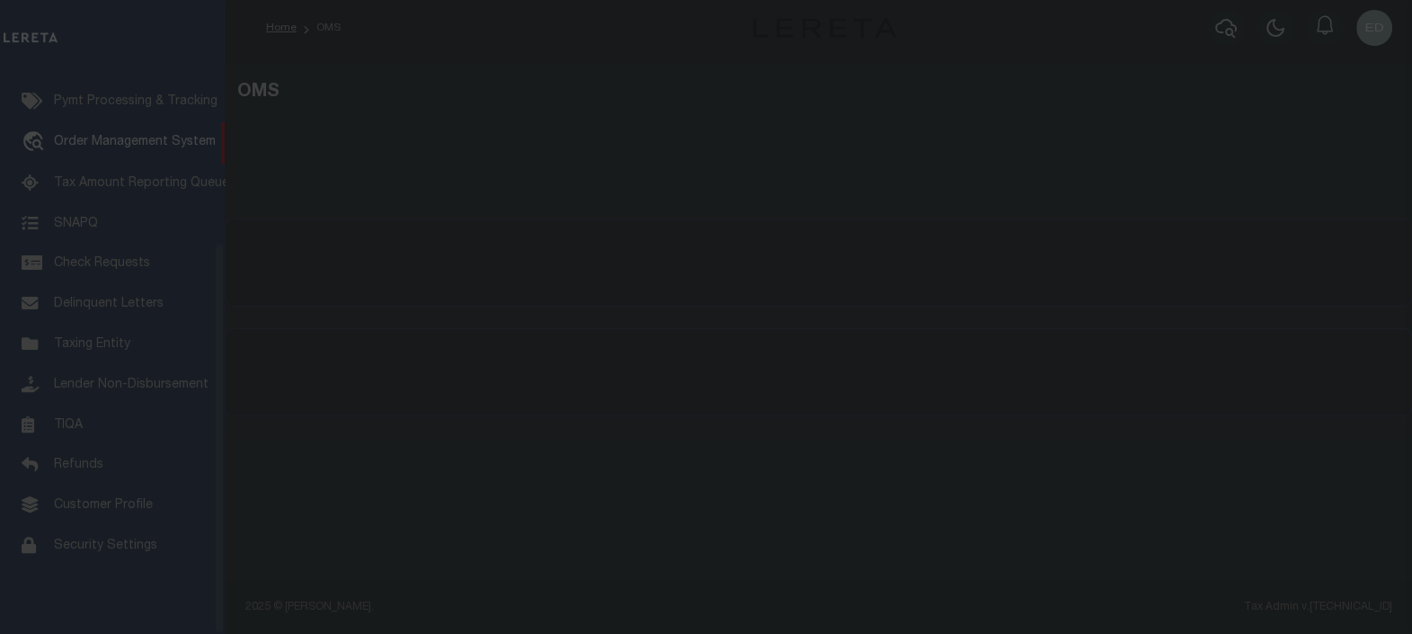
select select "200"
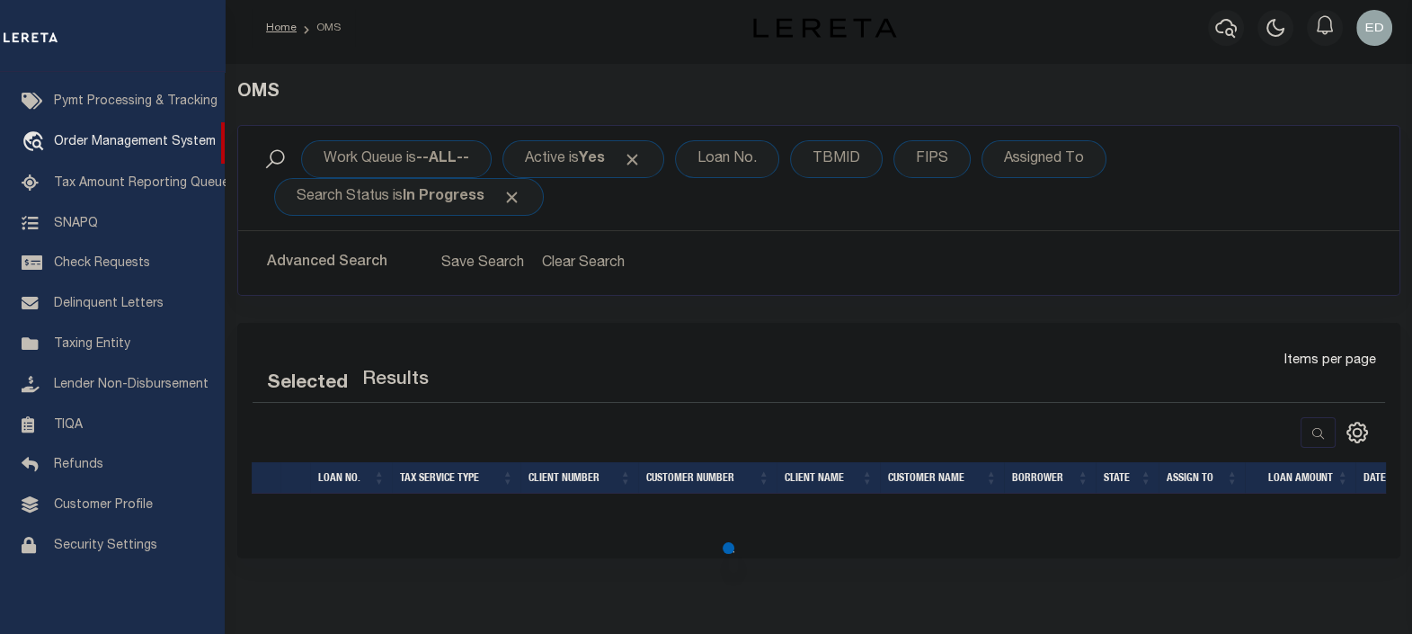
select select "200"
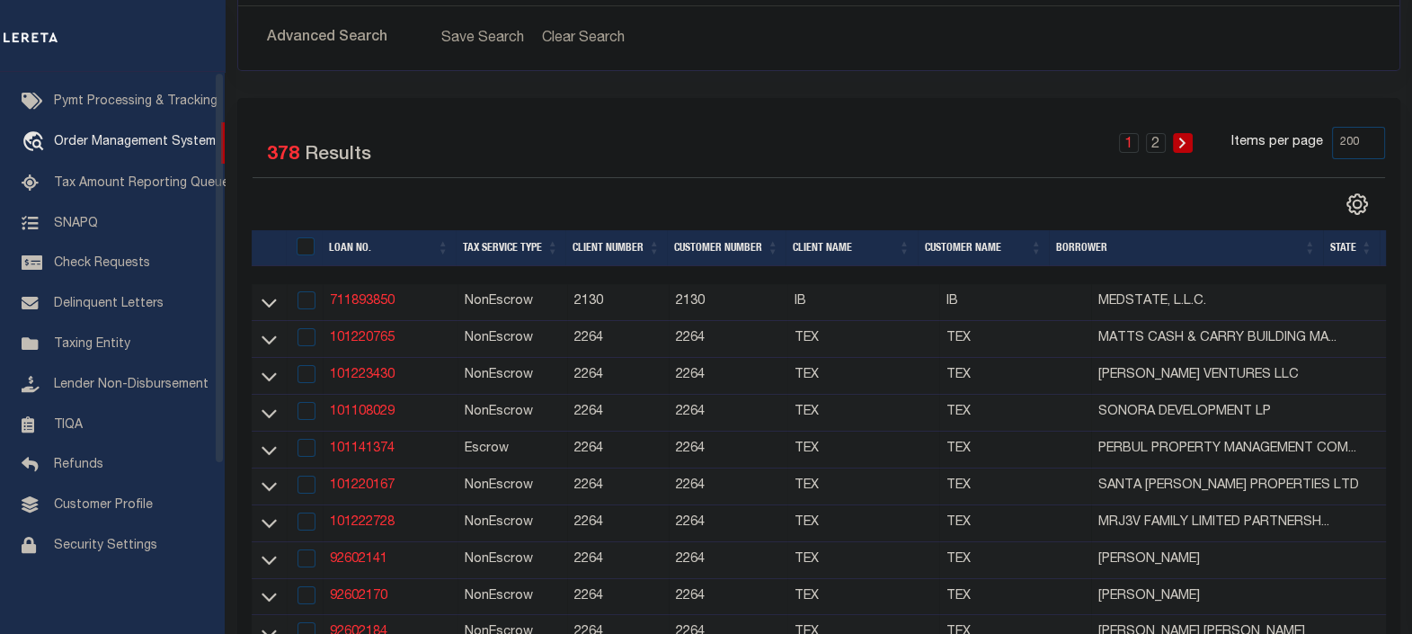
scroll to position [0, 0]
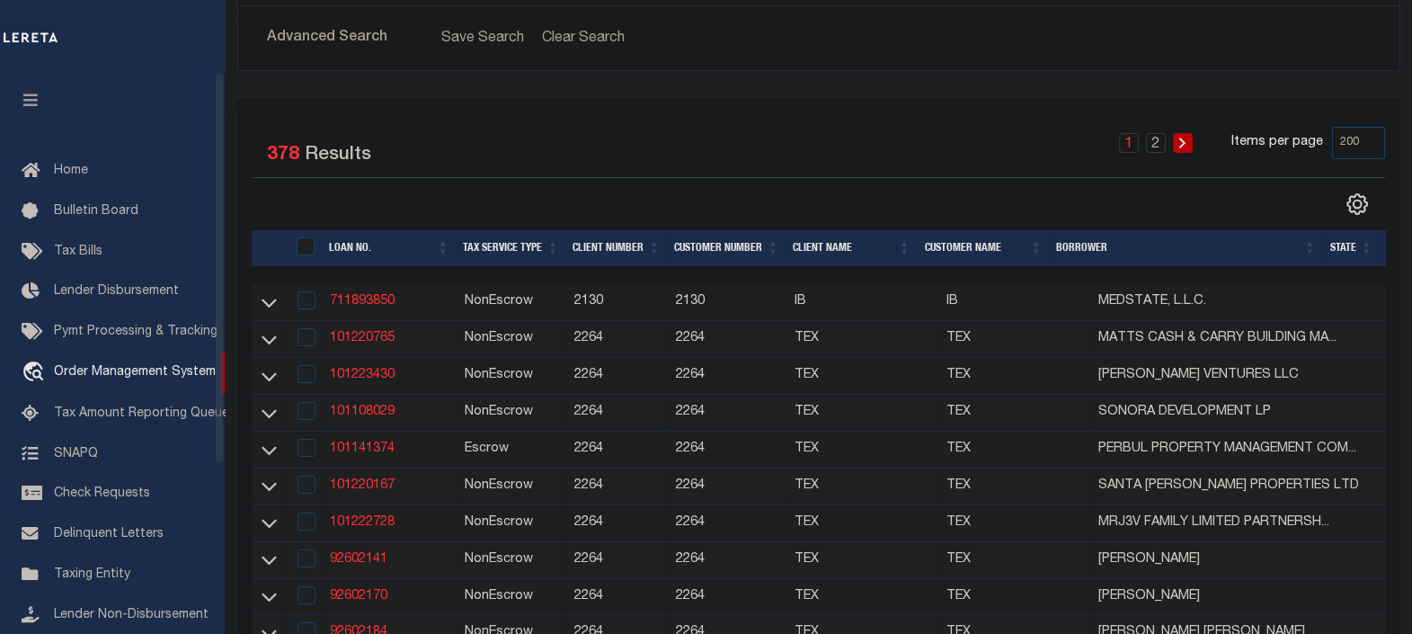
drag, startPoint x: 36, startPoint y: 93, endPoint x: 453, endPoint y: 276, distance: 455.7
click at [36, 93] on button "button" at bounding box center [30, 102] width 61 height 61
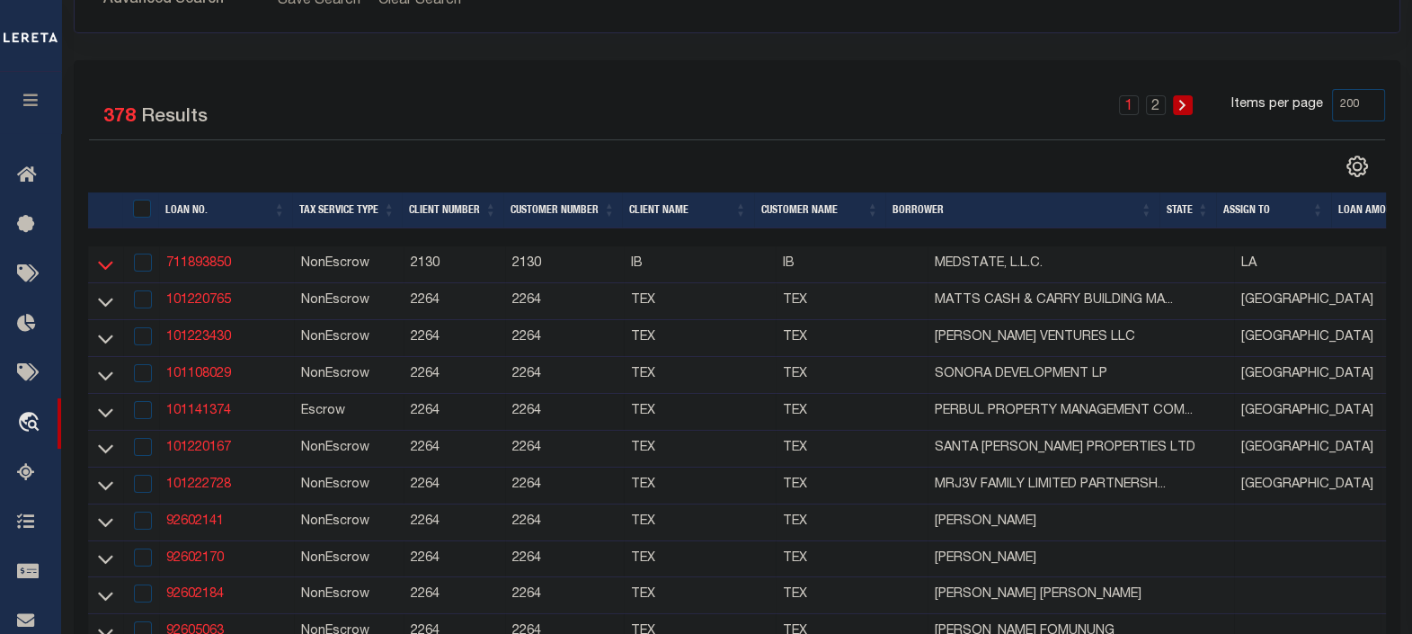
click at [108, 258] on icon at bounding box center [105, 264] width 15 height 19
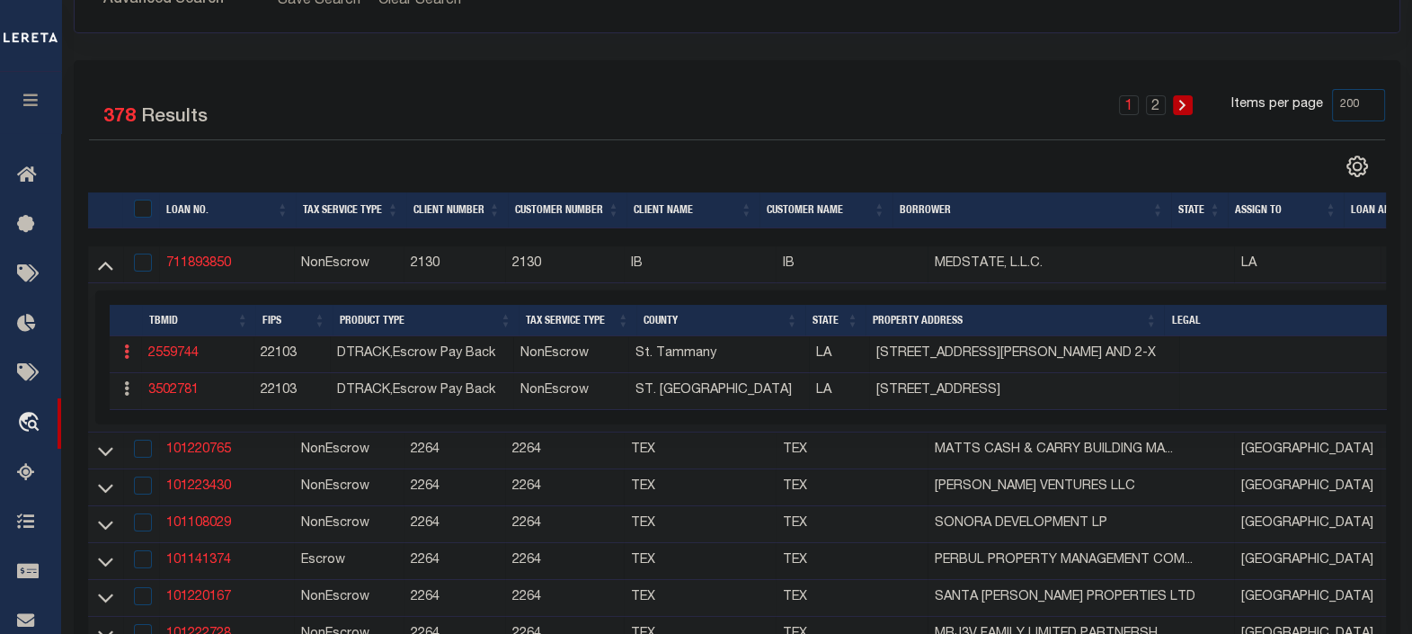
click at [126, 359] on icon at bounding box center [126, 351] width 5 height 14
click at [127, 389] on icon at bounding box center [126, 388] width 5 height 14
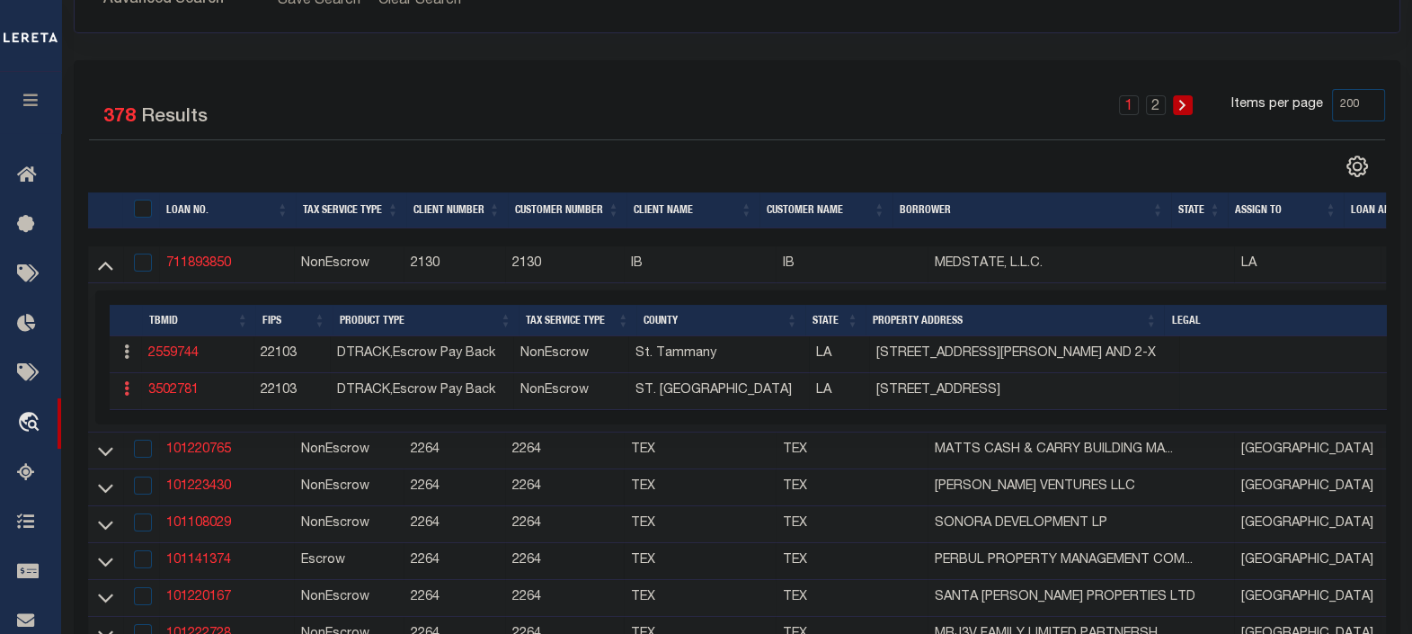
click at [127, 389] on icon at bounding box center [126, 388] width 5 height 14
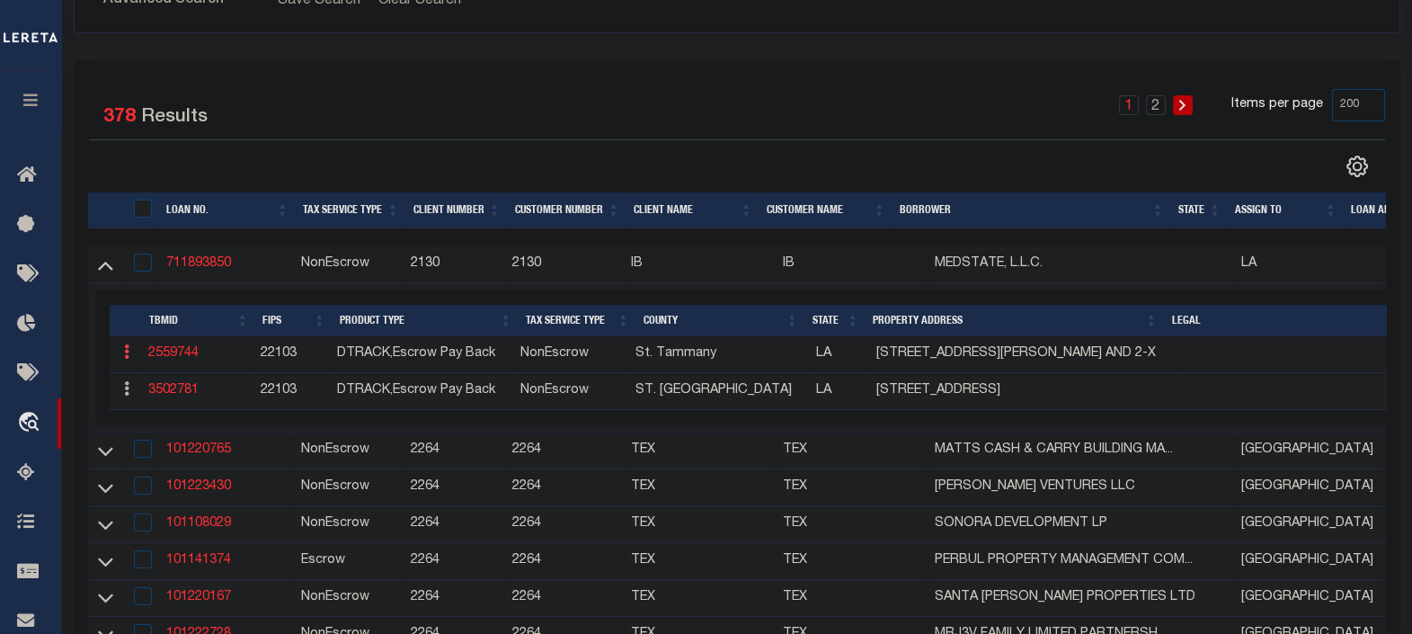
click at [126, 359] on icon at bounding box center [126, 351] width 5 height 14
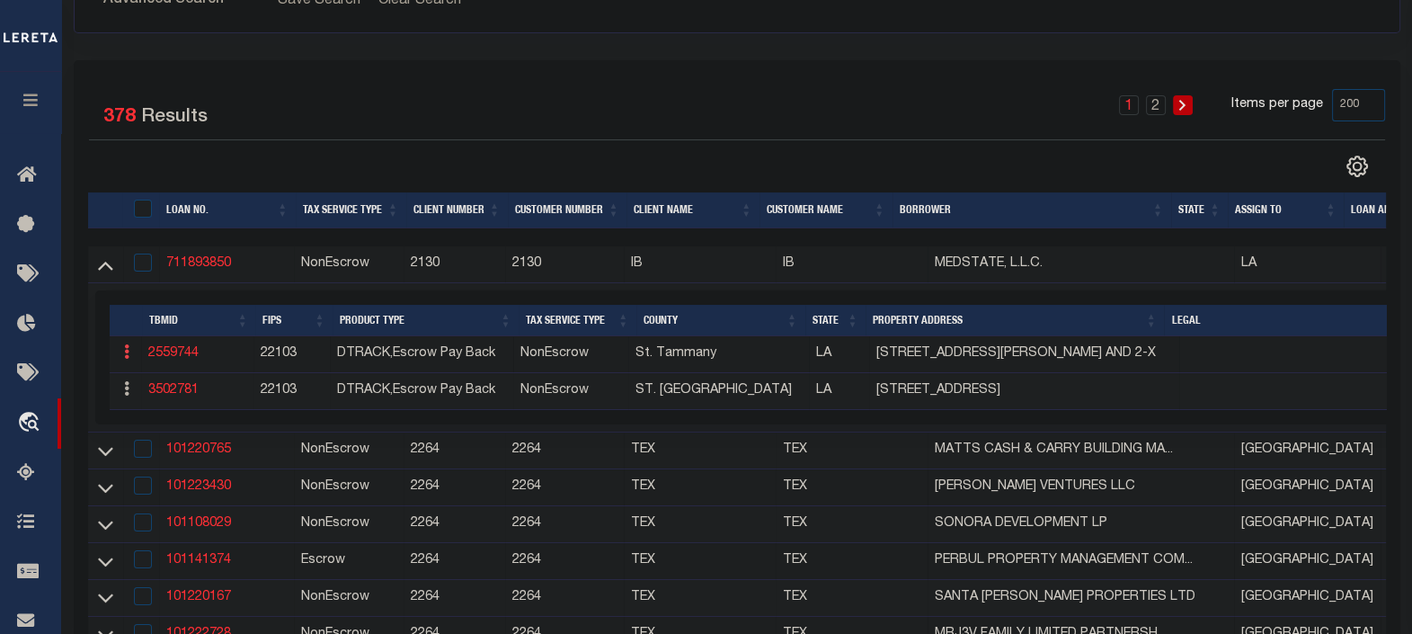
click at [126, 359] on icon at bounding box center [126, 351] width 5 height 14
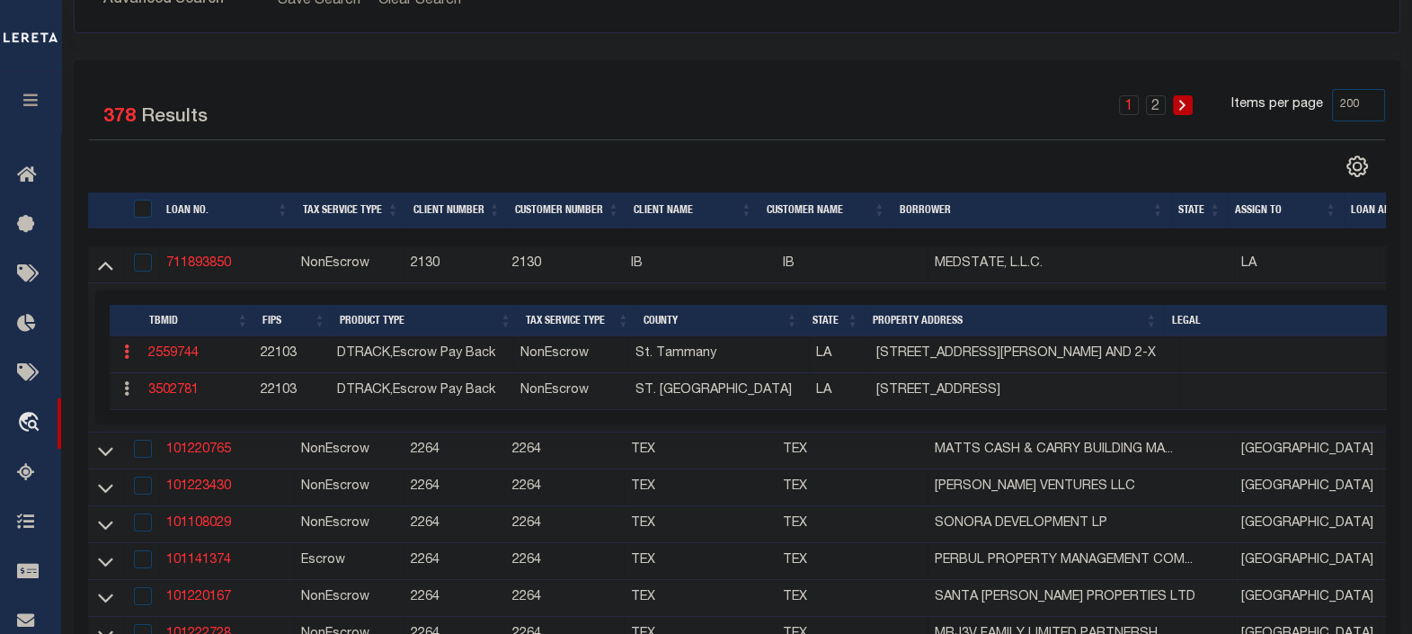
click at [126, 359] on icon at bounding box center [126, 351] width 5 height 14
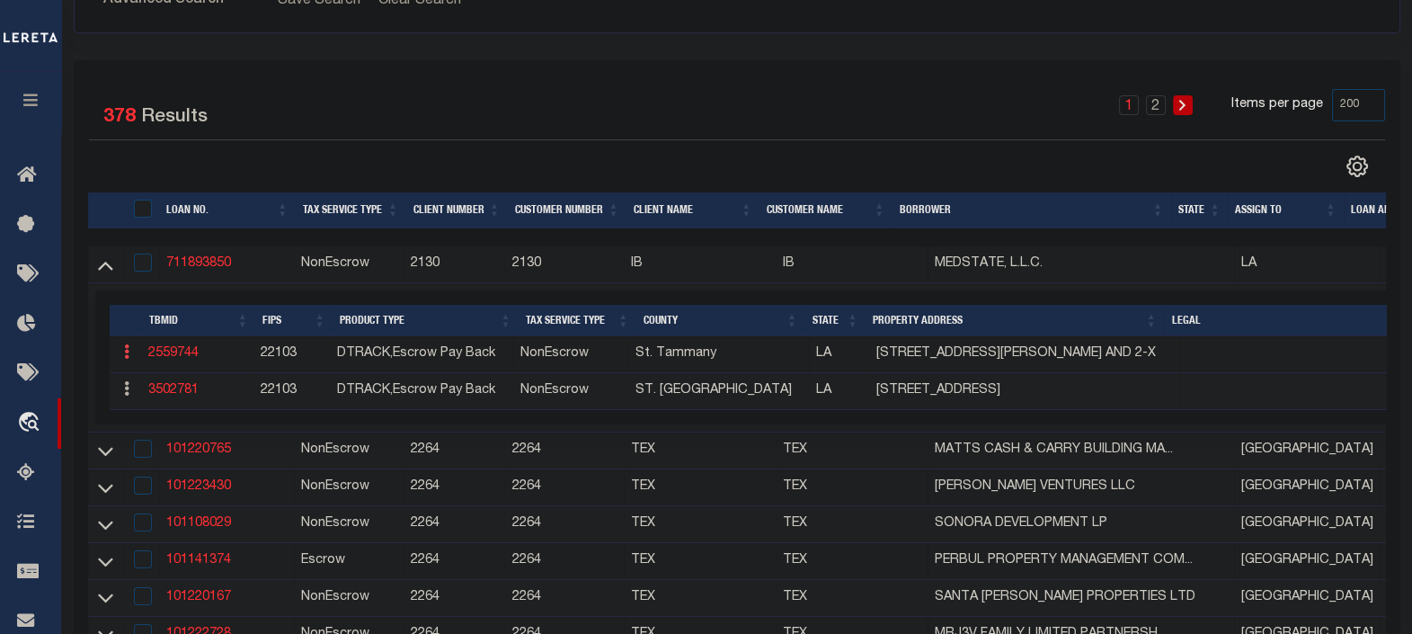
click at [126, 359] on icon at bounding box center [126, 351] width 5 height 14
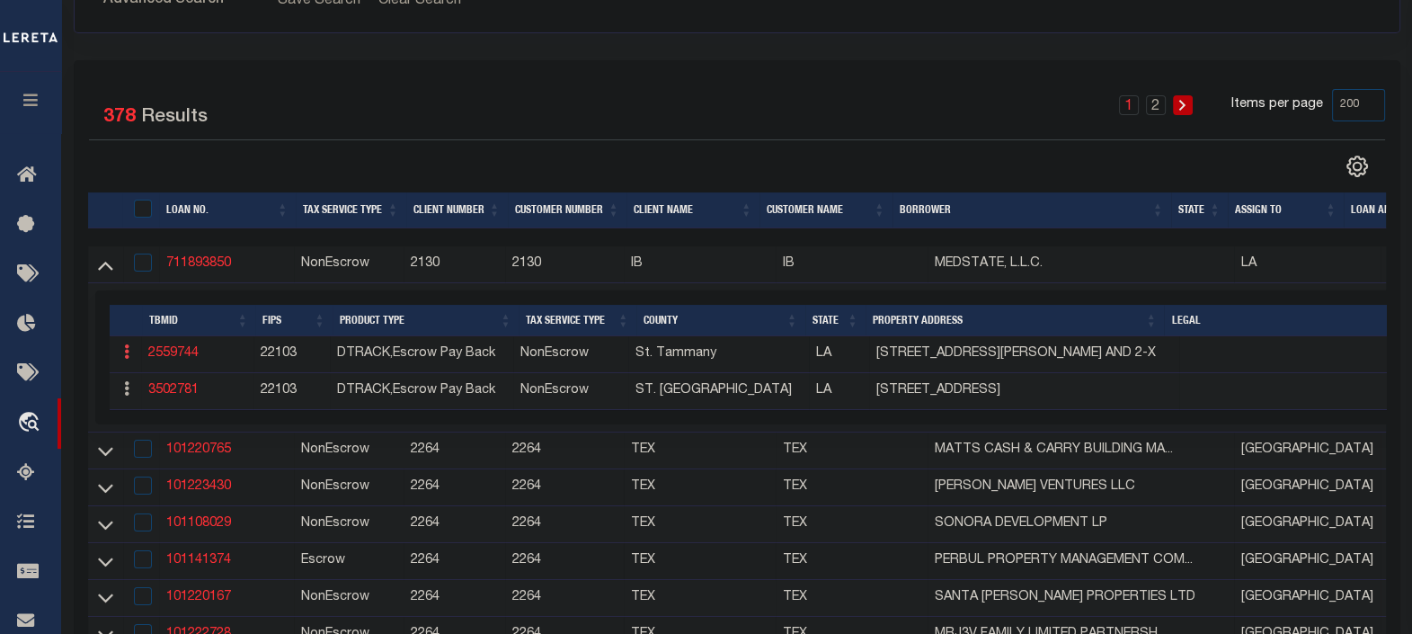
click at [126, 359] on icon at bounding box center [126, 351] width 5 height 14
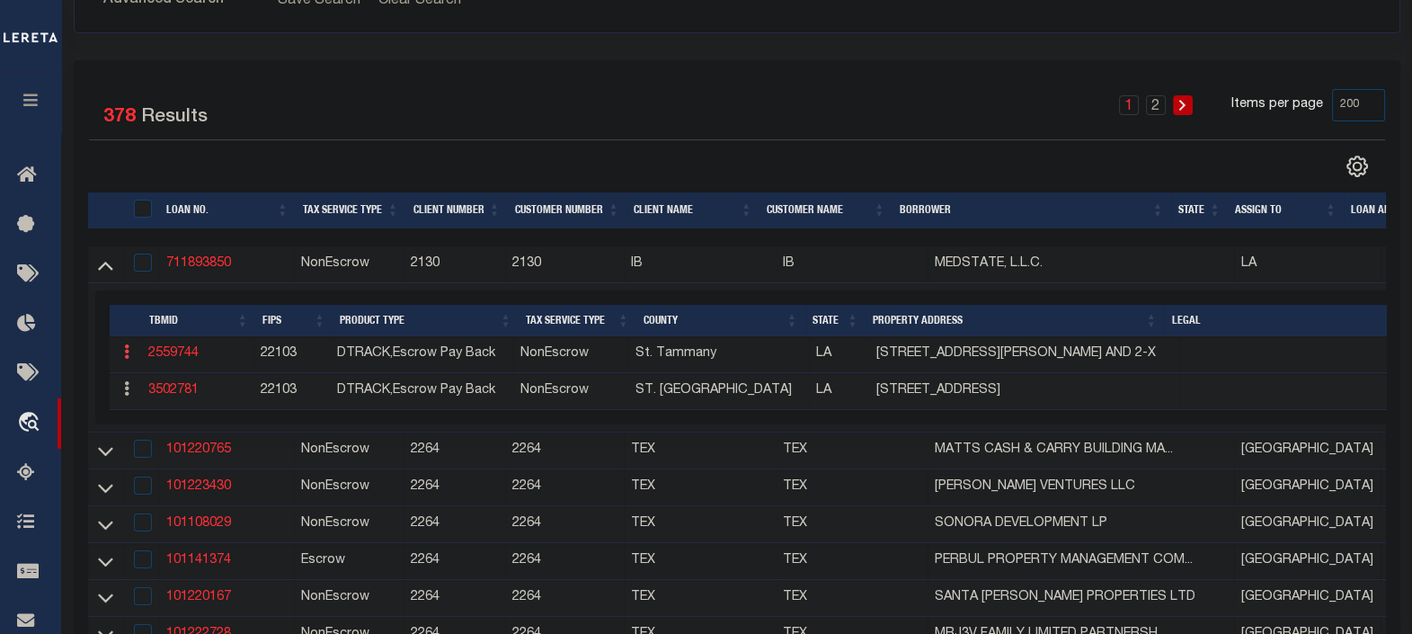
click at [126, 359] on icon at bounding box center [126, 351] width 5 height 14
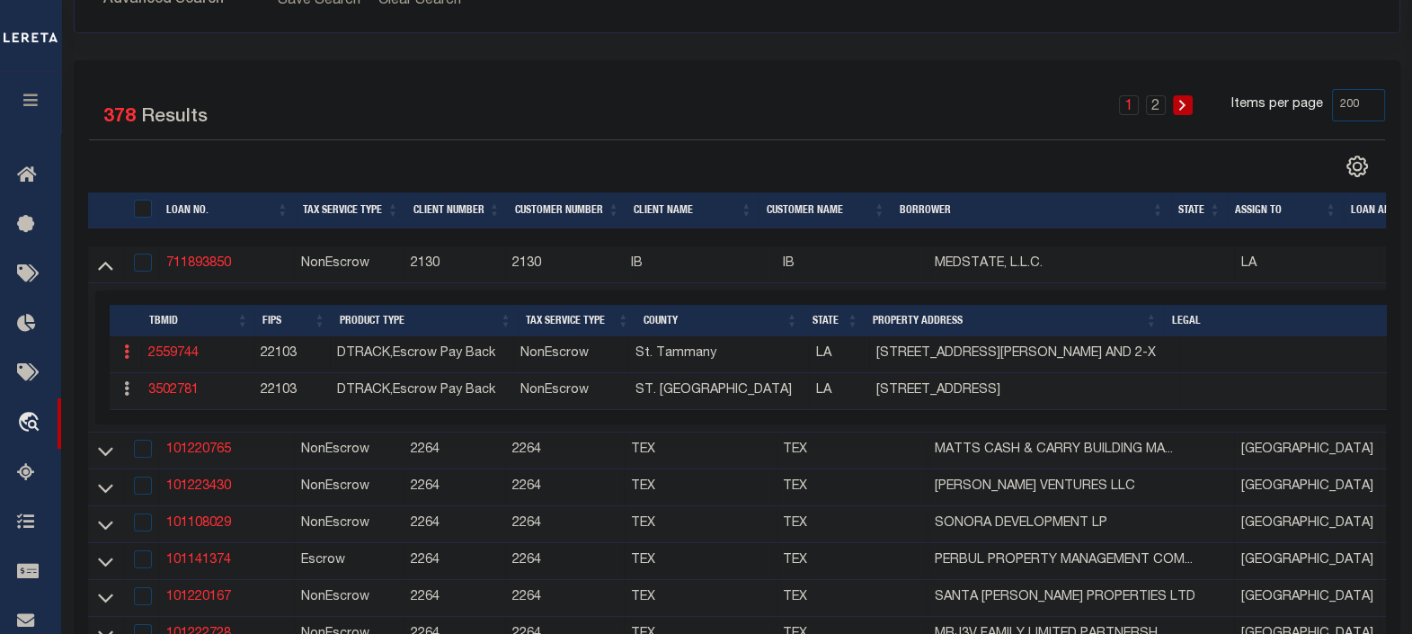
click at [126, 359] on icon at bounding box center [126, 351] width 5 height 14
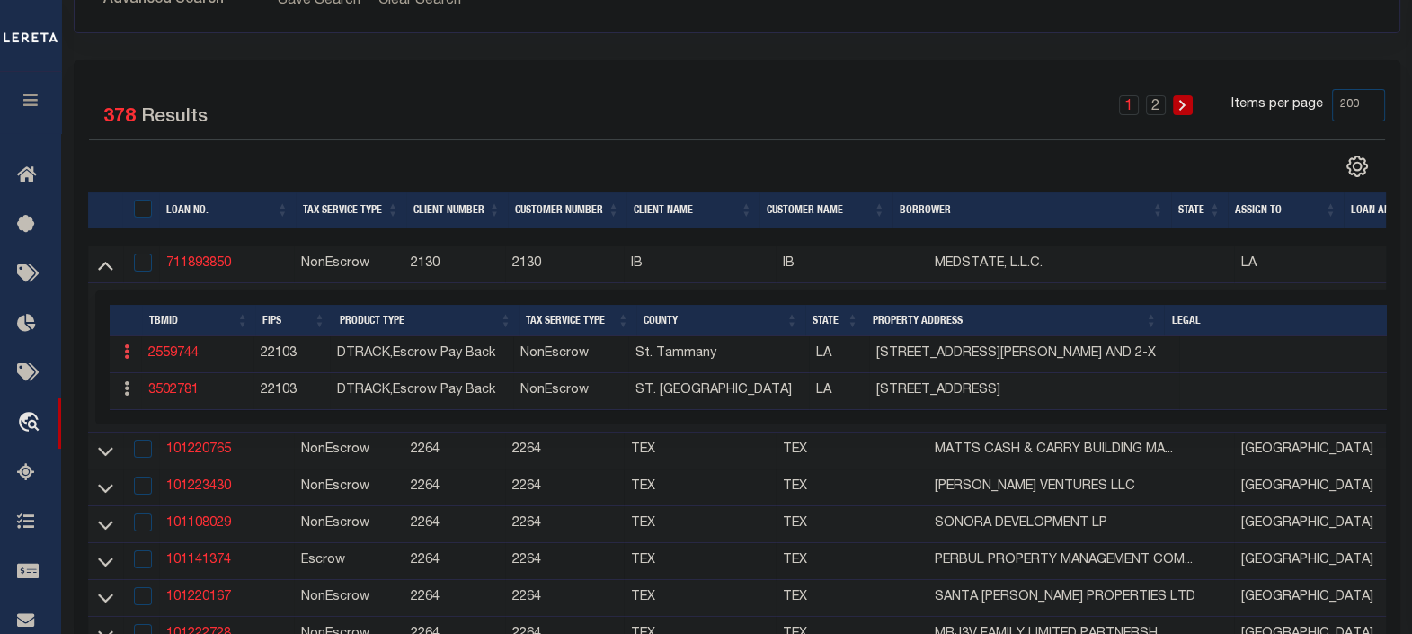
click at [126, 359] on icon at bounding box center [126, 351] width 5 height 14
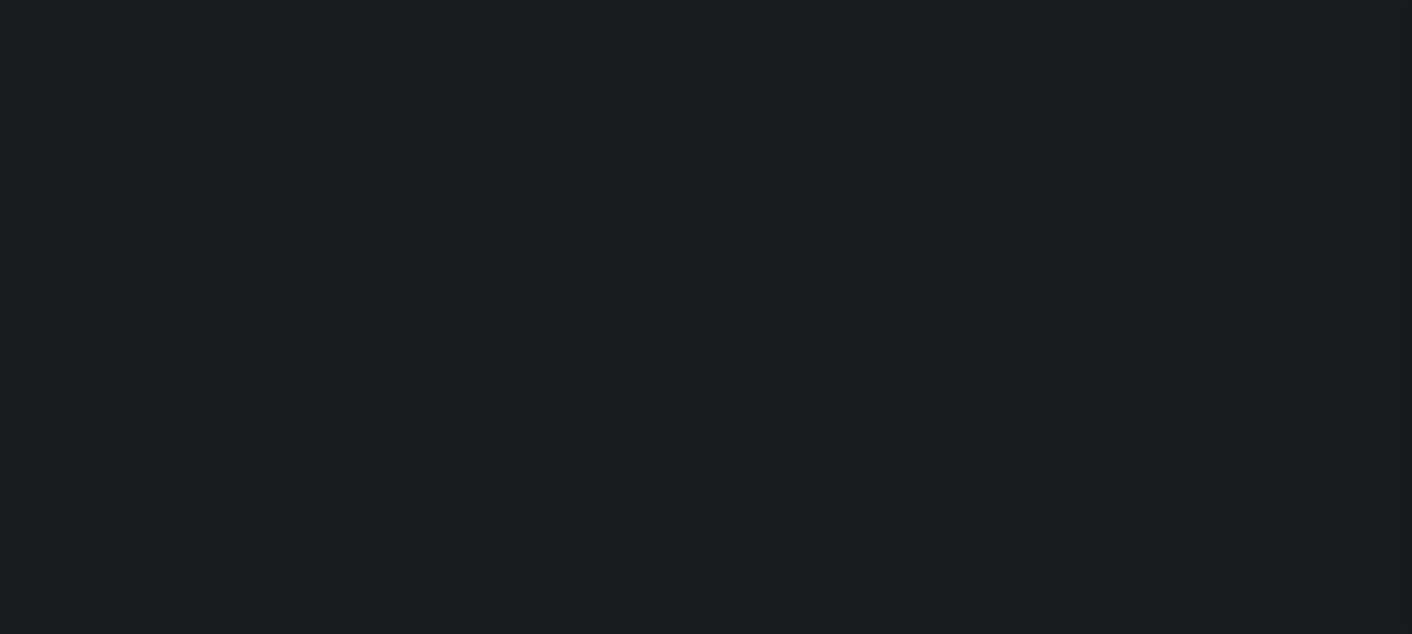
select select "200"
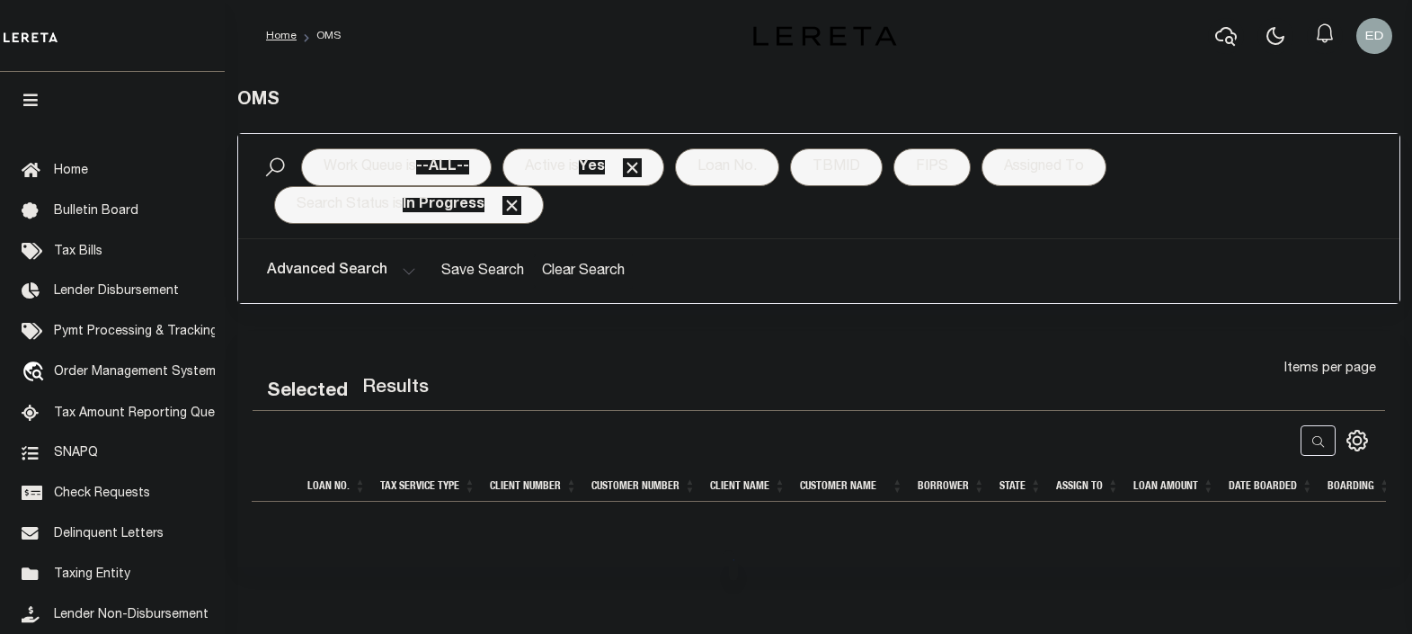
select select "200"
